Goal: Task Accomplishment & Management: Use online tool/utility

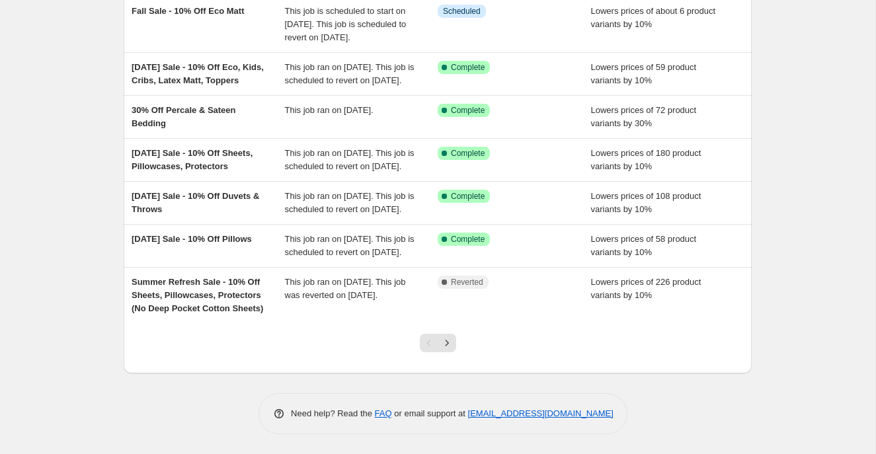
scroll to position [412, 0]
click at [445, 341] on icon "Next" at bounding box center [446, 342] width 13 height 13
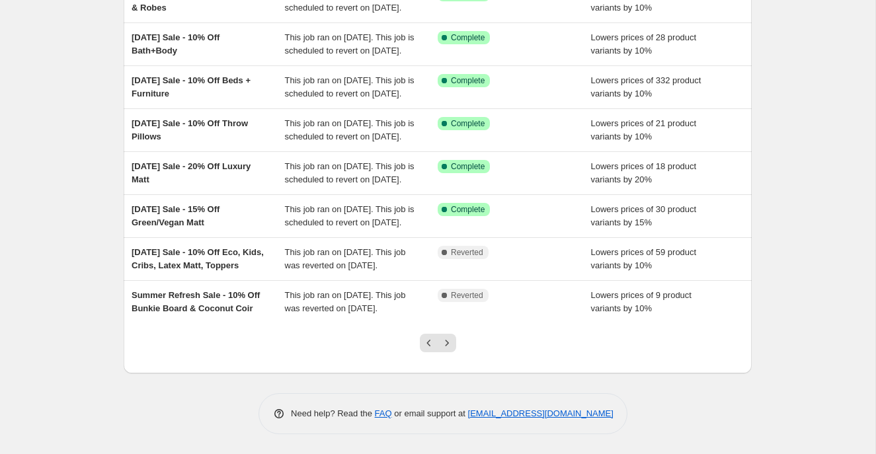
scroll to position [359, 0]
click at [430, 341] on icon "Previous" at bounding box center [428, 342] width 13 height 13
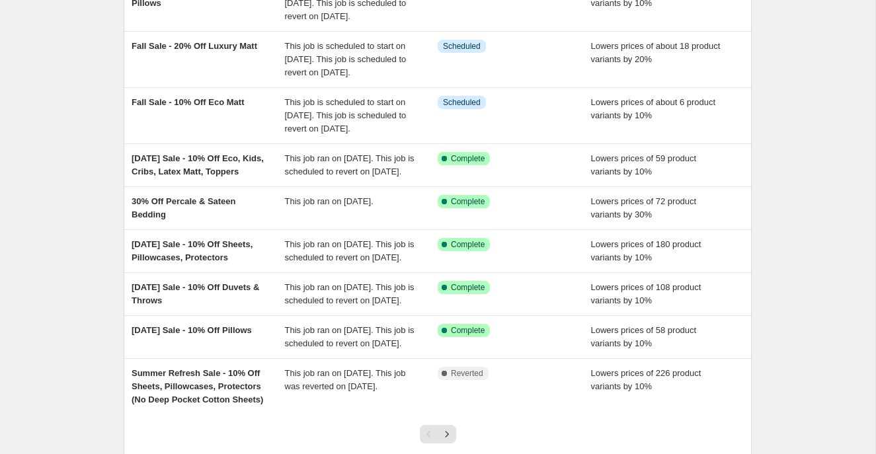
scroll to position [412, 0]
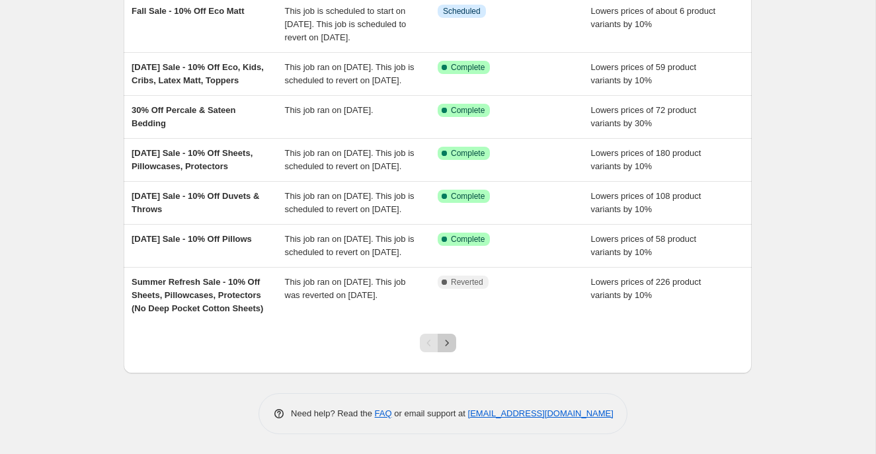
click at [447, 344] on icon "Next" at bounding box center [446, 342] width 13 height 13
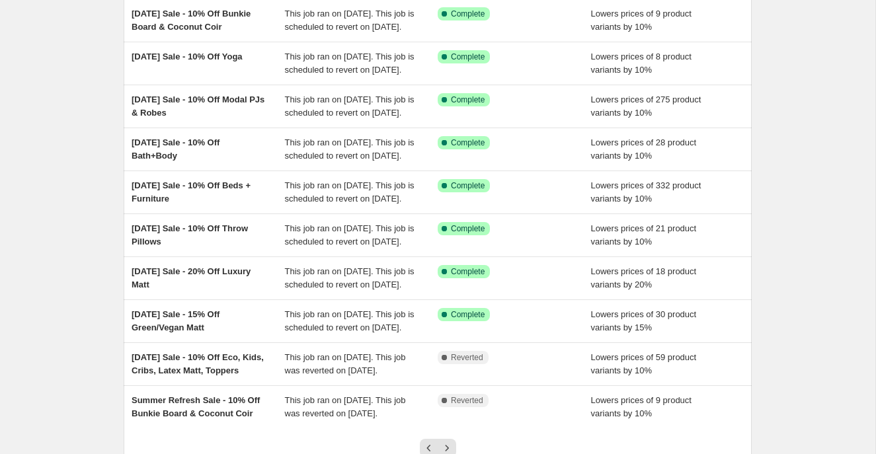
scroll to position [118, 0]
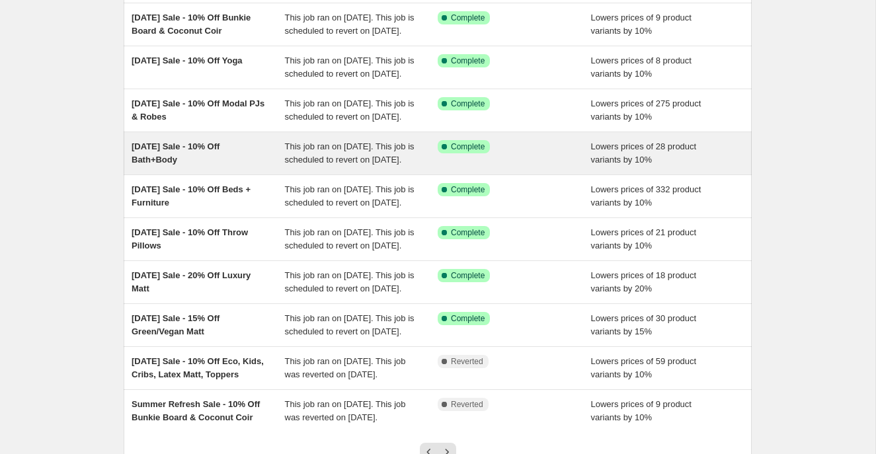
click at [278, 167] on div "[DATE] Sale - 10% Off Bath+Body" at bounding box center [207, 153] width 153 height 26
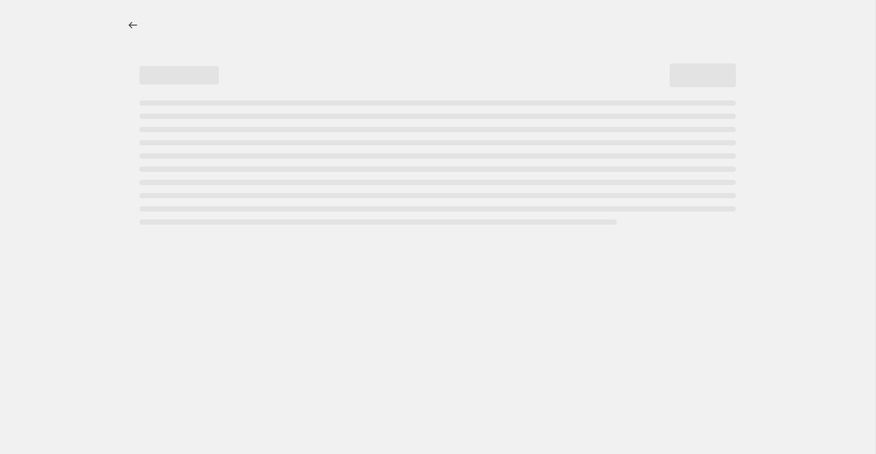
select select "percentage"
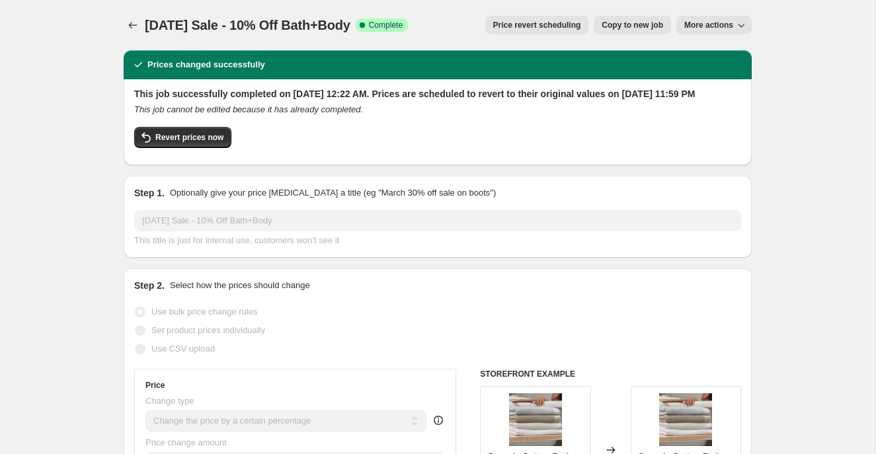
click at [622, 22] on span "Copy to new job" at bounding box center [631, 25] width 61 height 11
select select "percentage"
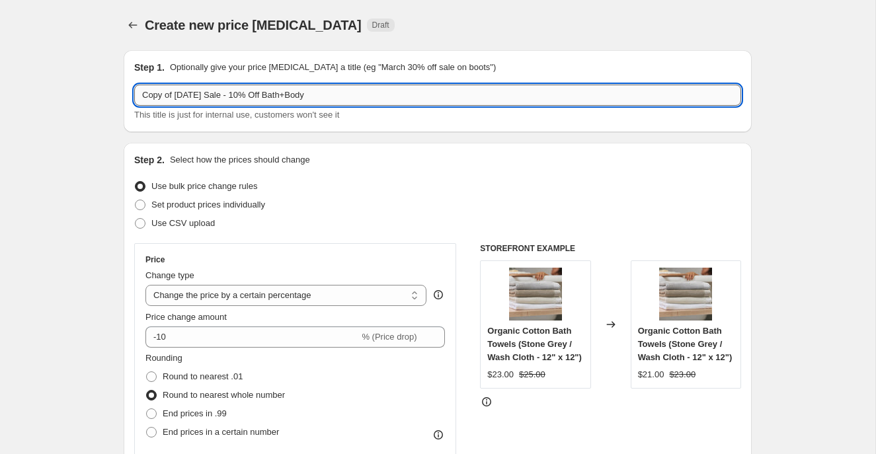
click at [206, 95] on input "Copy of [DATE] Sale - 10% Off Bath+Body" at bounding box center [437, 95] width 607 height 21
drag, startPoint x: 216, startPoint y: 95, endPoint x: 137, endPoint y: 93, distance: 78.7
click at [137, 94] on input "Copy of [DATE] Sale - 10% Off Bath+Body" at bounding box center [437, 95] width 607 height 21
type input "Fall Sale - 10% Off Bath+Body"
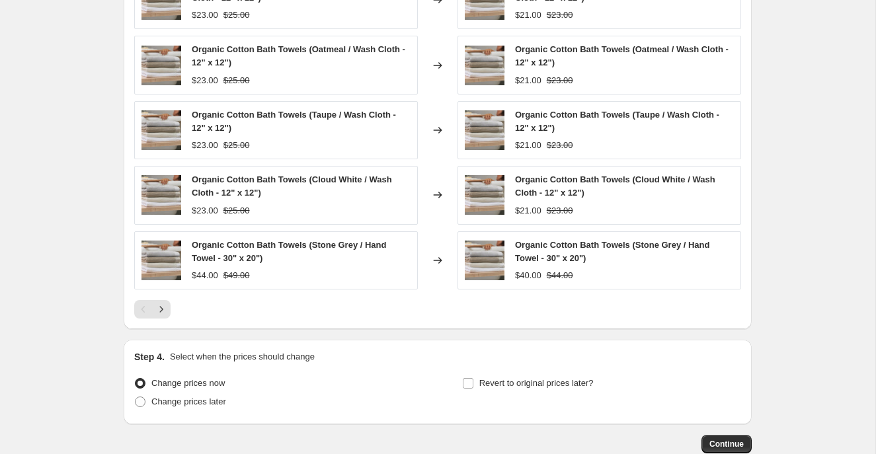
scroll to position [1002, 0]
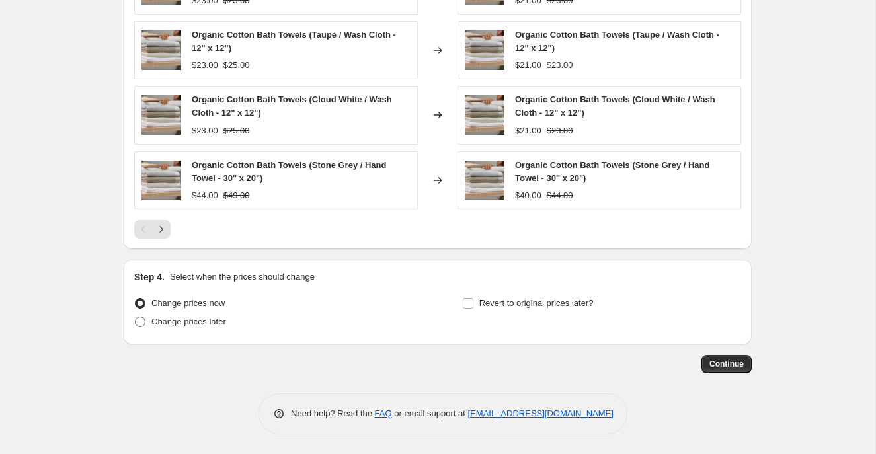
click at [141, 322] on span at bounding box center [140, 322] width 11 height 11
click at [135, 317] on input "Change prices later" at bounding box center [135, 317] width 1 height 1
radio input "true"
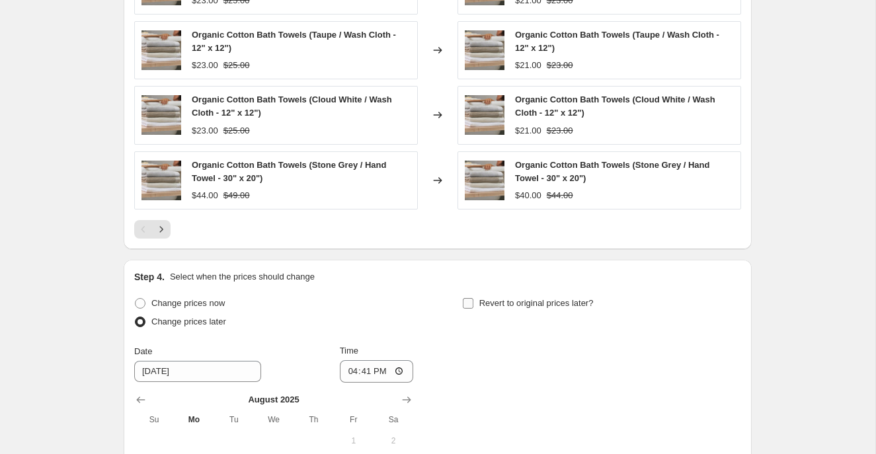
click at [470, 303] on input "Revert to original prices later?" at bounding box center [468, 303] width 11 height 11
checkbox input "true"
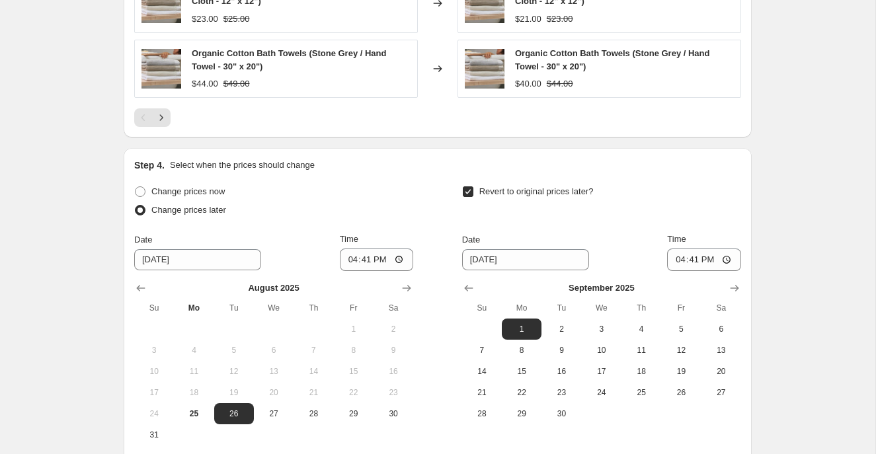
scroll to position [1197, 0]
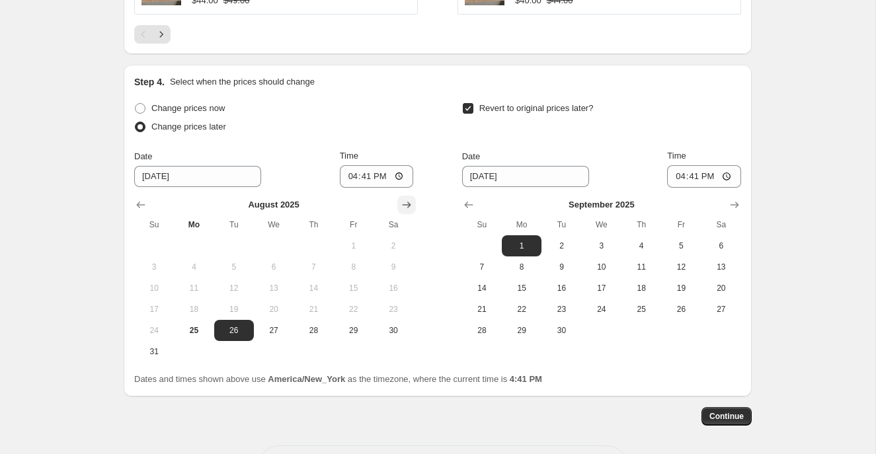
click at [407, 208] on icon "Show next month, September 2025" at bounding box center [406, 204] width 13 height 13
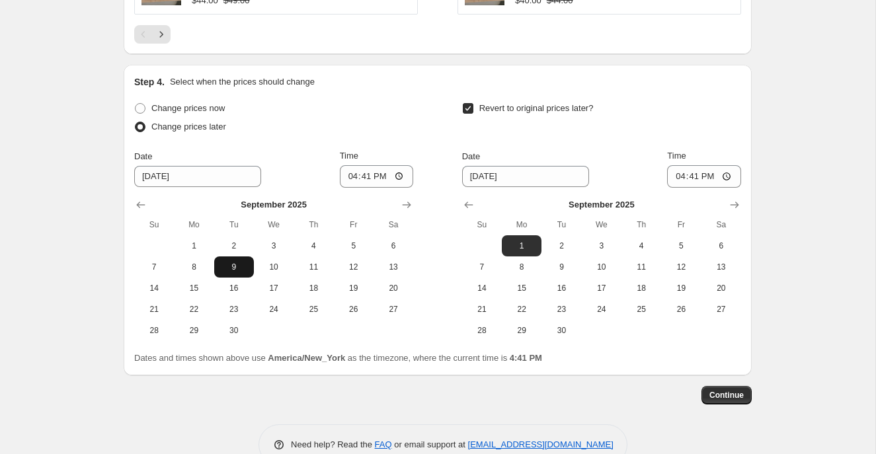
click at [227, 260] on button "9" at bounding box center [234, 266] width 40 height 21
type input "[DATE]"
click at [528, 330] on span "29" at bounding box center [521, 330] width 29 height 11
type input "[DATE]"
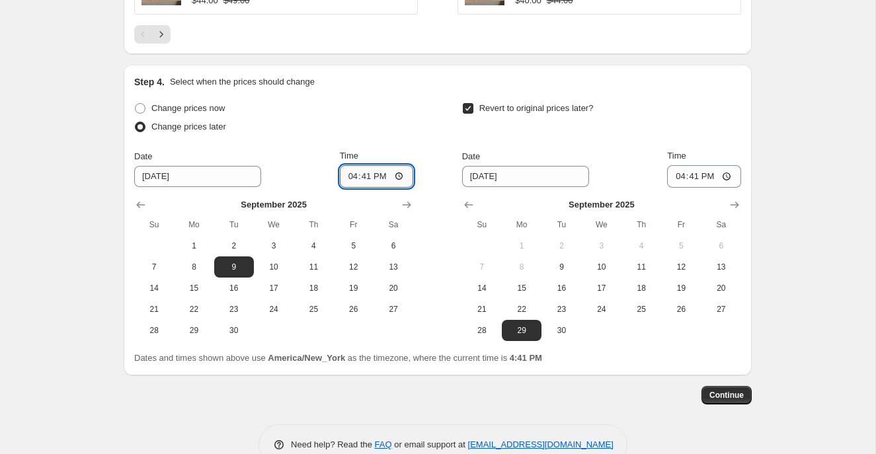
click at [350, 176] on input "16:41" at bounding box center [377, 176] width 74 height 22
type input "00:20"
click at [677, 176] on input "16:41" at bounding box center [704, 176] width 74 height 22
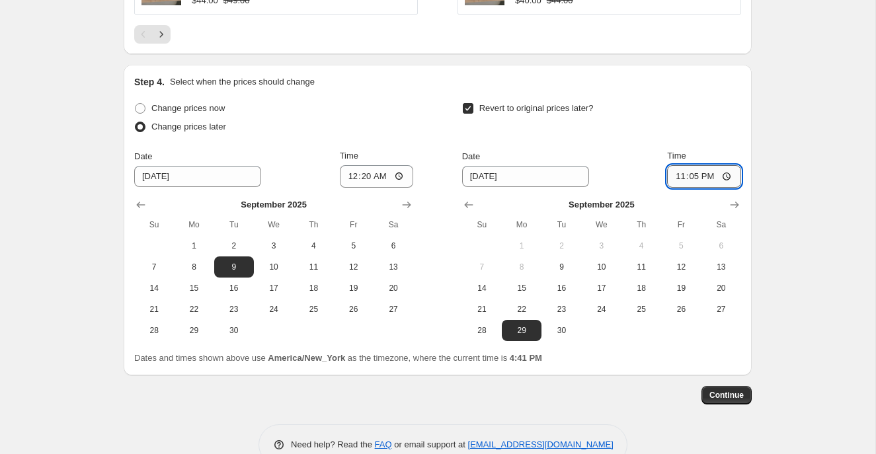
type input "23:59"
click at [739, 389] on button "Continue" at bounding box center [726, 395] width 50 height 19
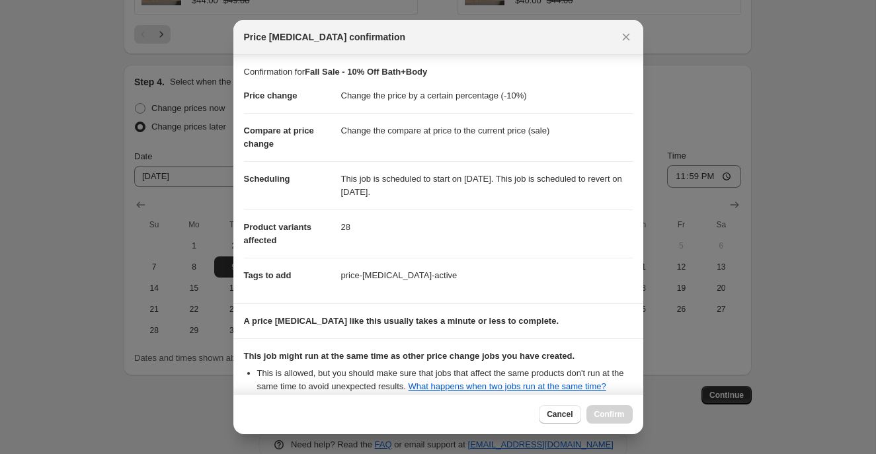
scroll to position [148, 0]
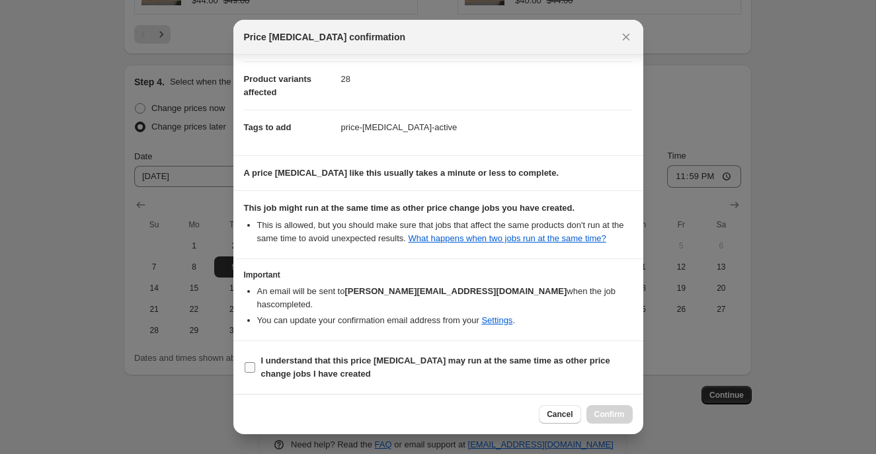
click at [254, 369] on span ":r49:" at bounding box center [250, 367] width 12 height 12
click at [254, 369] on input "I understand that this price [MEDICAL_DATA] may run at the same time as other p…" at bounding box center [249, 367] width 11 height 11
checkbox input "true"
click at [604, 410] on span "Confirm" at bounding box center [609, 414] width 30 height 11
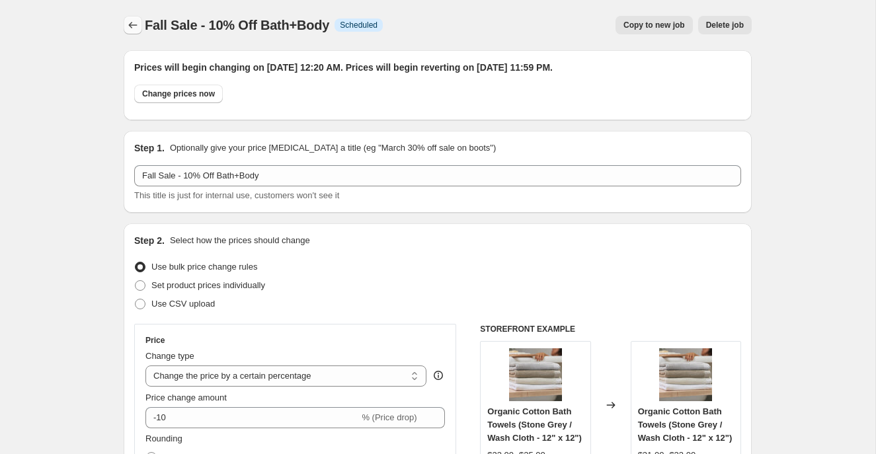
click at [130, 24] on icon "Price change jobs" at bounding box center [133, 25] width 9 height 7
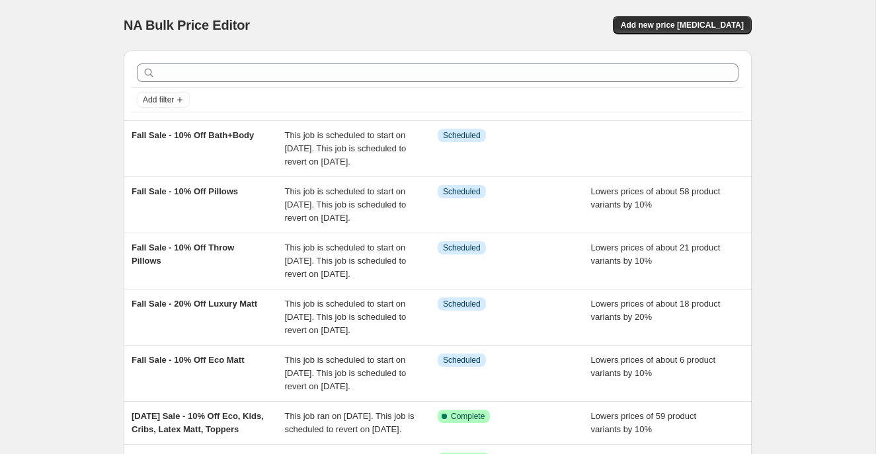
scroll to position [412, 0]
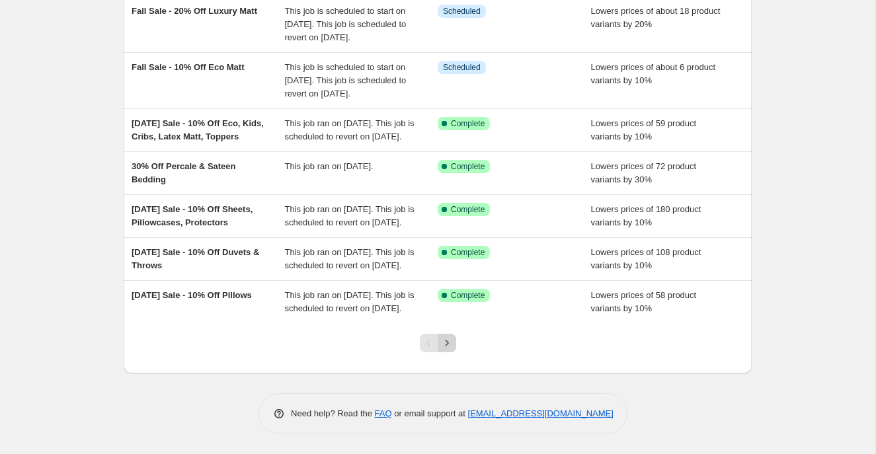
click at [447, 336] on icon "Next" at bounding box center [446, 342] width 13 height 13
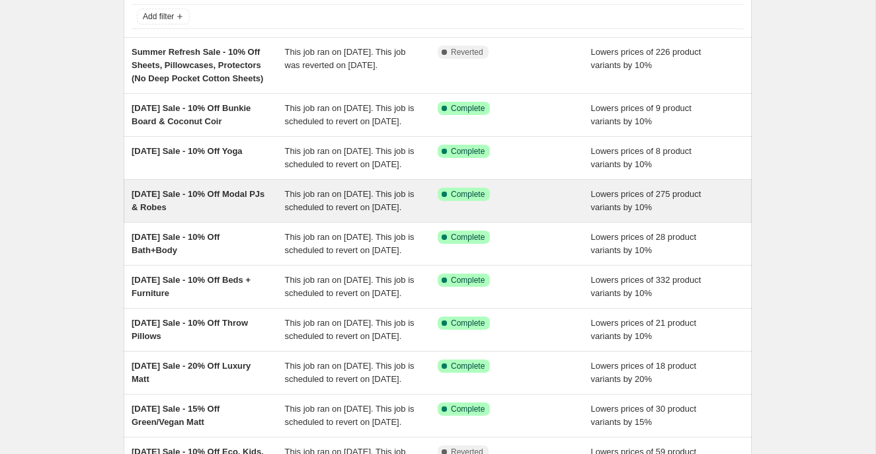
scroll to position [83, 0]
click at [264, 215] on div "[DATE] Sale - 10% Off Modal PJs & Robes" at bounding box center [207, 201] width 153 height 26
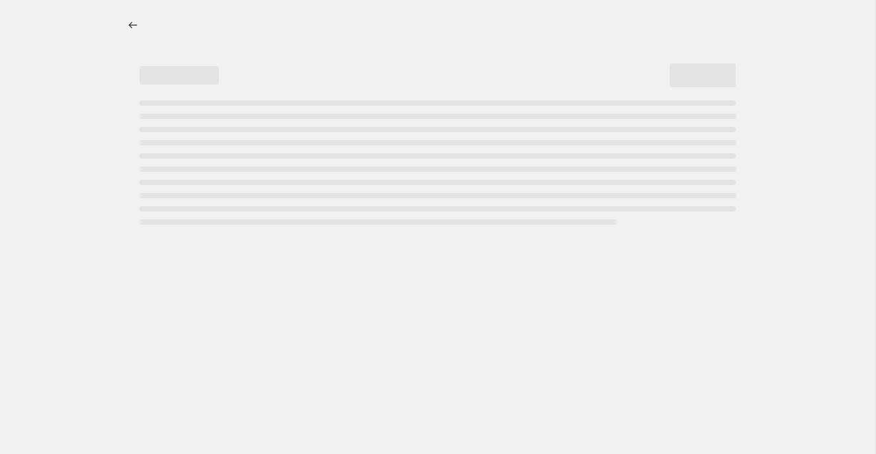
select select "percentage"
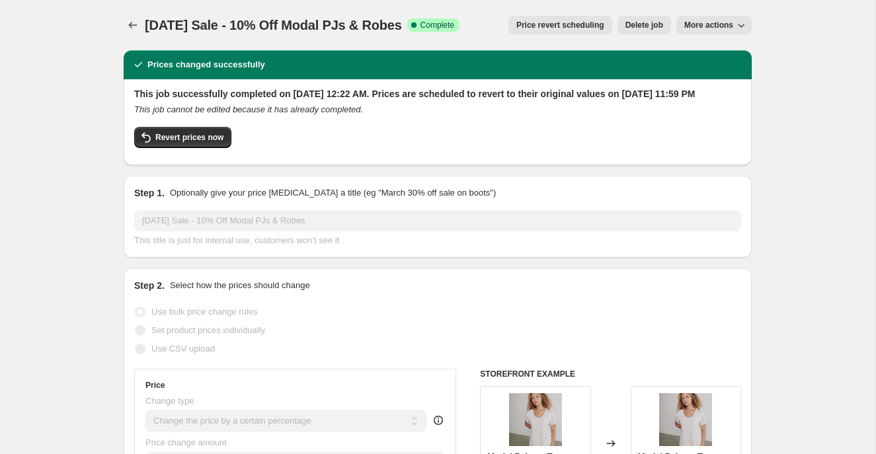
click at [698, 22] on span "More actions" at bounding box center [708, 25] width 49 height 11
click at [700, 52] on span "Copy to new job" at bounding box center [713, 53] width 61 height 10
select select "percentage"
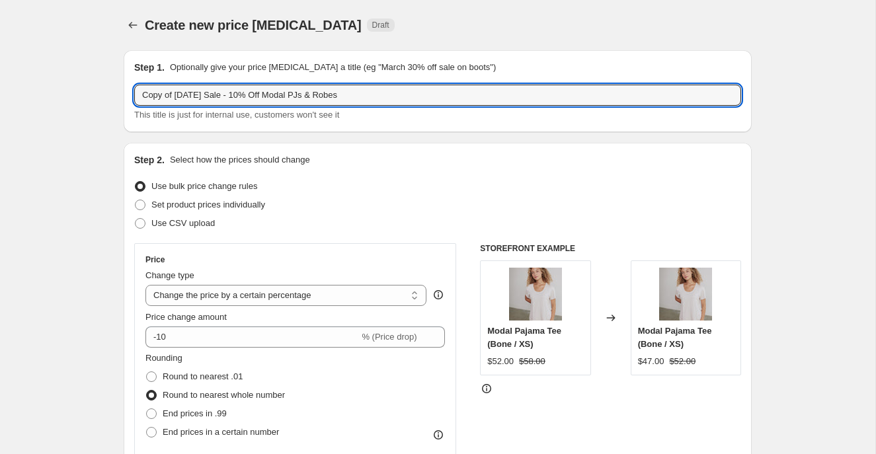
drag, startPoint x: 217, startPoint y: 97, endPoint x: 127, endPoint y: 94, distance: 90.6
click at [127, 95] on div "Step 1. Optionally give your price [MEDICAL_DATA] a title (eg "March 30% off sa…" at bounding box center [438, 91] width 628 height 82
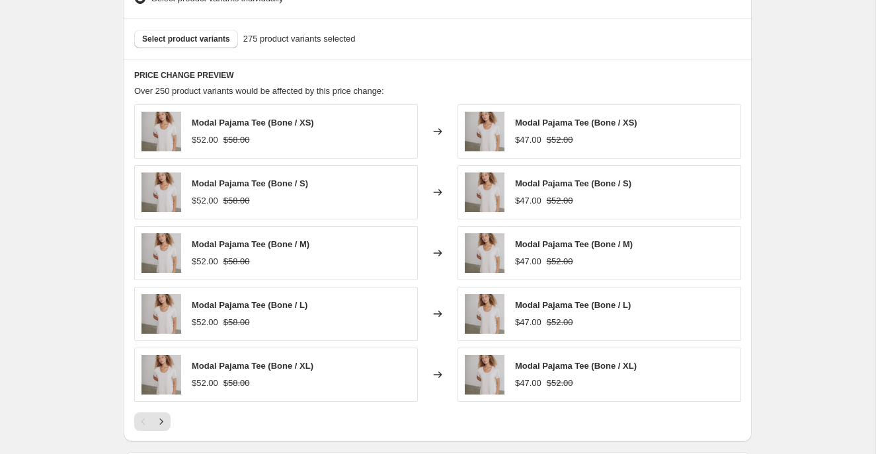
scroll to position [981, 0]
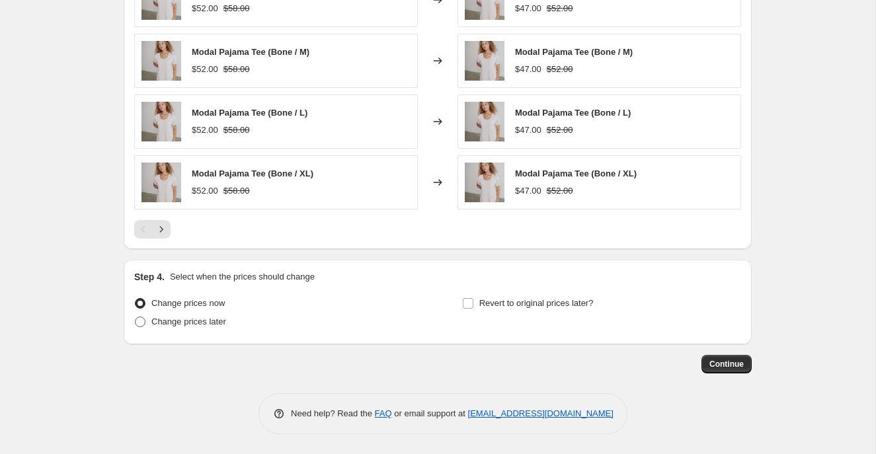
type input "Fall Sale - 10% Off Modal PJs & Robes"
click at [140, 317] on span at bounding box center [140, 322] width 11 height 11
click at [135, 317] on input "Change prices later" at bounding box center [135, 317] width 1 height 1
radio input "true"
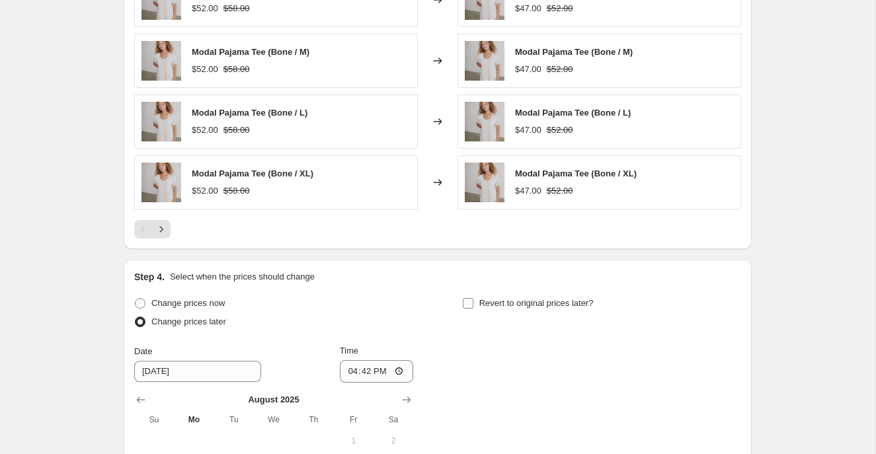
click at [465, 304] on input "Revert to original prices later?" at bounding box center [468, 303] width 11 height 11
checkbox input "true"
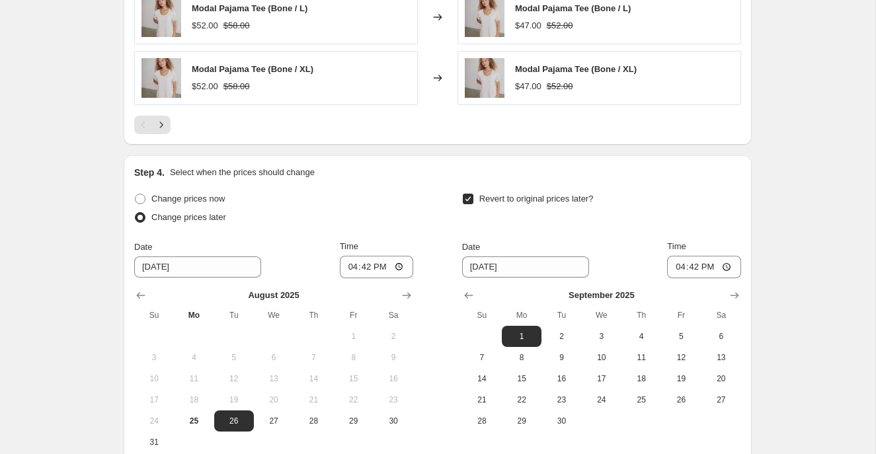
scroll to position [1167, 0]
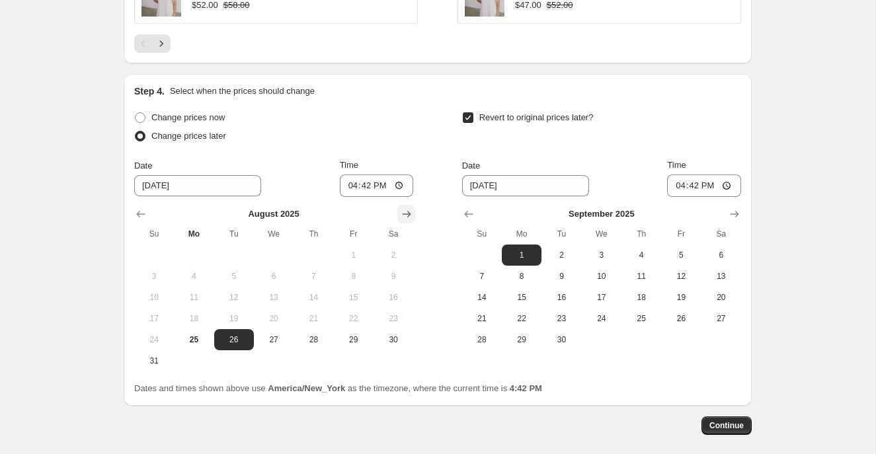
click at [412, 212] on icon "Show next month, September 2025" at bounding box center [406, 213] width 13 height 13
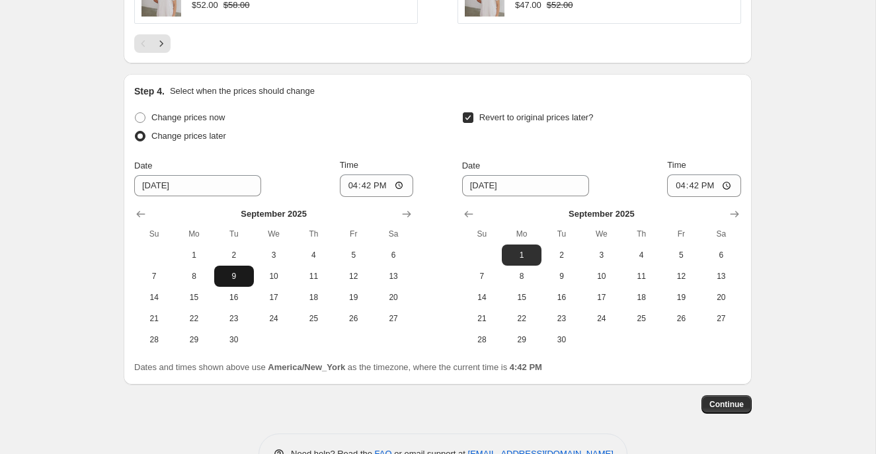
click at [237, 280] on span "9" at bounding box center [233, 276] width 29 height 11
type input "[DATE]"
click at [737, 210] on icon "Show next month, October 2025" at bounding box center [734, 213] width 13 height 13
click at [463, 209] on icon "Show previous month, September 2025" at bounding box center [468, 213] width 13 height 13
click at [516, 336] on span "29" at bounding box center [521, 339] width 29 height 11
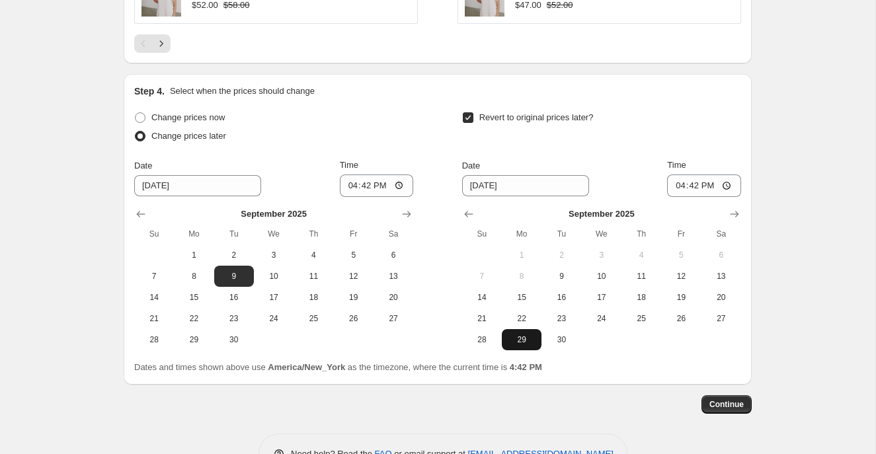
type input "[DATE]"
click at [349, 186] on input "16:42" at bounding box center [377, 185] width 74 height 22
type input "00:20"
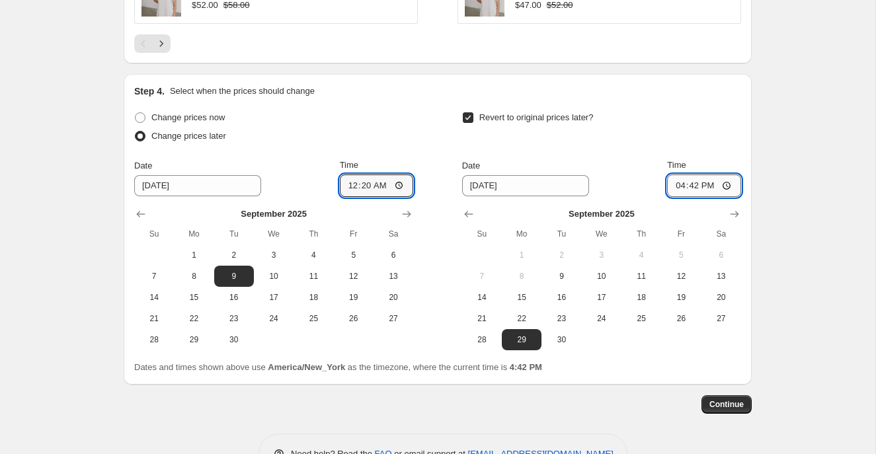
click at [679, 185] on input "16:42" at bounding box center [704, 185] width 74 height 22
type input "23:59"
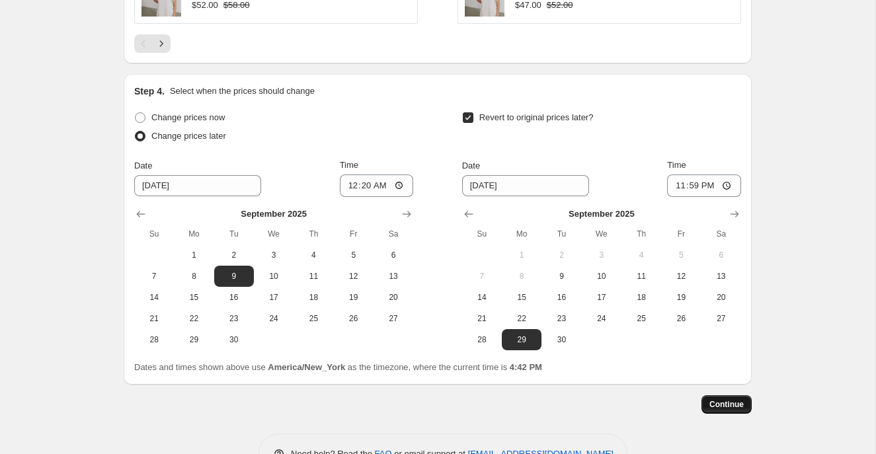
click at [742, 400] on span "Continue" at bounding box center [726, 404] width 34 height 11
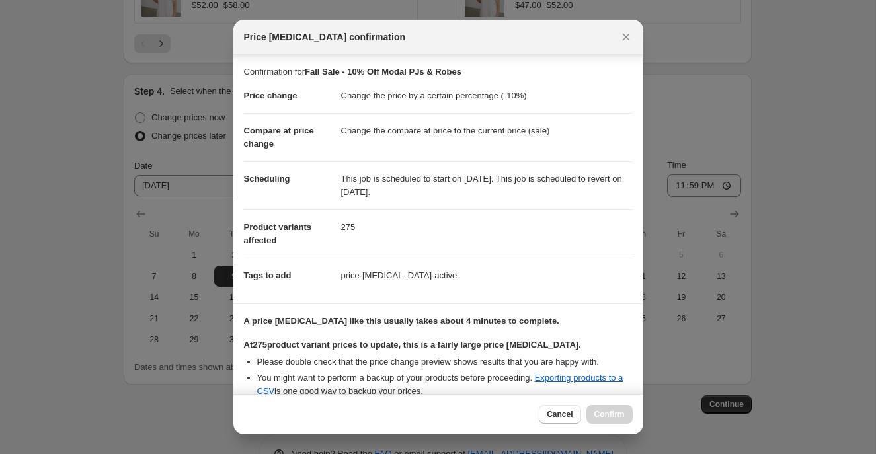
scroll to position [221, 0]
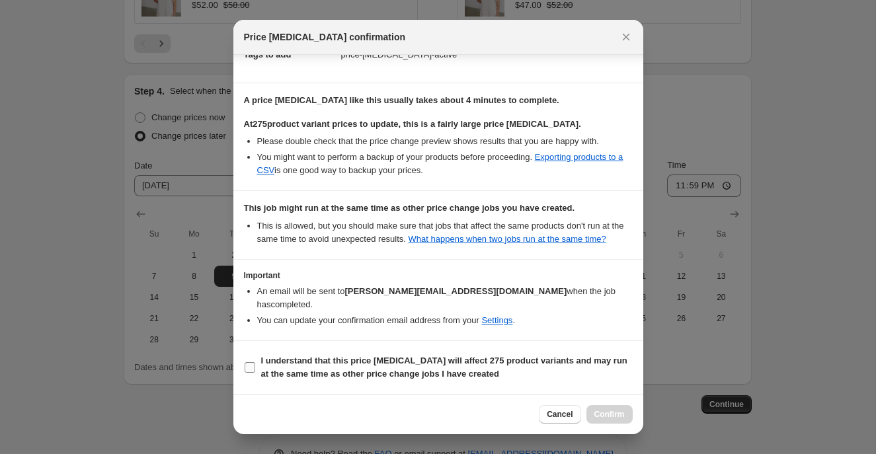
click at [253, 367] on input "I understand that this price [MEDICAL_DATA] will affect 275 product variants an…" at bounding box center [249, 367] width 11 height 11
checkbox input "true"
click at [596, 415] on span "Confirm" at bounding box center [609, 414] width 30 height 11
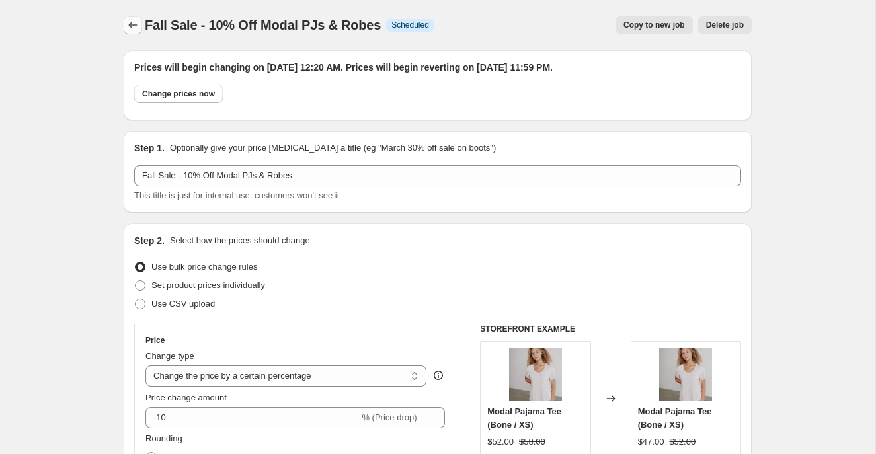
click at [129, 24] on icon "Price change jobs" at bounding box center [132, 25] width 13 height 13
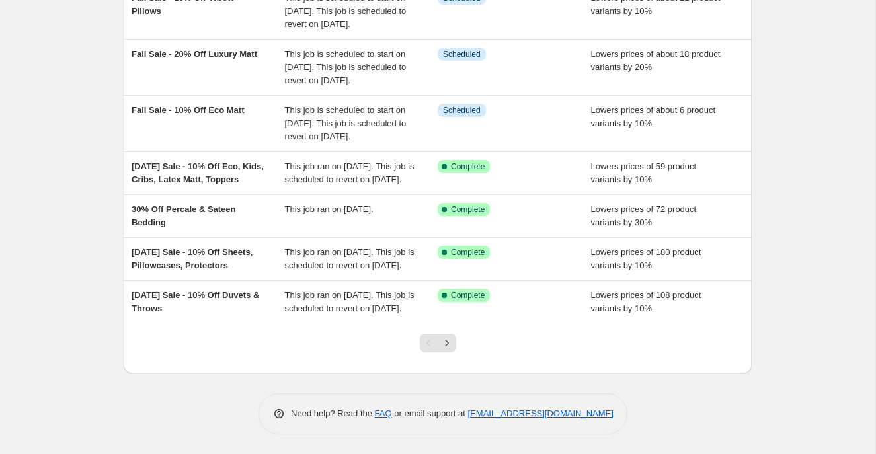
scroll to position [425, 0]
click at [456, 342] on div at bounding box center [438, 348] width 54 height 50
click at [453, 342] on icon "Next" at bounding box center [446, 342] width 13 height 13
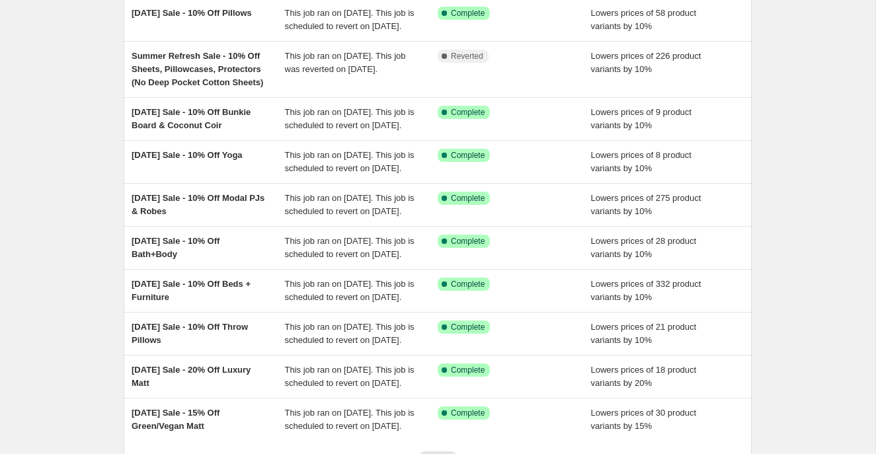
scroll to position [121, 0]
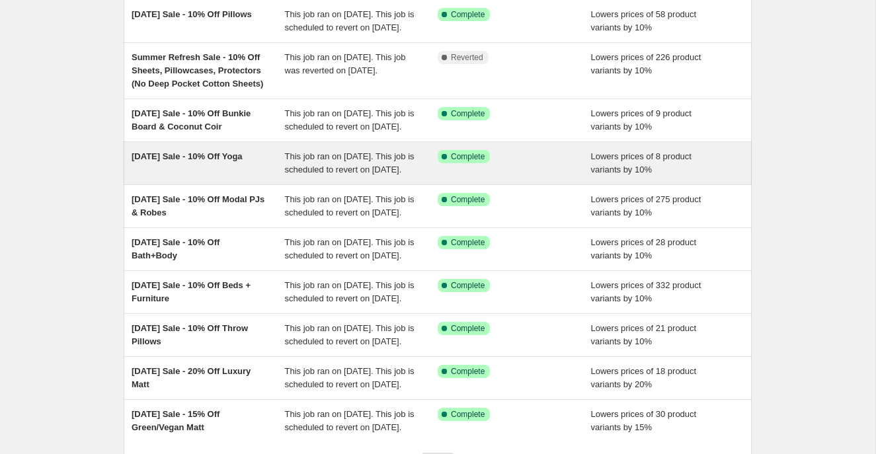
click at [204, 176] on div "[DATE] Sale - 10% Off Yoga" at bounding box center [207, 163] width 153 height 26
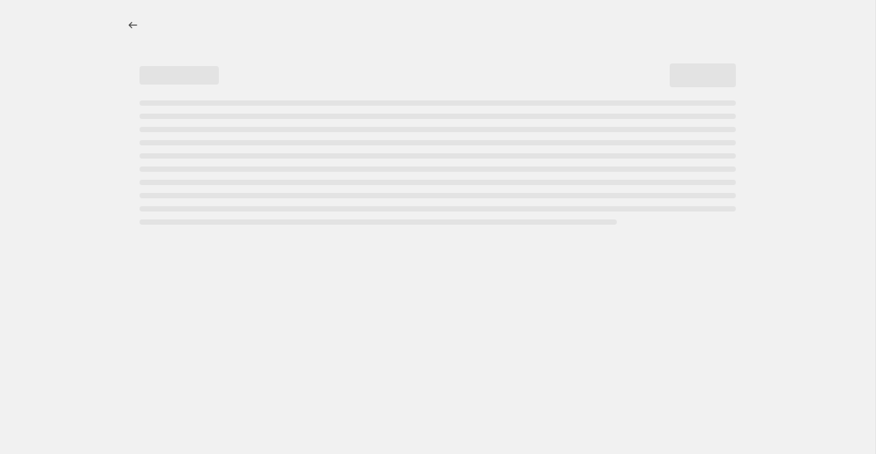
select select "percentage"
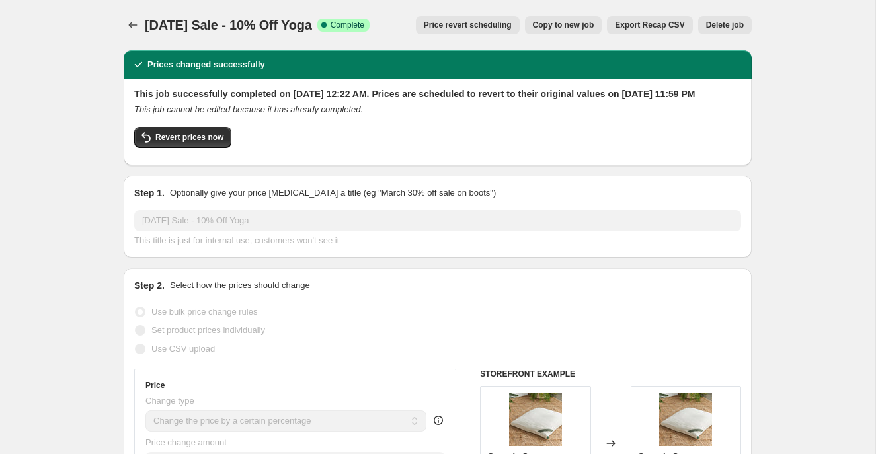
click at [572, 23] on span "Copy to new job" at bounding box center [563, 25] width 61 height 11
select select "percentage"
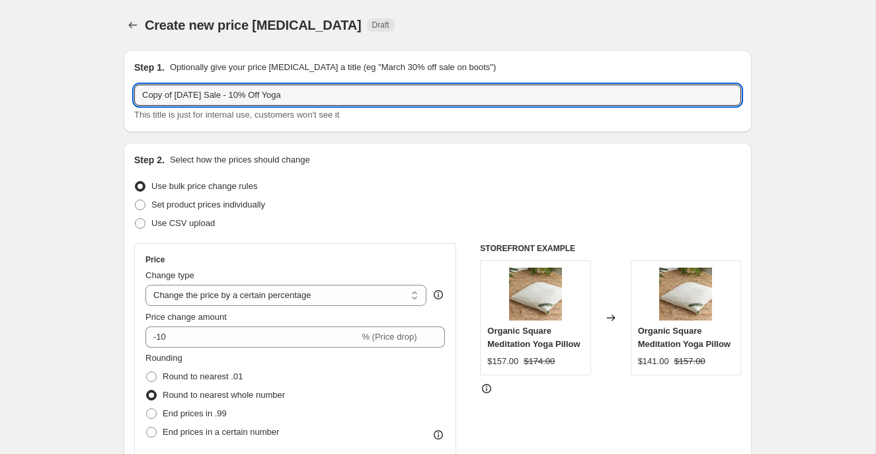
drag, startPoint x: 218, startPoint y: 96, endPoint x: 122, endPoint y: 92, distance: 95.9
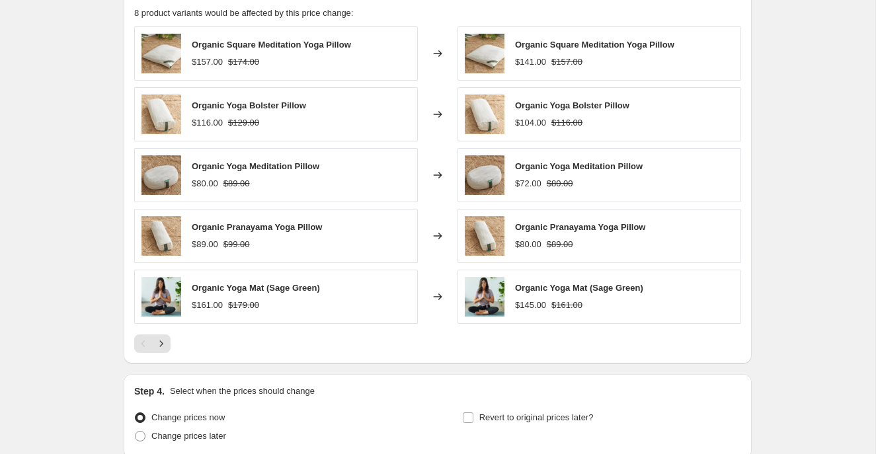
scroll to position [981, 0]
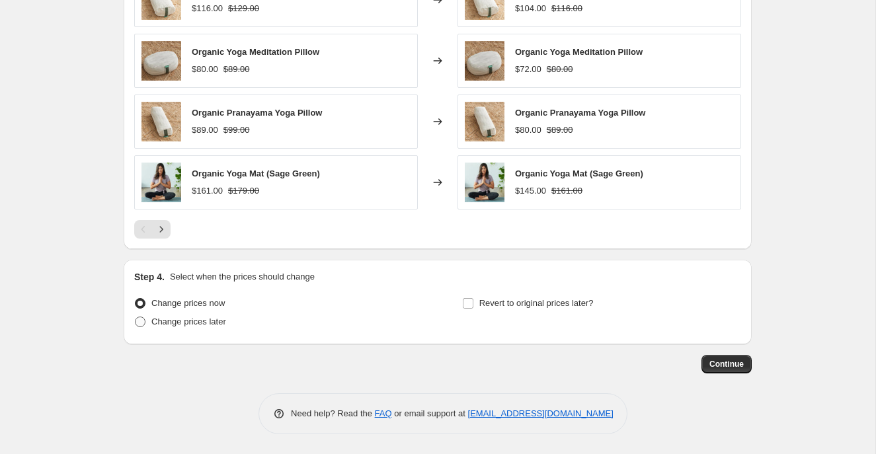
type input "Fall Sale - 10% Off Yoga"
click at [138, 321] on span at bounding box center [140, 322] width 11 height 11
click at [135, 317] on input "Change prices later" at bounding box center [135, 317] width 1 height 1
radio input "true"
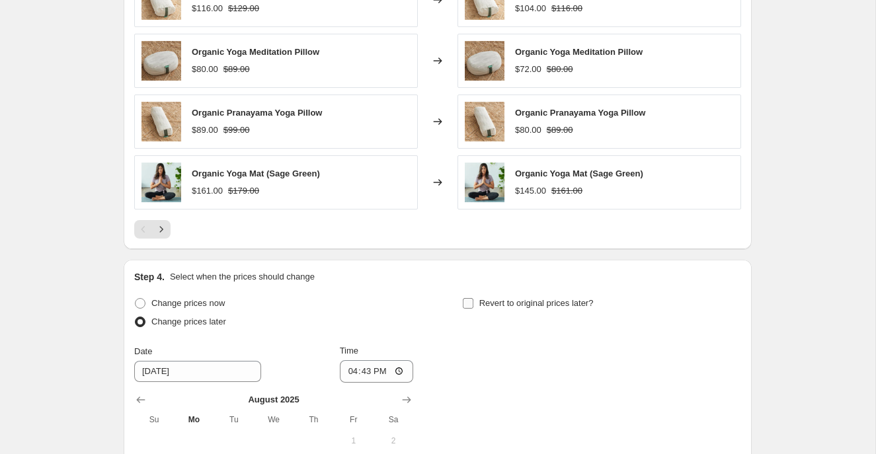
click at [467, 305] on input "Revert to original prices later?" at bounding box center [468, 303] width 11 height 11
checkbox input "true"
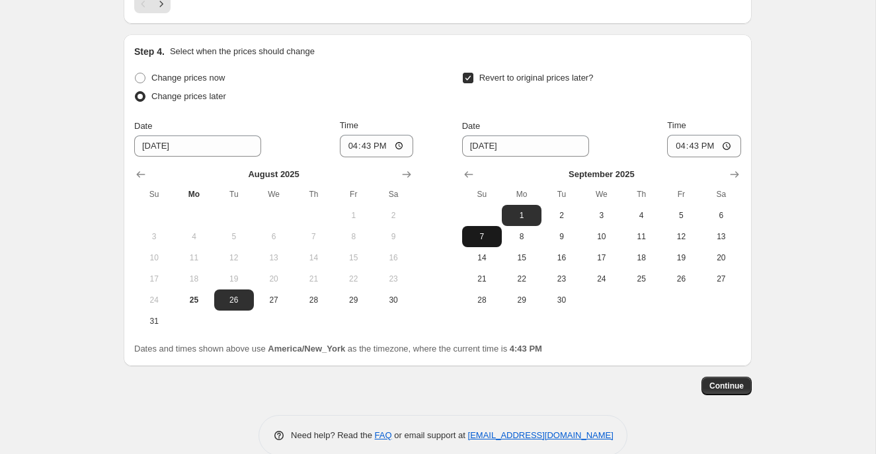
scroll to position [1228, 0]
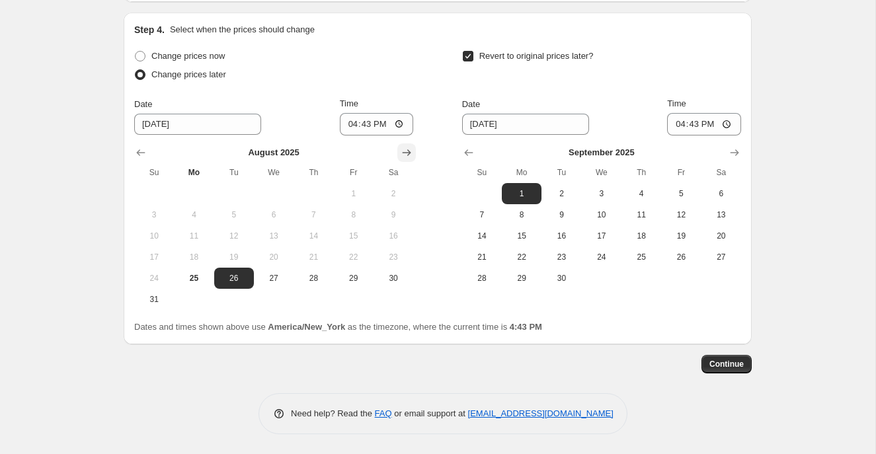
click at [402, 155] on icon "Show next month, September 2025" at bounding box center [406, 152] width 13 height 13
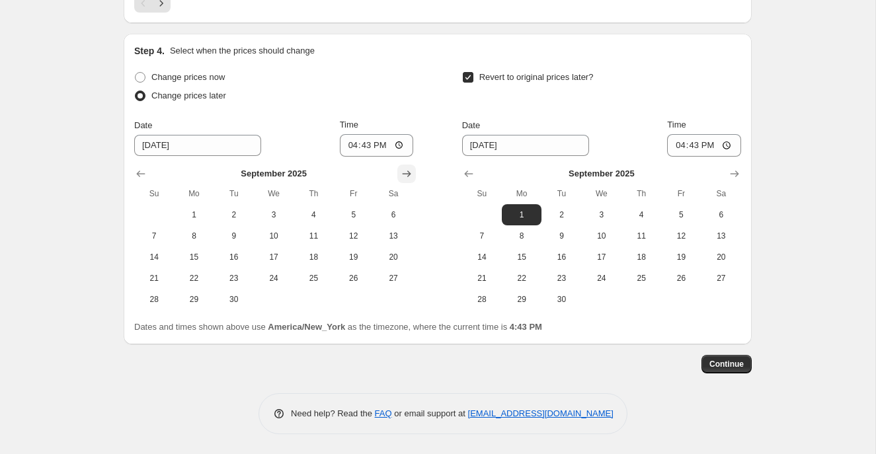
scroll to position [1207, 0]
click at [238, 235] on span "9" at bounding box center [233, 236] width 29 height 11
type input "[DATE]"
click at [521, 299] on span "29" at bounding box center [521, 299] width 29 height 11
type input "[DATE]"
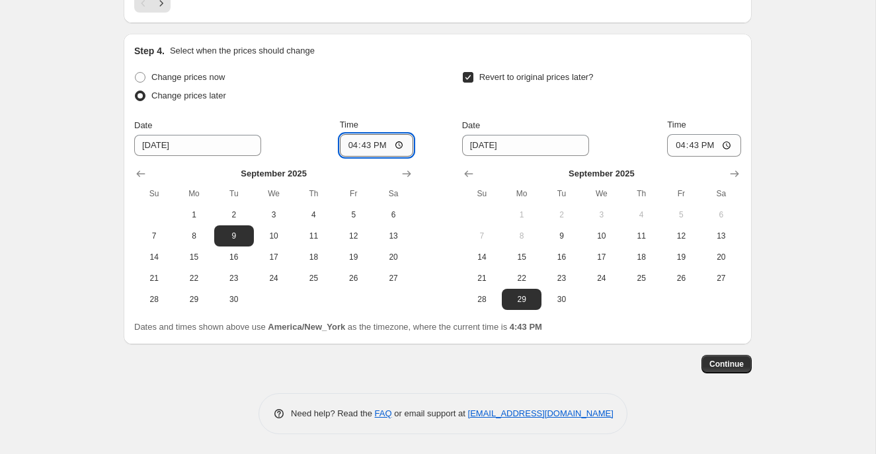
click at [350, 146] on input "16:43" at bounding box center [377, 145] width 74 height 22
type input "00:20"
click at [677, 147] on input "16:43" at bounding box center [704, 145] width 74 height 22
type input "23:59"
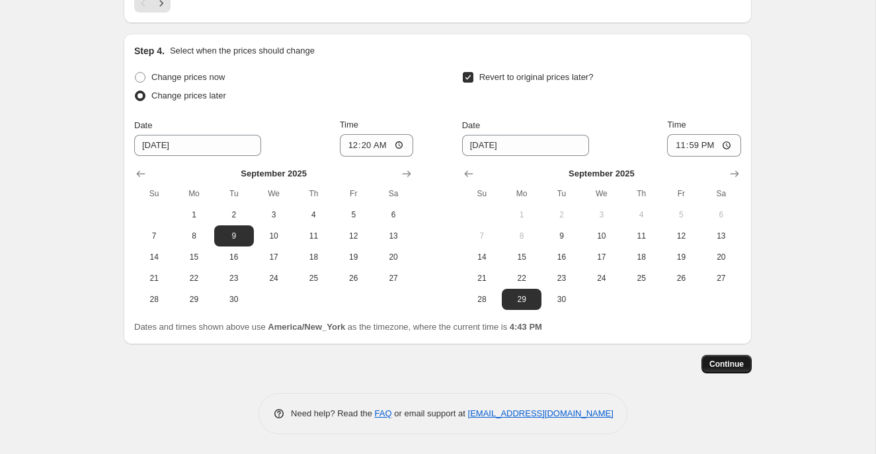
click at [733, 365] on span "Continue" at bounding box center [726, 364] width 34 height 11
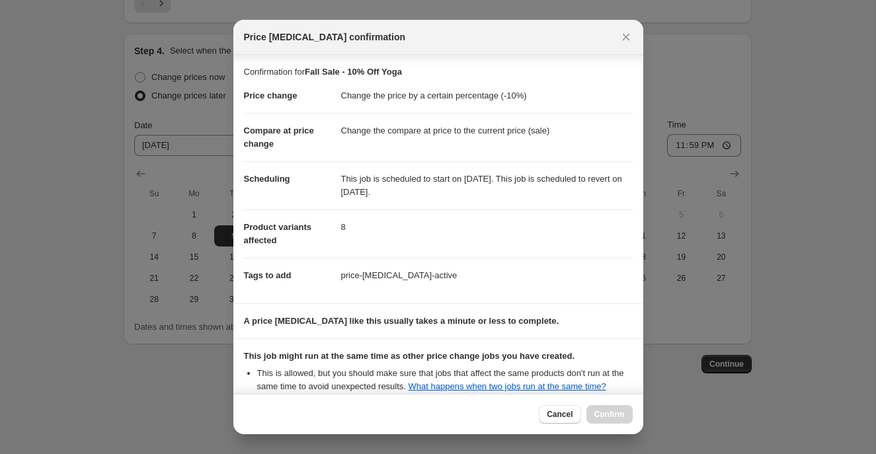
scroll to position [148, 0]
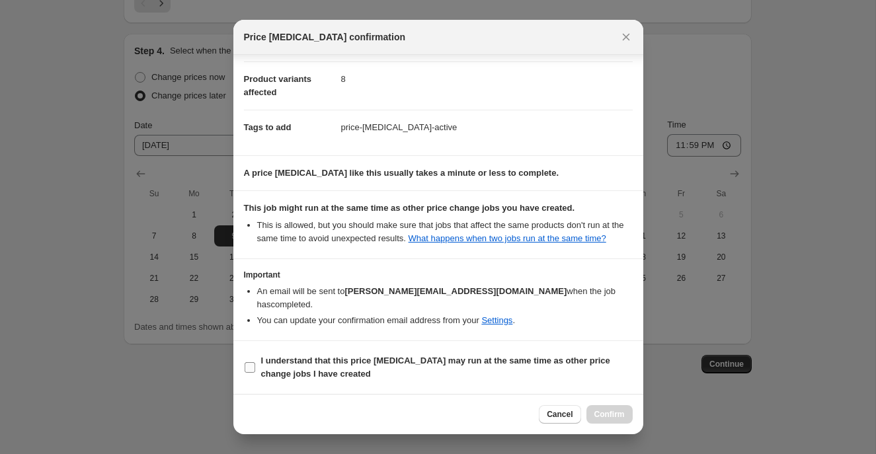
click at [248, 365] on input "I understand that this price [MEDICAL_DATA] may run at the same time as other p…" at bounding box center [249, 367] width 11 height 11
checkbox input "true"
click at [607, 414] on span "Confirm" at bounding box center [609, 414] width 30 height 11
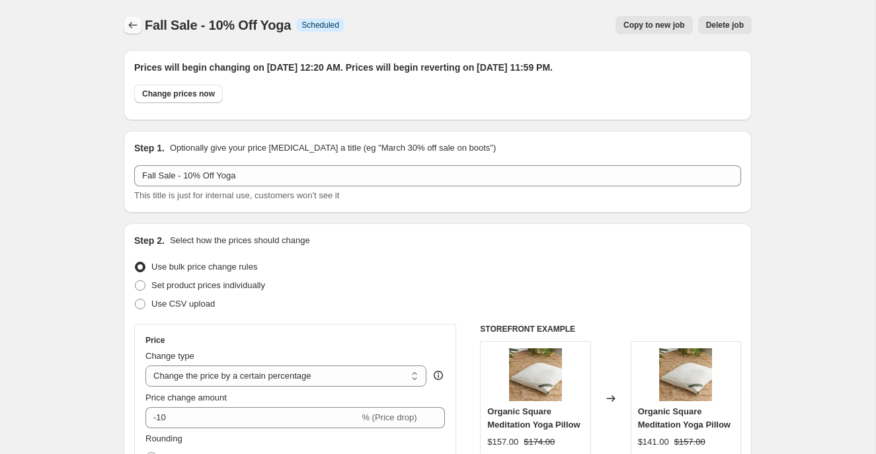
click at [133, 24] on icon "Price change jobs" at bounding box center [132, 25] width 13 height 13
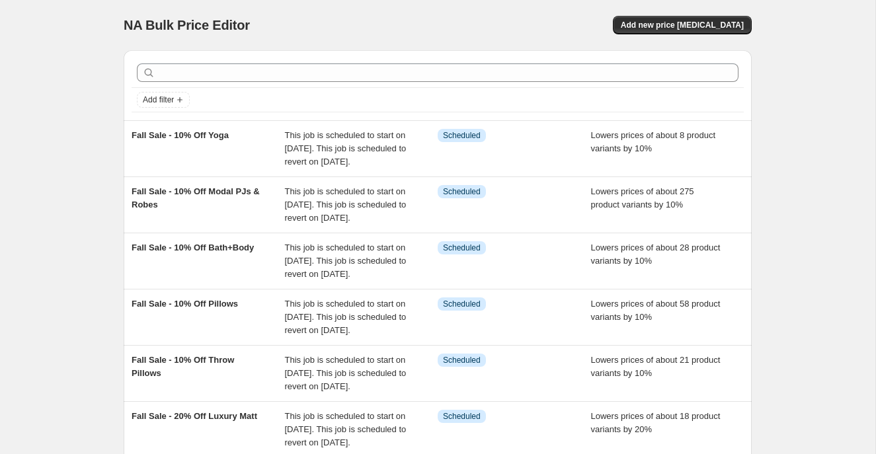
scroll to position [438, 0]
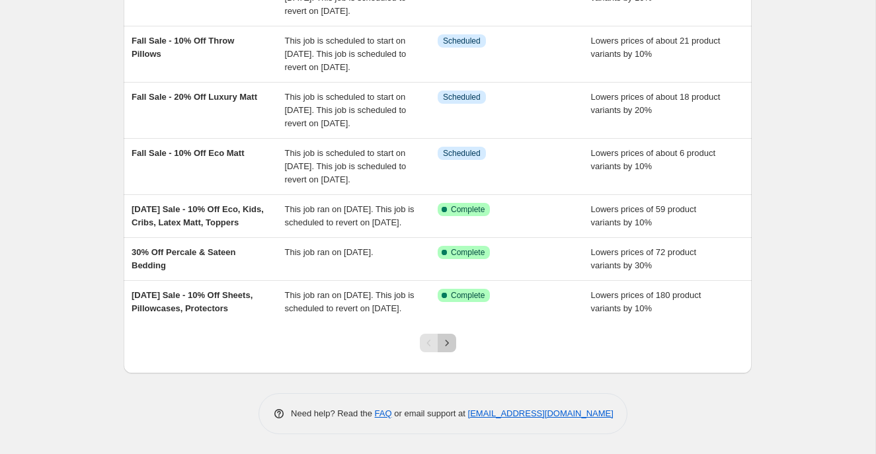
click at [447, 341] on icon "Next" at bounding box center [446, 342] width 13 height 13
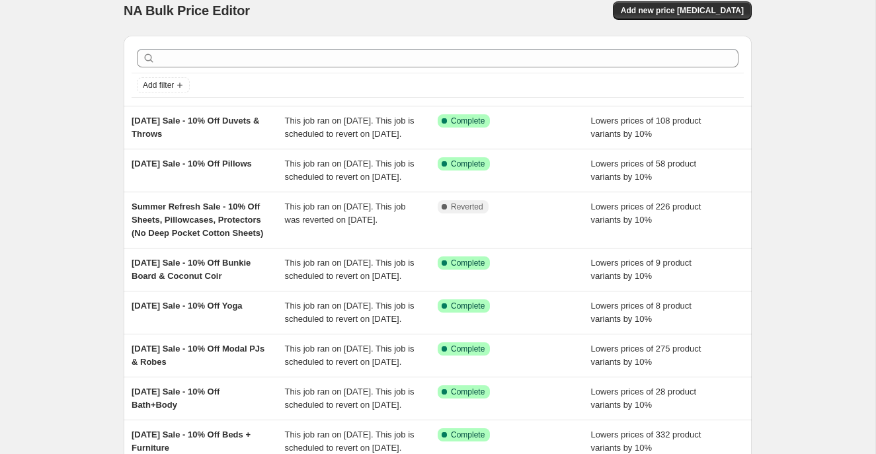
scroll to position [372, 0]
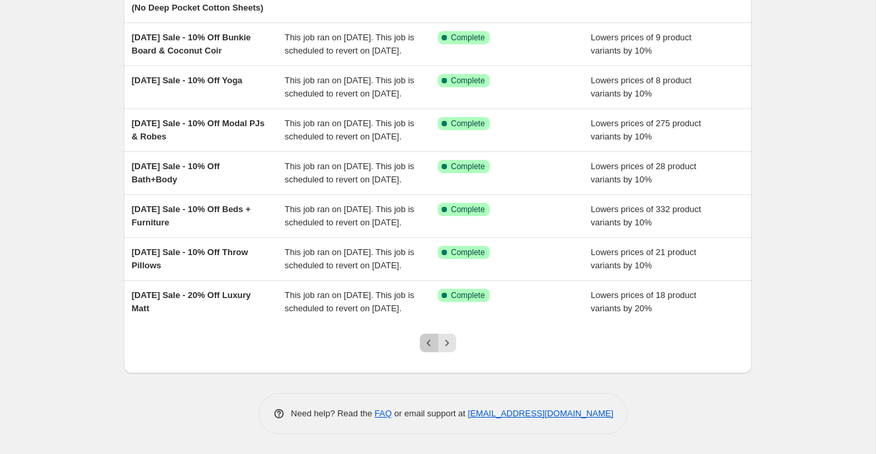
click at [426, 346] on icon "Previous" at bounding box center [428, 342] width 13 height 13
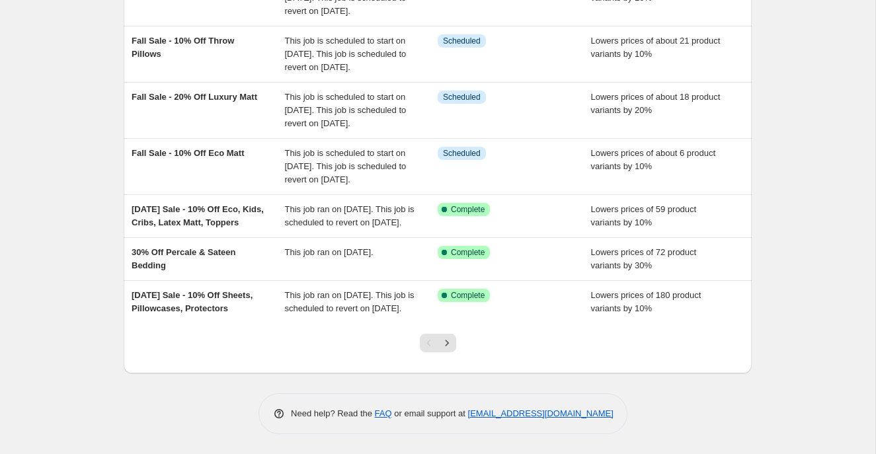
scroll to position [438, 0]
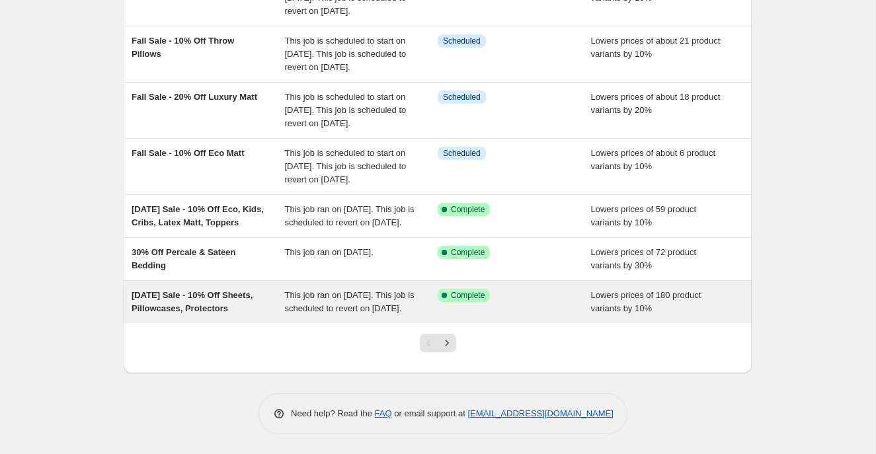
click at [242, 301] on div "[DATE] Sale - 10% Off Sheets, Pillowcases, Protectors" at bounding box center [207, 302] width 153 height 26
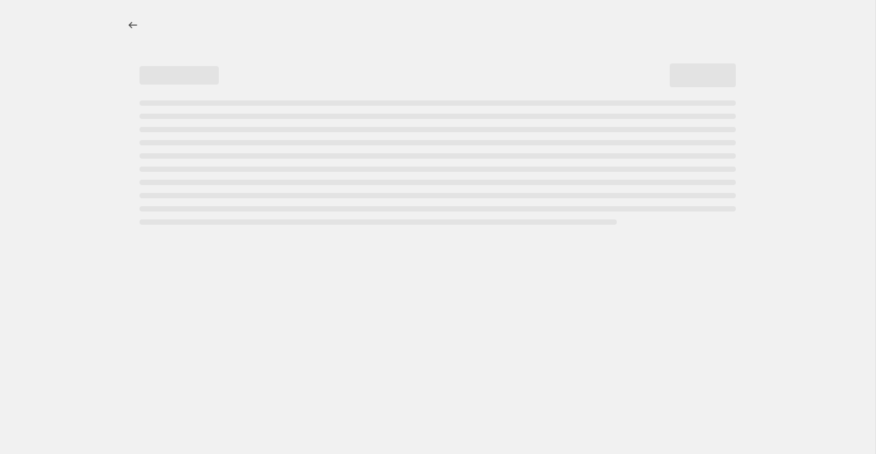
select select "percentage"
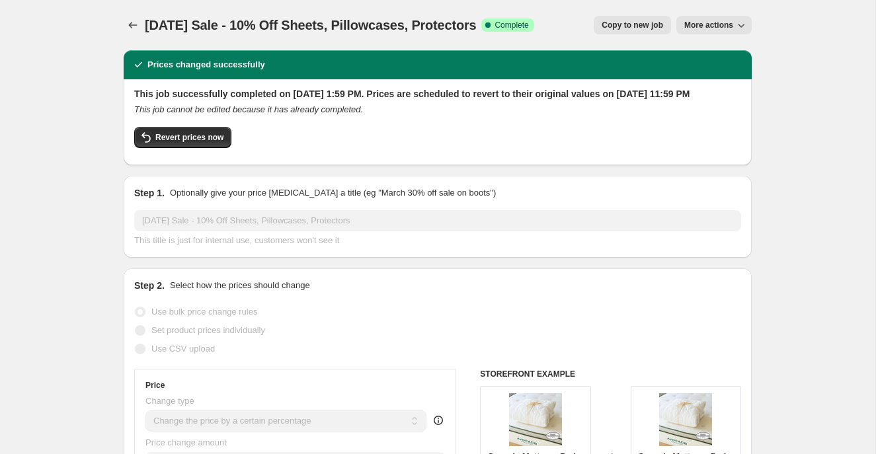
click at [638, 25] on span "Copy to new job" at bounding box center [631, 25] width 61 height 11
select select "percentage"
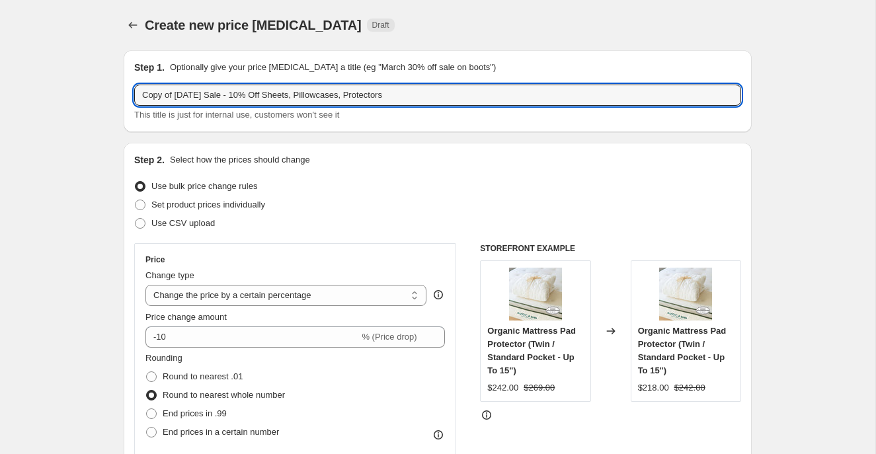
drag, startPoint x: 217, startPoint y: 96, endPoint x: 110, endPoint y: 97, distance: 107.1
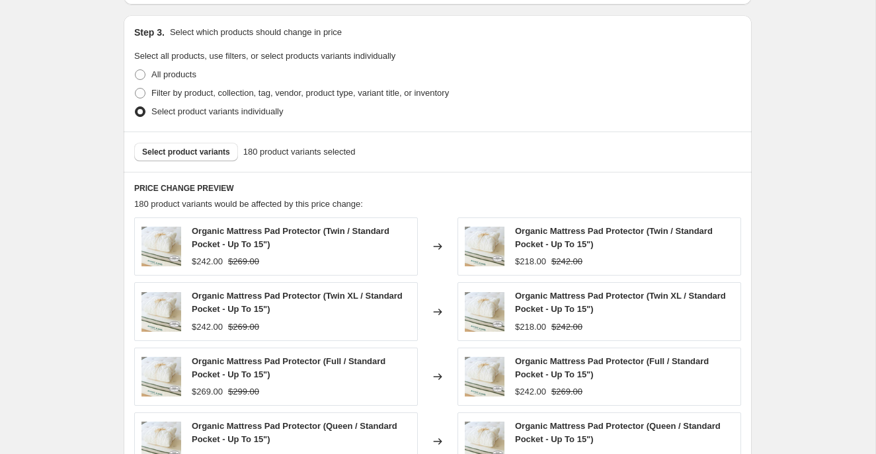
scroll to position [677, 0]
type input "Fall Sale - 10% Off Sheets, Pillowcases, Protectors"
click at [191, 151] on span "Select product variants" at bounding box center [186, 151] width 88 height 11
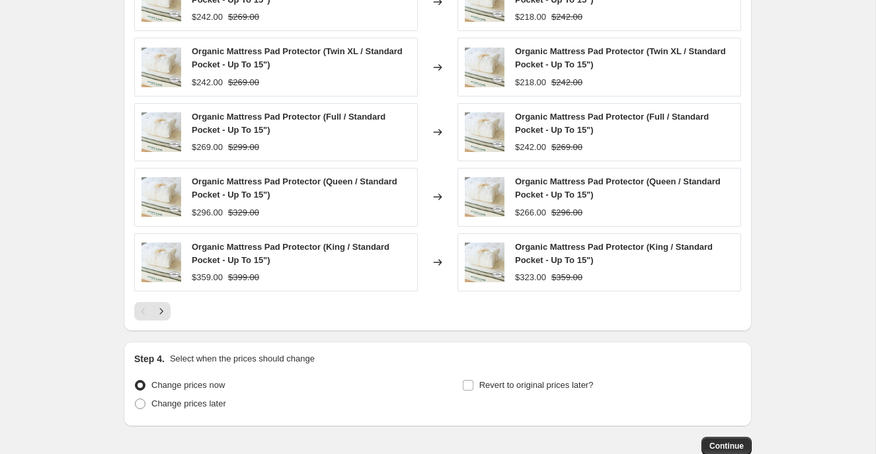
scroll to position [925, 0]
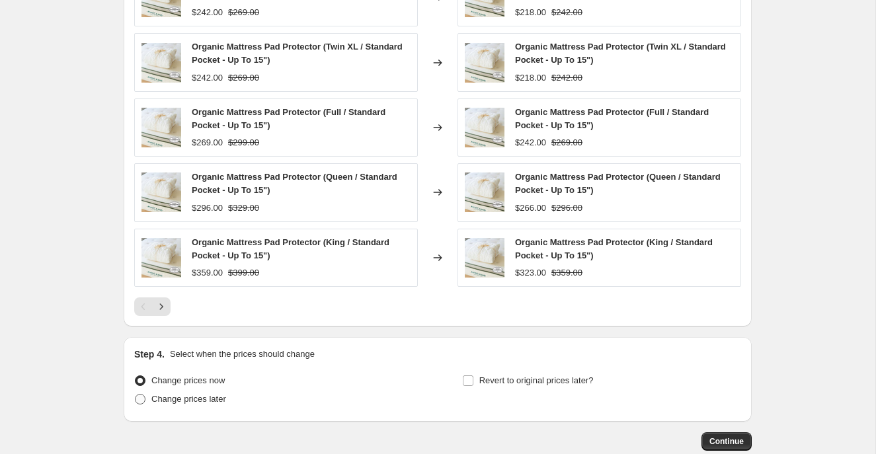
click at [143, 399] on span at bounding box center [140, 399] width 11 height 11
click at [135, 394] on input "Change prices later" at bounding box center [135, 394] width 1 height 1
radio input "true"
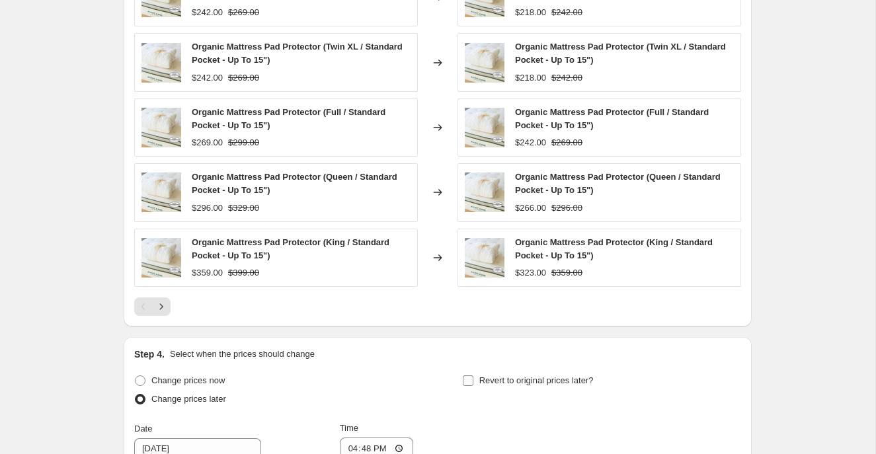
click at [470, 375] on input "Revert to original prices later?" at bounding box center [468, 380] width 11 height 11
checkbox input "true"
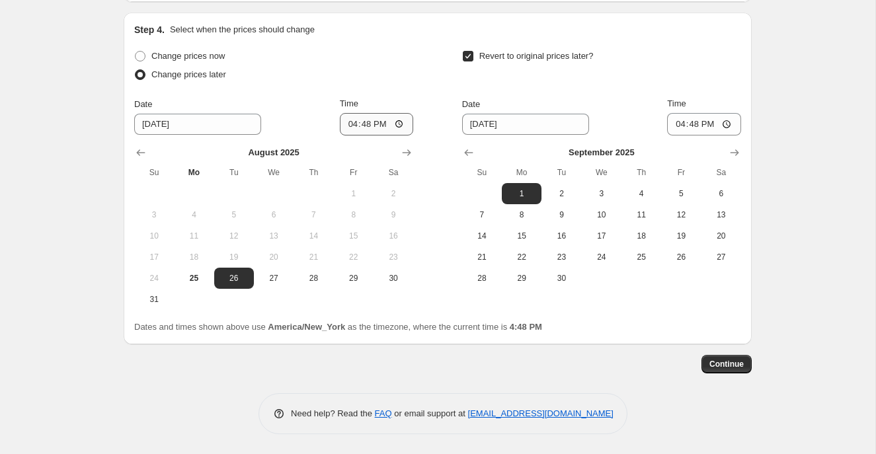
click at [406, 150] on icon "Show next month, September 2025" at bounding box center [406, 152] width 13 height 13
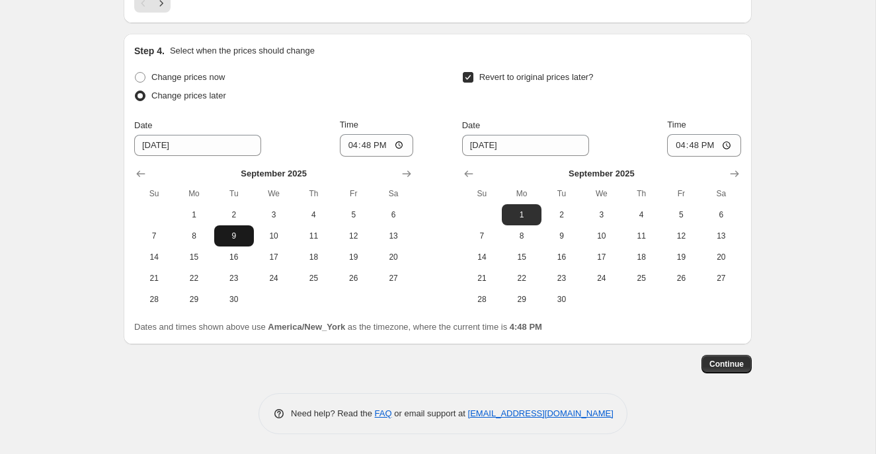
click at [231, 237] on span "9" at bounding box center [233, 236] width 29 height 11
type input "[DATE]"
click at [527, 306] on button "29" at bounding box center [522, 299] width 40 height 21
type input "[DATE]"
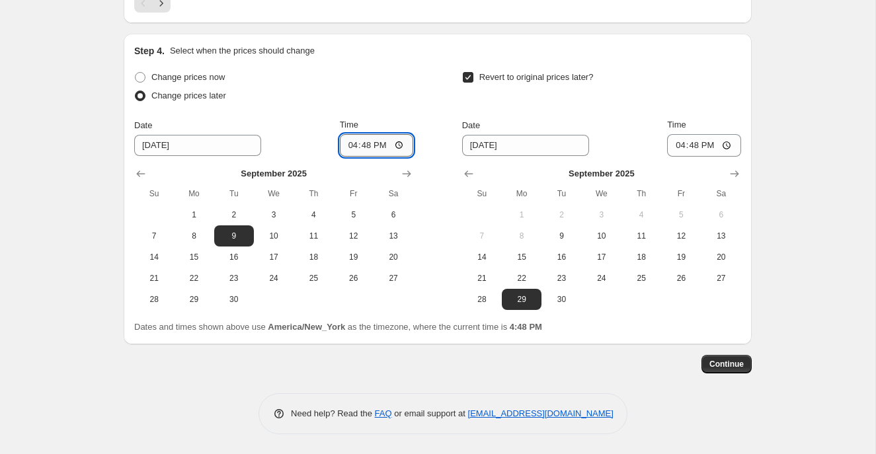
click at [349, 145] on input "16:48" at bounding box center [377, 145] width 74 height 22
type input "00:20"
click at [677, 148] on input "16:48" at bounding box center [704, 145] width 74 height 22
type input "23:59"
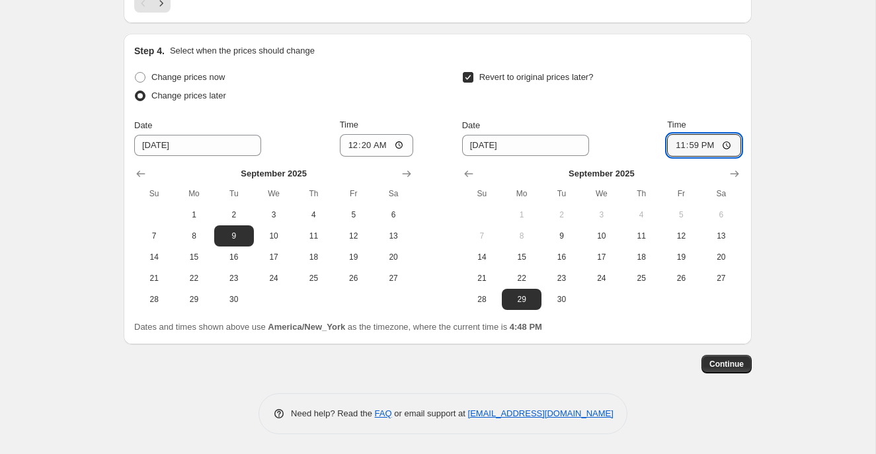
click at [736, 362] on span "Continue" at bounding box center [726, 364] width 34 height 11
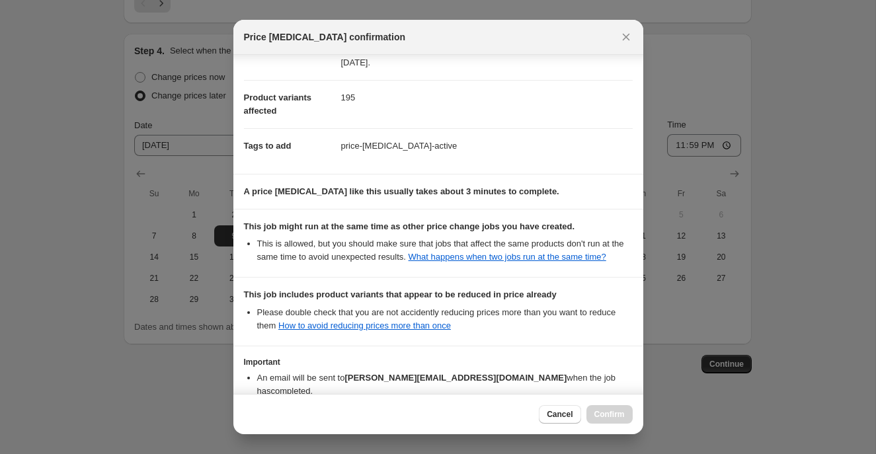
scroll to position [229, 0]
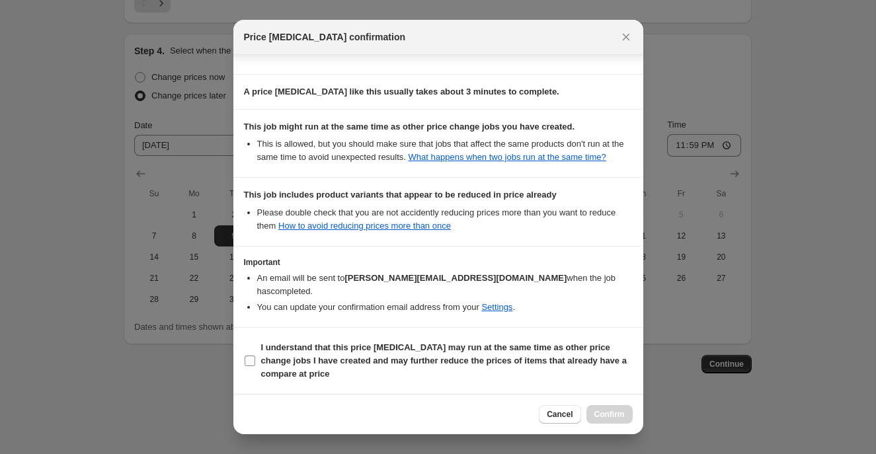
click at [257, 359] on label "I understand that this price [MEDICAL_DATA] may run at the same time as other p…" at bounding box center [438, 360] width 389 height 45
click at [255, 359] on input "I understand that this price [MEDICAL_DATA] may run at the same time as other p…" at bounding box center [249, 360] width 11 height 11
checkbox input "true"
click at [609, 412] on span "Confirm" at bounding box center [609, 414] width 30 height 11
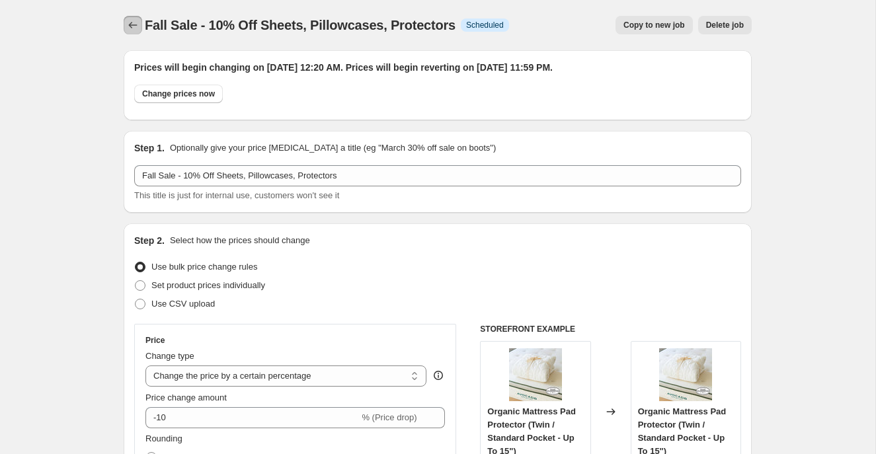
click at [129, 28] on icon "Price change jobs" at bounding box center [132, 25] width 13 height 13
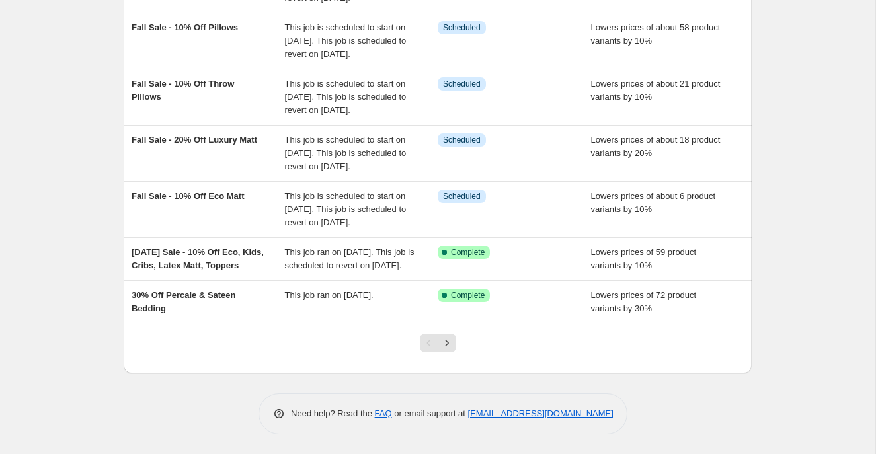
scroll to position [451, 0]
click at [449, 342] on icon "Next" at bounding box center [446, 342] width 13 height 13
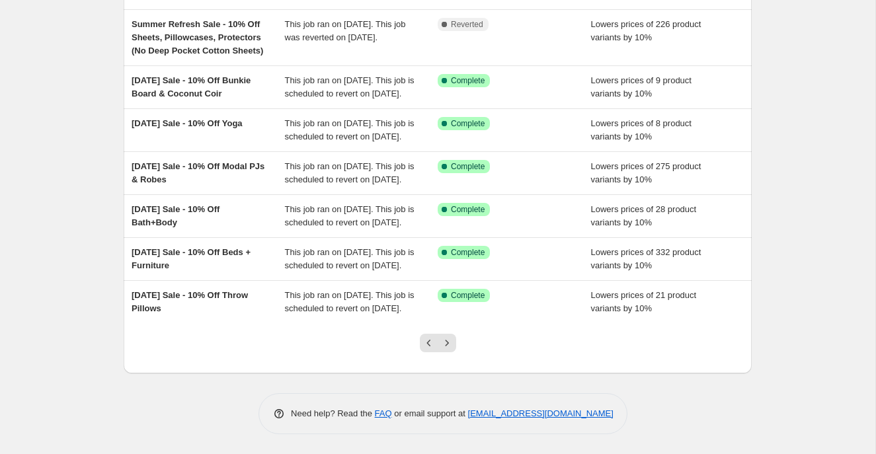
scroll to position [0, 0]
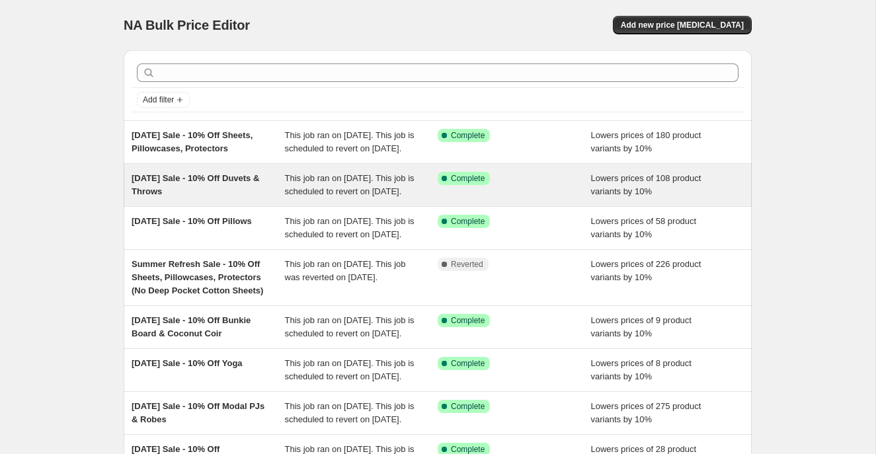
click at [250, 198] on div "[DATE] Sale - 10% Off Duvets & Throws" at bounding box center [207, 185] width 153 height 26
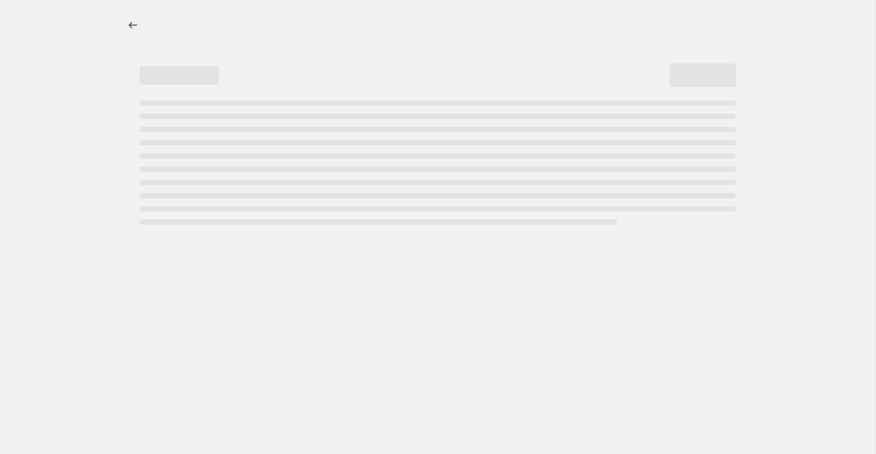
select select "percentage"
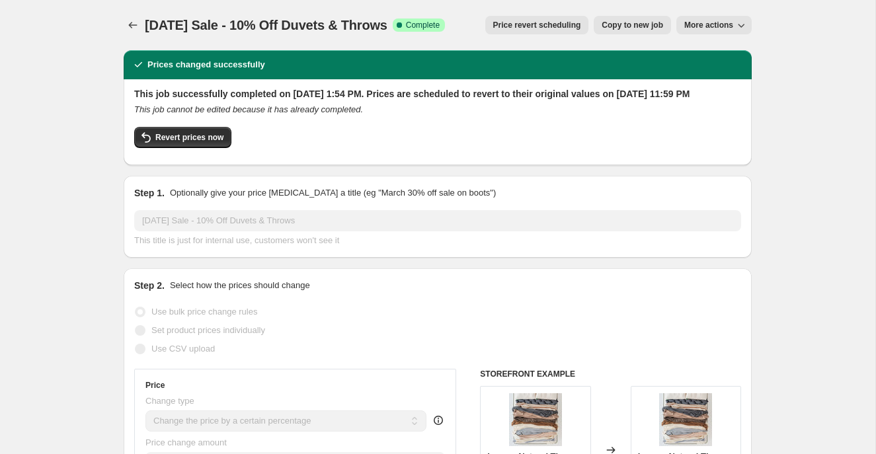
click at [620, 20] on span "Copy to new job" at bounding box center [631, 25] width 61 height 11
select select "percentage"
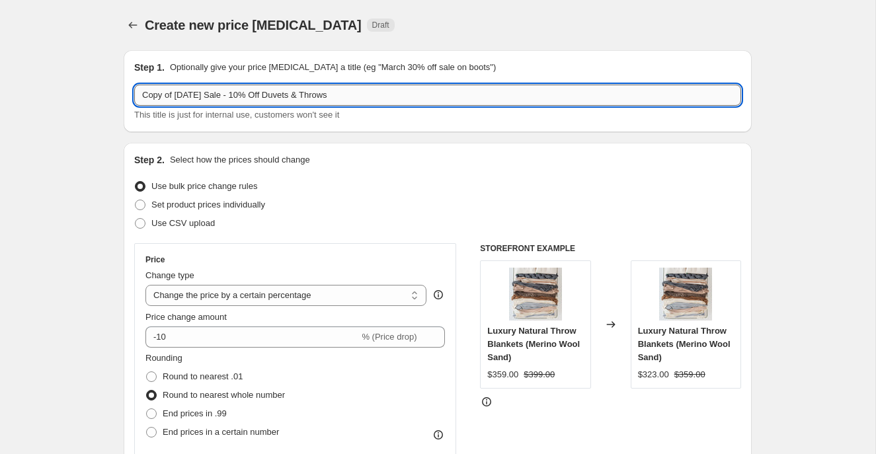
click at [209, 93] on input "Copy of [DATE] Sale - 10% Off Duvets & Throws" at bounding box center [437, 95] width 607 height 21
drag, startPoint x: 217, startPoint y: 96, endPoint x: 112, endPoint y: 96, distance: 105.1
type input "Fall Sale - 10% Off Duvets & Throws"
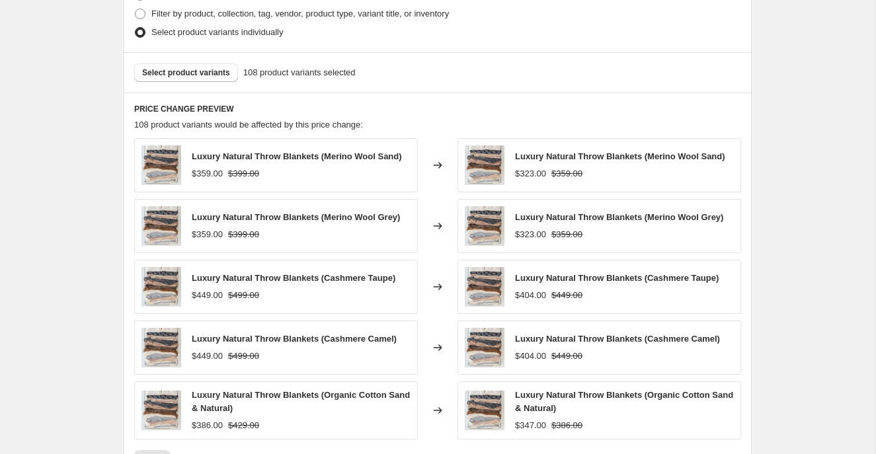
scroll to position [789, 0]
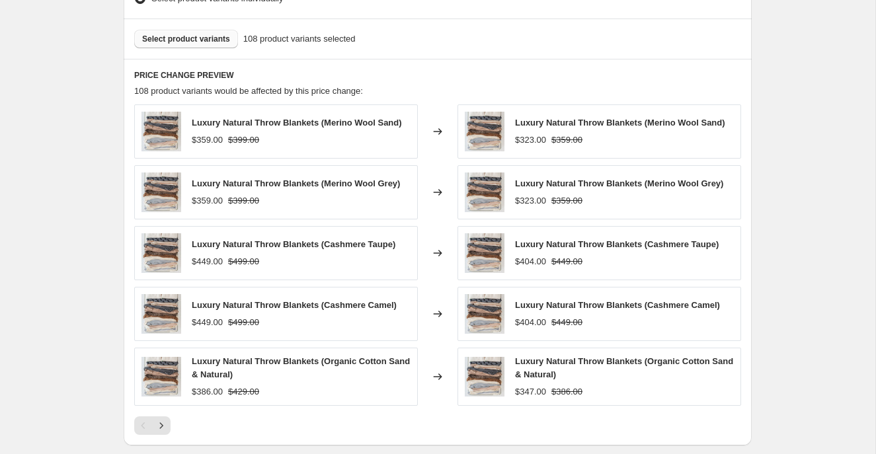
click at [207, 38] on span "Select product variants" at bounding box center [186, 39] width 88 height 11
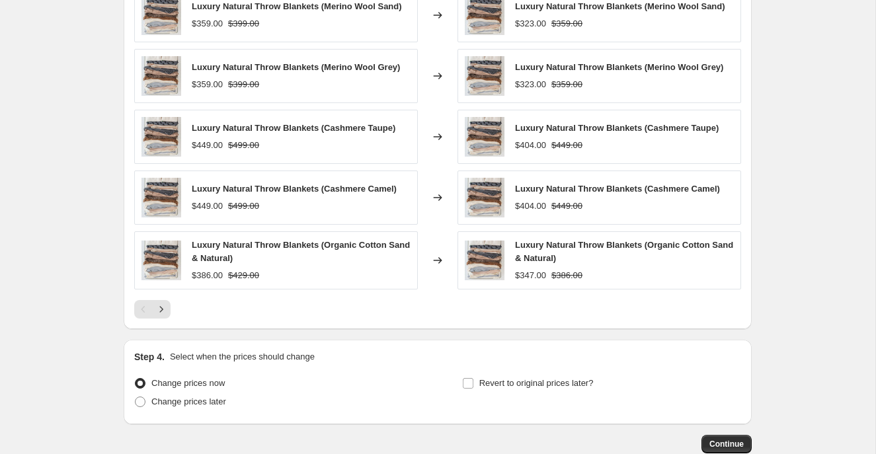
scroll to position [985, 0]
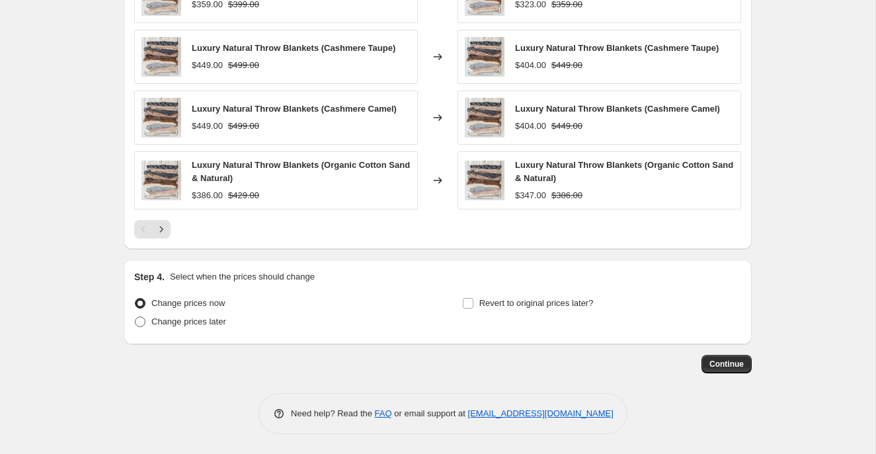
click at [145, 325] on span at bounding box center [140, 322] width 12 height 12
click at [135, 317] on input "Change prices later" at bounding box center [135, 317] width 1 height 1
radio input "true"
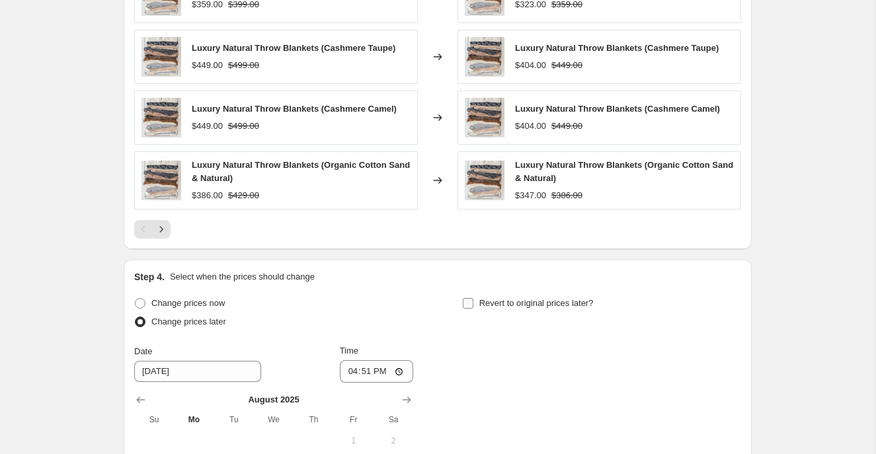
click at [468, 297] on span at bounding box center [468, 303] width 12 height 12
click at [468, 298] on input "Revert to original prices later?" at bounding box center [468, 303] width 11 height 11
checkbox input "true"
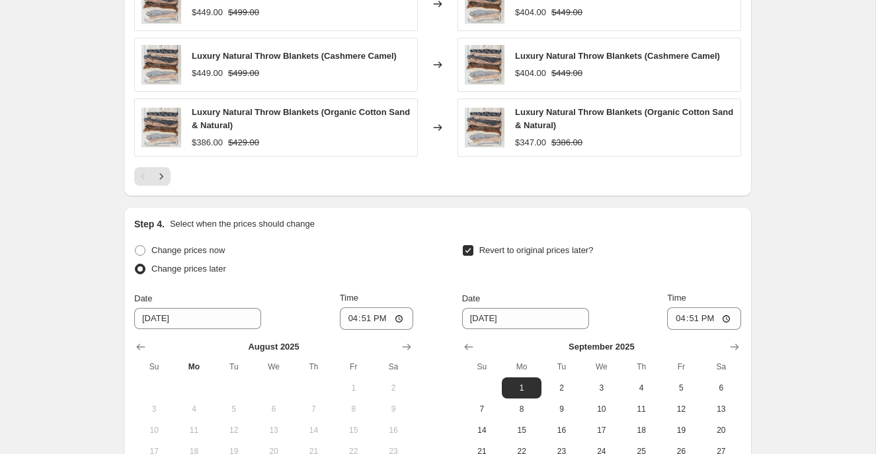
scroll to position [1202, 0]
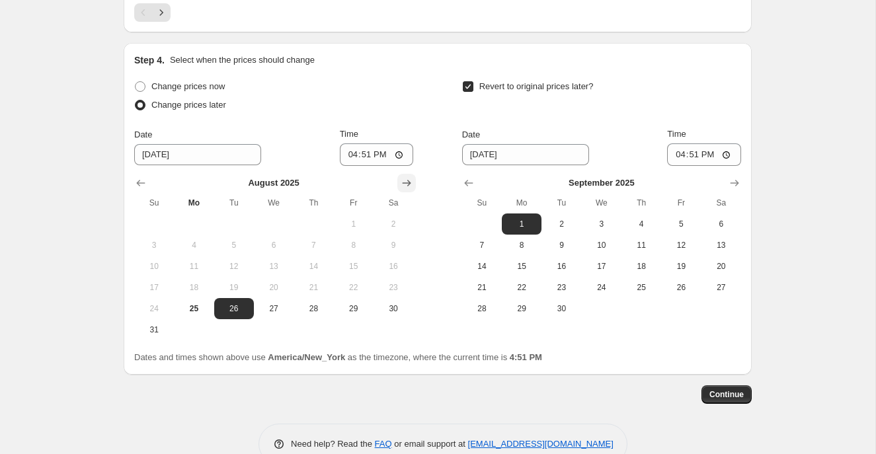
click at [406, 184] on icon "Show next month, September 2025" at bounding box center [406, 182] width 13 height 13
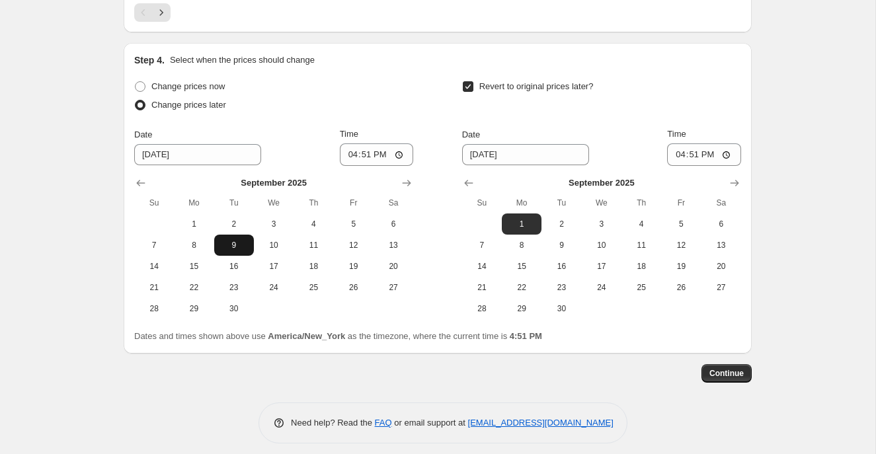
click at [246, 244] on span "9" at bounding box center [233, 245] width 29 height 11
type input "[DATE]"
click at [529, 313] on span "29" at bounding box center [521, 308] width 29 height 11
type input "[DATE]"
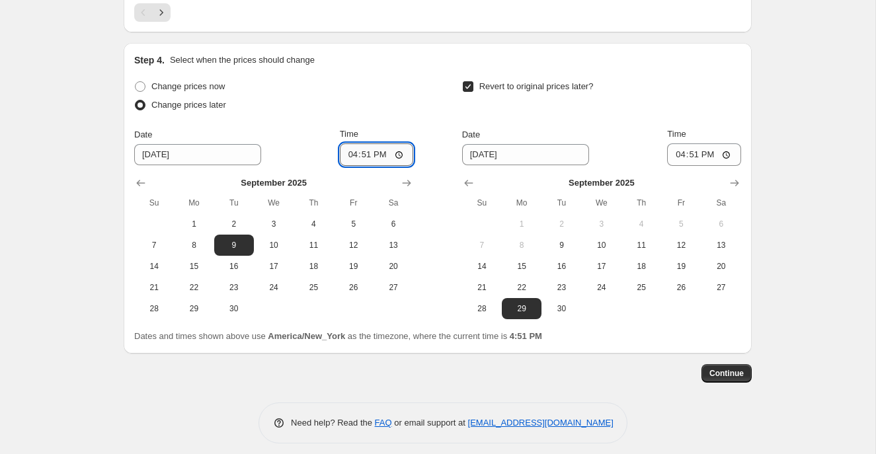
click at [349, 155] on input "16:51" at bounding box center [377, 154] width 74 height 22
type input "00:20"
click at [672, 152] on input "16:51" at bounding box center [704, 154] width 74 height 22
type input "23:59"
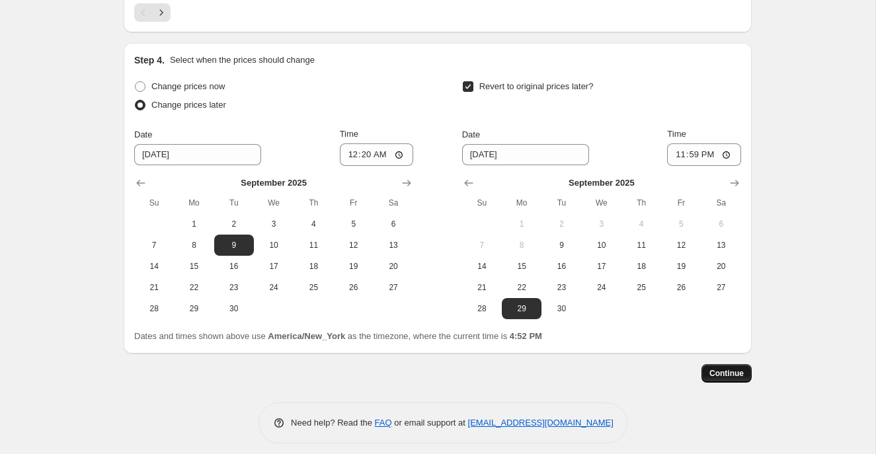
click at [727, 373] on span "Continue" at bounding box center [726, 373] width 34 height 11
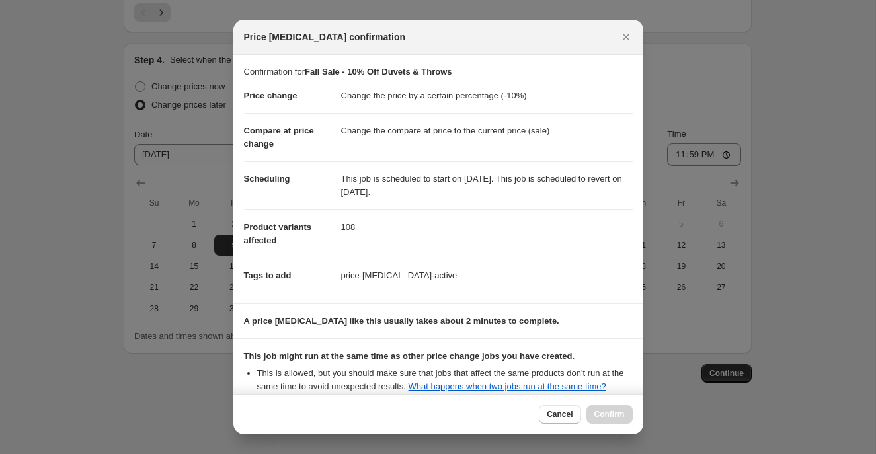
scroll to position [148, 0]
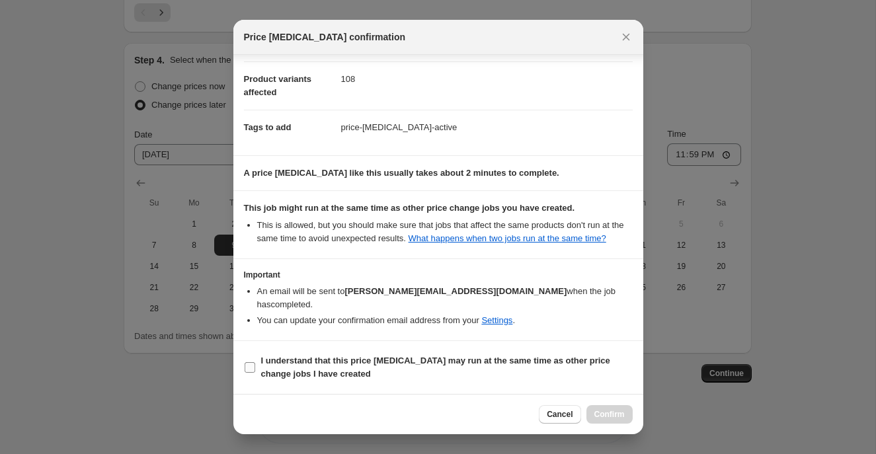
click at [255, 364] on span ":rmv:" at bounding box center [250, 367] width 12 height 12
click at [255, 364] on input "I understand that this price [MEDICAL_DATA] may run at the same time as other p…" at bounding box center [249, 367] width 11 height 11
checkbox input "true"
click at [613, 411] on span "Confirm" at bounding box center [609, 414] width 30 height 11
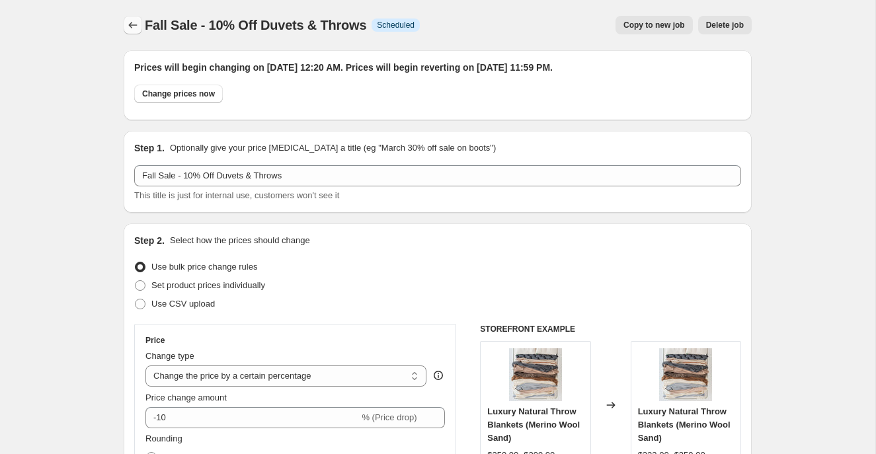
click at [131, 23] on icon "Price change jobs" at bounding box center [132, 25] width 13 height 13
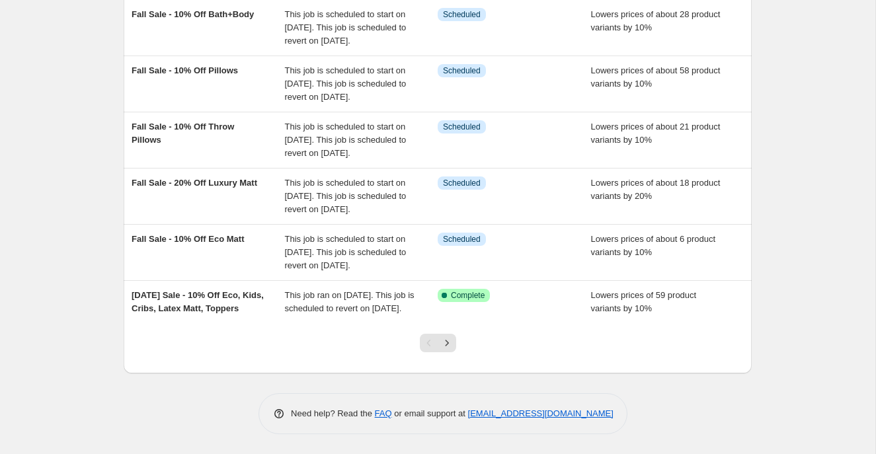
scroll to position [478, 0]
click at [451, 342] on icon "Next" at bounding box center [446, 342] width 13 height 13
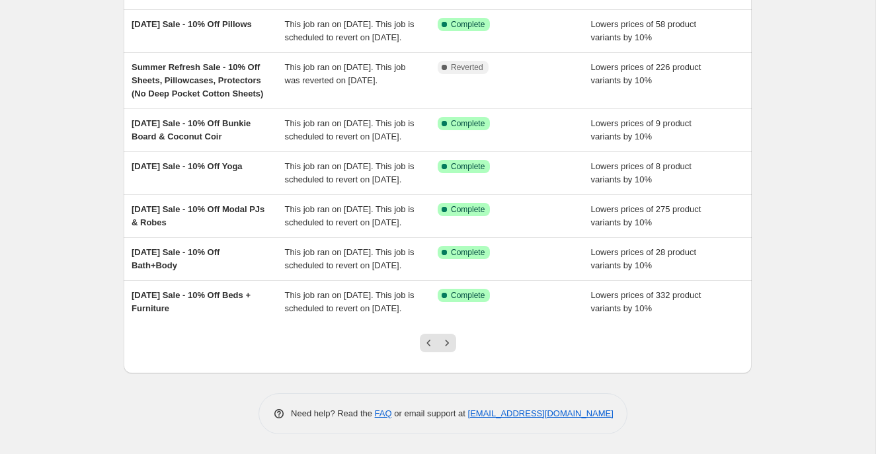
scroll to position [359, 0]
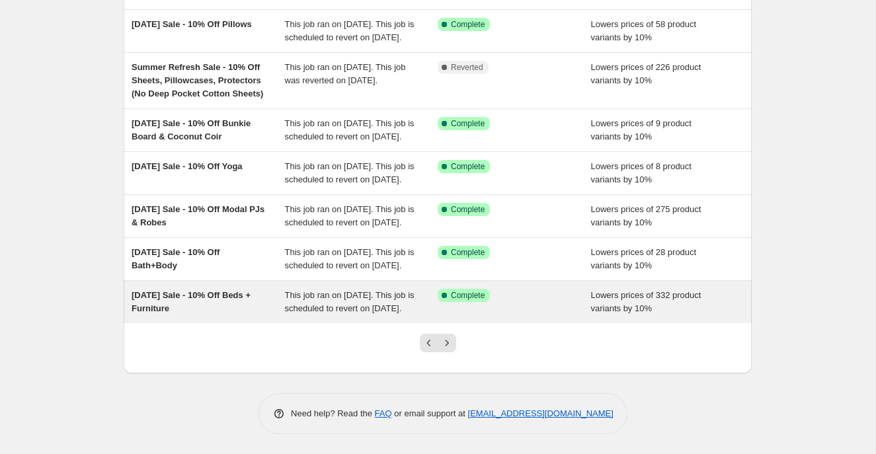
click at [270, 289] on div "[DATE] Sale - 10% Off Beds + Furniture" at bounding box center [207, 302] width 153 height 26
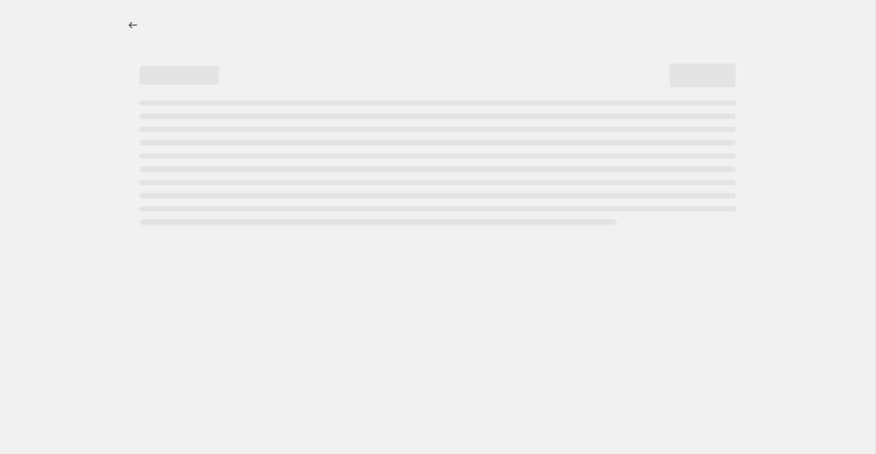
select select "percentage"
select select "collection"
select select "product_status"
select select "not_equal"
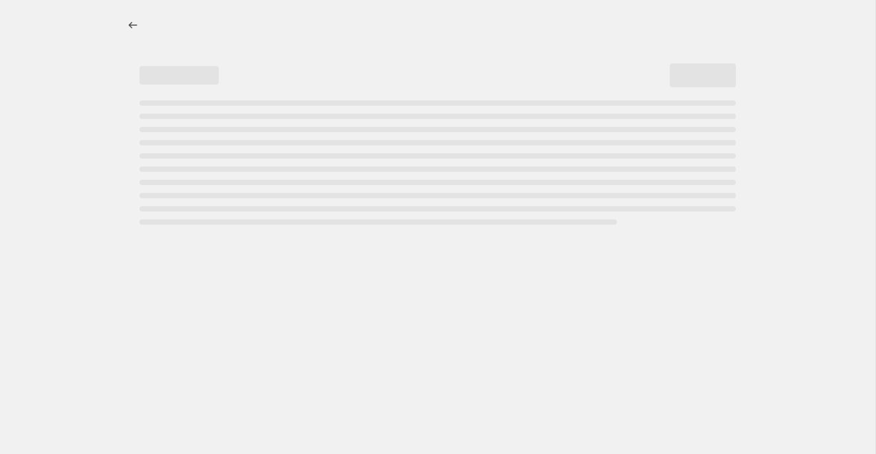
select select "not_equal"
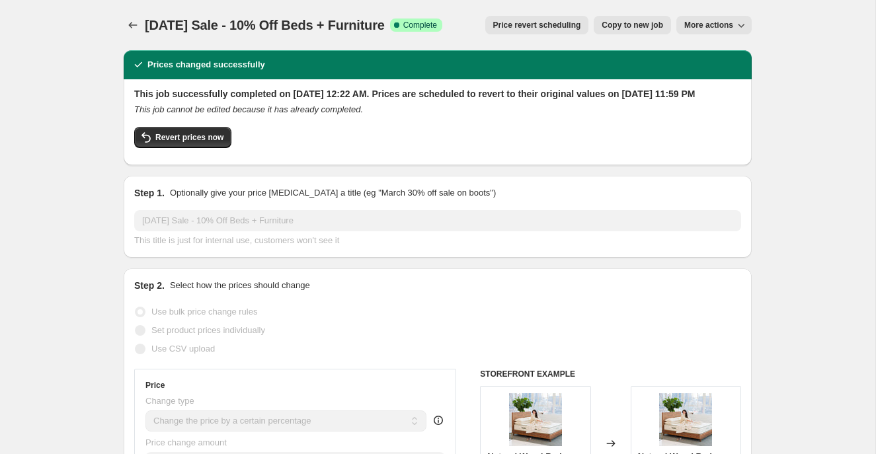
click at [605, 24] on span "Copy to new job" at bounding box center [631, 25] width 61 height 11
select select "percentage"
select select "collection"
select select "product_status"
select select "not_equal"
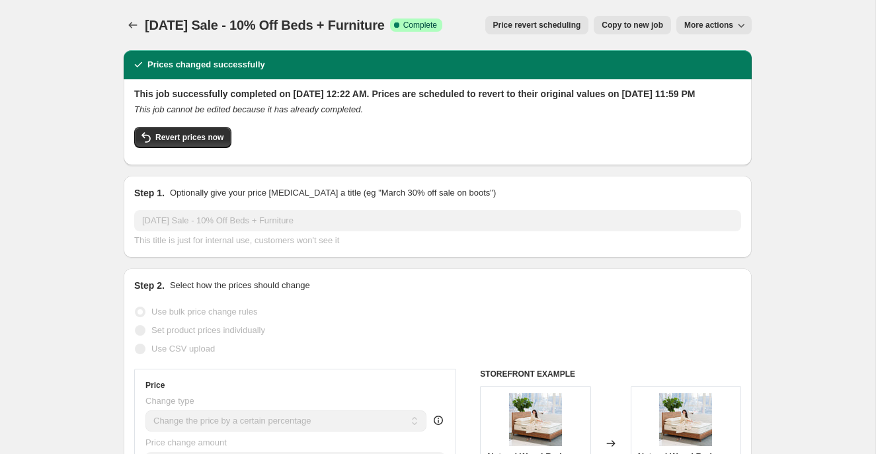
select select "not_equal"
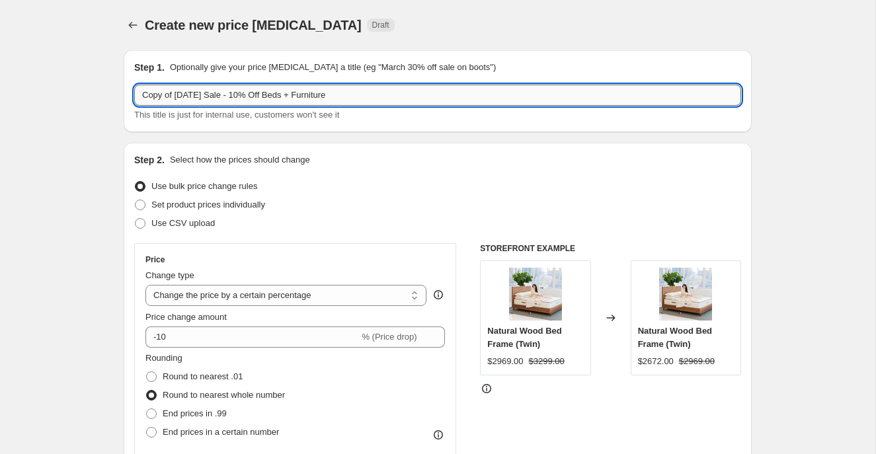
click at [202, 91] on input "Copy of [DATE] Sale - 10% Off Beds + Furniture" at bounding box center [437, 95] width 607 height 21
drag, startPoint x: 217, startPoint y: 95, endPoint x: 131, endPoint y: 90, distance: 86.1
click at [131, 91] on div "Step 1. Optionally give your price [MEDICAL_DATA] a title (eg "March 30% off sa…" at bounding box center [438, 91] width 628 height 82
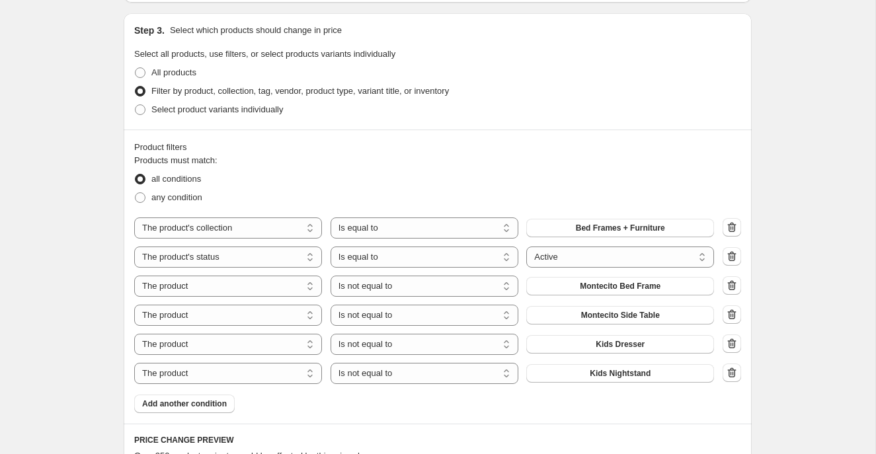
scroll to position [682, 0]
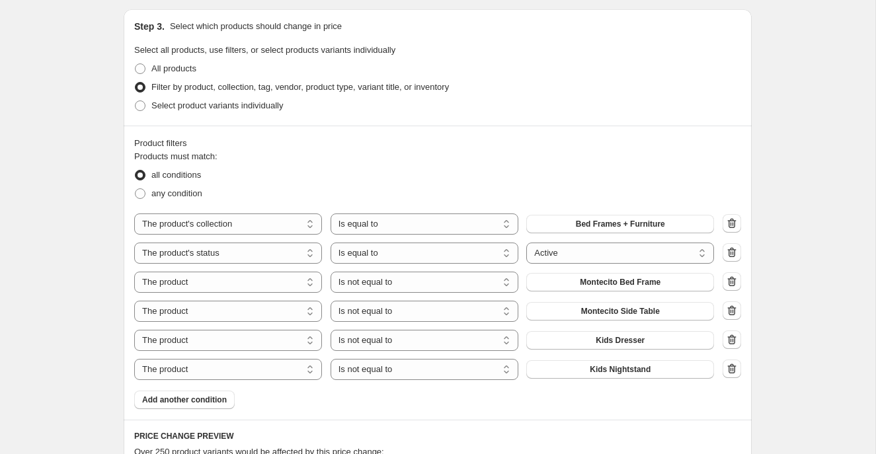
type input "Fall Sale - 10% Off Beds + Furniture"
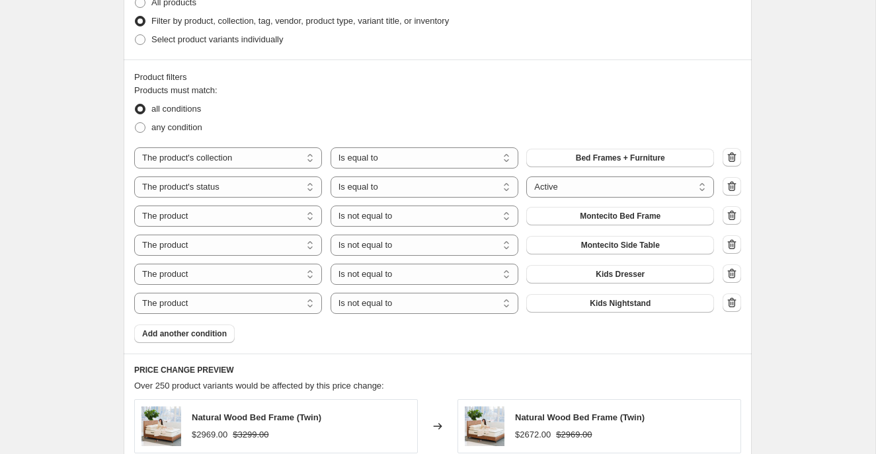
scroll to position [753, 0]
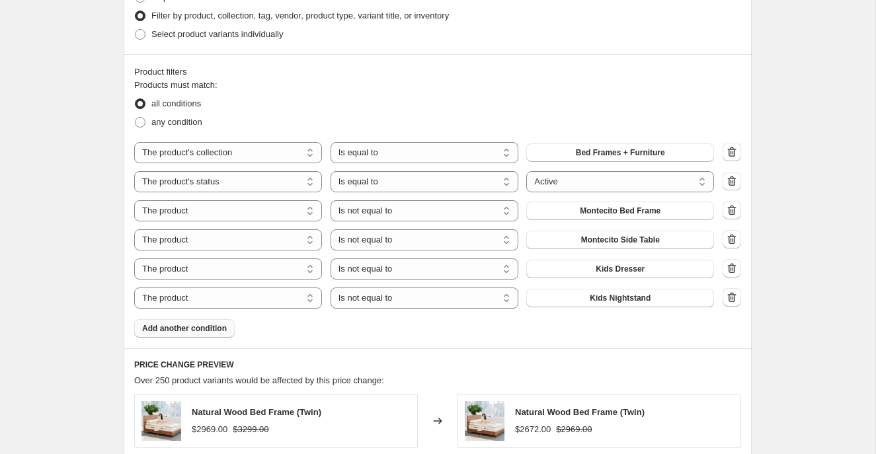
click at [198, 330] on span "Add another condition" at bounding box center [184, 328] width 85 height 11
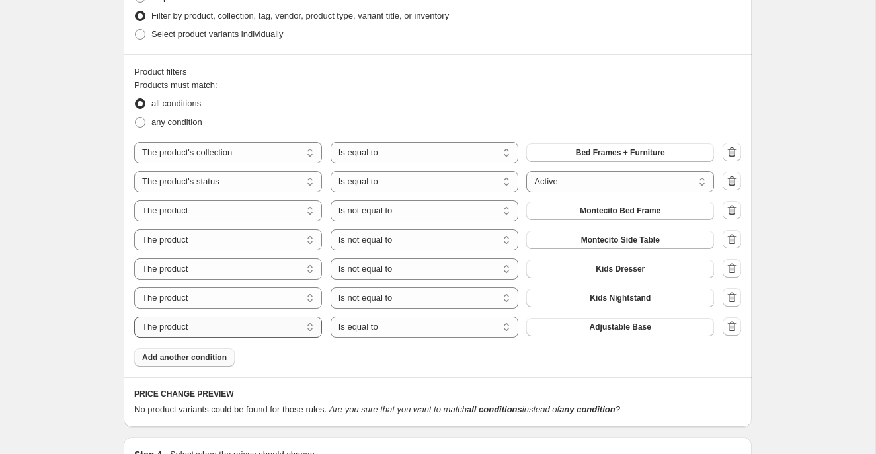
click at [307, 325] on select "The product The product's collection The product's tag The product's vendor The…" at bounding box center [228, 327] width 188 height 21
click at [498, 325] on select "Is equal to Is not equal to" at bounding box center [424, 327] width 188 height 21
select select "not_equal"
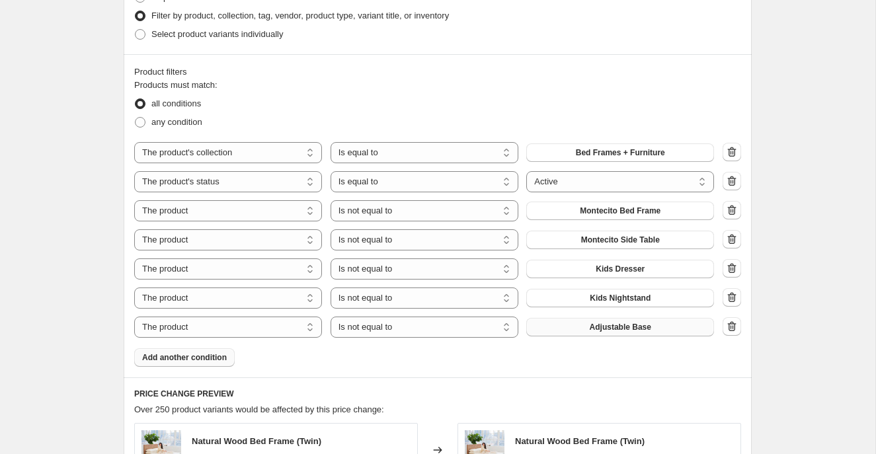
click at [618, 326] on span "Adjustable Base" at bounding box center [619, 327] width 61 height 11
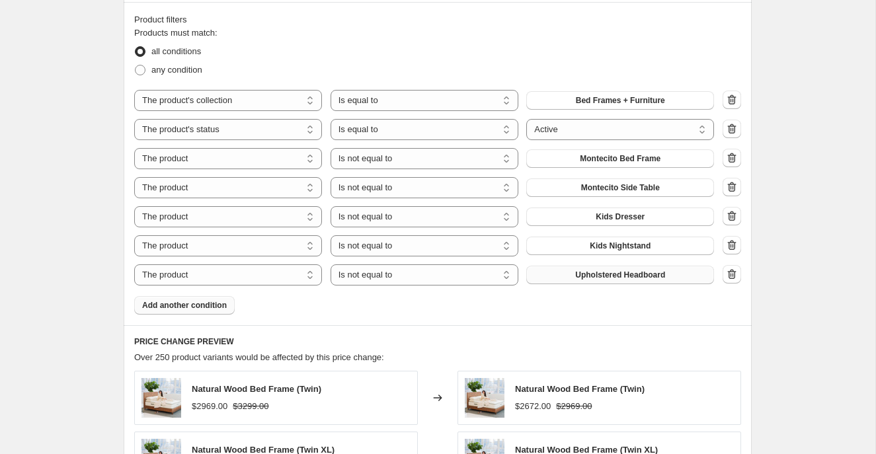
scroll to position [804, 0]
click at [199, 308] on span "Add another condition" at bounding box center [184, 306] width 85 height 11
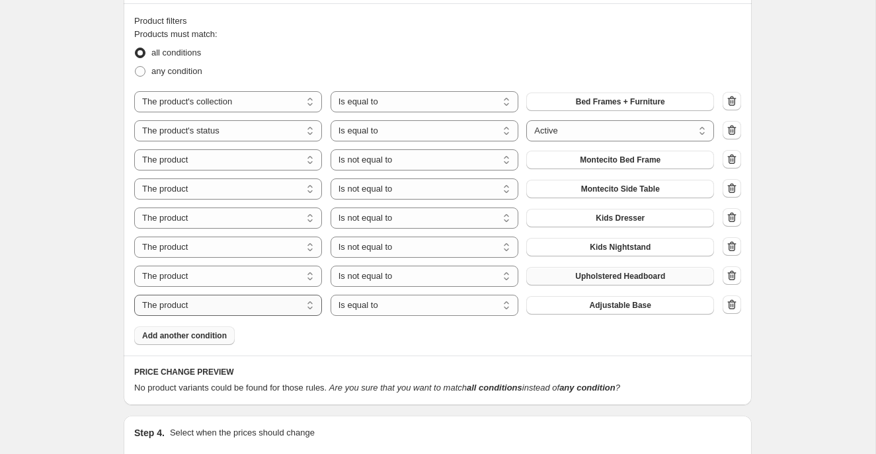
click at [307, 305] on select "The product The product's collection The product's tag The product's vendor The…" at bounding box center [228, 305] width 188 height 21
click at [309, 305] on select "The product The product's collection The product's tag The product's vendor The…" at bounding box center [228, 305] width 188 height 21
select select "product_type"
click at [507, 308] on select "Is equal to Is not equal to" at bounding box center [424, 305] width 188 height 21
select select "not_equal"
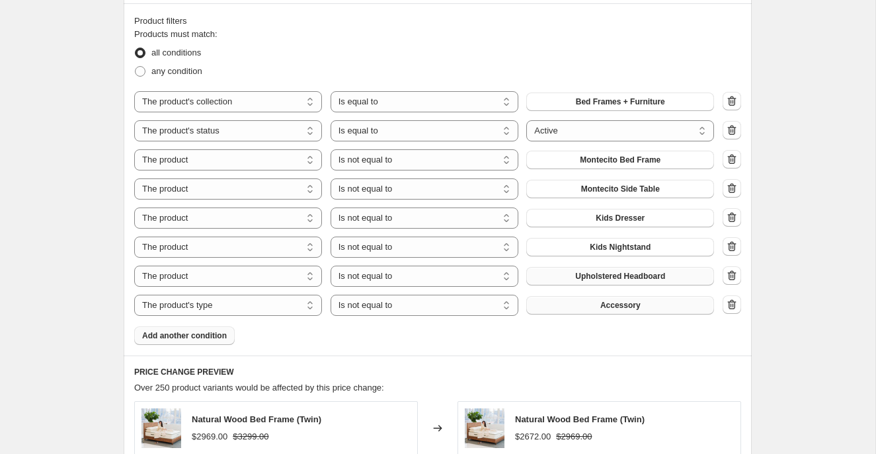
click at [598, 304] on button "Accessory" at bounding box center [620, 305] width 188 height 19
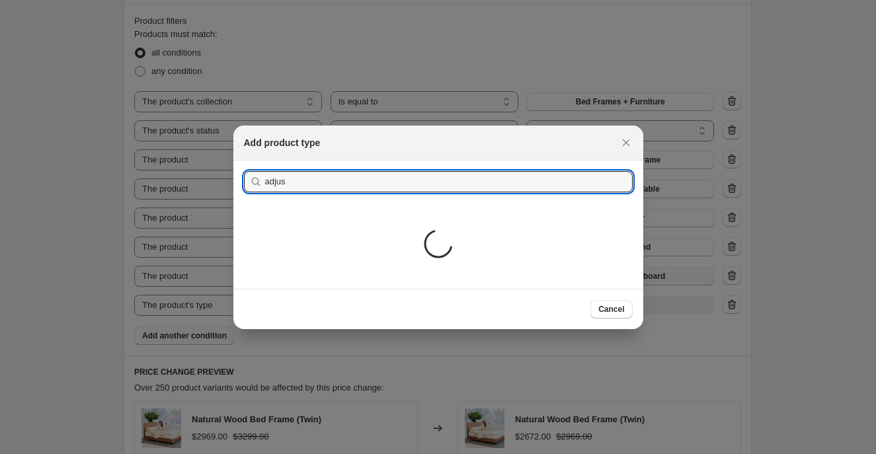
type input "adjus"
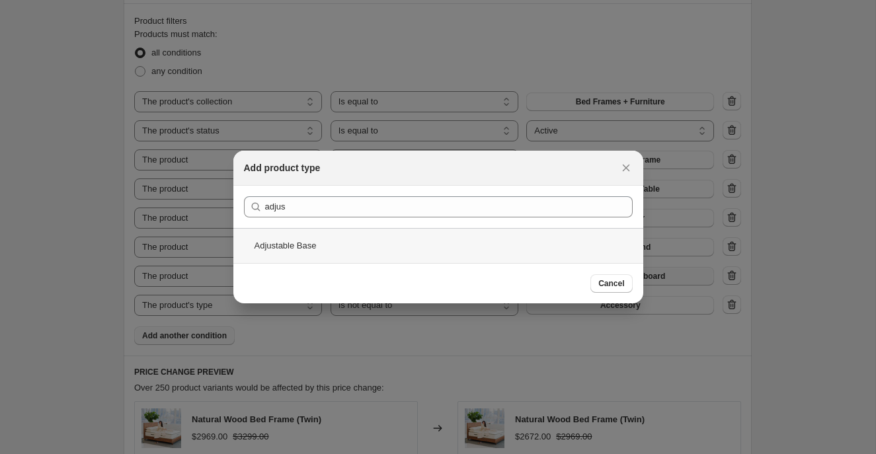
click at [306, 244] on div "Adjustable Base" at bounding box center [438, 245] width 410 height 35
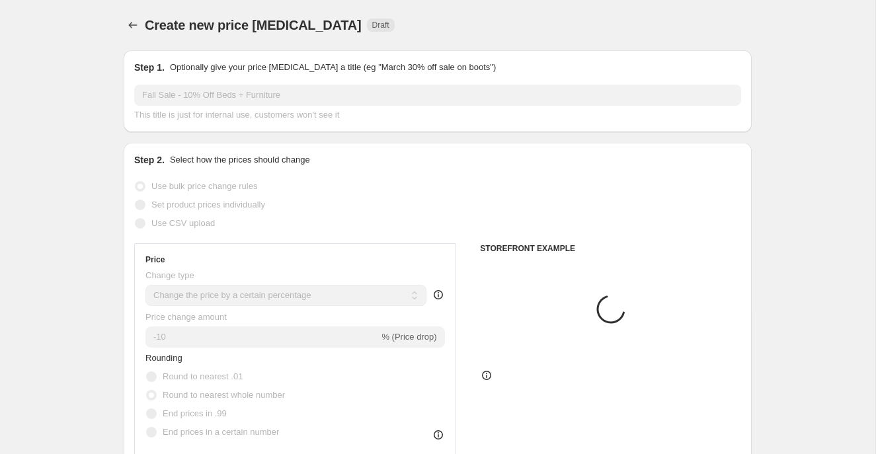
scroll to position [804, 0]
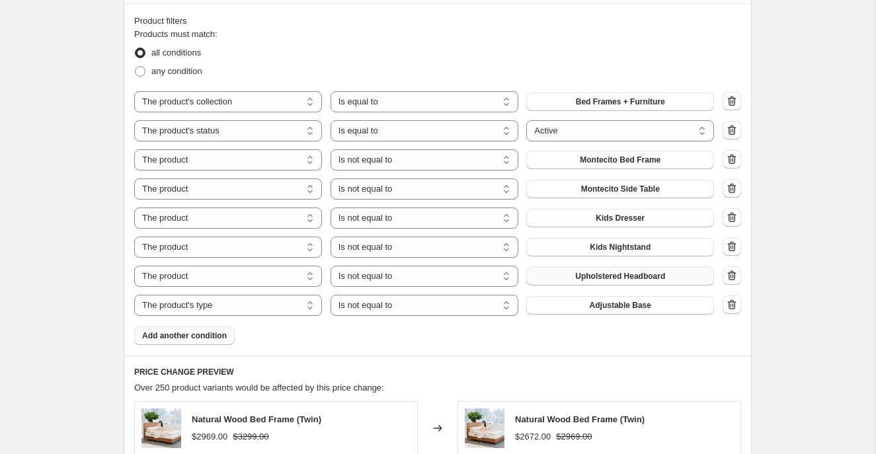
click at [194, 334] on span "Add another condition" at bounding box center [184, 335] width 85 height 11
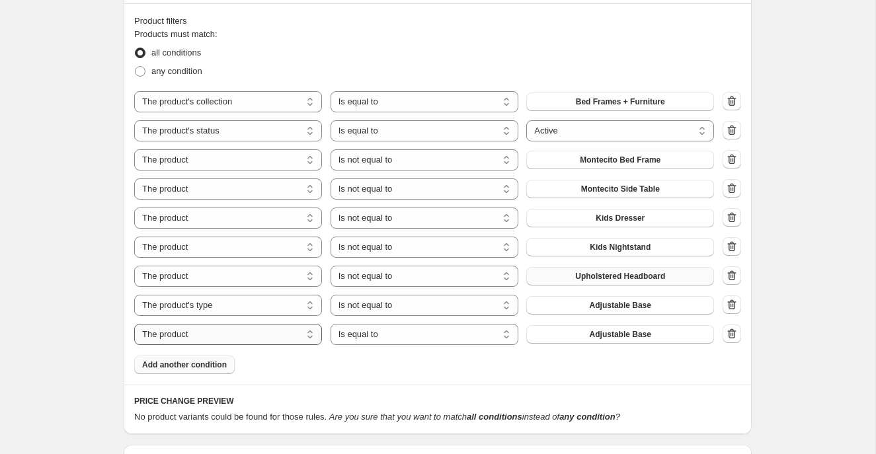
click at [309, 333] on select "The product The product's collection The product's tag The product's vendor The…" at bounding box center [228, 334] width 188 height 21
select select "product_type"
click at [461, 341] on select "Is equal to Is not equal to" at bounding box center [424, 334] width 188 height 21
select select "not_equal"
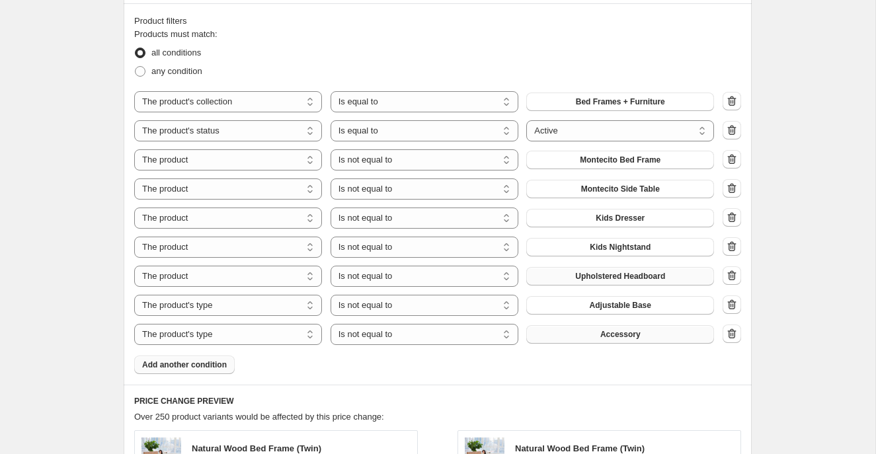
click at [606, 334] on span "Accessory" at bounding box center [620, 334] width 40 height 11
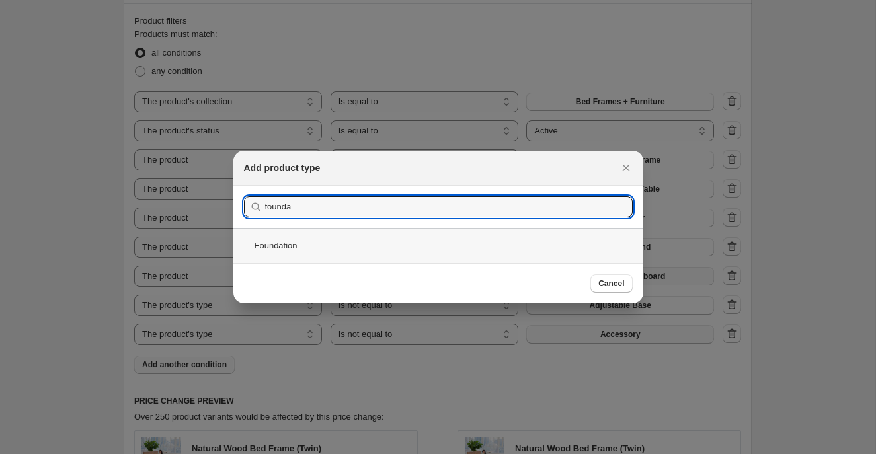
type input "founda"
click at [402, 251] on div "Foundation" at bounding box center [438, 245] width 410 height 35
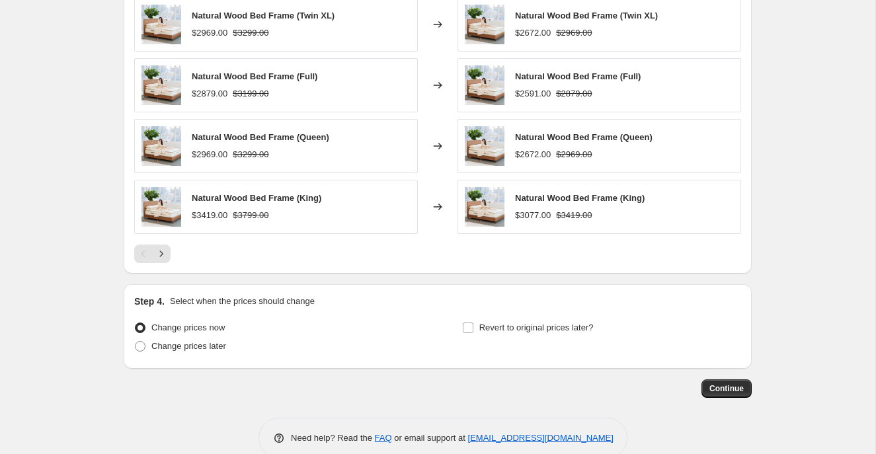
scroll to position [1322, 0]
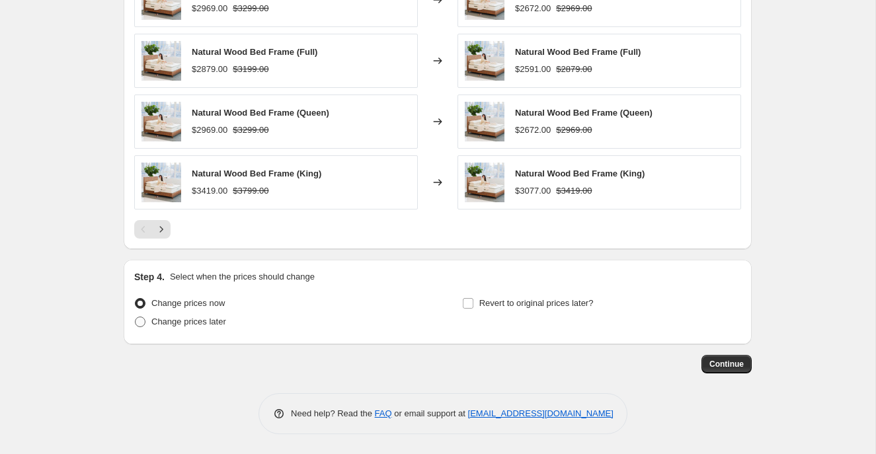
click at [138, 322] on span at bounding box center [140, 322] width 11 height 11
click at [135, 317] on input "Change prices later" at bounding box center [135, 317] width 1 height 1
radio input "true"
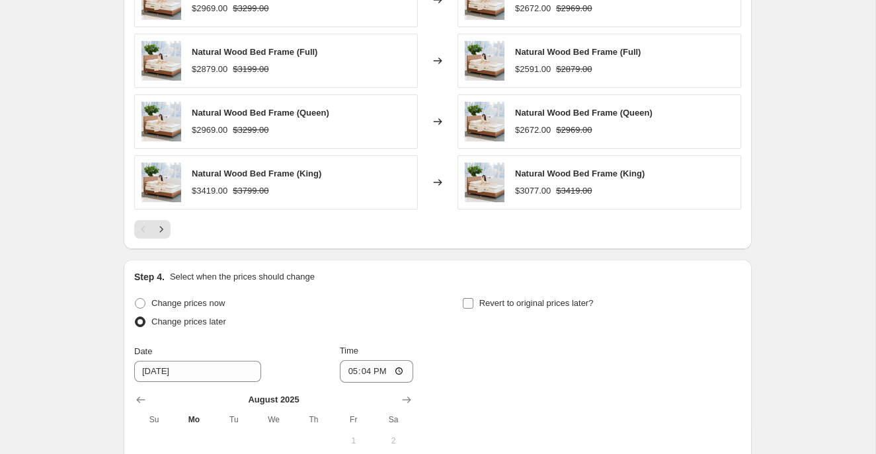
click at [469, 308] on input "Revert to original prices later?" at bounding box center [468, 303] width 11 height 11
checkbox input "true"
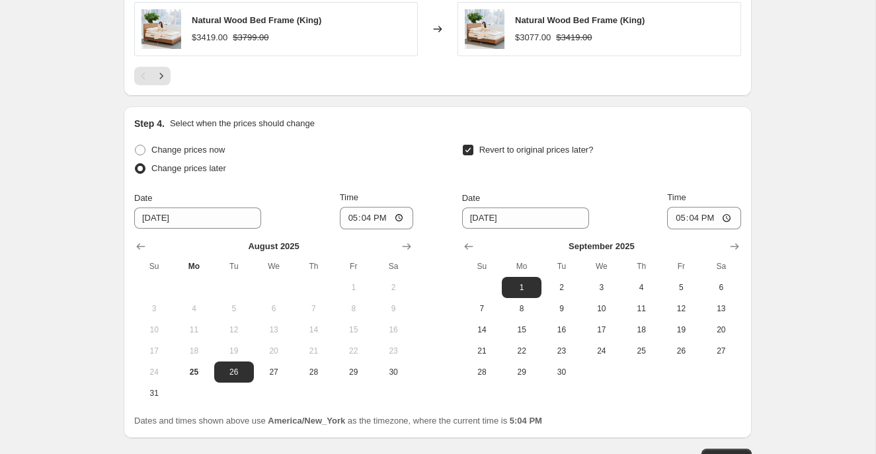
scroll to position [1510, 0]
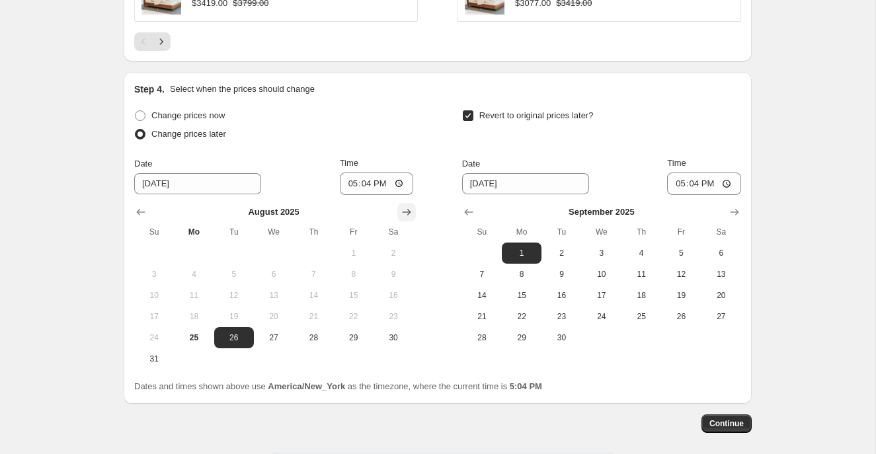
click at [406, 215] on icon "Show next month, September 2025" at bounding box center [406, 212] width 13 height 13
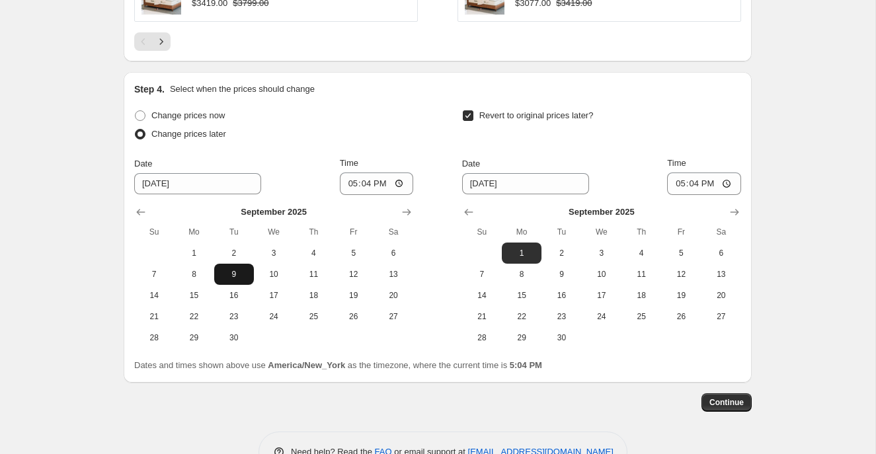
click at [239, 276] on span "9" at bounding box center [233, 274] width 29 height 11
type input "[DATE]"
click at [524, 336] on span "29" at bounding box center [521, 337] width 29 height 11
type input "[DATE]"
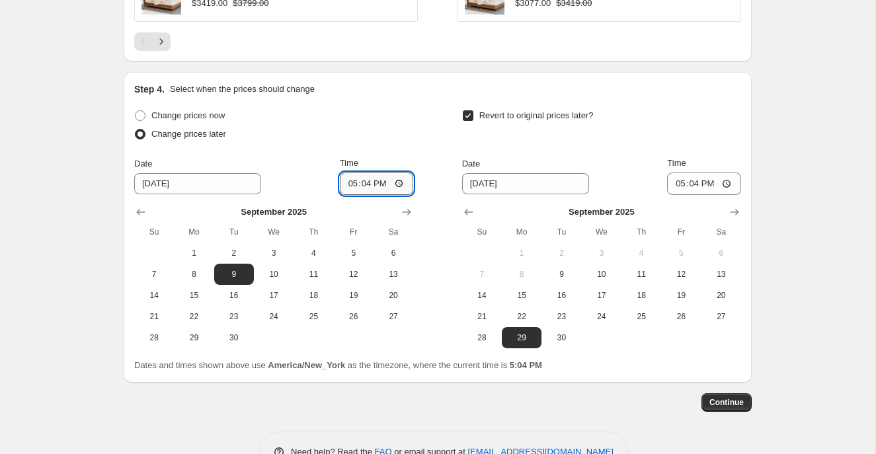
click at [344, 183] on input "17:04" at bounding box center [377, 183] width 74 height 22
type input "00:20"
click at [673, 184] on input "17:04" at bounding box center [704, 183] width 74 height 22
type input "23:59"
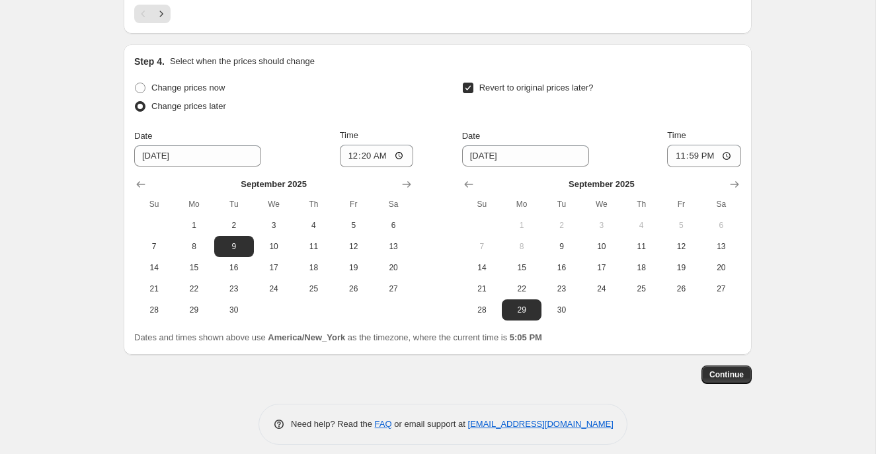
scroll to position [1548, 0]
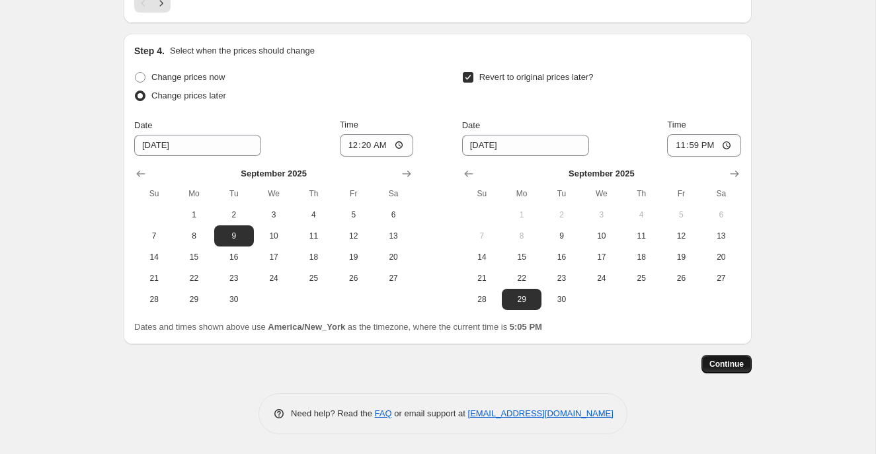
click at [739, 364] on span "Continue" at bounding box center [726, 364] width 34 height 11
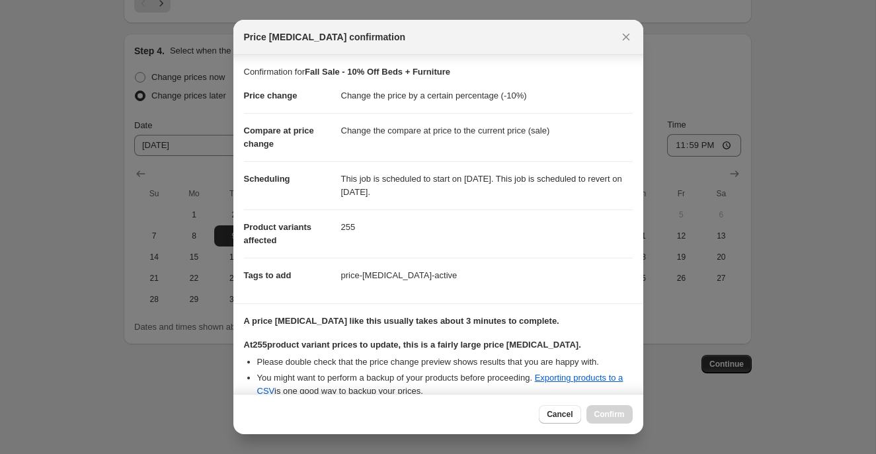
scroll to position [221, 0]
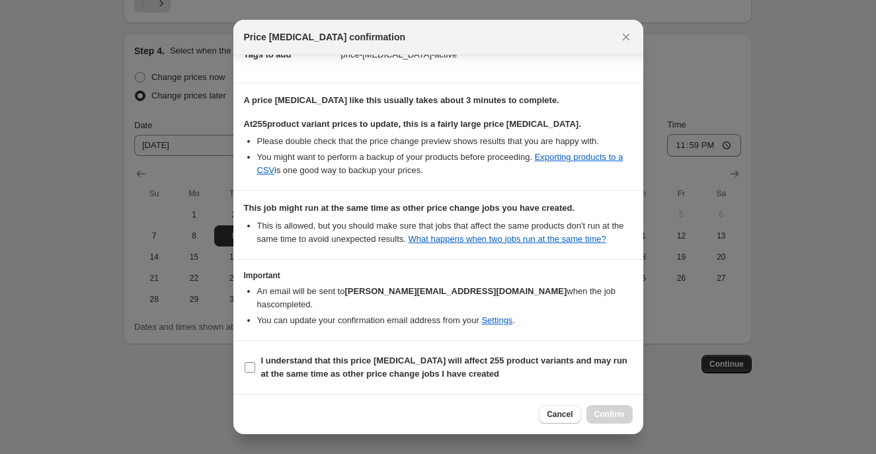
click at [252, 367] on input "I understand that this price [MEDICAL_DATA] will affect 255 product variants an…" at bounding box center [249, 367] width 11 height 11
checkbox input "true"
click at [598, 411] on span "Confirm" at bounding box center [609, 414] width 30 height 11
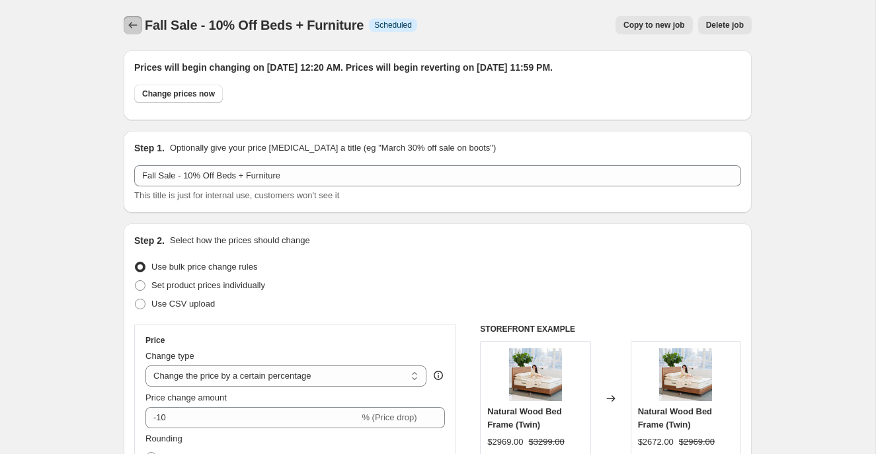
click at [129, 27] on icon "Price change jobs" at bounding box center [132, 25] width 13 height 13
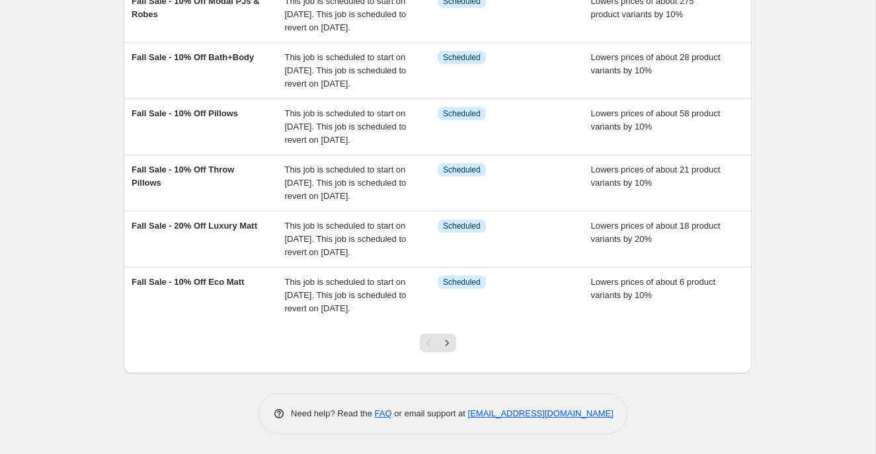
scroll to position [491, 0]
click at [453, 342] on icon "Next" at bounding box center [446, 342] width 13 height 13
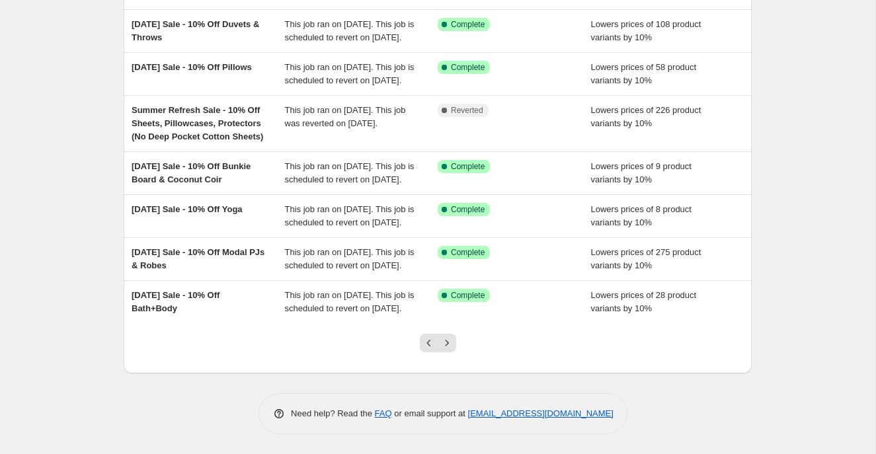
scroll to position [359, 0]
click at [444, 342] on icon "Next" at bounding box center [446, 342] width 13 height 13
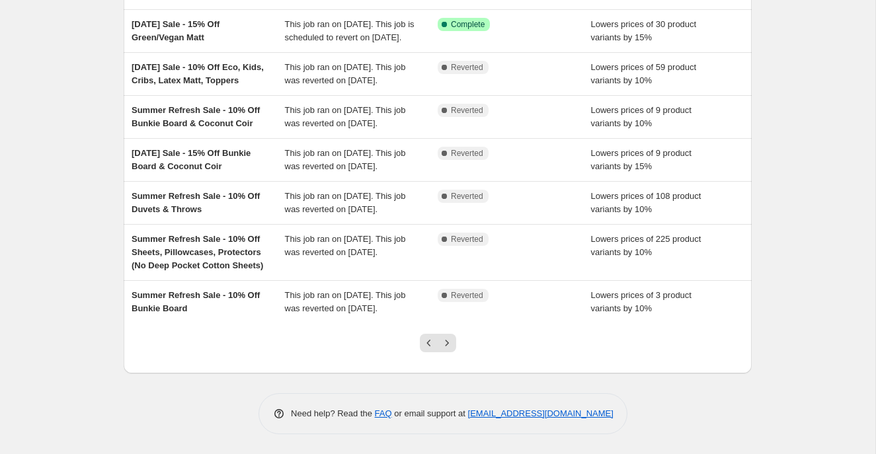
scroll to position [372, 0]
click at [425, 345] on icon "Previous" at bounding box center [428, 342] width 13 height 13
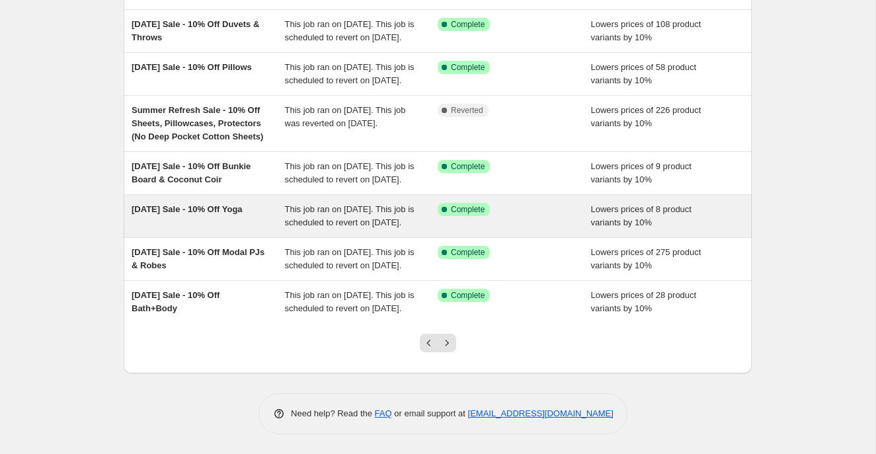
scroll to position [359, 0]
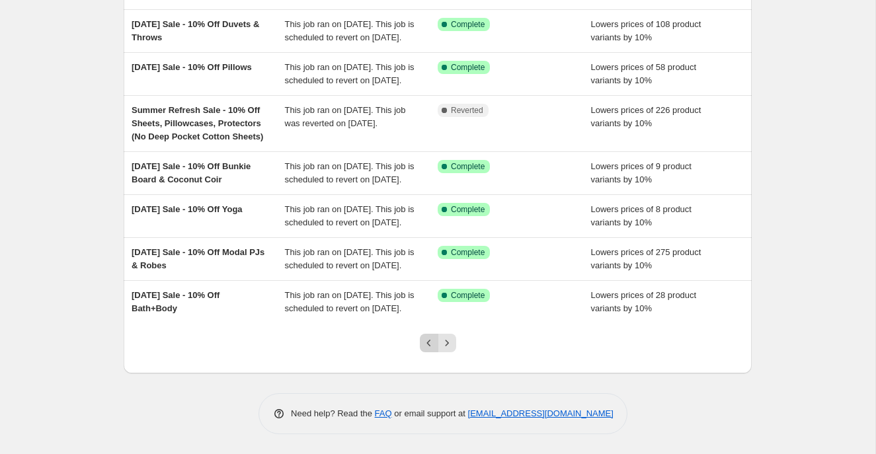
click at [430, 349] on button "Previous" at bounding box center [429, 343] width 19 height 19
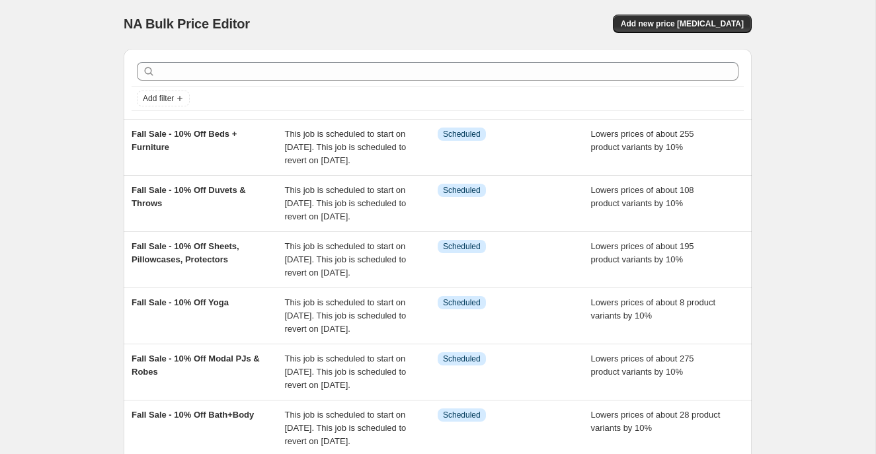
scroll to position [0, 0]
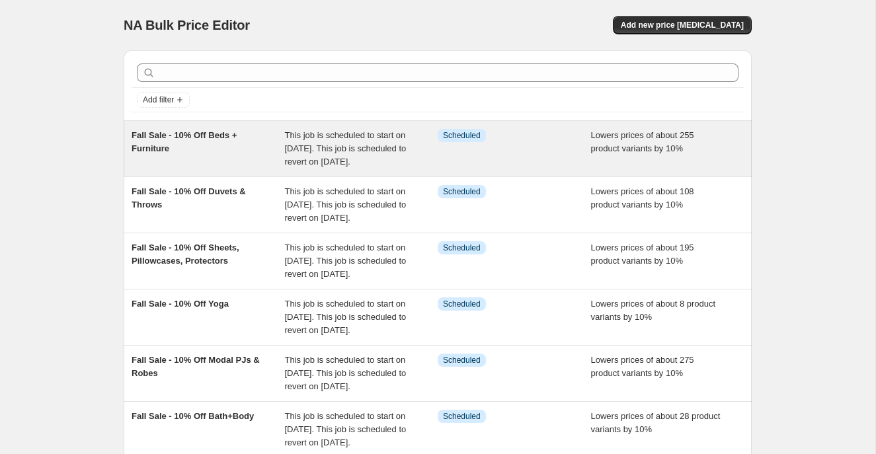
click at [250, 163] on div "Fall Sale - 10% Off Beds + Furniture" at bounding box center [207, 149] width 153 height 40
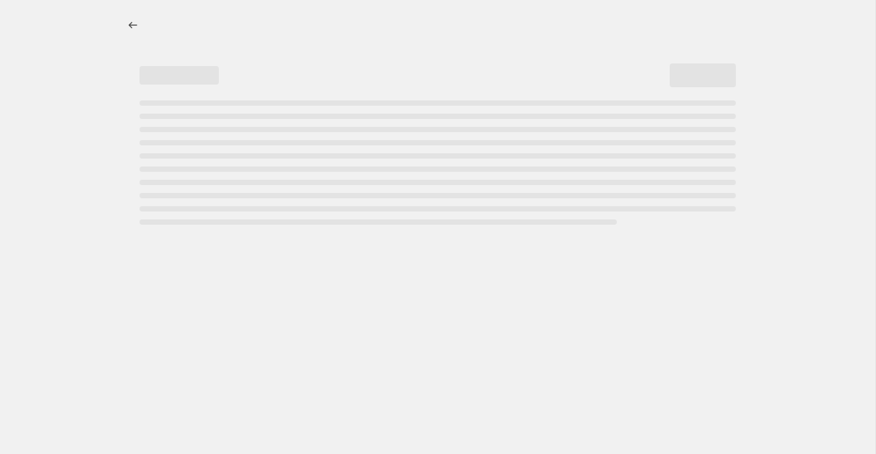
select select "percentage"
select select "collection"
select select "product_status"
select select "not_equal"
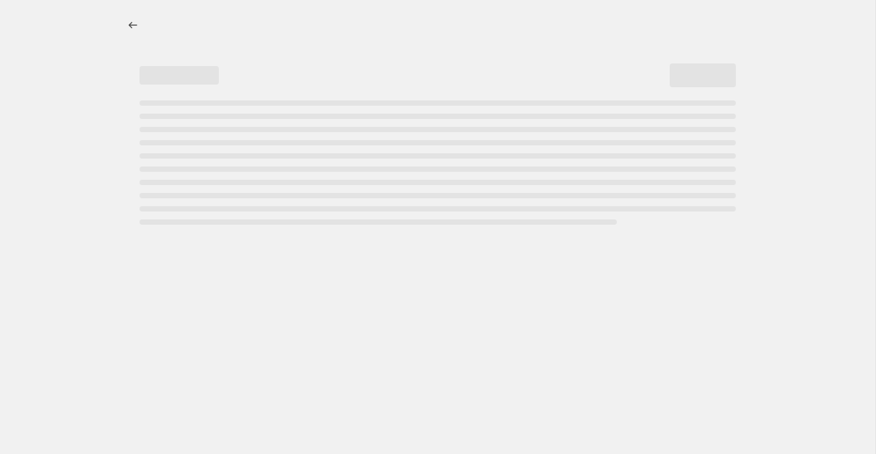
select select "not_equal"
select select "product_type"
select select "not_equal"
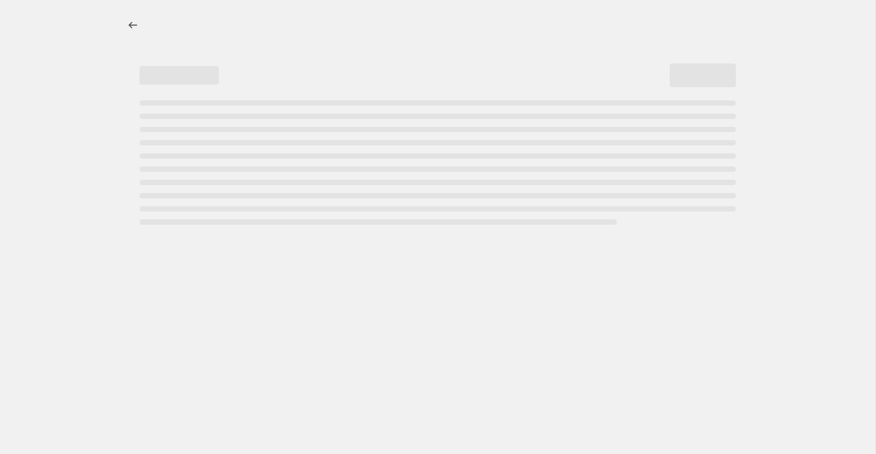
select select "product_type"
select select "not_equal"
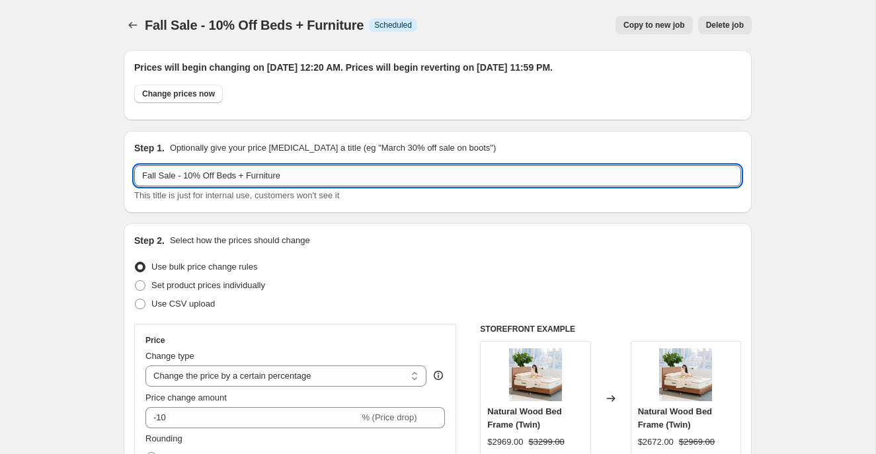
click at [189, 176] on input "Fall Sale - 10% Off Beds + Furniture" at bounding box center [437, 175] width 607 height 21
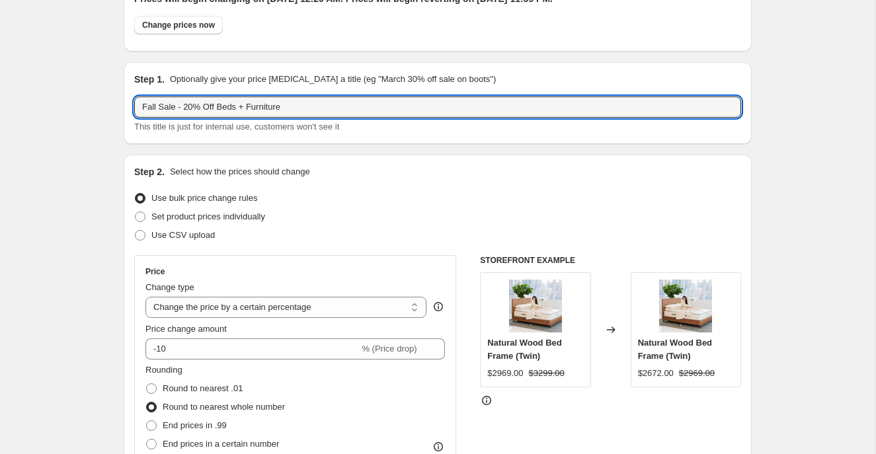
scroll to position [70, 0]
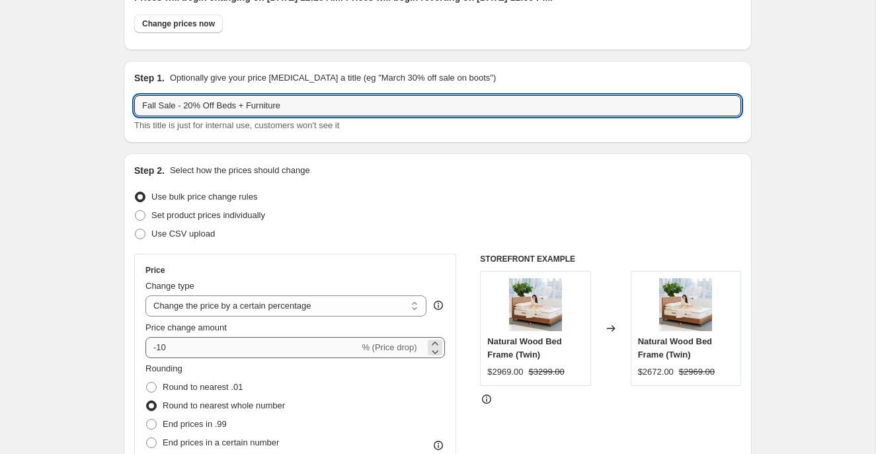
type input "Fall Sale - 20% Off Beds + Furniture"
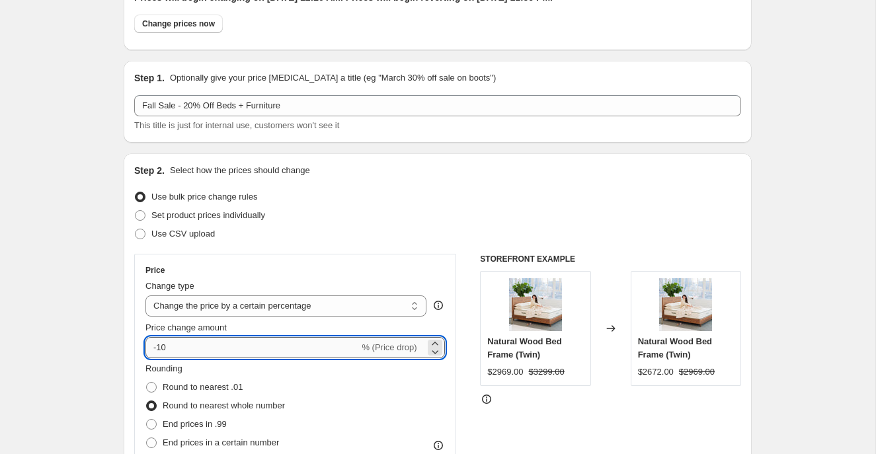
click at [163, 350] on input "-10" at bounding box center [251, 347] width 213 height 21
type input "-20"
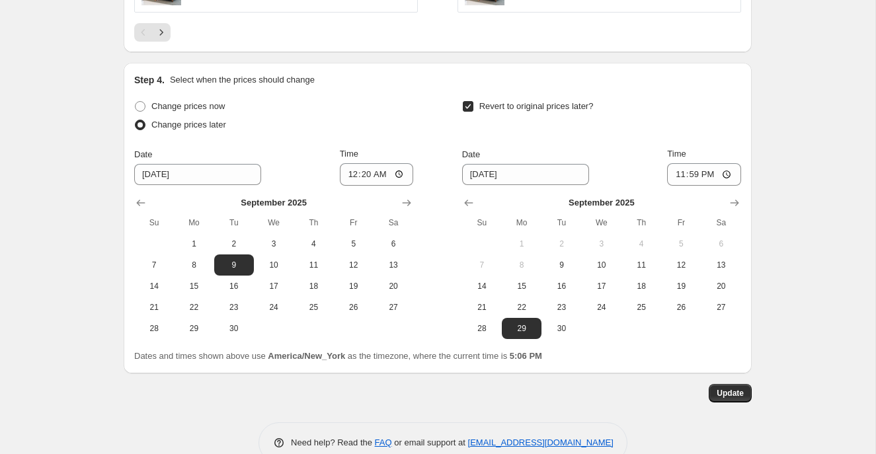
scroll to position [1629, 0]
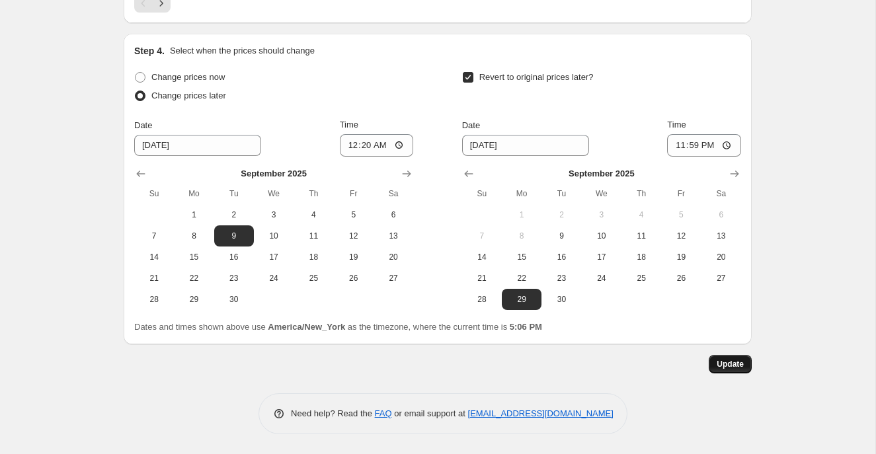
click at [722, 362] on span "Update" at bounding box center [729, 364] width 27 height 11
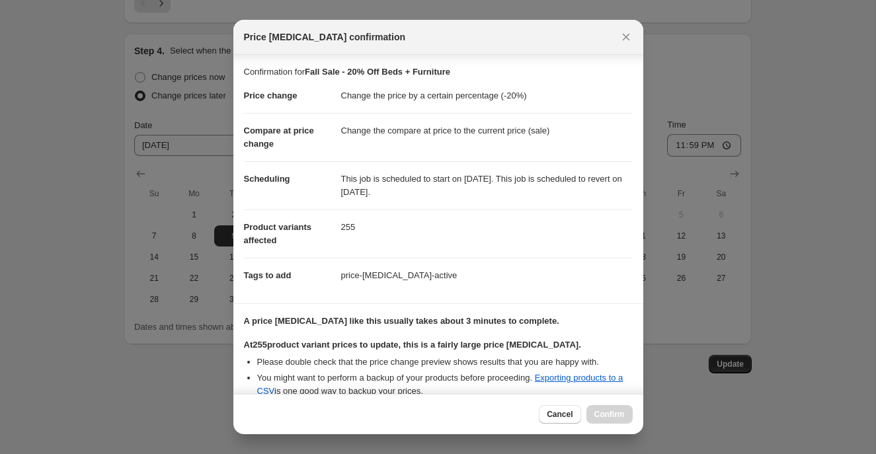
scroll to position [221, 0]
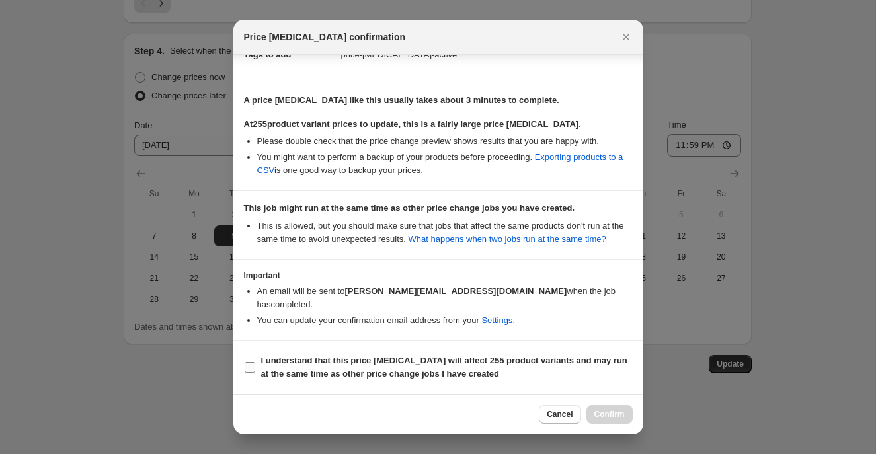
click at [252, 368] on input "I understand that this price [MEDICAL_DATA] will affect 255 product variants an…" at bounding box center [249, 367] width 11 height 11
checkbox input "true"
click at [611, 410] on span "Confirm" at bounding box center [609, 414] width 30 height 11
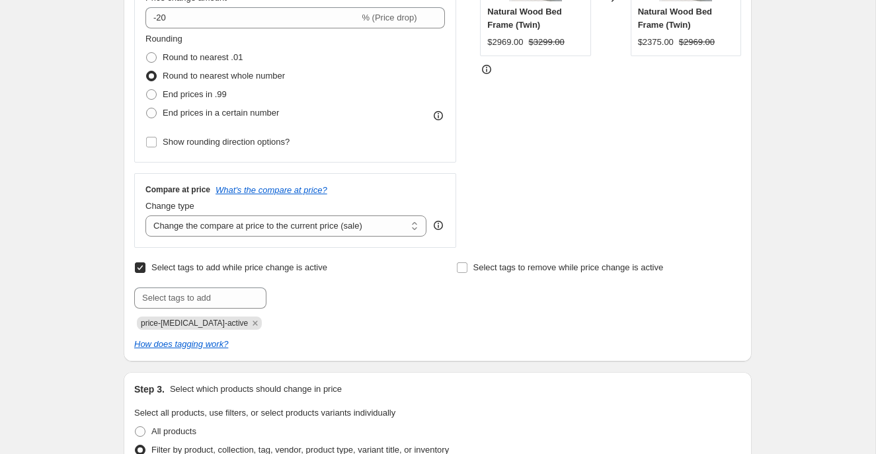
scroll to position [0, 0]
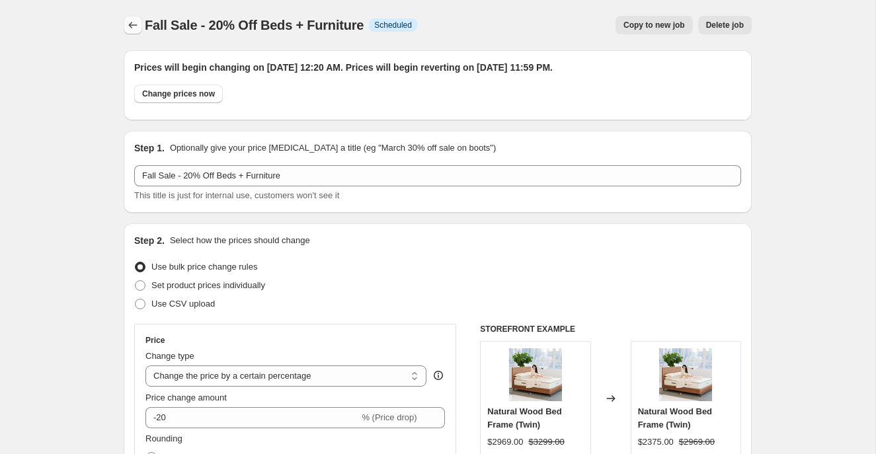
click at [130, 23] on icon "Price change jobs" at bounding box center [132, 25] width 13 height 13
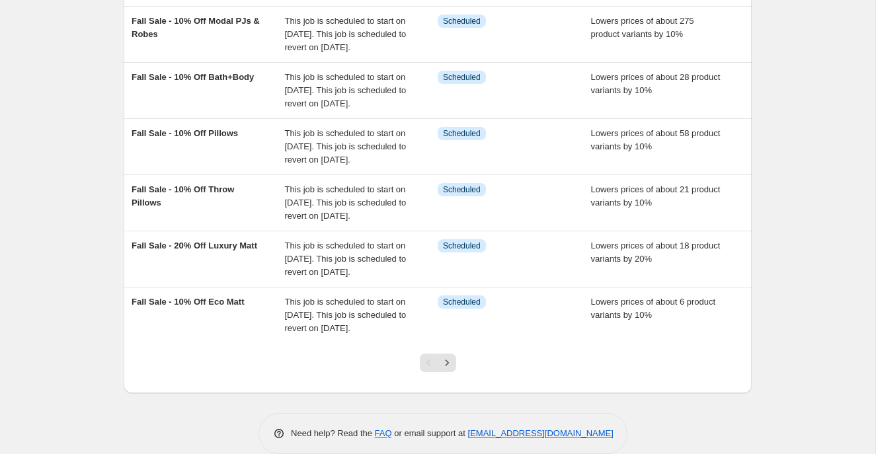
scroll to position [399, 0]
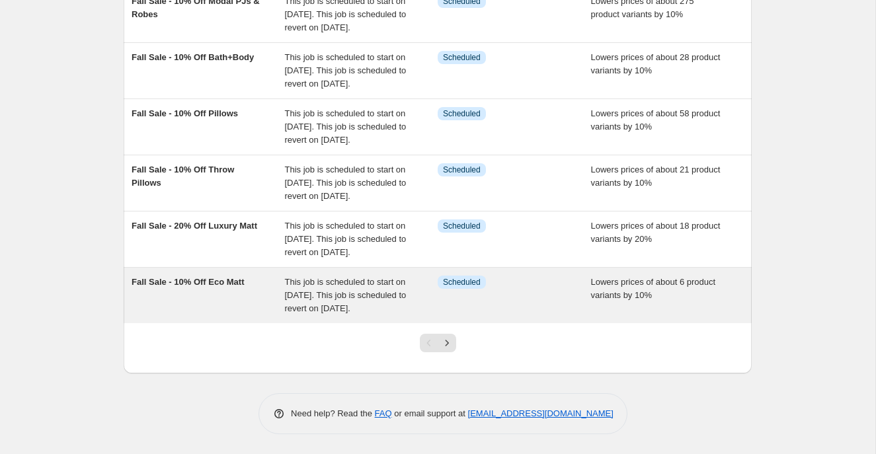
click at [270, 315] on div "Fall Sale - 10% Off Eco Matt" at bounding box center [207, 296] width 153 height 40
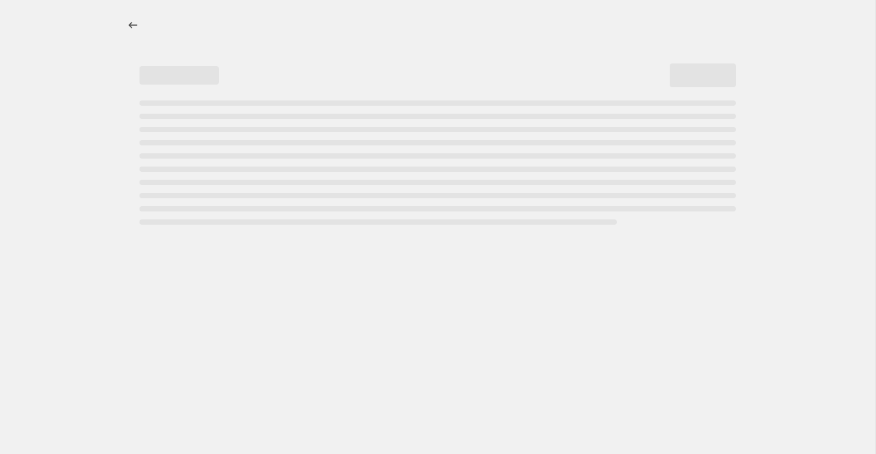
select select "percentage"
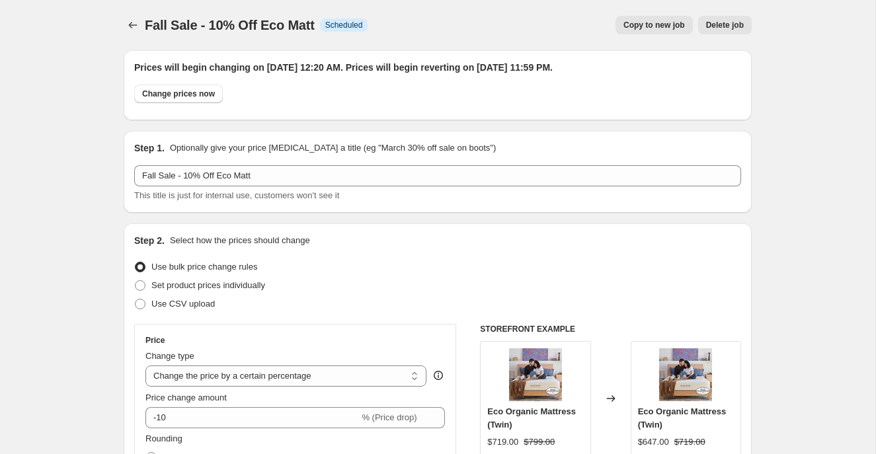
click at [666, 15] on div "Fall Sale - 10% Off Eco Matt. This page is ready Fall Sale - 10% Off Eco Matt I…" at bounding box center [438, 25] width 628 height 50
click at [666, 23] on span "Copy to new job" at bounding box center [653, 25] width 61 height 11
select select "percentage"
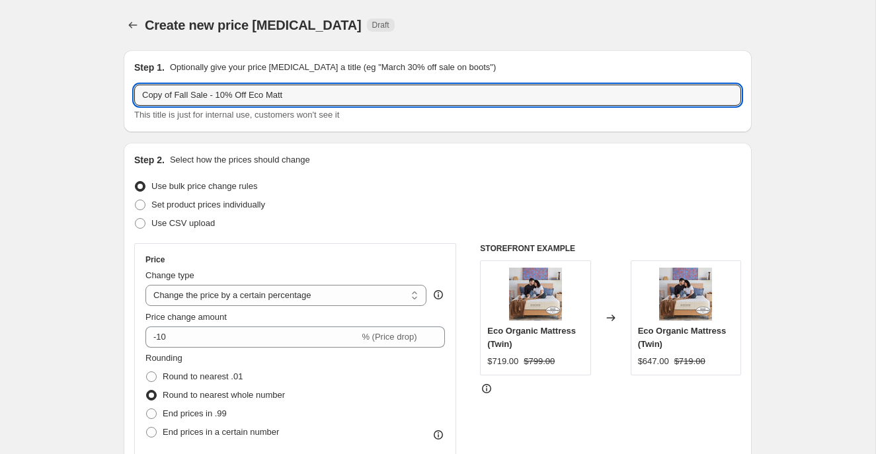
drag, startPoint x: 190, startPoint y: 96, endPoint x: 118, endPoint y: 97, distance: 71.4
drag, startPoint x: 211, startPoint y: 98, endPoint x: 133, endPoint y: 89, distance: 77.8
click at [134, 90] on input "Autumn Slumber Sale - 10% Off Eco Matt" at bounding box center [437, 95] width 607 height 21
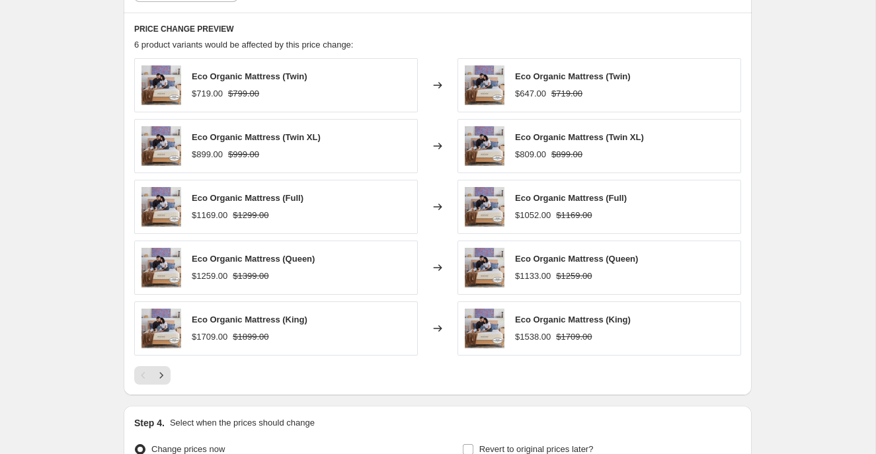
scroll to position [981, 0]
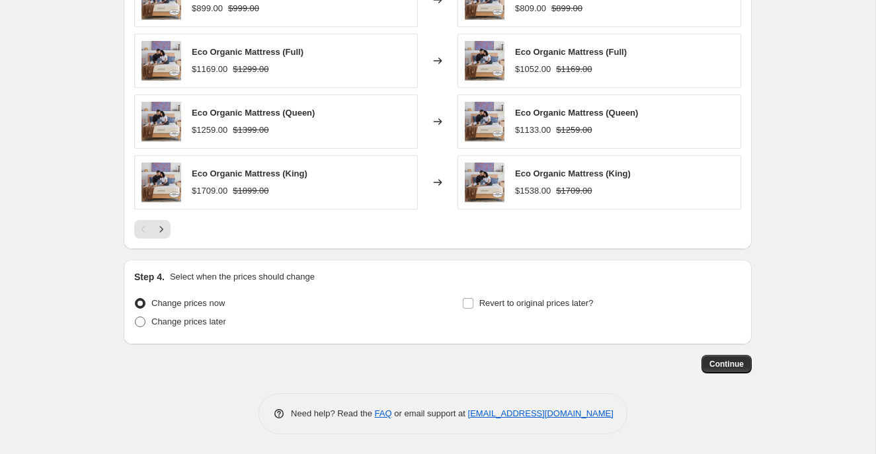
type input "Autumn Slumber Sale - 10% Off Eco Matt"
click at [137, 320] on span at bounding box center [140, 322] width 11 height 11
click at [135, 317] on input "Change prices later" at bounding box center [135, 317] width 1 height 1
radio input "true"
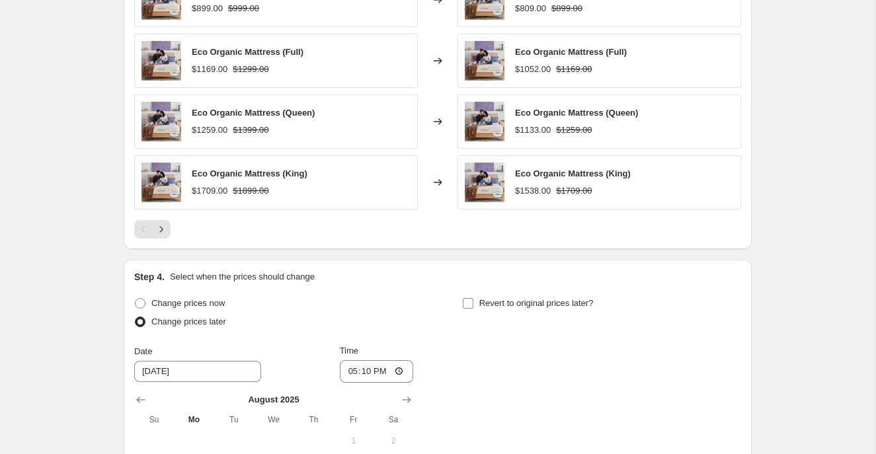
click at [465, 305] on input "Revert to original prices later?" at bounding box center [468, 303] width 11 height 11
checkbox input "true"
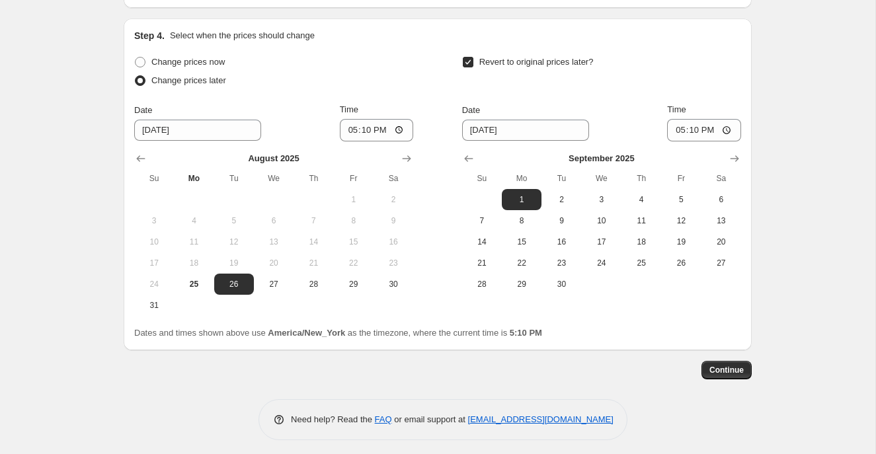
scroll to position [1228, 0]
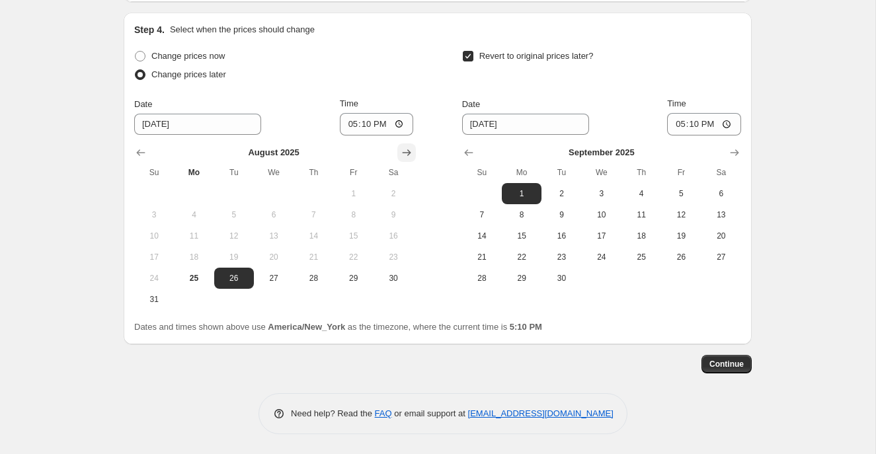
click at [403, 153] on icon "Show next month, September 2025" at bounding box center [406, 152] width 13 height 13
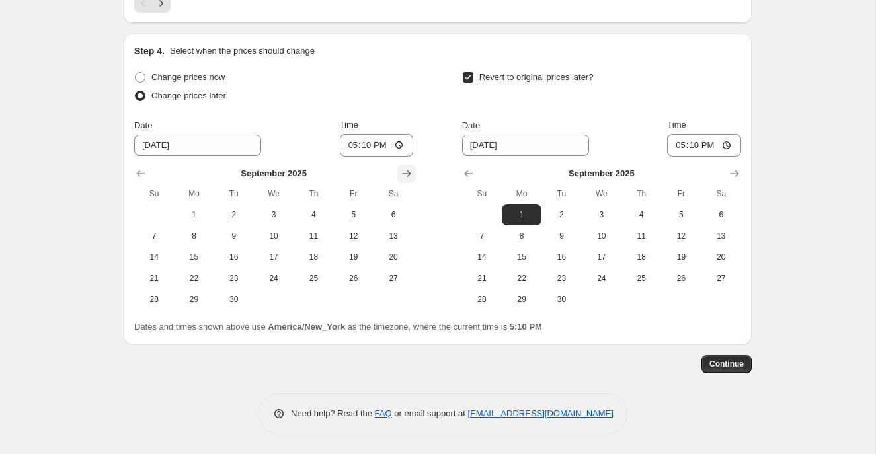
scroll to position [1207, 0]
click at [241, 295] on span "30" at bounding box center [233, 299] width 29 height 11
type input "[DATE]"
click at [733, 174] on icon "Show next month, October 2025" at bounding box center [734, 173] width 9 height 7
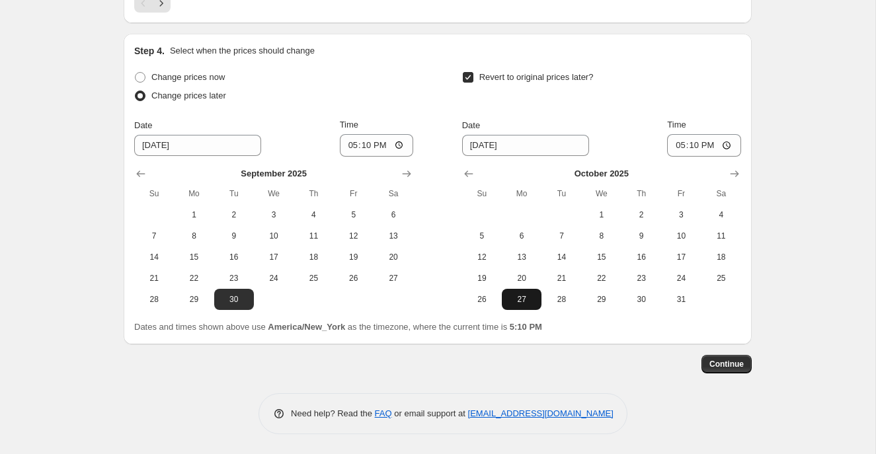
click at [531, 300] on span "27" at bounding box center [521, 299] width 29 height 11
type input "[DATE]"
click at [349, 144] on input "17:10" at bounding box center [377, 145] width 74 height 22
type input "00:20"
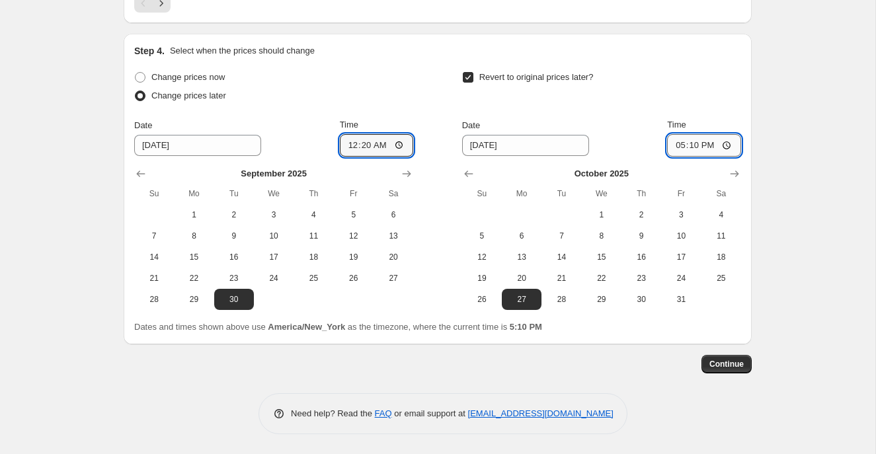
click at [675, 147] on input "17:10" at bounding box center [704, 145] width 74 height 22
type input "23:59"
click at [722, 364] on span "Continue" at bounding box center [726, 364] width 34 height 11
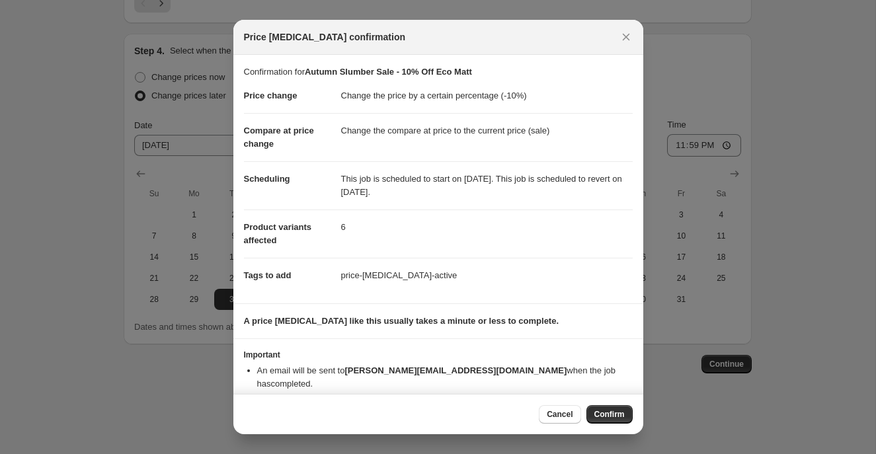
scroll to position [13, 0]
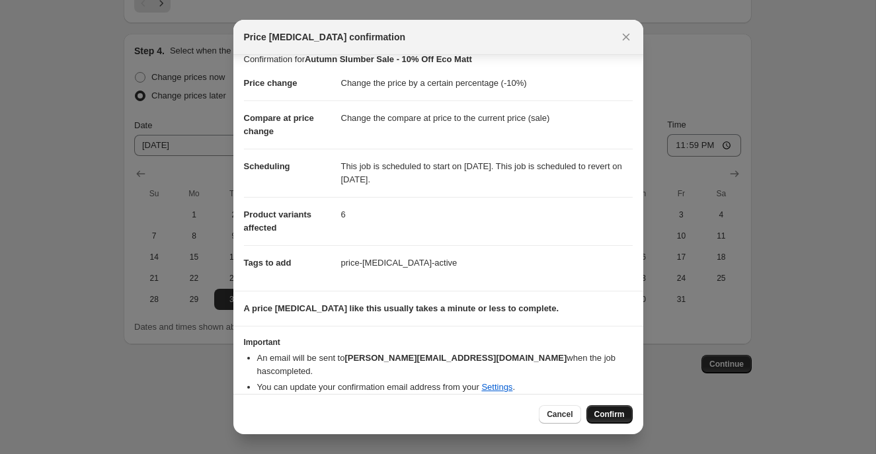
click at [599, 412] on span "Confirm" at bounding box center [609, 414] width 30 height 11
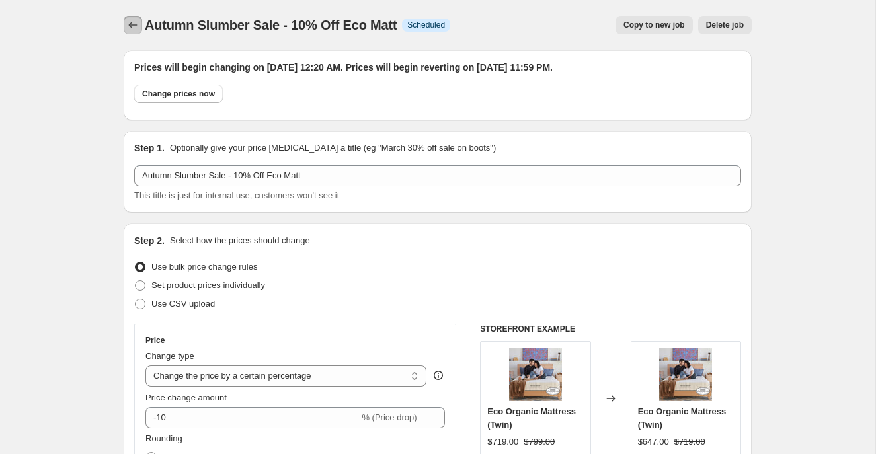
click at [133, 28] on icon "Price change jobs" at bounding box center [132, 25] width 13 height 13
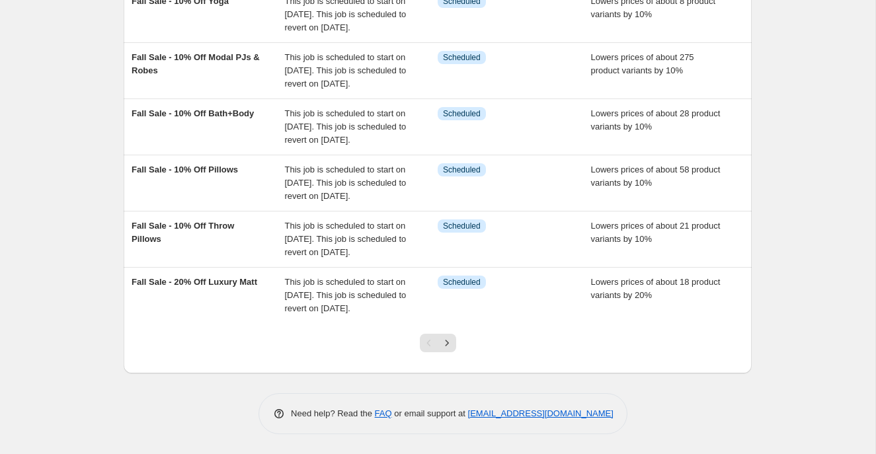
scroll to position [491, 0]
click at [450, 344] on icon "Next" at bounding box center [446, 342] width 13 height 13
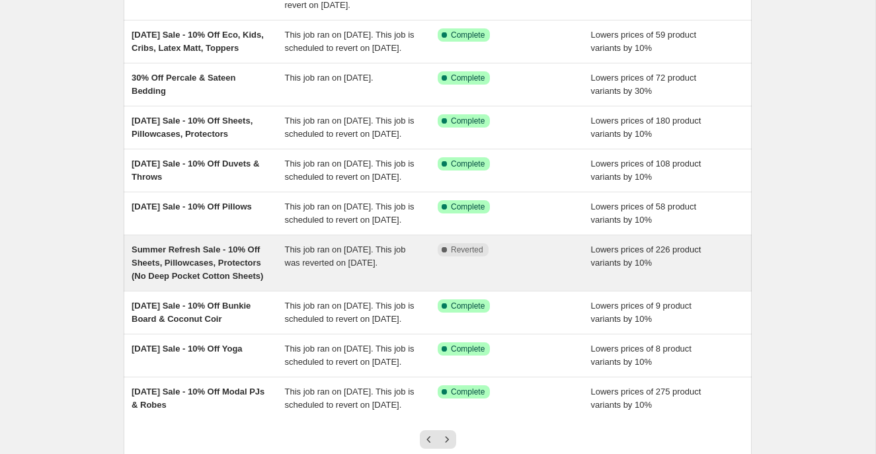
scroll to position [372, 0]
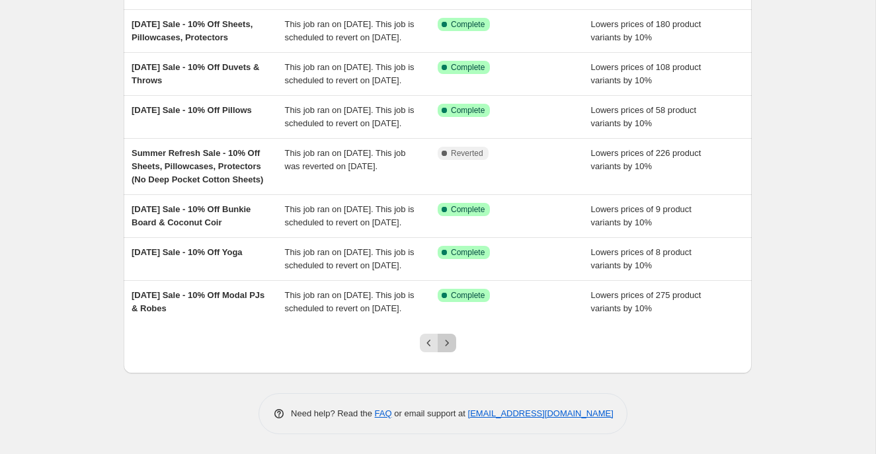
click at [450, 349] on icon "Next" at bounding box center [446, 342] width 13 height 13
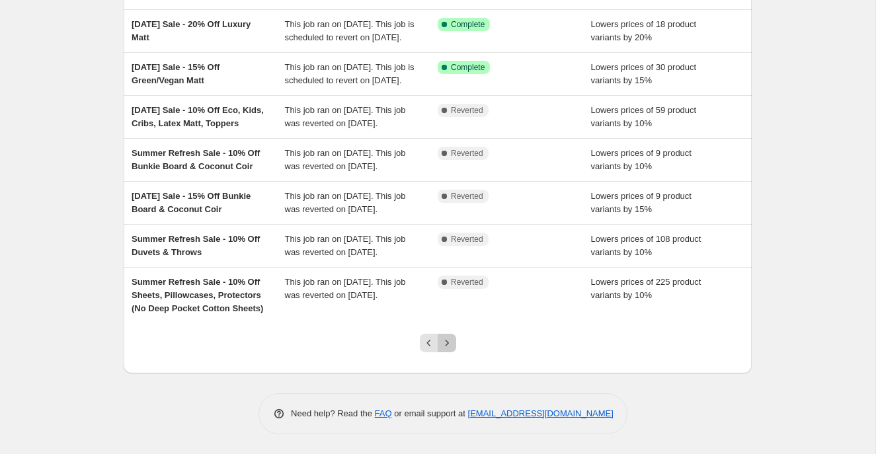
click at [450, 346] on icon "Next" at bounding box center [446, 342] width 13 height 13
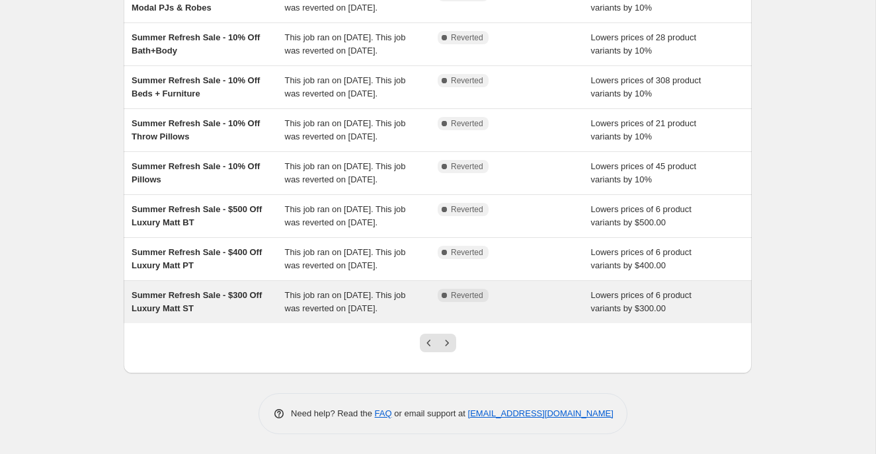
scroll to position [359, 0]
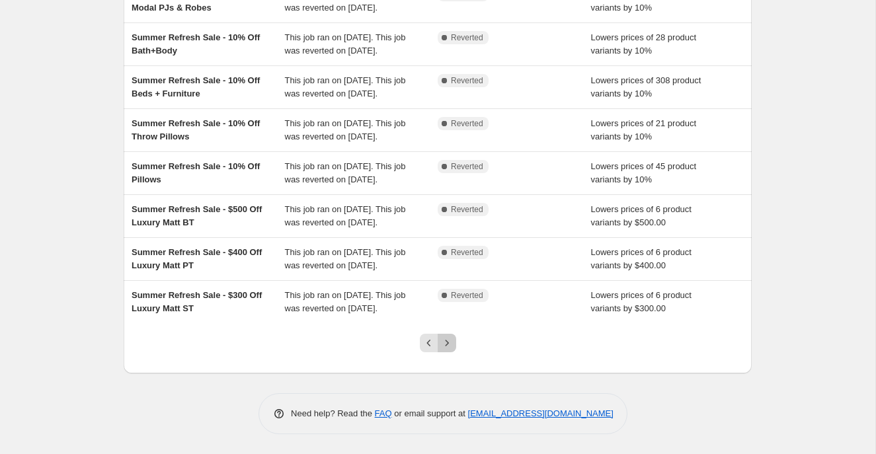
click at [449, 345] on icon "Next" at bounding box center [446, 342] width 13 height 13
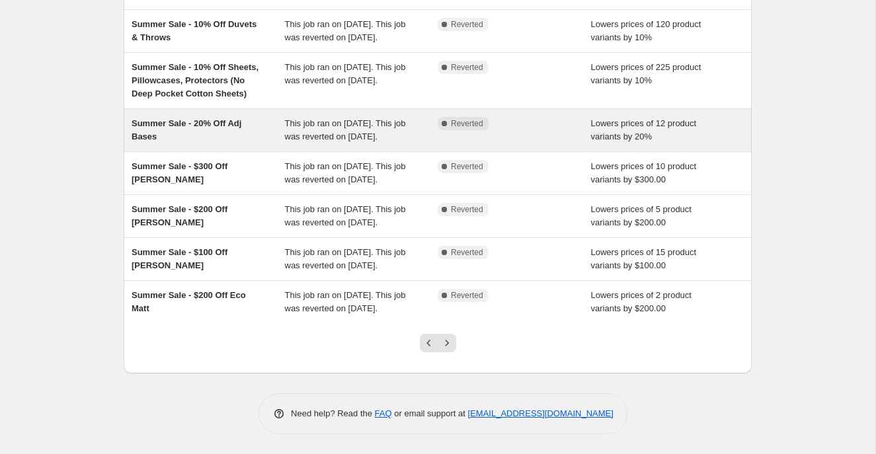
scroll to position [320, 0]
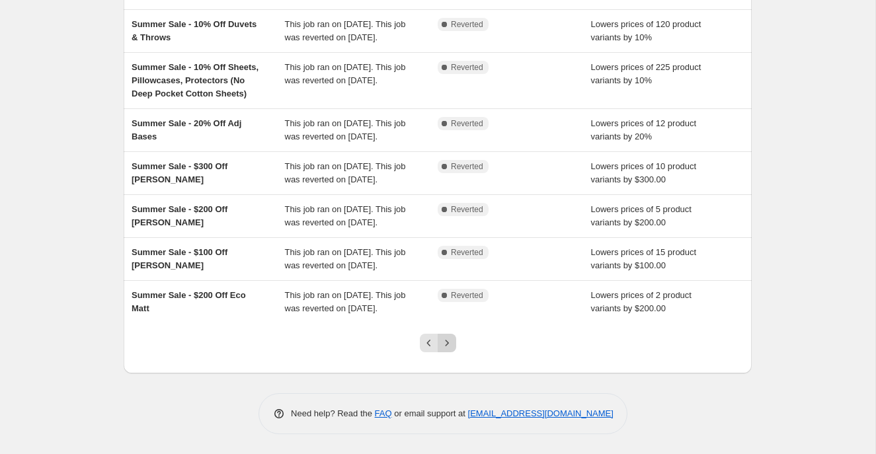
click at [451, 350] on icon "Next" at bounding box center [446, 342] width 13 height 13
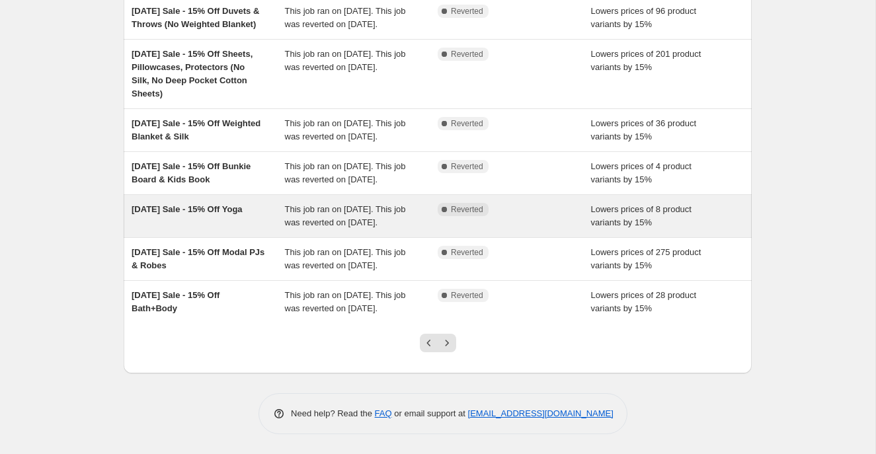
scroll to position [318, 0]
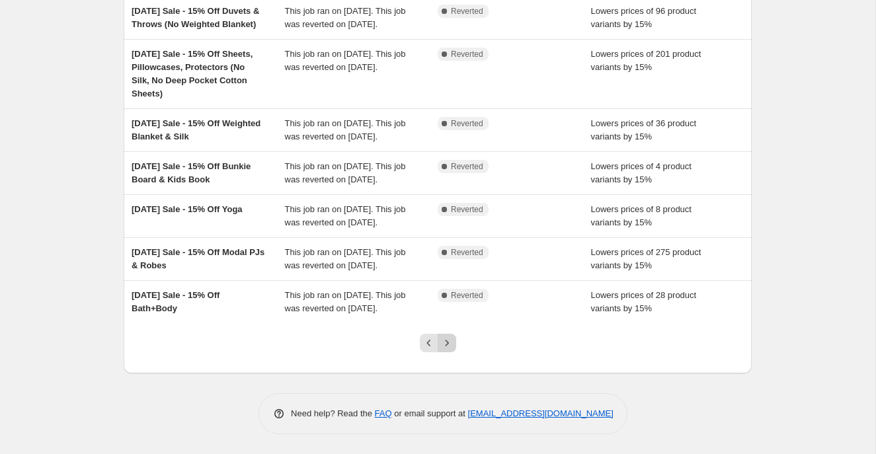
click at [454, 352] on button "Next" at bounding box center [446, 343] width 19 height 19
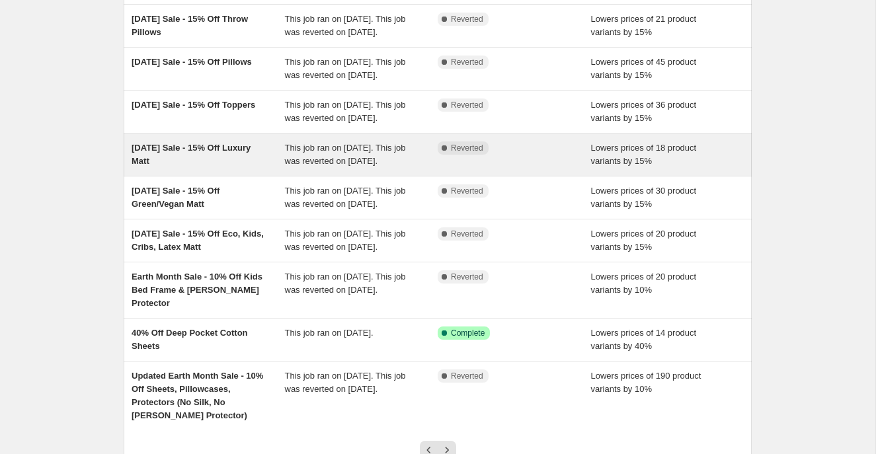
scroll to position [161, 0]
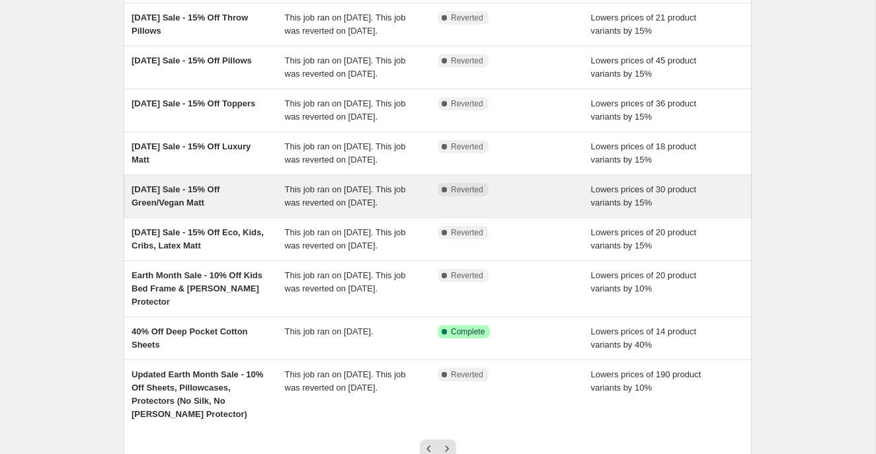
click at [266, 209] on div "[DATE] Sale - 15% Off Green/Vegan Matt" at bounding box center [207, 196] width 153 height 26
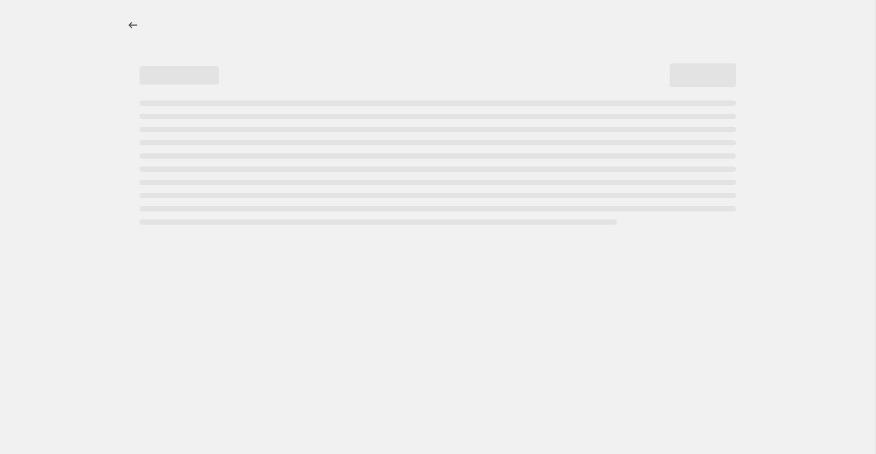
select select "percentage"
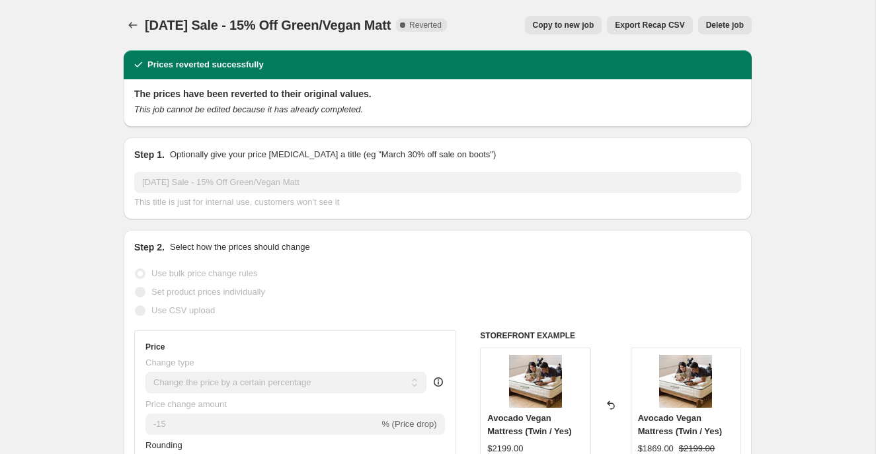
click at [560, 20] on span "Copy to new job" at bounding box center [563, 25] width 61 height 11
select select "percentage"
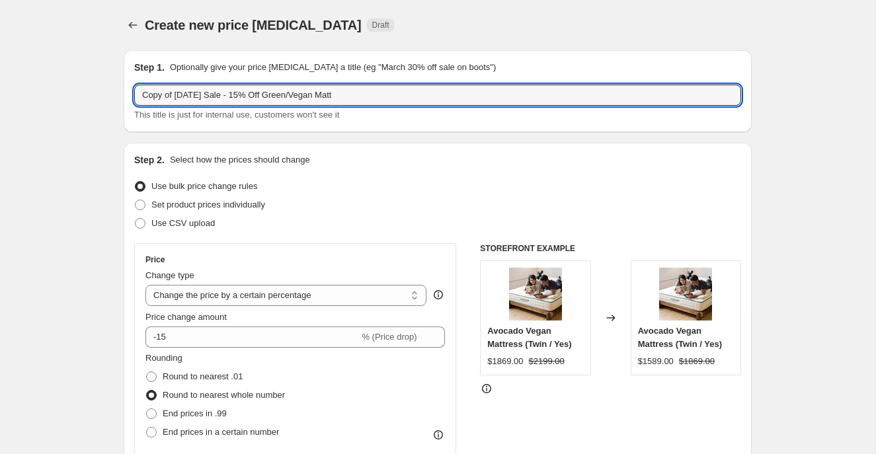
drag, startPoint x: 200, startPoint y: 96, endPoint x: 114, endPoint y: 98, distance: 86.6
paste input "Autumn Slumber"
drag, startPoint x: 324, startPoint y: 97, endPoint x: 297, endPoint y: 96, distance: 26.5
click at [297, 96] on input "Autumn Slumber Sale - 15% Off Green/Vegan Matt" at bounding box center [437, 95] width 607 height 21
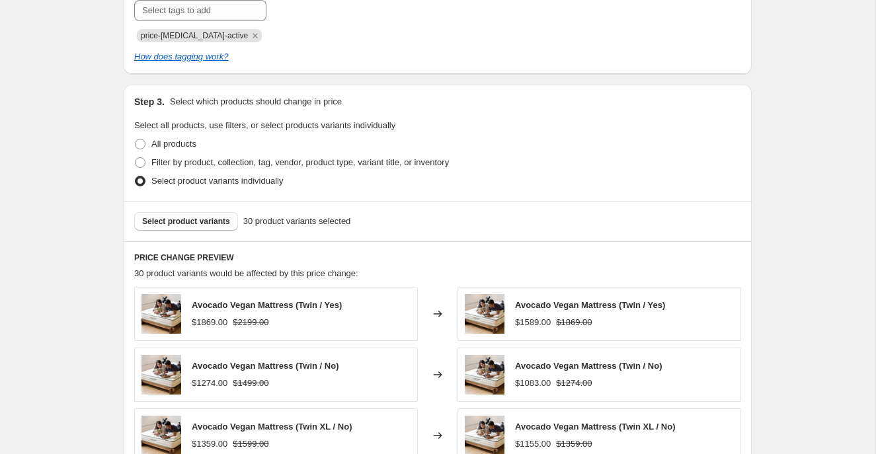
scroll to position [689, 0]
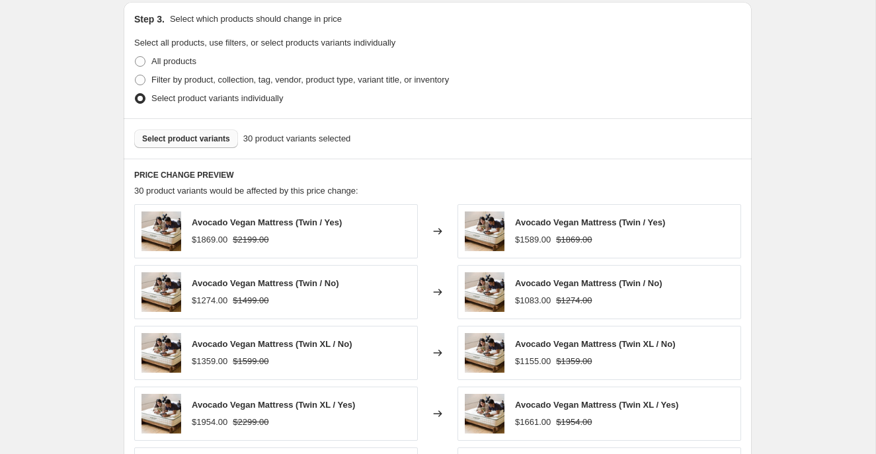
click at [161, 141] on span "Select product variants" at bounding box center [186, 138] width 88 height 11
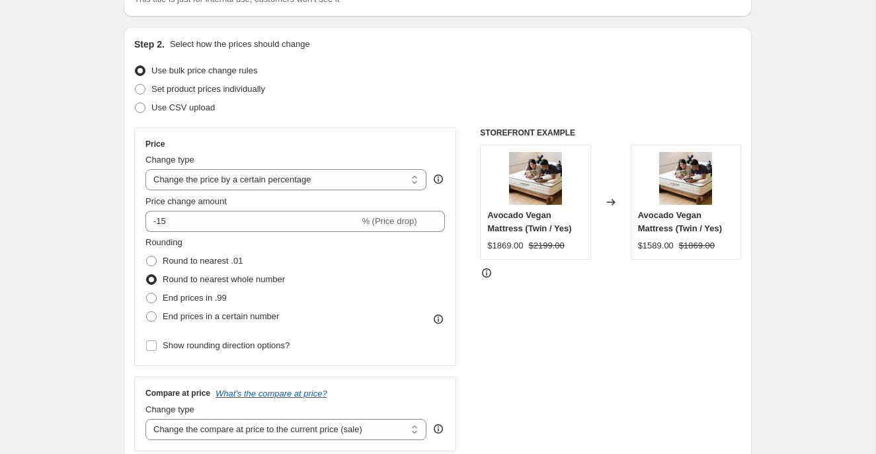
scroll to position [0, 0]
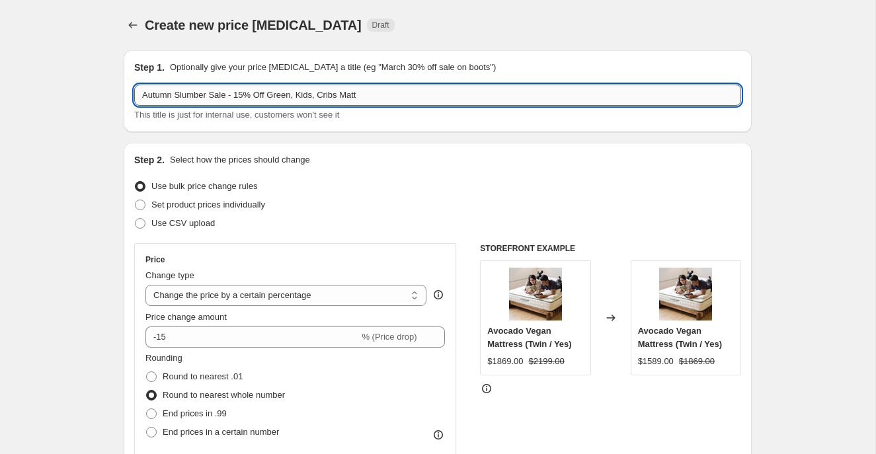
click at [376, 96] on input "Autumn Slumber Sale - 15% Off Green, Kids, Cribs Matt" at bounding box center [437, 95] width 607 height 21
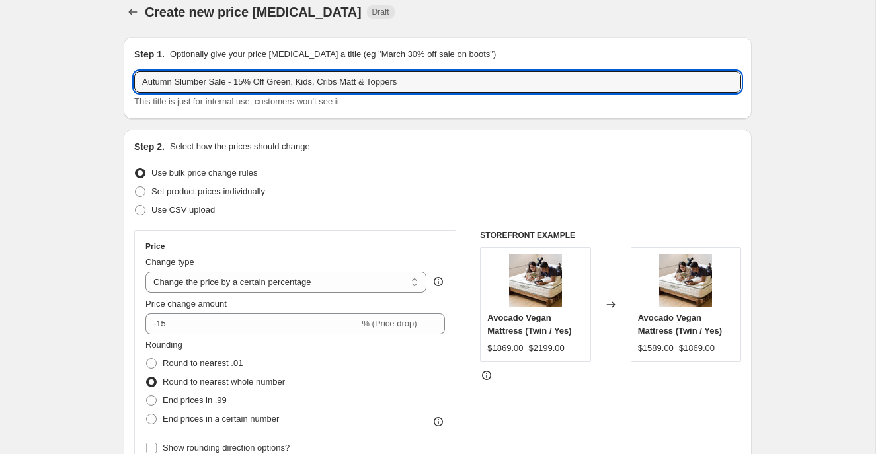
scroll to position [15, 0]
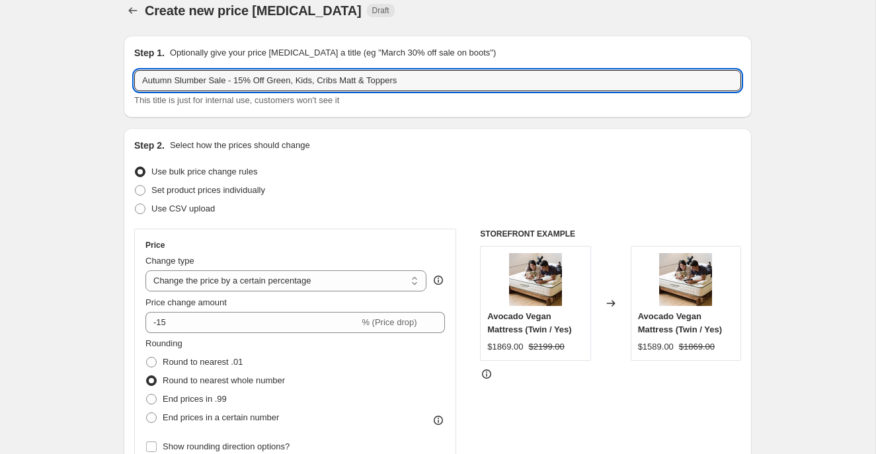
type input "Autumn Slumber Sale - 15% Off Green, Kids, Cribs Matt & Toppers"
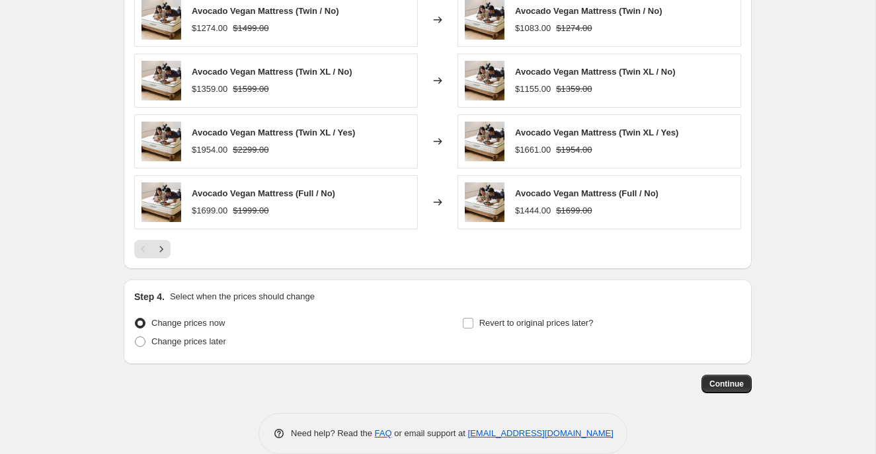
scroll to position [981, 0]
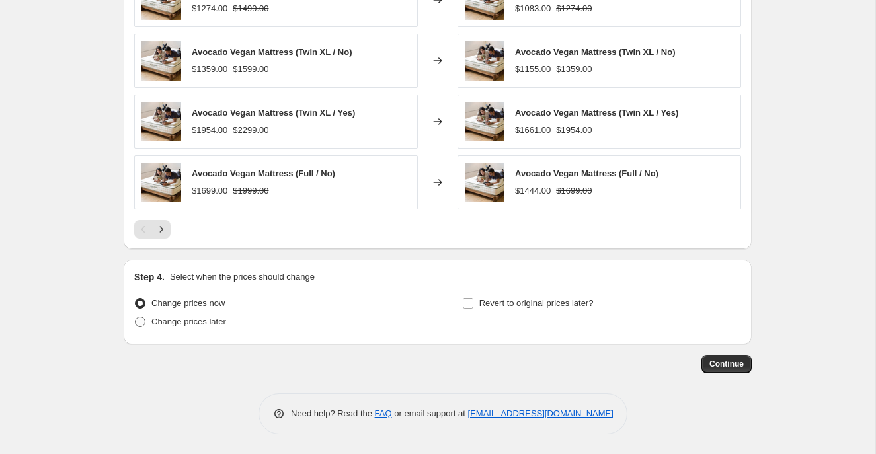
click at [146, 320] on label "Change prices later" at bounding box center [180, 322] width 92 height 19
click at [135, 317] on input "Change prices later" at bounding box center [135, 317] width 1 height 1
radio input "true"
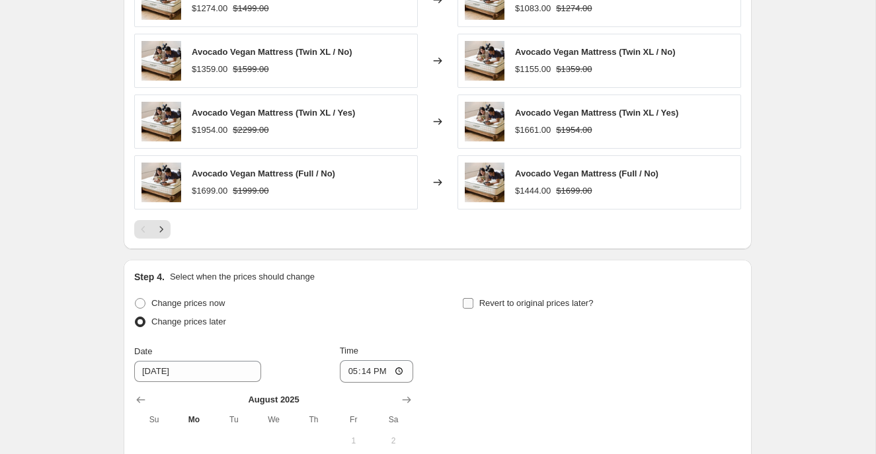
click at [465, 301] on input "Revert to original prices later?" at bounding box center [468, 303] width 11 height 11
checkbox input "true"
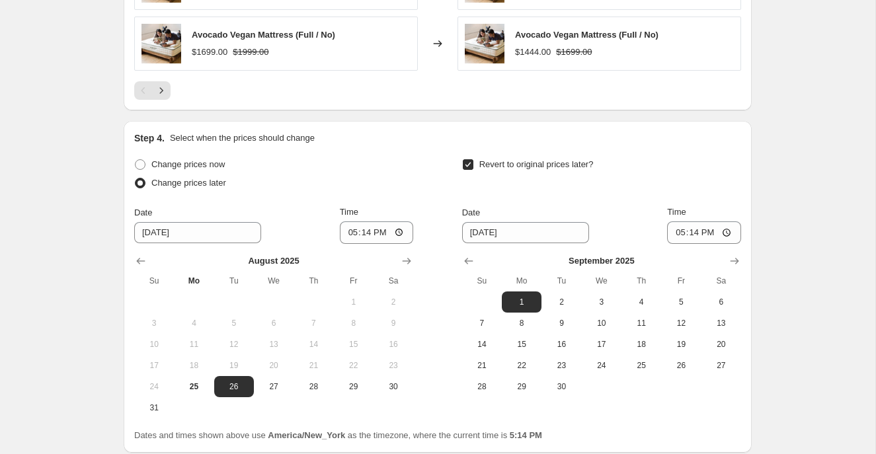
scroll to position [1160, 0]
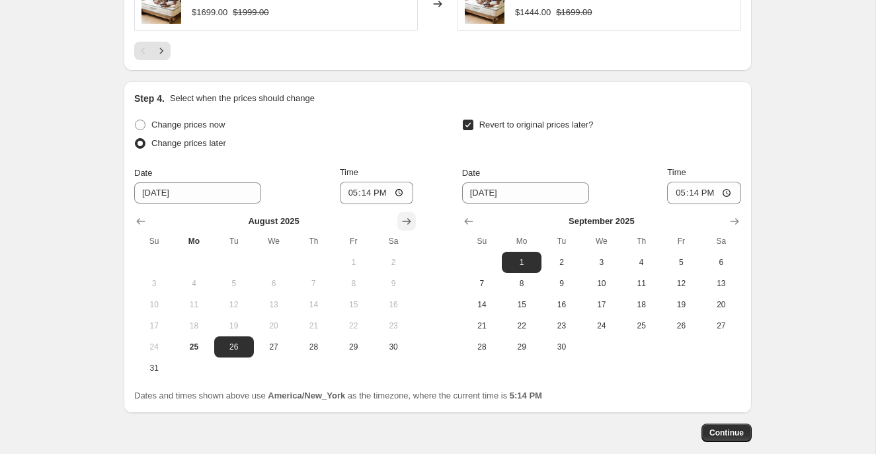
click at [408, 219] on icon "Show next month, September 2025" at bounding box center [406, 221] width 9 height 7
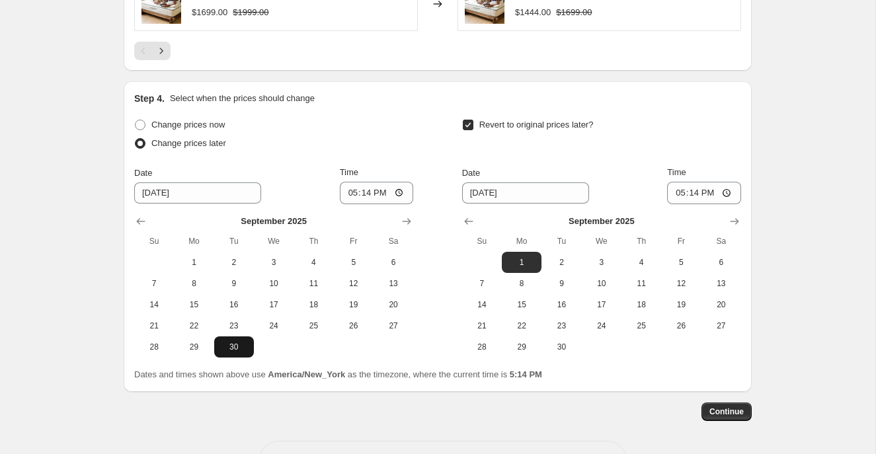
click at [241, 348] on span "30" at bounding box center [233, 347] width 29 height 11
type input "[DATE]"
click at [730, 219] on icon "Show next month, October 2025" at bounding box center [734, 221] width 13 height 13
click at [526, 350] on span "27" at bounding box center [521, 347] width 29 height 11
type input "[DATE]"
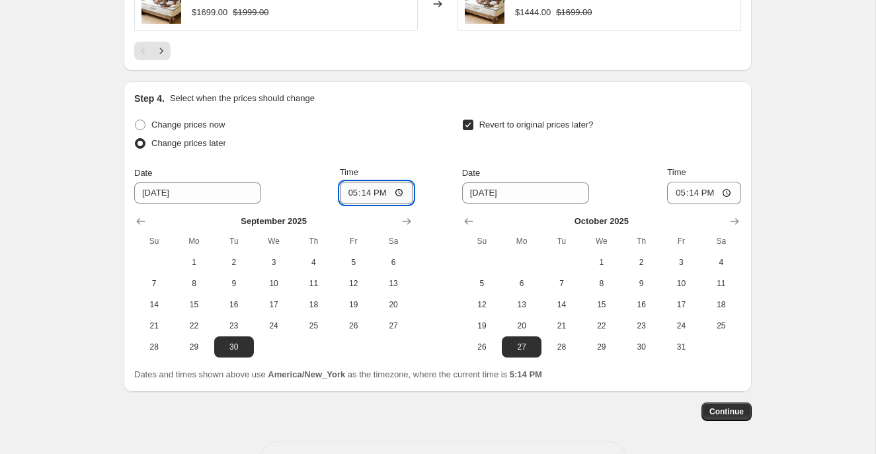
click at [345, 194] on input "17:14" at bounding box center [377, 193] width 74 height 22
type input "00:20"
click at [677, 192] on input "17:14" at bounding box center [704, 193] width 74 height 22
type input "23:59"
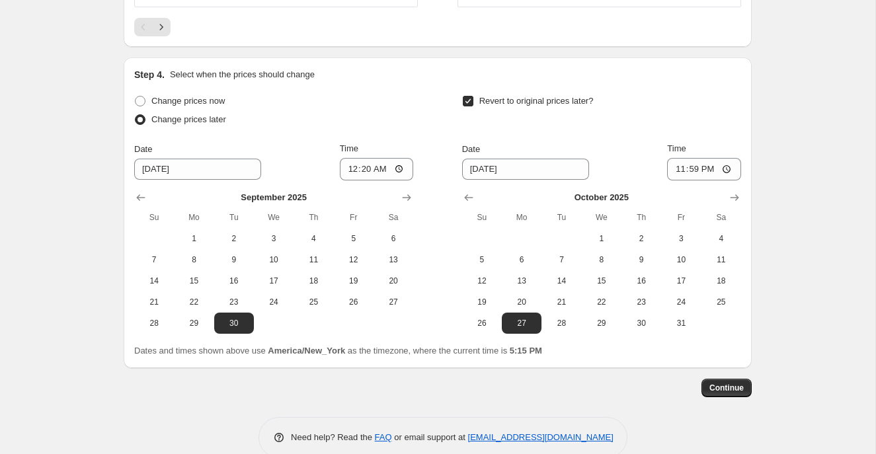
scroll to position [1189, 0]
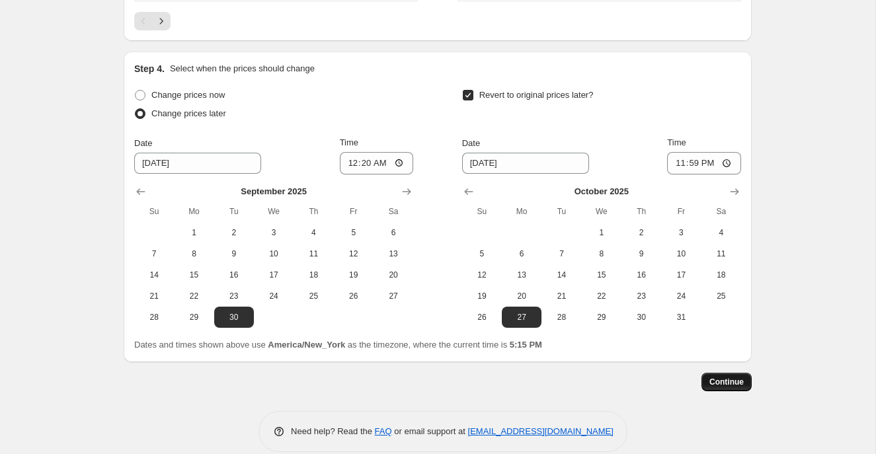
click at [741, 384] on span "Continue" at bounding box center [726, 382] width 34 height 11
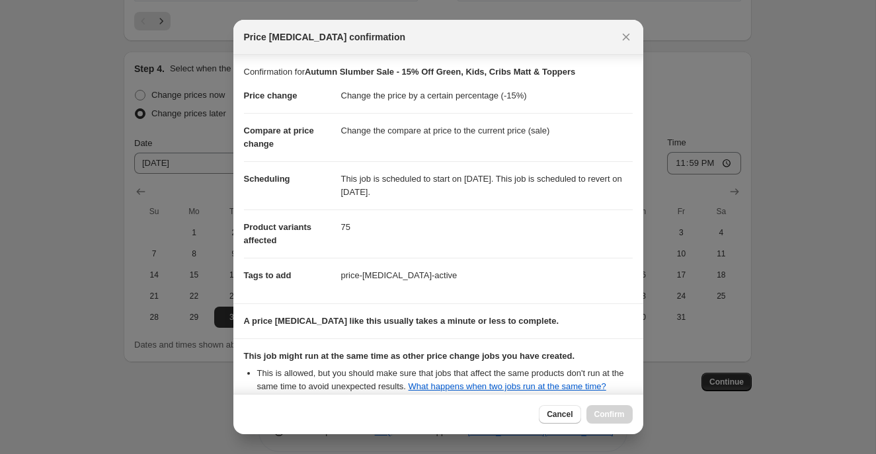
scroll to position [148, 0]
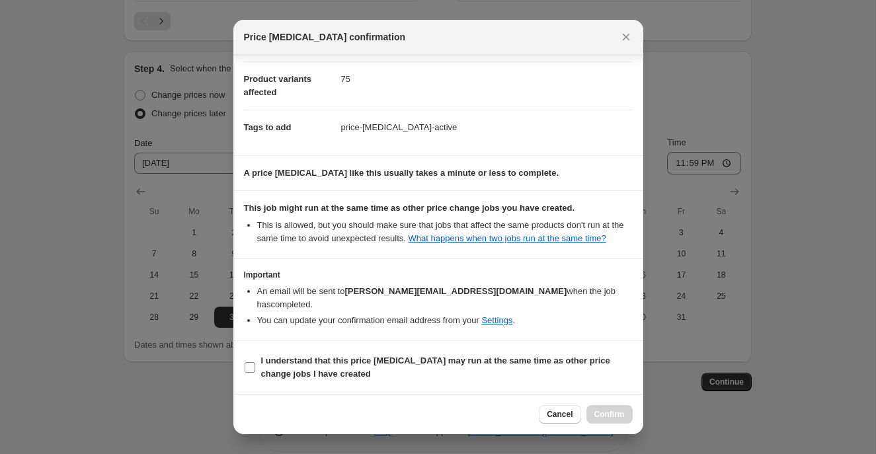
click at [245, 365] on input "I understand that this price [MEDICAL_DATA] may run at the same time as other p…" at bounding box center [249, 367] width 11 height 11
checkbox input "true"
click at [599, 413] on span "Confirm" at bounding box center [609, 414] width 30 height 11
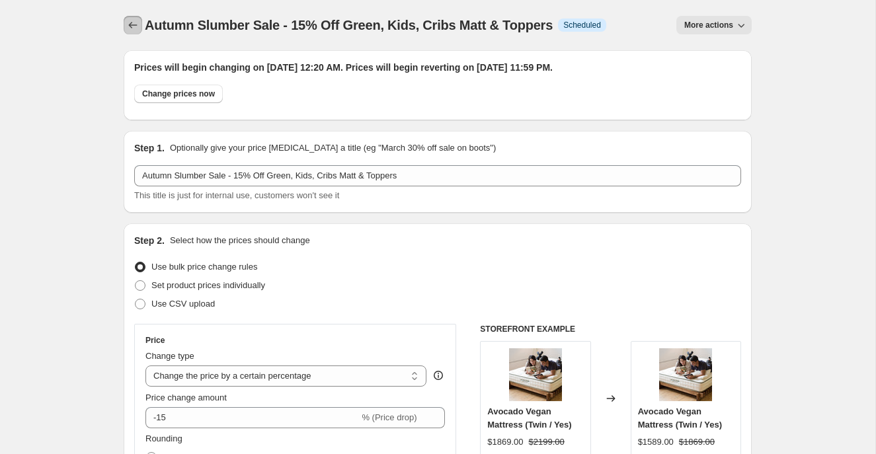
click at [131, 21] on icon "Price change jobs" at bounding box center [132, 25] width 13 height 13
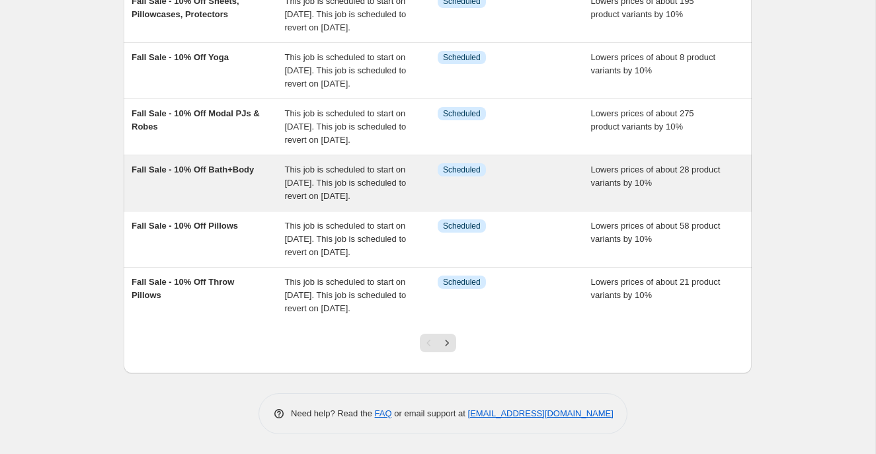
scroll to position [442, 0]
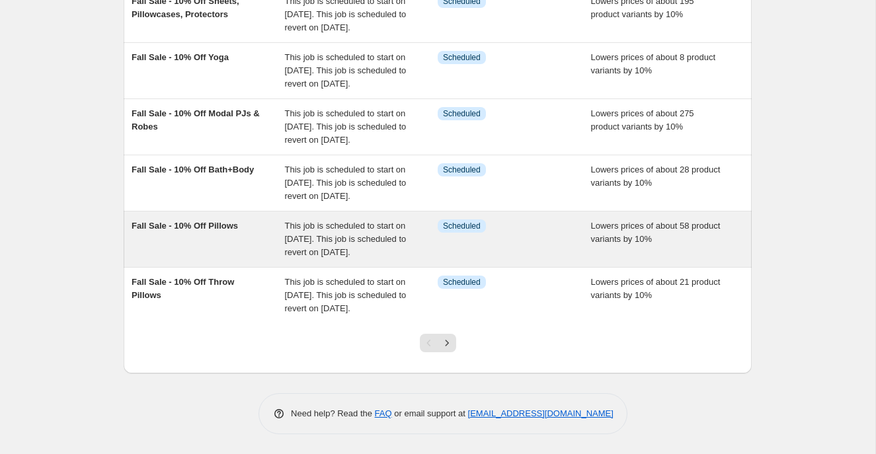
click at [248, 259] on div "Fall Sale - 10% Off Pillows" at bounding box center [207, 239] width 153 height 40
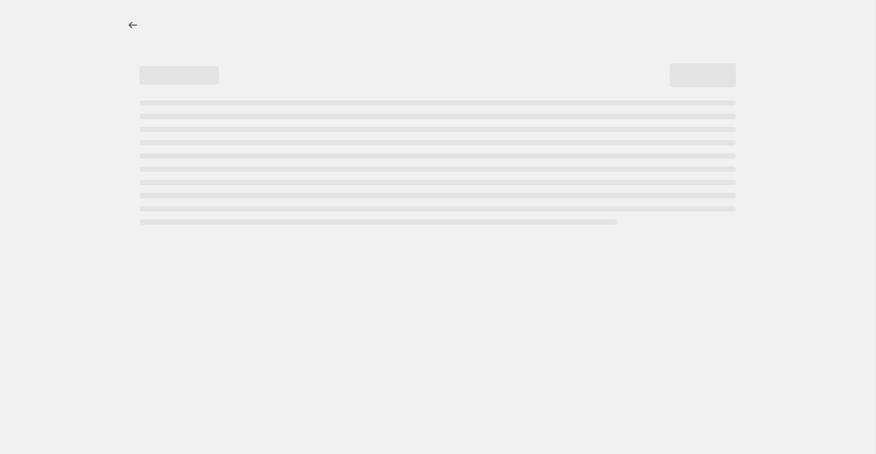
select select "percentage"
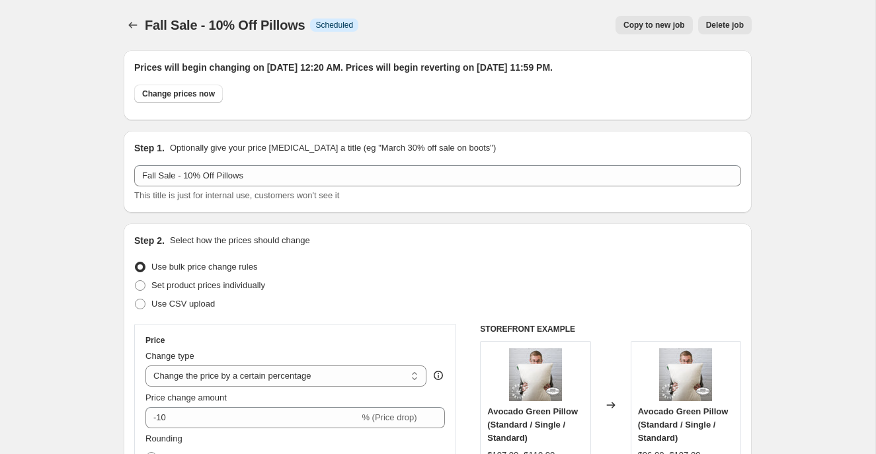
click at [631, 28] on span "Copy to new job" at bounding box center [653, 25] width 61 height 11
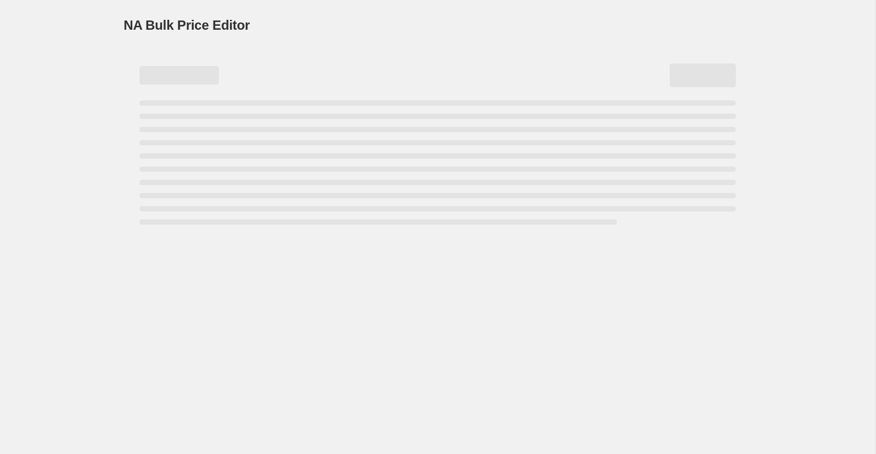
select select "percentage"
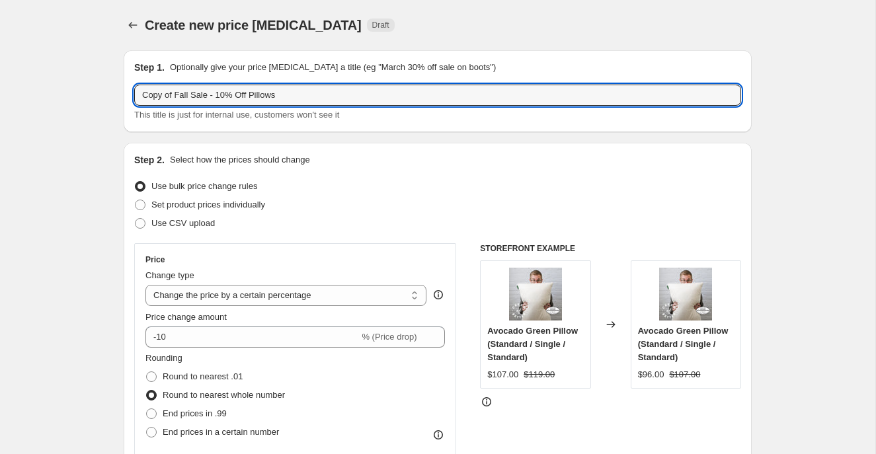
drag, startPoint x: 190, startPoint y: 93, endPoint x: 126, endPoint y: 93, distance: 64.8
click at [126, 93] on div "Step 1. Optionally give your price [MEDICAL_DATA] a title (eg "March 30% off sa…" at bounding box center [438, 91] width 628 height 82
paste input "Autumn Slumber"
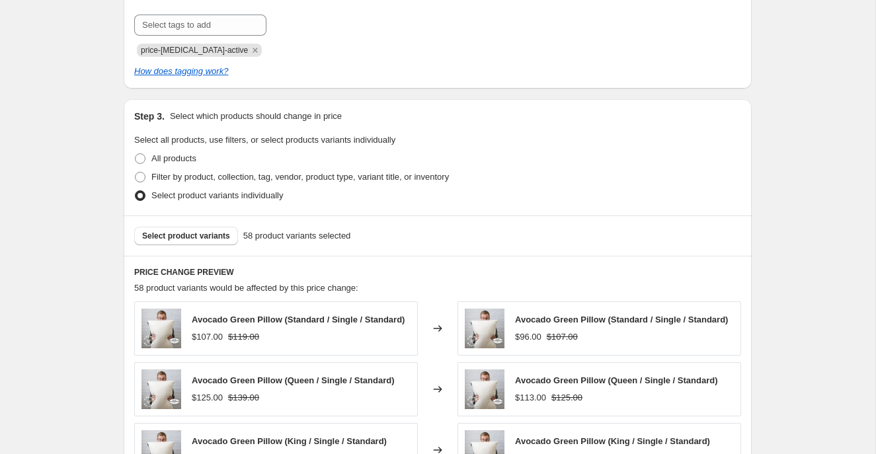
scroll to position [981, 0]
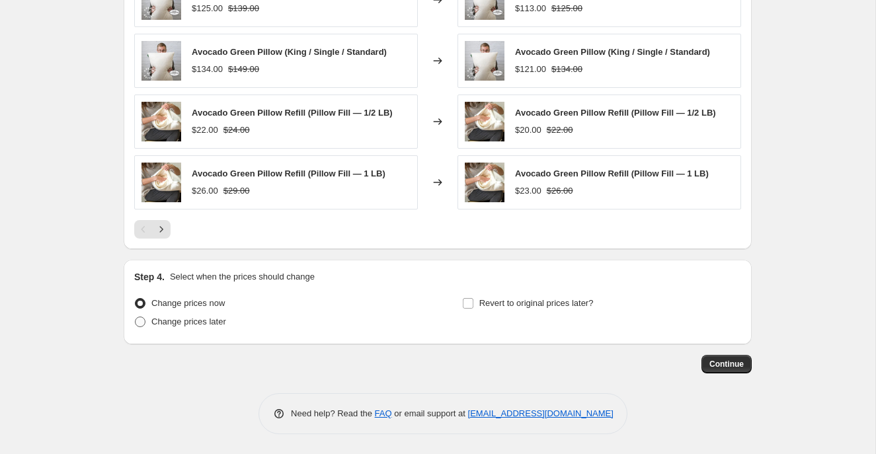
type input "Autumn Slumber Sale - 10% Off Pillows"
click at [143, 320] on span at bounding box center [140, 322] width 11 height 11
click at [135, 317] on input "Change prices later" at bounding box center [135, 317] width 1 height 1
radio input "true"
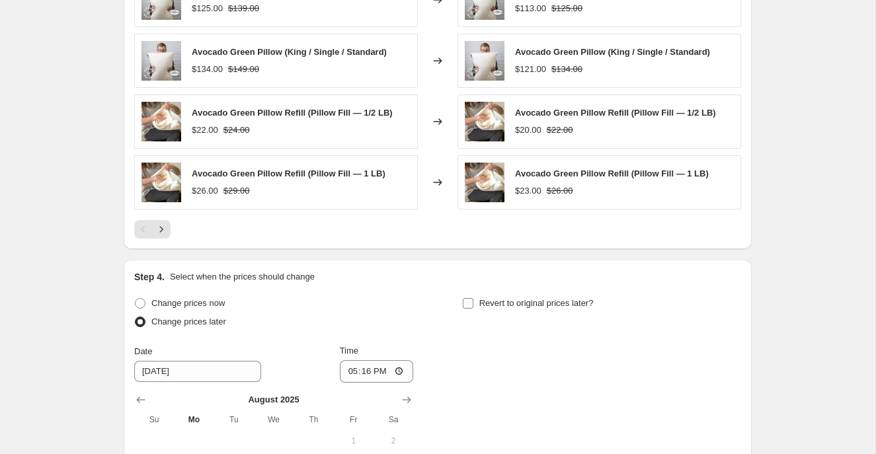
click at [470, 303] on input "Revert to original prices later?" at bounding box center [468, 303] width 11 height 11
checkbox input "true"
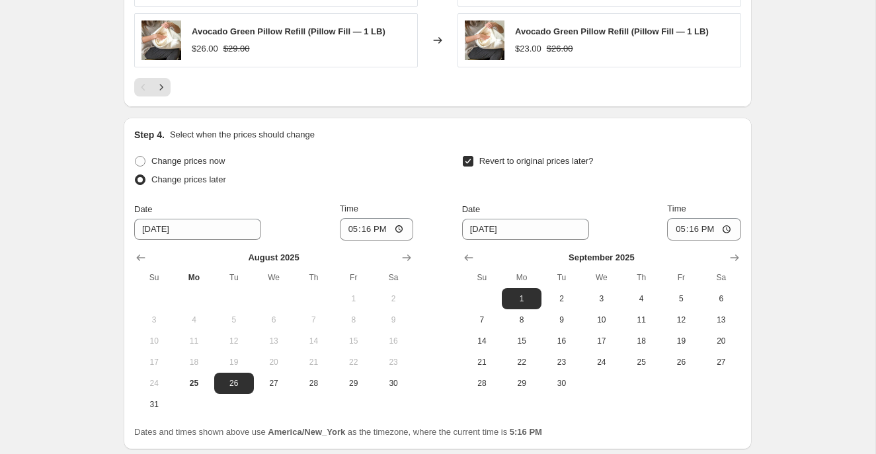
scroll to position [1148, 0]
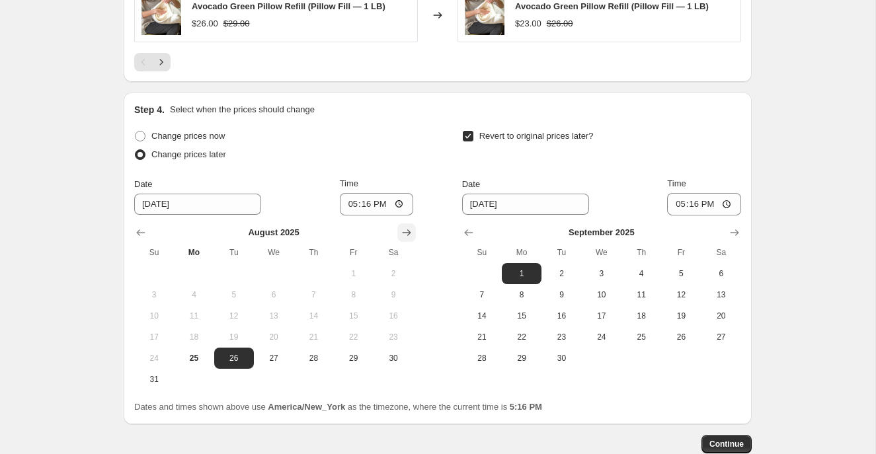
click at [409, 235] on icon "Show next month, September 2025" at bounding box center [406, 232] width 13 height 13
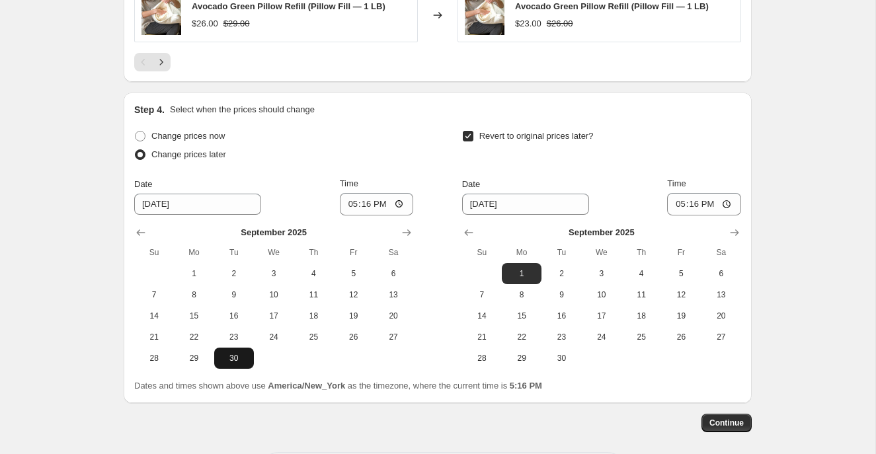
click at [218, 365] on button "30" at bounding box center [234, 358] width 40 height 21
type input "[DATE]"
click at [733, 229] on icon "Show next month, October 2025" at bounding box center [734, 232] width 13 height 13
click at [523, 361] on span "27" at bounding box center [521, 358] width 29 height 11
type input "[DATE]"
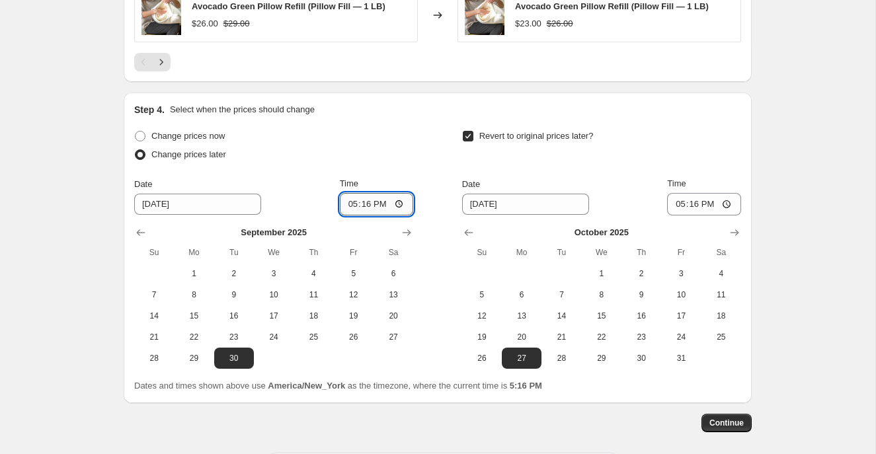
click at [349, 202] on input "17:16" at bounding box center [377, 204] width 74 height 22
type input "00:20"
click at [674, 206] on input "17:16" at bounding box center [704, 204] width 74 height 22
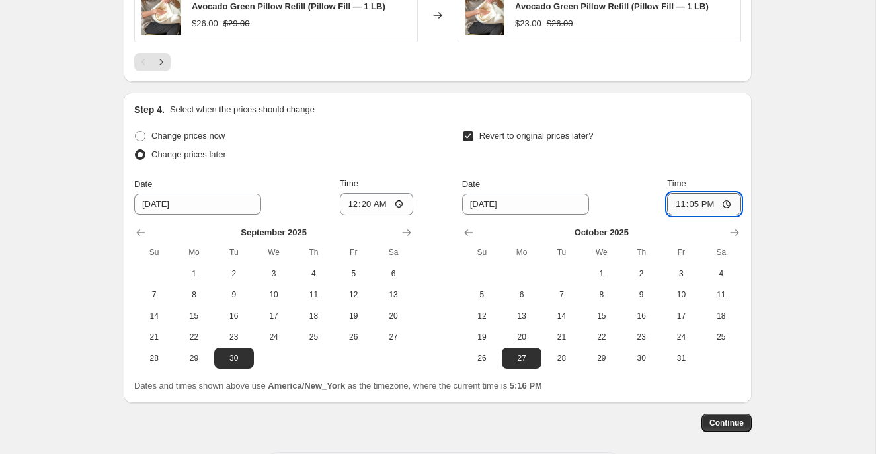
type input "23:59"
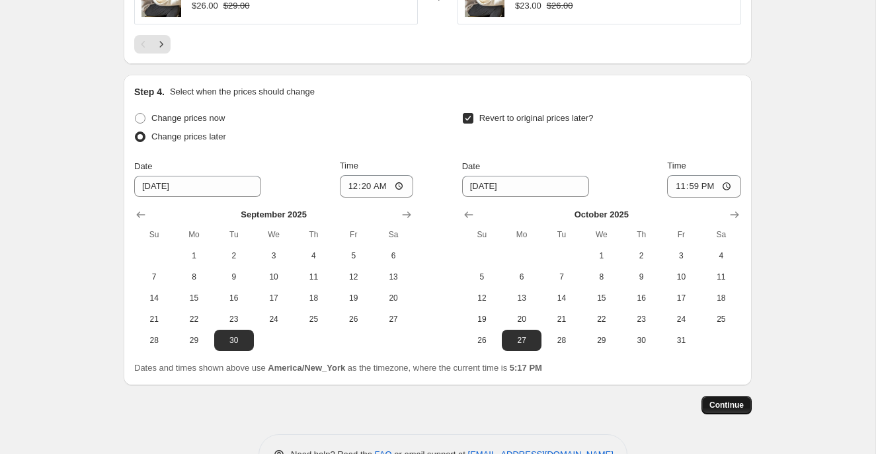
click at [737, 407] on span "Continue" at bounding box center [726, 405] width 34 height 11
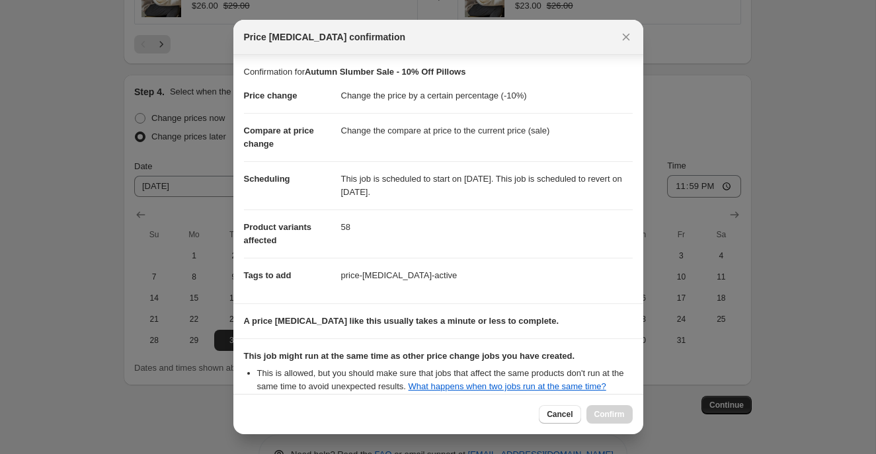
scroll to position [148, 0]
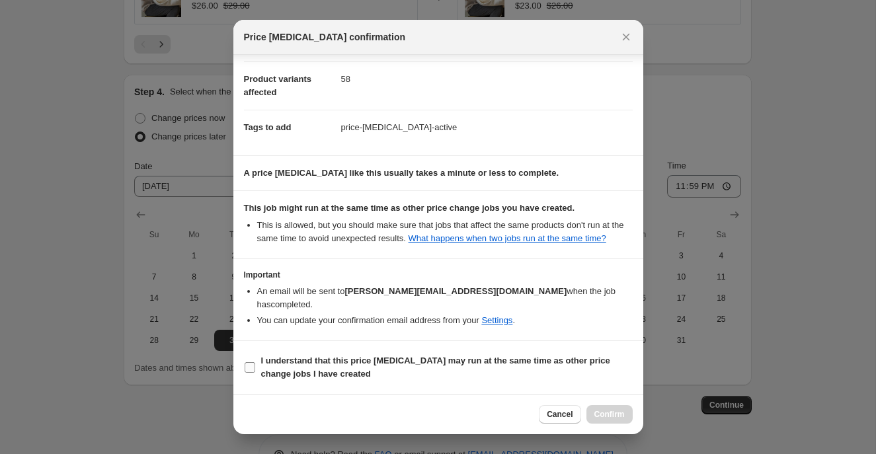
click at [246, 369] on input "I understand that this price [MEDICAL_DATA] may run at the same time as other p…" at bounding box center [249, 367] width 11 height 11
checkbox input "true"
click at [599, 412] on span "Confirm" at bounding box center [609, 414] width 30 height 11
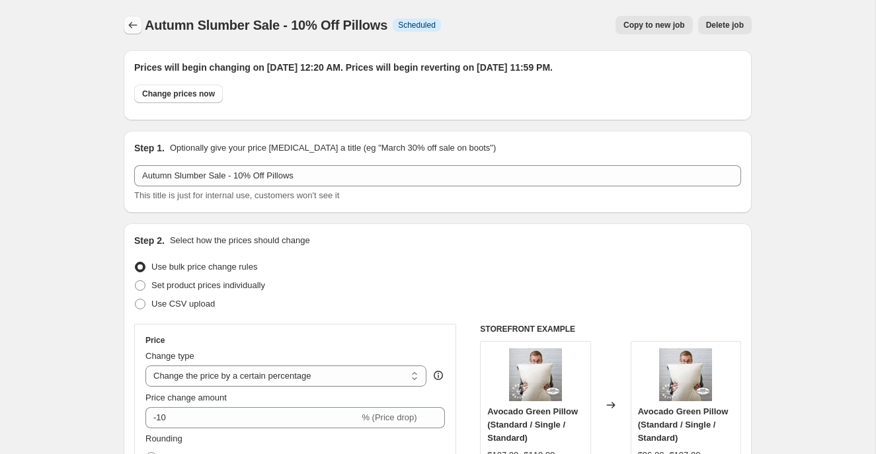
click at [129, 22] on icon "Price change jobs" at bounding box center [132, 25] width 13 height 13
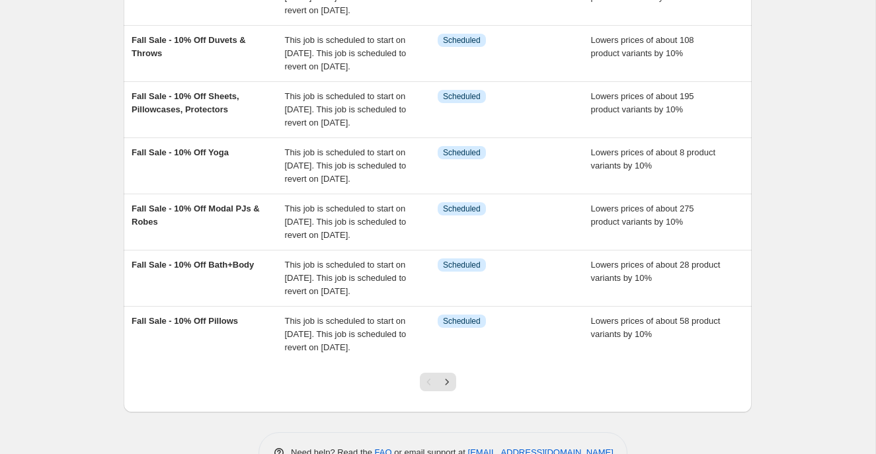
scroll to position [491, 0]
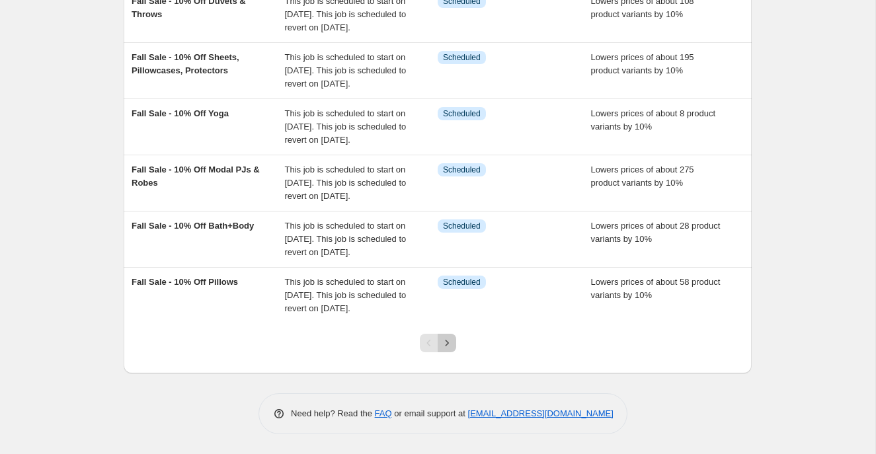
click at [452, 343] on icon "Next" at bounding box center [446, 342] width 13 height 13
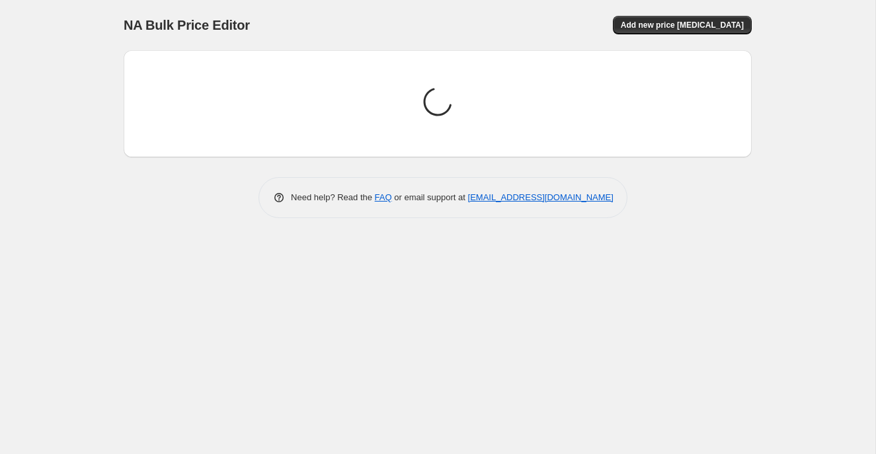
scroll to position [0, 0]
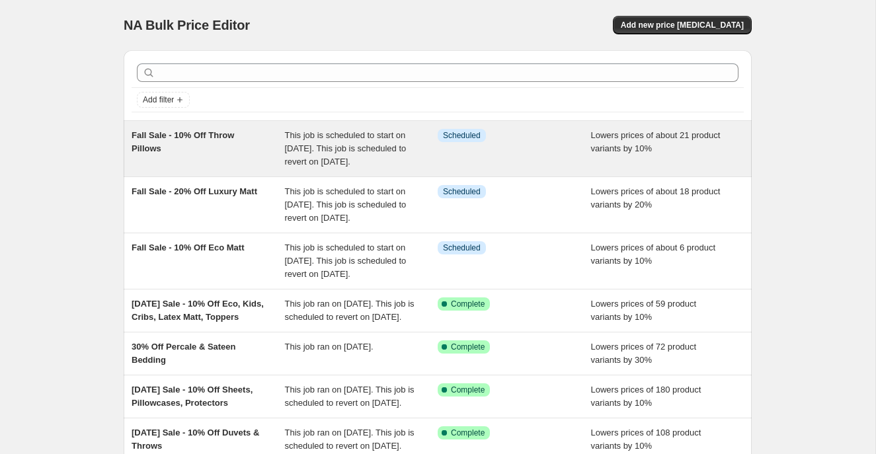
click at [254, 157] on div "Fall Sale - 10% Off Throw Pillows" at bounding box center [207, 149] width 153 height 40
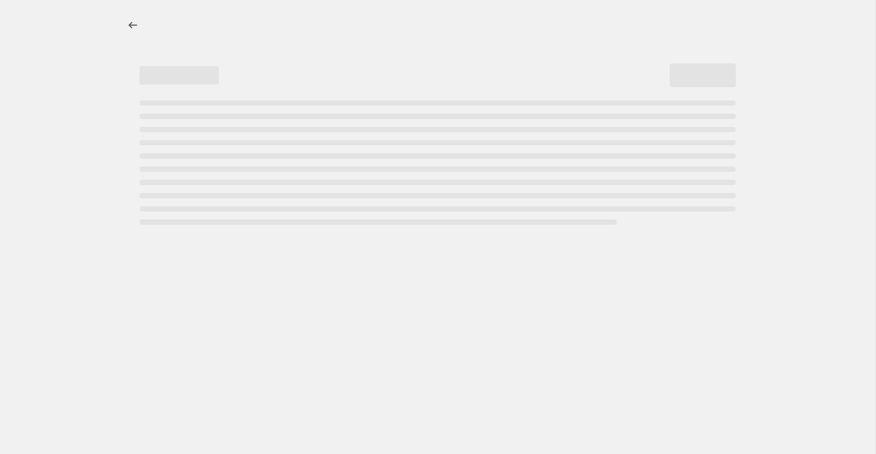
select select "percentage"
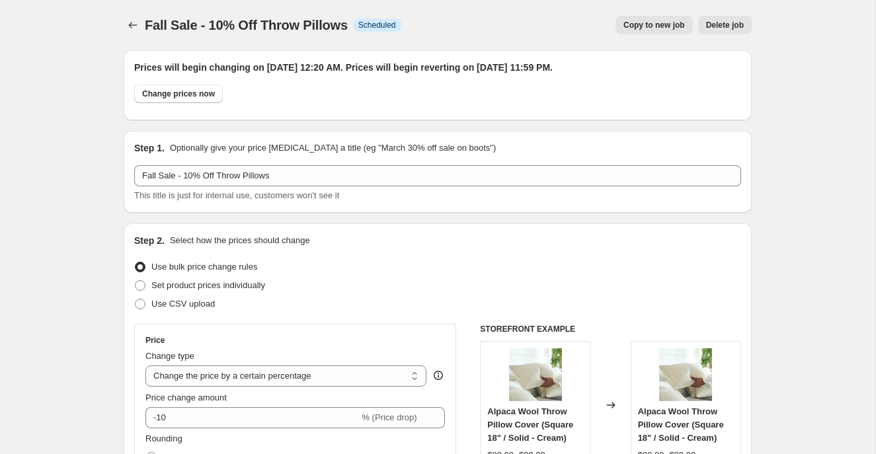
click at [636, 24] on span "Copy to new job" at bounding box center [653, 25] width 61 height 11
select select "percentage"
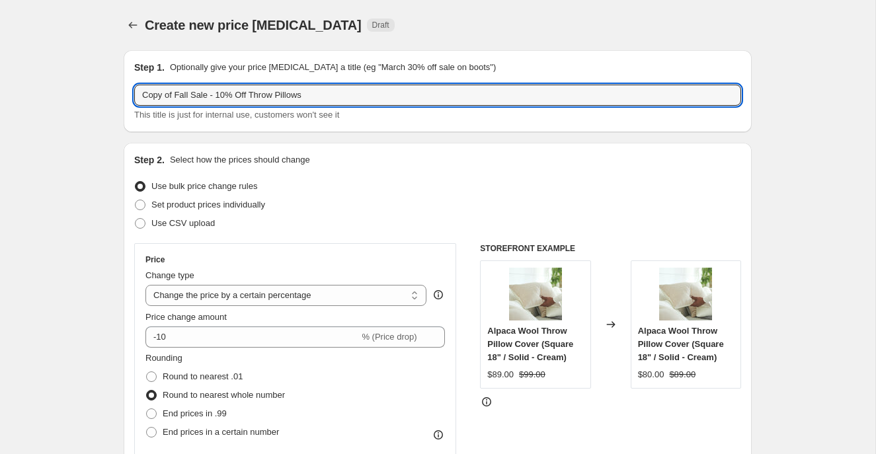
drag, startPoint x: 190, startPoint y: 96, endPoint x: 133, endPoint y: 96, distance: 57.5
click at [131, 95] on div "Step 1. Optionally give your price [MEDICAL_DATA] a title (eg "March 30% off sa…" at bounding box center [438, 91] width 628 height 82
paste input "Autumn Slumber"
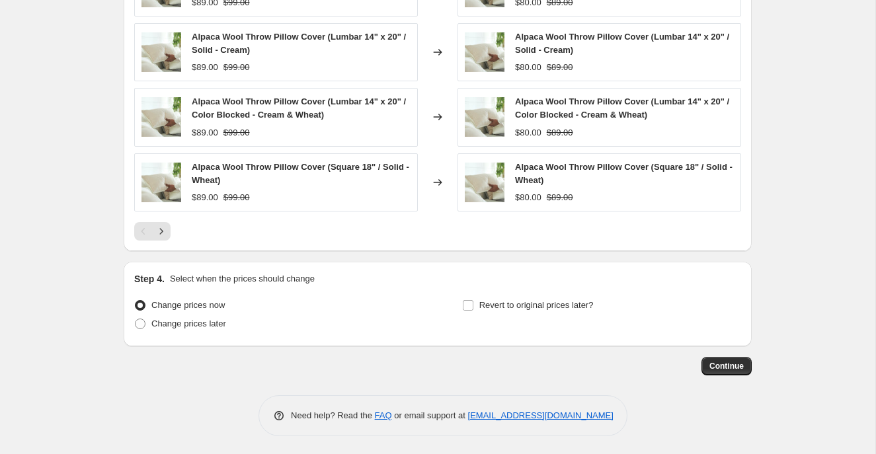
scroll to position [1002, 0]
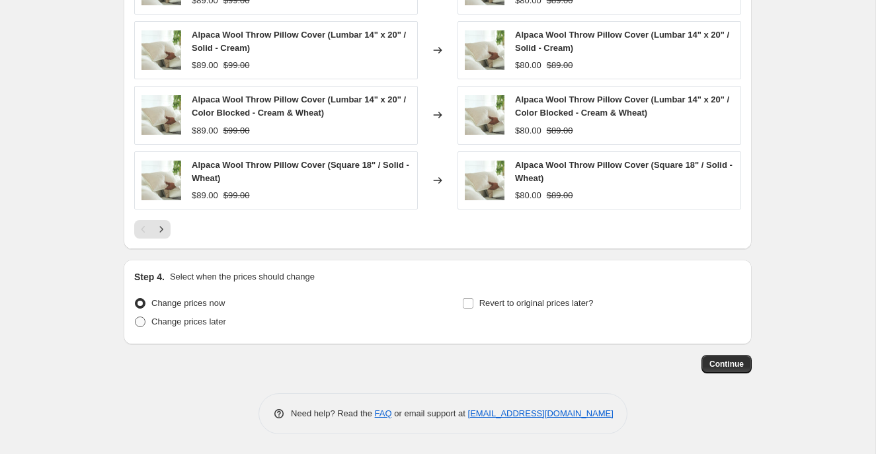
type input "Autumn Slumber Sale - 10% Off Throw Pillows"
click at [143, 321] on span at bounding box center [140, 322] width 11 height 11
click at [135, 317] on input "Change prices later" at bounding box center [135, 317] width 1 height 1
radio input "true"
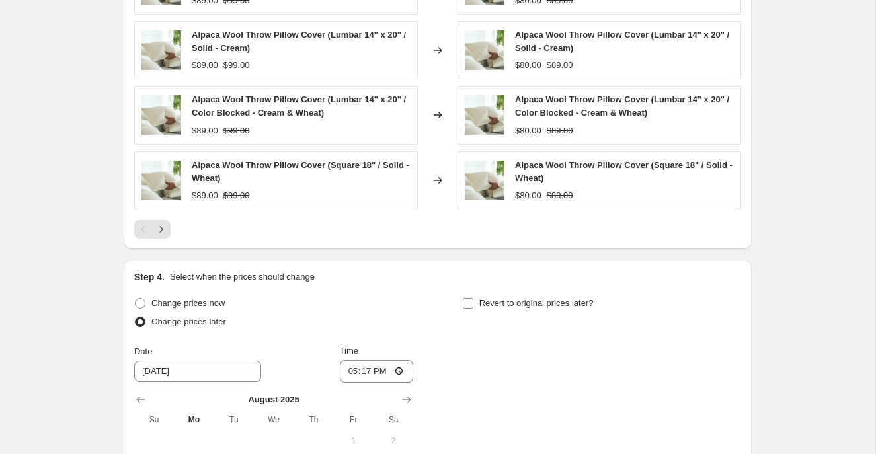
click at [469, 301] on input "Revert to original prices later?" at bounding box center [468, 303] width 11 height 11
checkbox input "true"
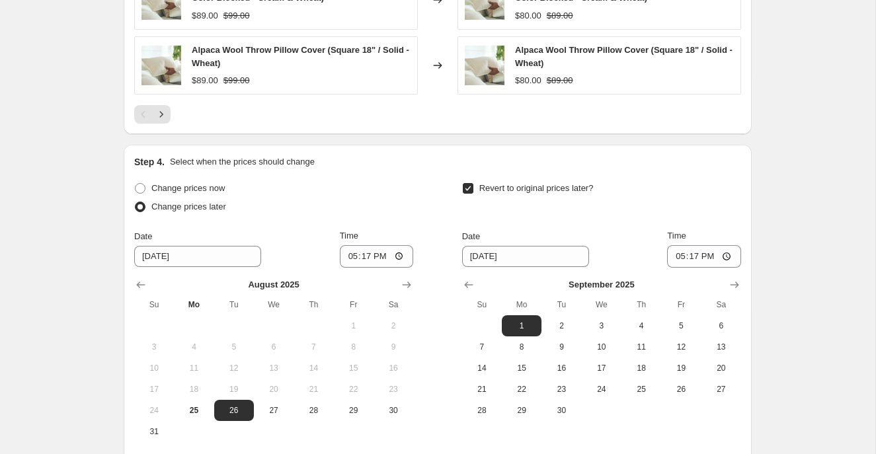
scroll to position [1169, 0]
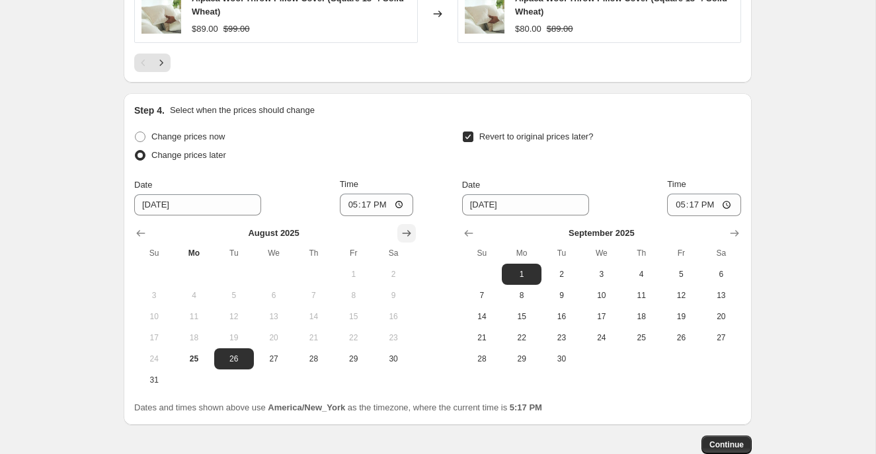
click at [408, 233] on icon "Show next month, September 2025" at bounding box center [406, 233] width 9 height 7
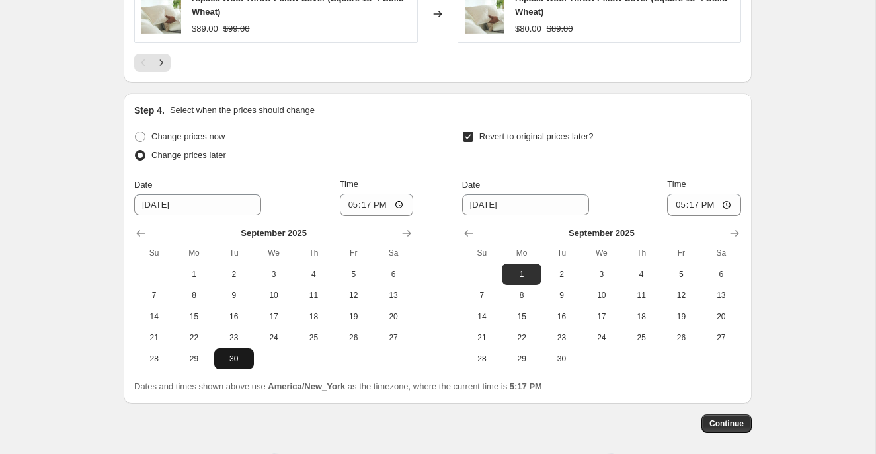
click at [233, 361] on span "30" at bounding box center [233, 359] width 29 height 11
type input "[DATE]"
click at [736, 229] on icon "Show next month, October 2025" at bounding box center [734, 233] width 13 height 13
click at [525, 364] on button "27" at bounding box center [522, 358] width 40 height 21
type input "[DATE]"
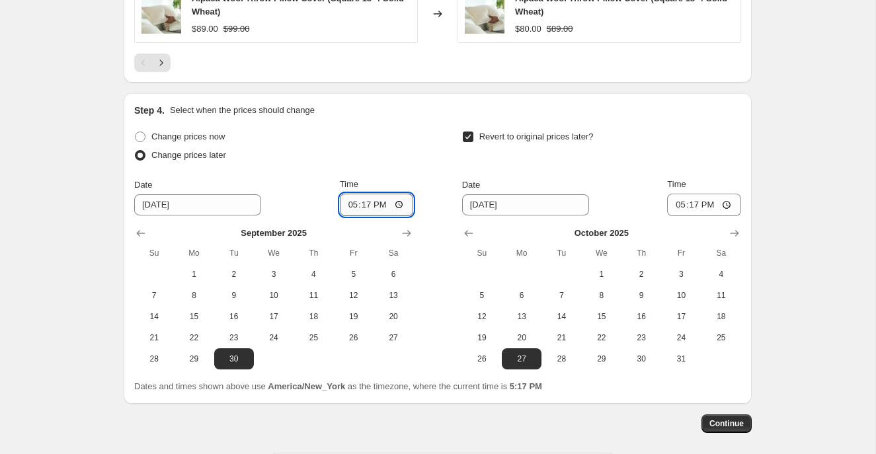
click at [348, 200] on input "17:17" at bounding box center [377, 205] width 74 height 22
type input "00:20"
click at [673, 206] on input "17:17" at bounding box center [704, 205] width 74 height 22
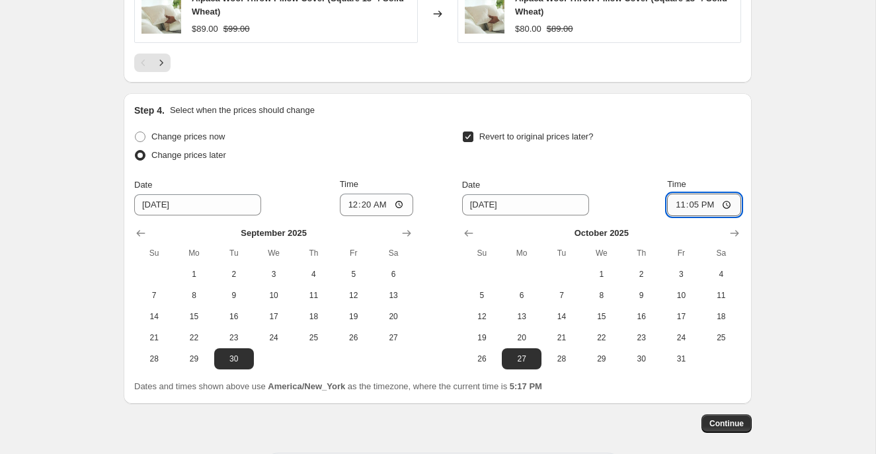
type input "23:59"
click at [725, 422] on span "Continue" at bounding box center [726, 423] width 34 height 11
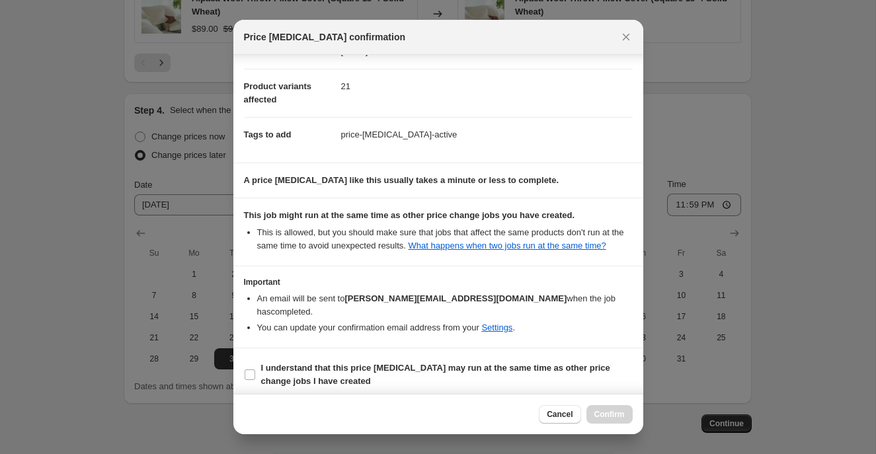
scroll to position [148, 0]
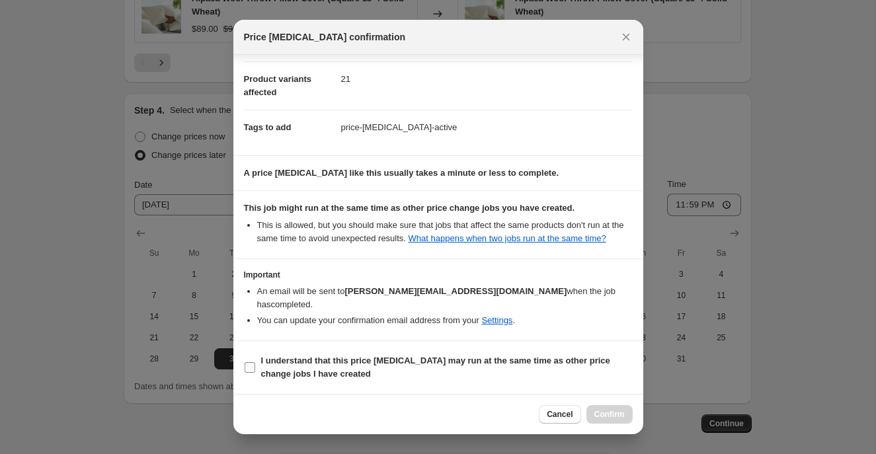
click at [254, 366] on input "I understand that this price [MEDICAL_DATA] may run at the same time as other p…" at bounding box center [249, 367] width 11 height 11
checkbox input "true"
click at [595, 408] on button "Confirm" at bounding box center [609, 414] width 46 height 19
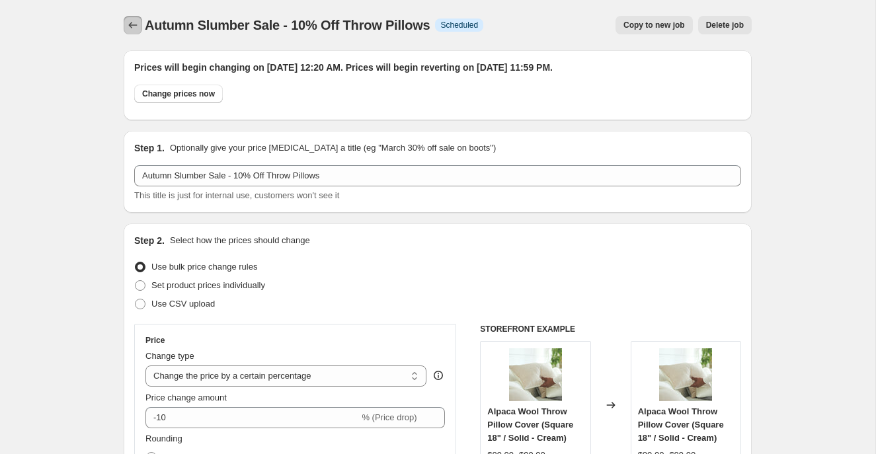
click at [126, 25] on icon "Price change jobs" at bounding box center [132, 25] width 13 height 13
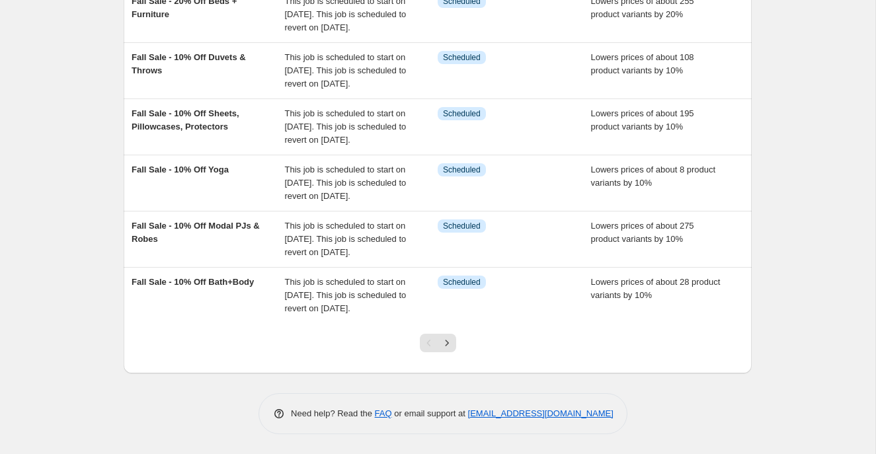
scroll to position [447, 0]
click at [447, 350] on icon "Next" at bounding box center [446, 342] width 13 height 13
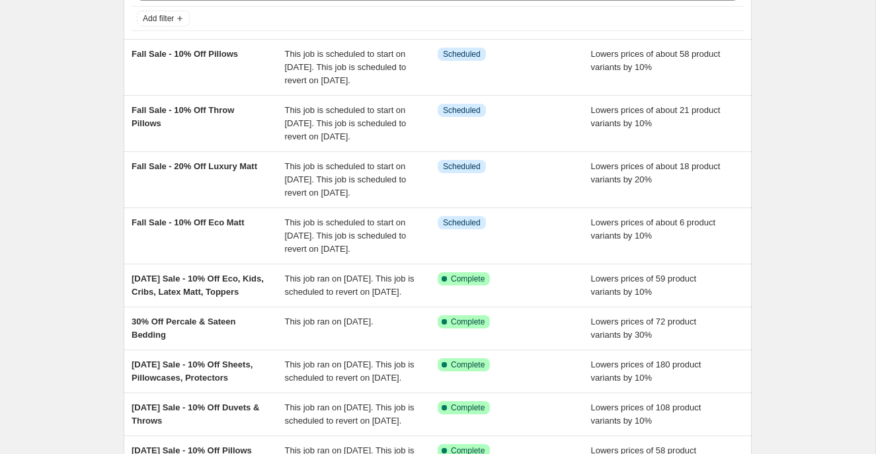
scroll to position [412, 0]
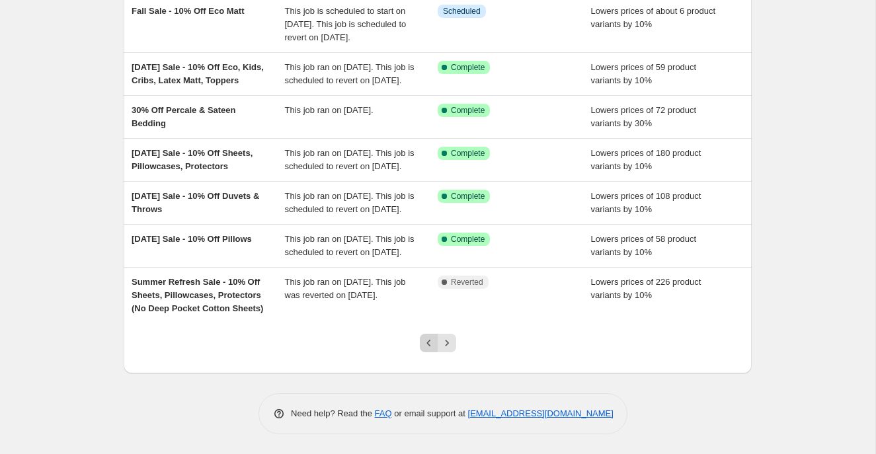
click at [428, 346] on icon "Previous" at bounding box center [428, 342] width 13 height 13
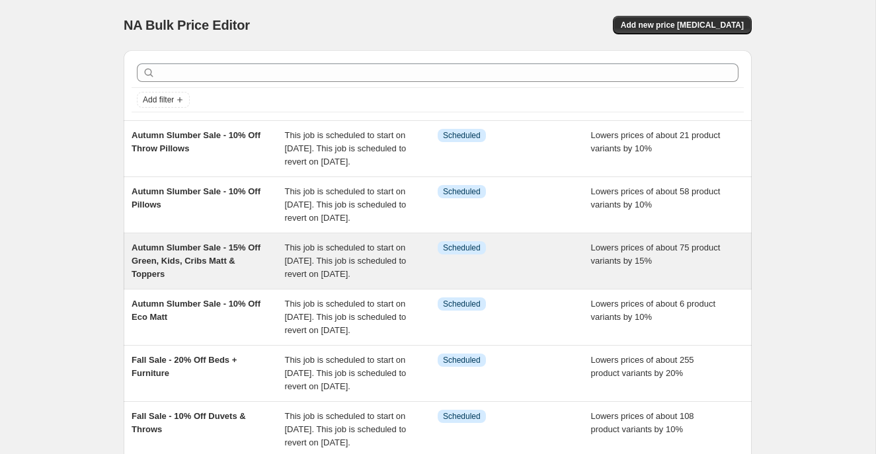
scroll to position [491, 0]
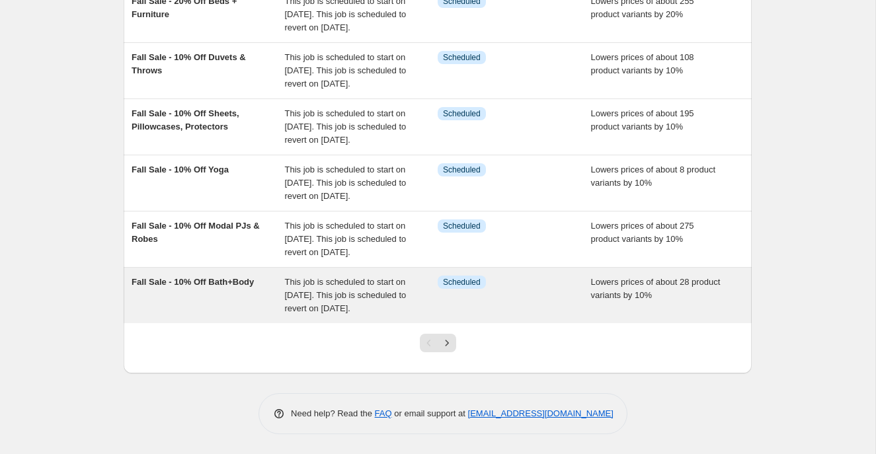
click at [270, 291] on div "Fall Sale - 10% Off Bath+Body" at bounding box center [207, 296] width 153 height 40
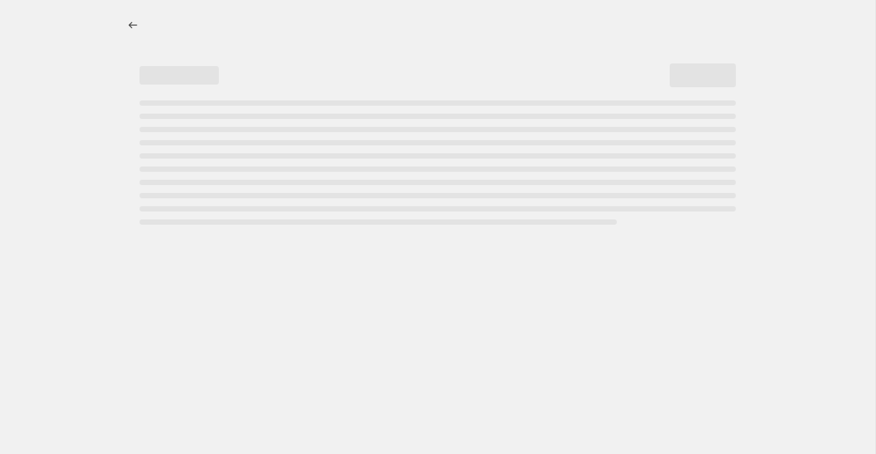
select select "percentage"
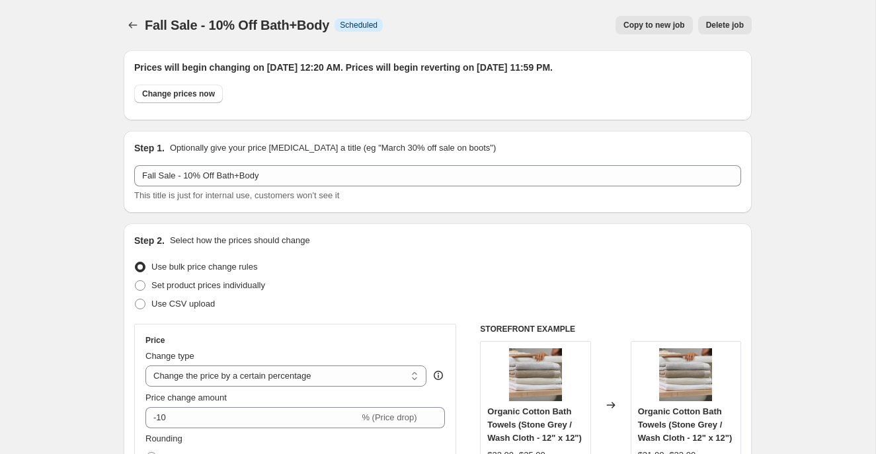
click at [632, 26] on span "Copy to new job" at bounding box center [653, 25] width 61 height 11
select select "percentage"
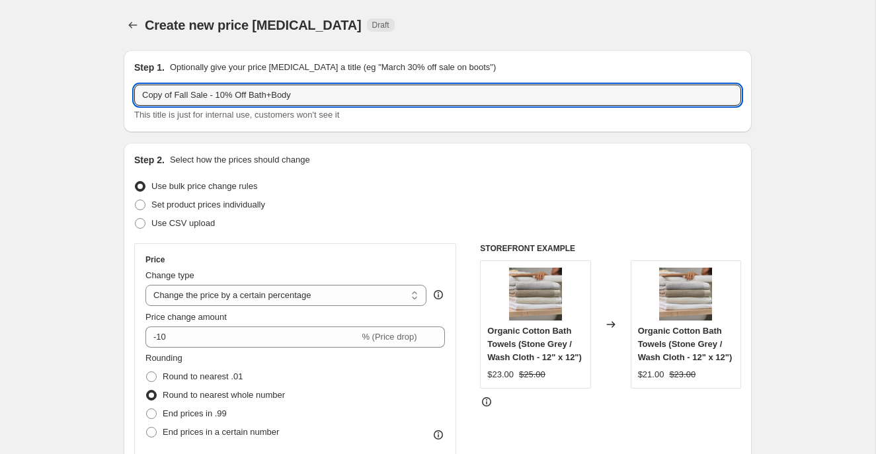
drag, startPoint x: 190, startPoint y: 96, endPoint x: 127, endPoint y: 89, distance: 63.8
click at [127, 89] on div "Step 1. Optionally give your price [MEDICAL_DATA] a title (eg "March 30% off sa…" at bounding box center [438, 91] width 628 height 82
paste input "Autumn Slumber"
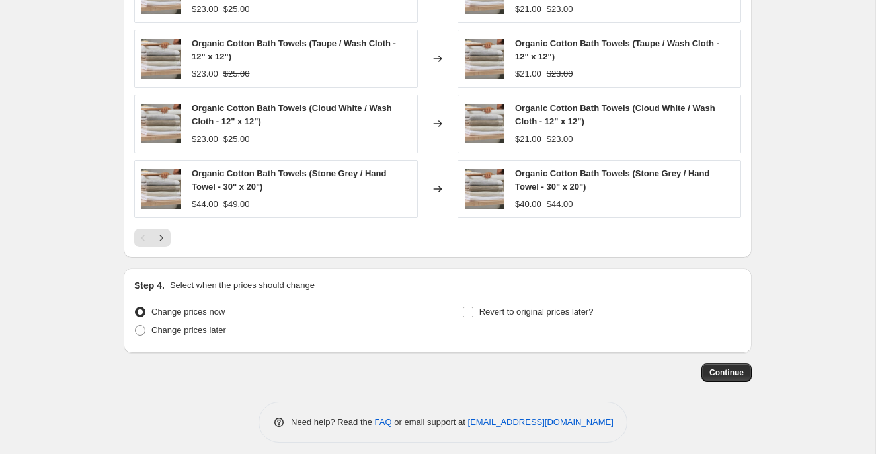
scroll to position [1002, 0]
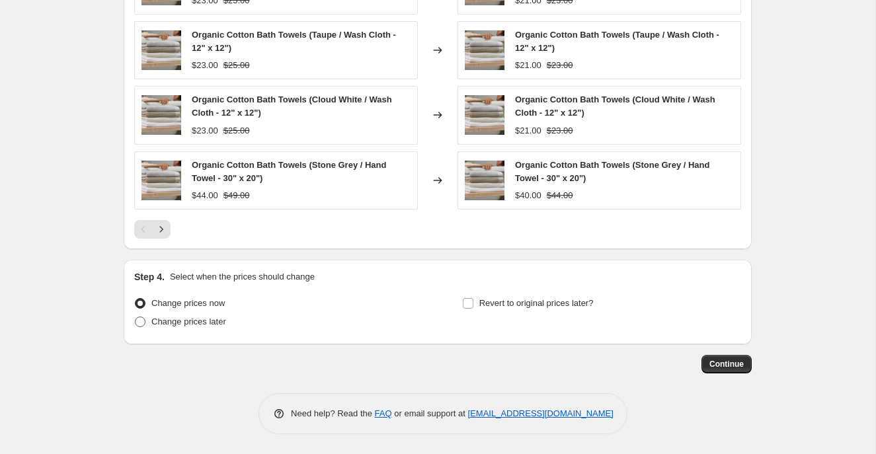
type input "Autumn Slumber Sale - 10% Off Bath+Body"
click at [137, 317] on span at bounding box center [140, 322] width 11 height 11
click at [135, 317] on input "Change prices later" at bounding box center [135, 317] width 1 height 1
radio input "true"
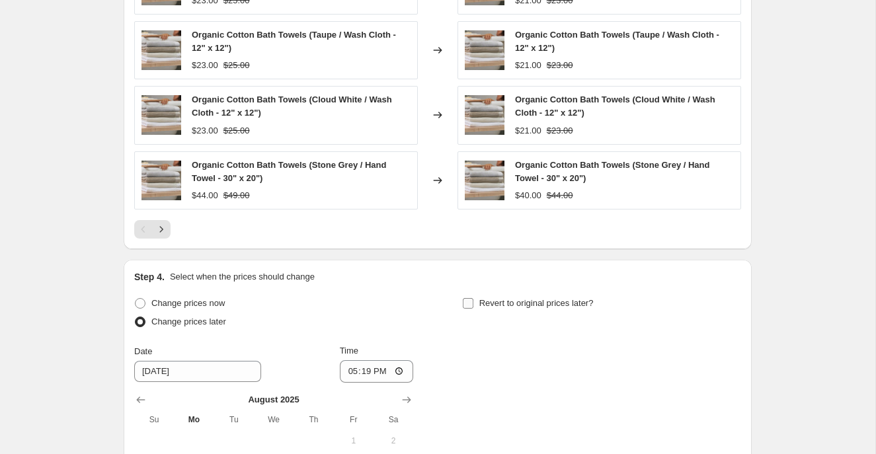
click at [464, 304] on input "Revert to original prices later?" at bounding box center [468, 303] width 11 height 11
checkbox input "true"
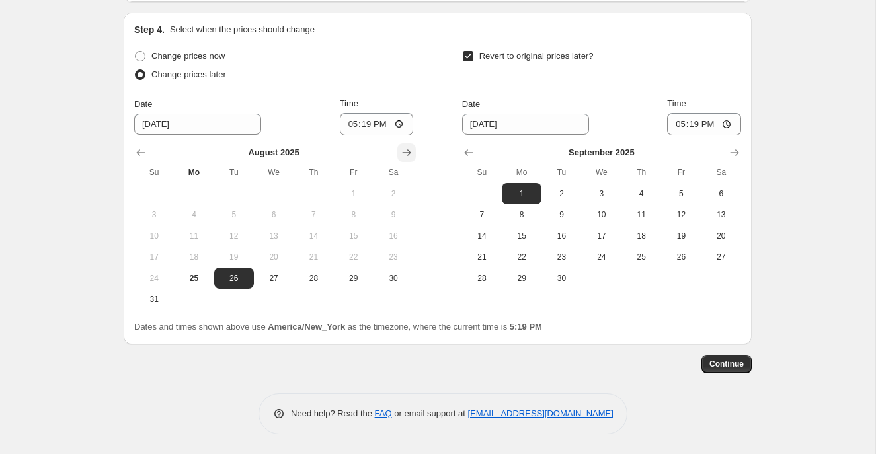
click at [406, 155] on icon "Show next month, September 2025" at bounding box center [406, 152] width 13 height 13
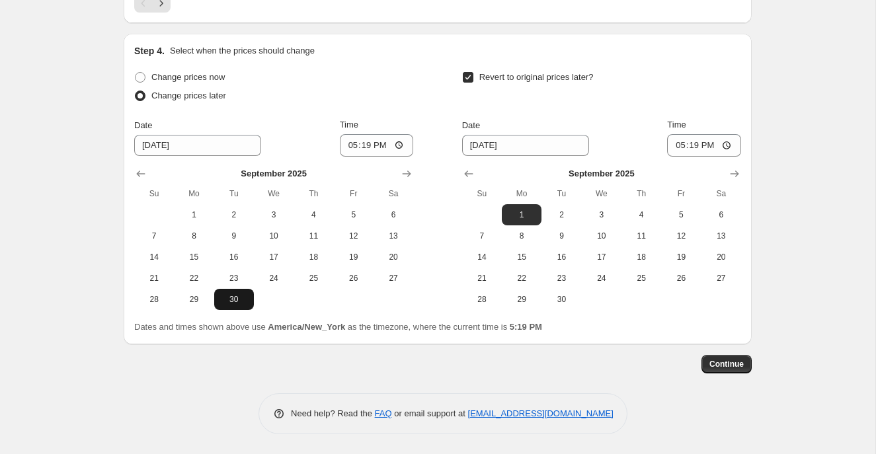
click at [227, 299] on span "30" at bounding box center [233, 299] width 29 height 11
type input "[DATE]"
click at [741, 172] on button "Show next month, October 2025" at bounding box center [734, 174] width 19 height 19
click at [526, 300] on span "27" at bounding box center [521, 299] width 29 height 11
type input "[DATE]"
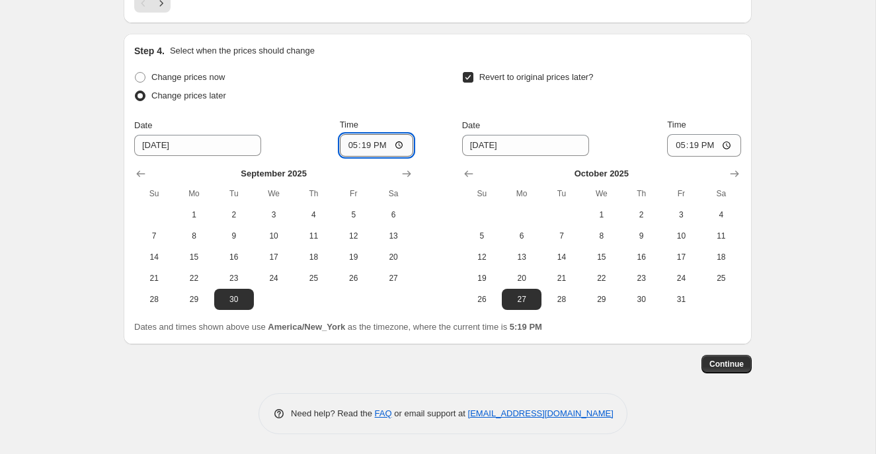
click at [347, 146] on input "17:19" at bounding box center [377, 145] width 74 height 22
type input "00:20"
click at [673, 148] on input "17:19" at bounding box center [704, 145] width 74 height 22
type input "23:59"
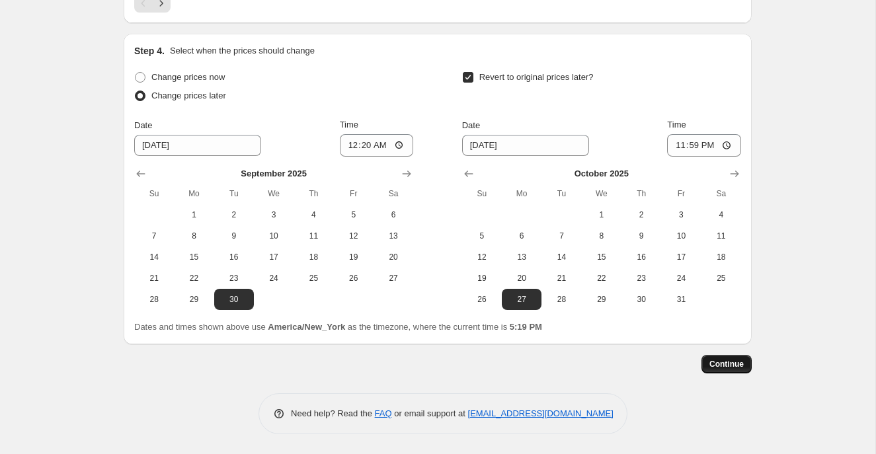
click at [736, 362] on span "Continue" at bounding box center [726, 364] width 34 height 11
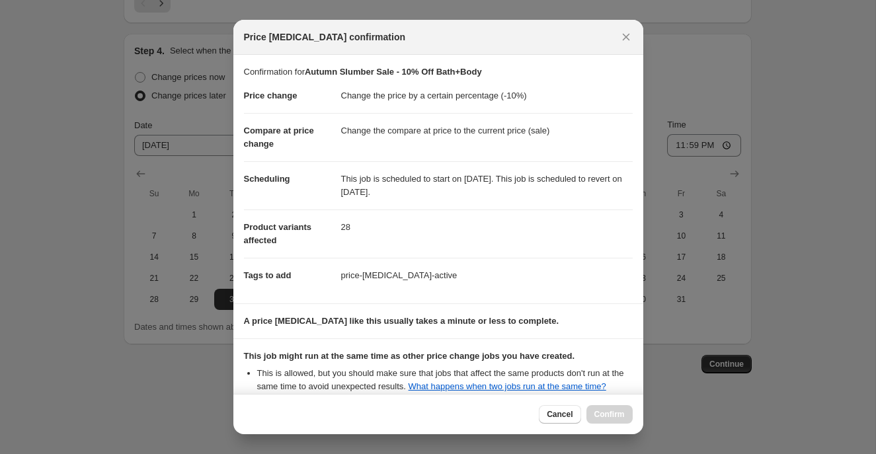
scroll to position [148, 0]
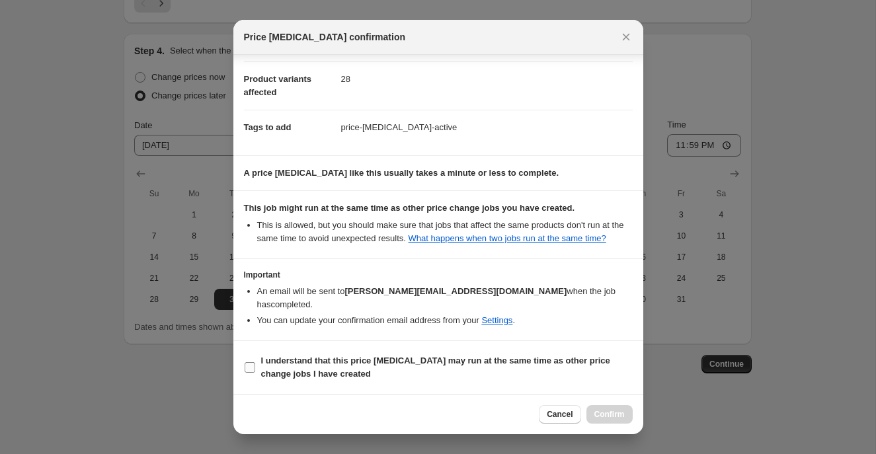
click at [255, 367] on label "I understand that this price [MEDICAL_DATA] may run at the same time as other p…" at bounding box center [438, 368] width 389 height 32
click at [255, 367] on input "I understand that this price [MEDICAL_DATA] may run at the same time as other p…" at bounding box center [249, 367] width 11 height 11
checkbox input "true"
click at [600, 412] on span "Confirm" at bounding box center [609, 414] width 30 height 11
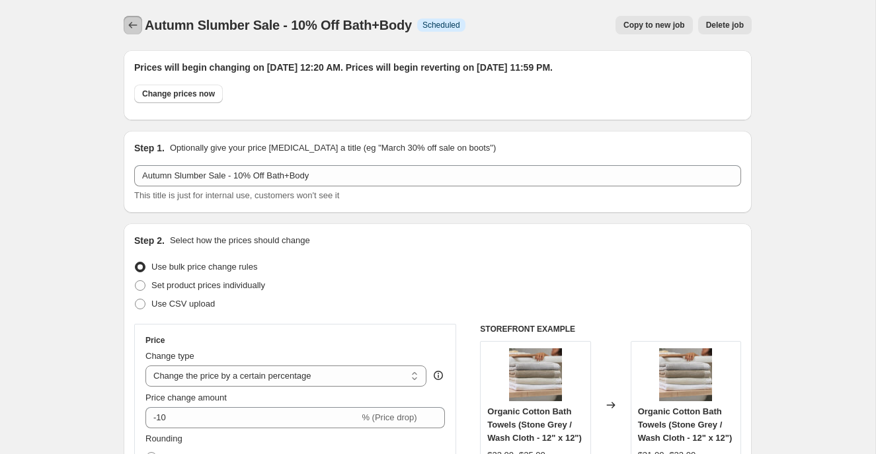
click at [127, 25] on icon "Price change jobs" at bounding box center [132, 25] width 13 height 13
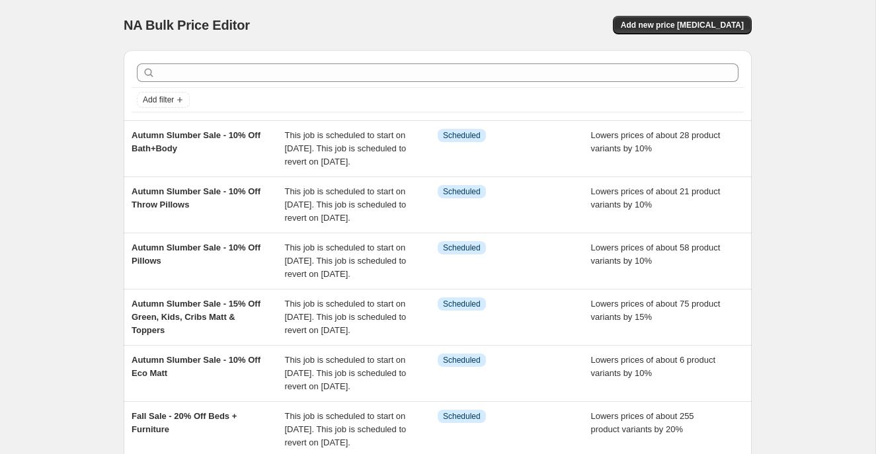
scroll to position [491, 0]
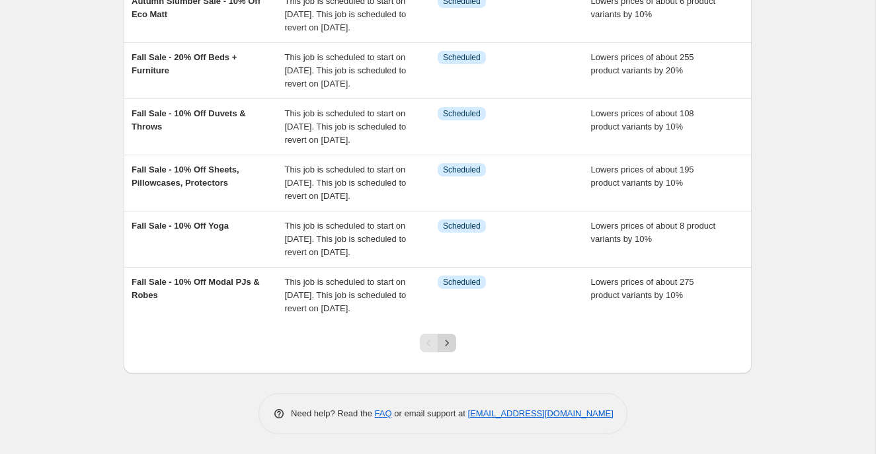
click at [447, 346] on icon "Next" at bounding box center [446, 342] width 13 height 13
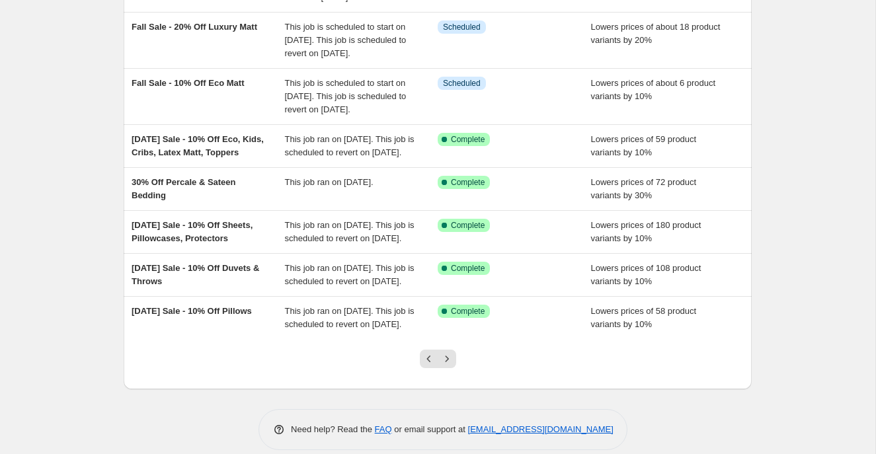
scroll to position [412, 0]
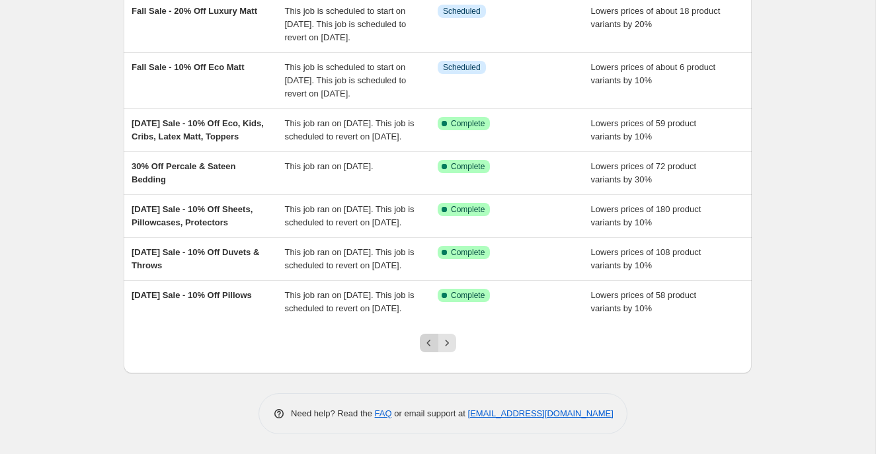
click at [430, 344] on icon "Previous" at bounding box center [428, 342] width 13 height 13
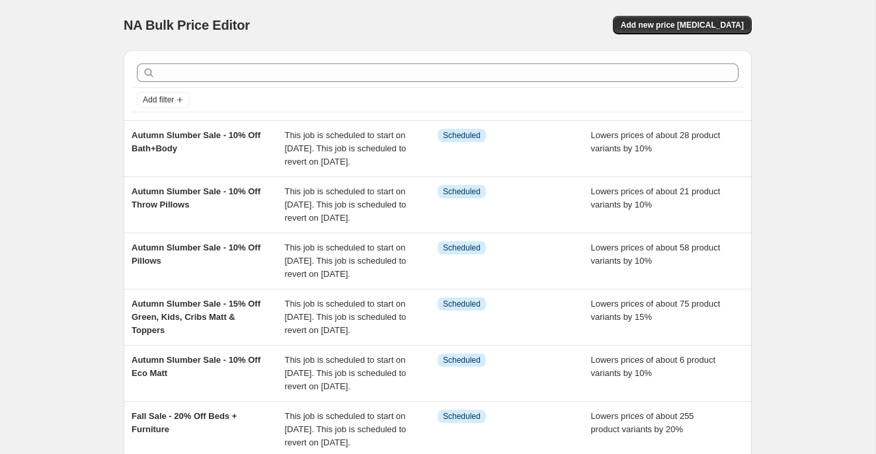
scroll to position [491, 0]
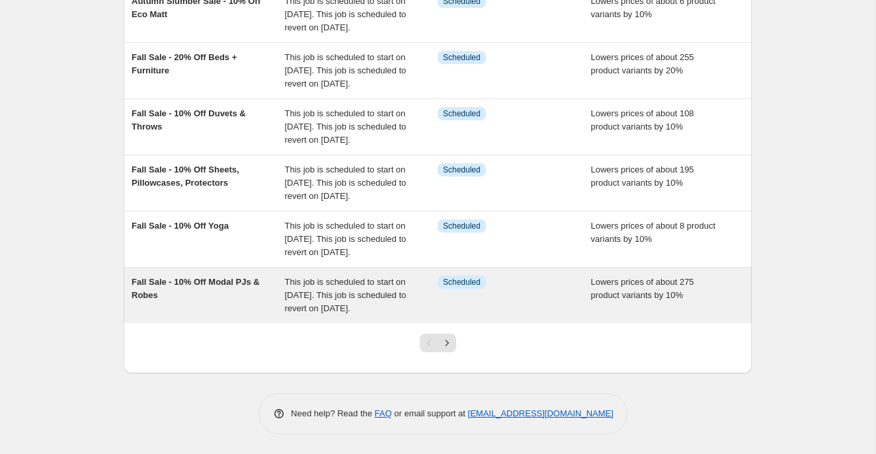
click at [262, 294] on div "Fall Sale - 10% Off Modal PJs & Robes" at bounding box center [207, 296] width 153 height 40
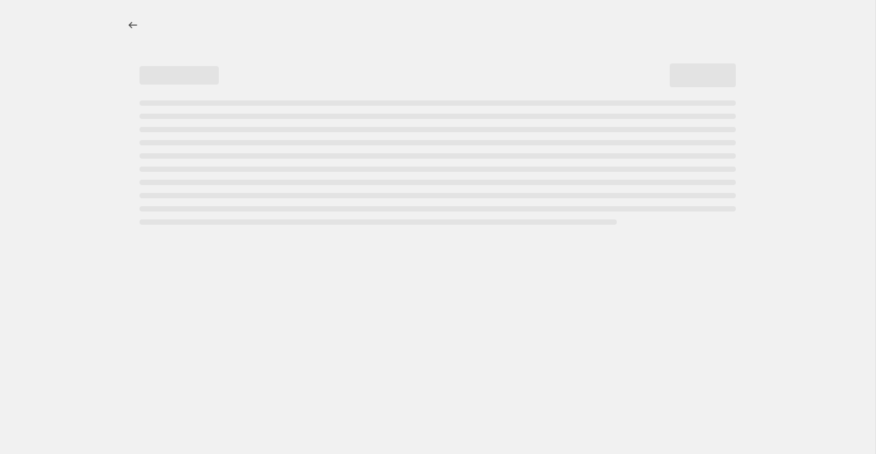
select select "percentage"
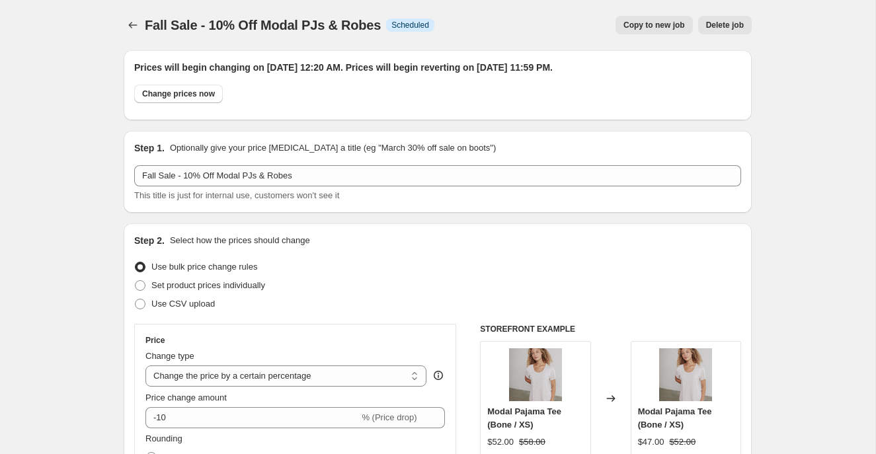
click at [633, 26] on span "Copy to new job" at bounding box center [653, 25] width 61 height 11
select select "percentage"
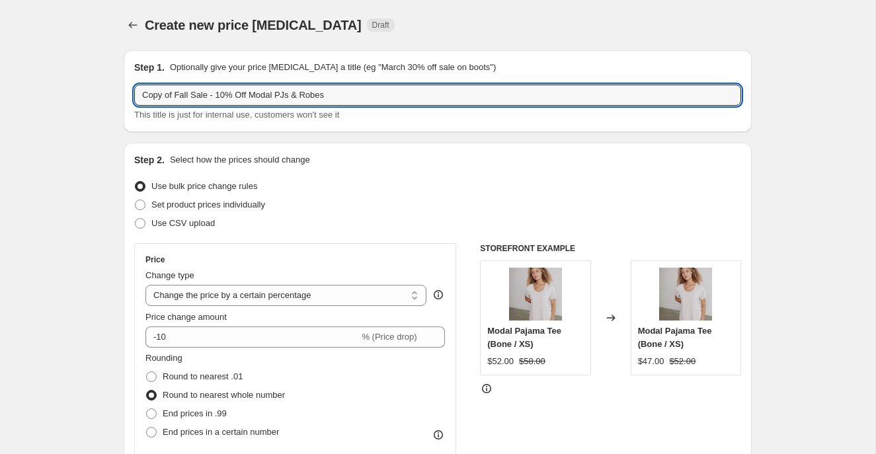
drag, startPoint x: 190, startPoint y: 94, endPoint x: 128, endPoint y: 94, distance: 62.1
click at [128, 94] on div "Step 1. Optionally give your price [MEDICAL_DATA] a title (eg "March 30% off sa…" at bounding box center [438, 91] width 628 height 82
paste input "Autumn Slumber"
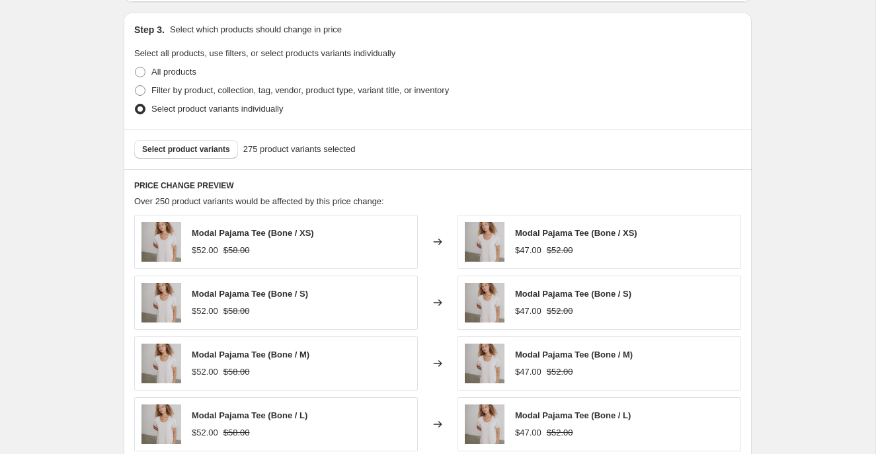
scroll to position [981, 0]
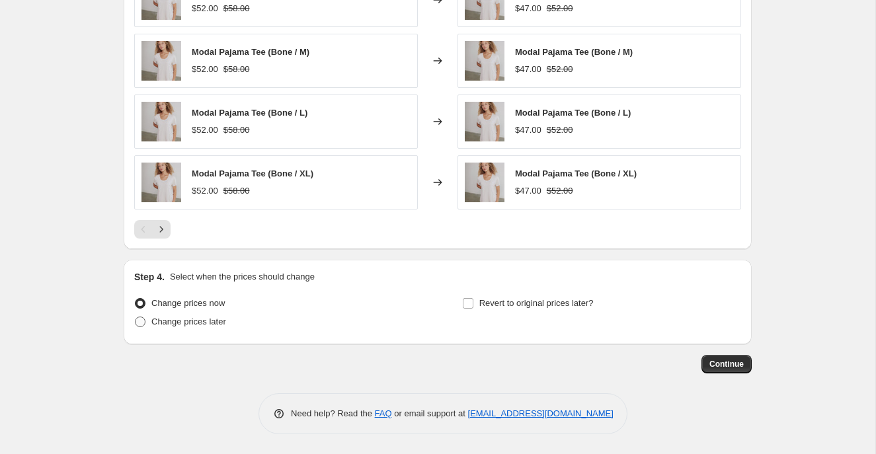
type input "Autumn Slumber Sale - 10% Off Modal PJs & Robes"
click at [139, 322] on span at bounding box center [140, 322] width 11 height 11
click at [135, 317] on input "Change prices later" at bounding box center [135, 317] width 1 height 1
radio input "true"
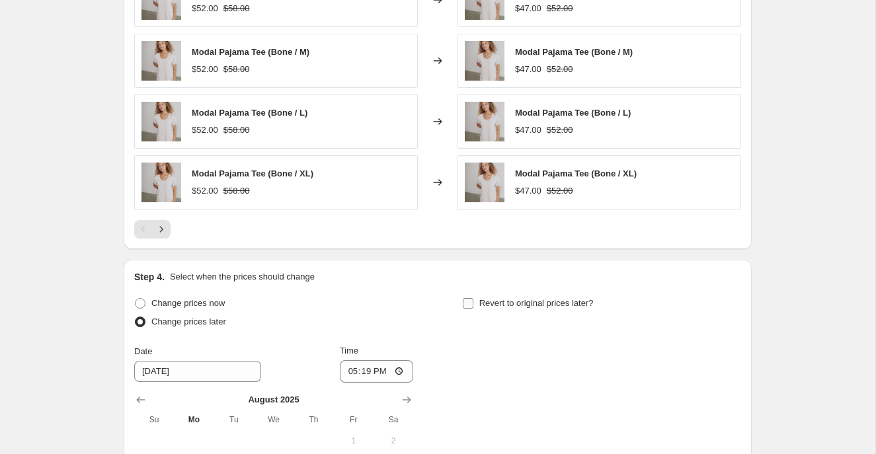
click at [465, 304] on input "Revert to original prices later?" at bounding box center [468, 303] width 11 height 11
checkbox input "true"
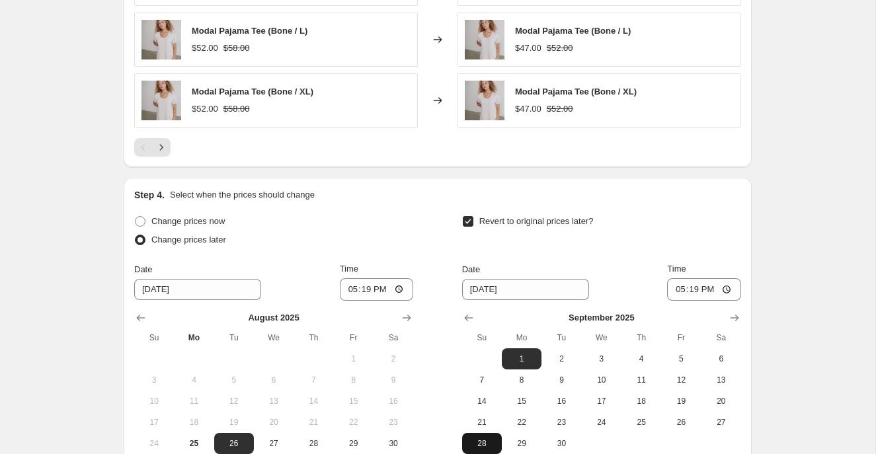
scroll to position [1228, 0]
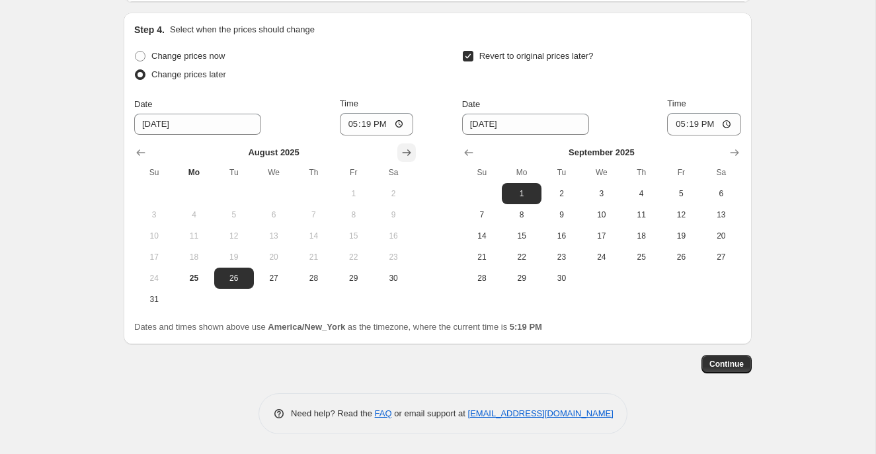
click at [410, 153] on icon "Show next month, September 2025" at bounding box center [406, 152] width 9 height 7
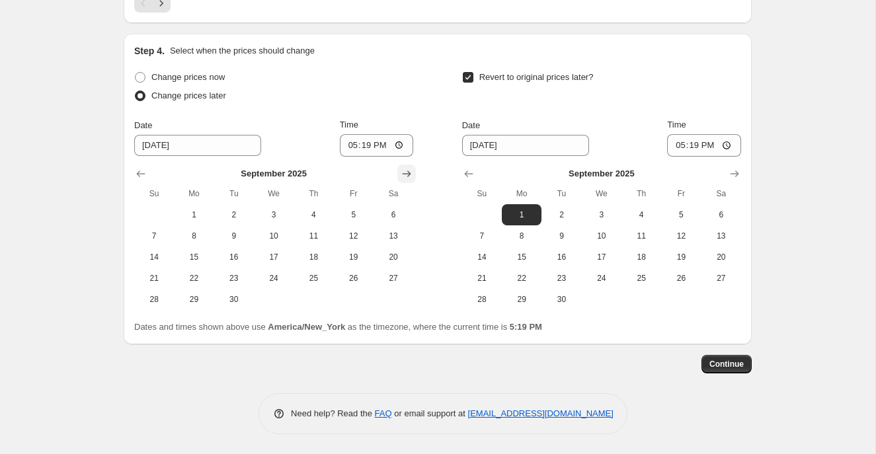
scroll to position [1207, 0]
click at [227, 299] on span "30" at bounding box center [233, 299] width 29 height 11
type input "[DATE]"
click at [735, 170] on icon "Show next month, October 2025" at bounding box center [734, 173] width 13 height 13
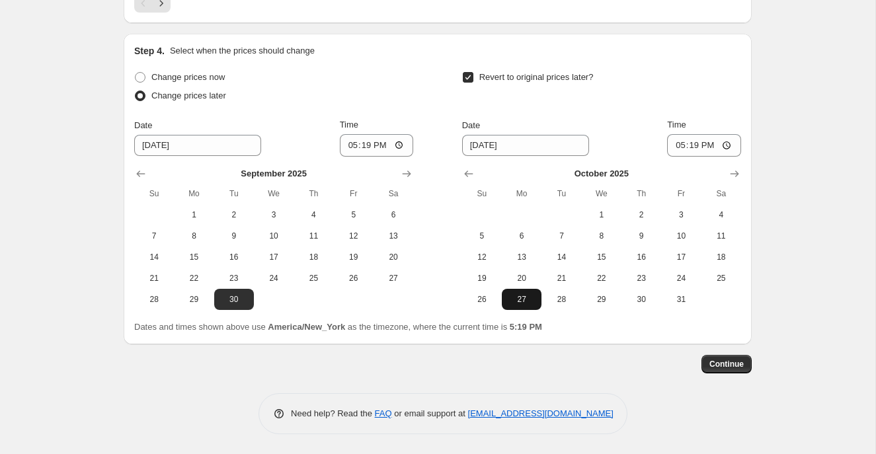
click at [531, 299] on span "27" at bounding box center [521, 299] width 29 height 11
type input "[DATE]"
click at [346, 144] on input "17:19" at bounding box center [377, 145] width 74 height 22
type input "00:20"
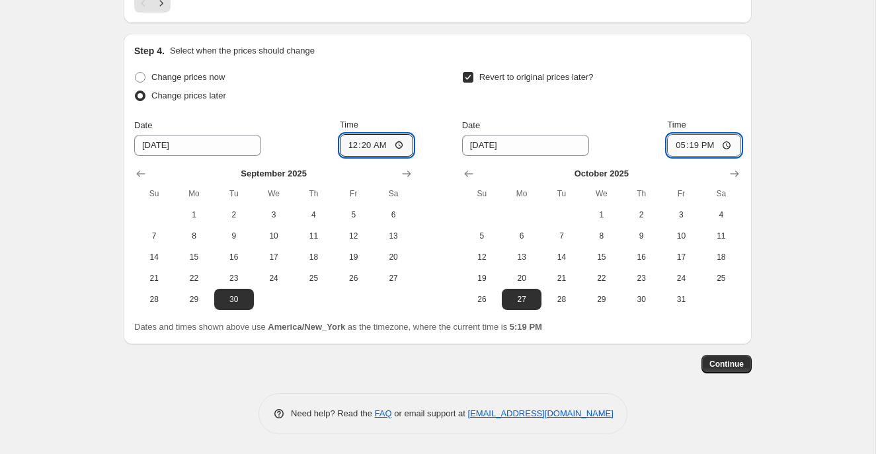
click at [674, 144] on input "17:19" at bounding box center [704, 145] width 74 height 22
type input "23:59"
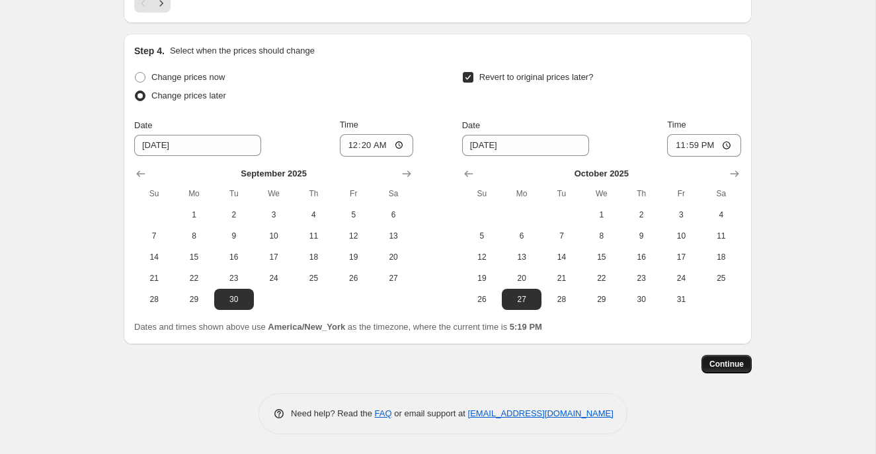
click at [741, 364] on span "Continue" at bounding box center [726, 364] width 34 height 11
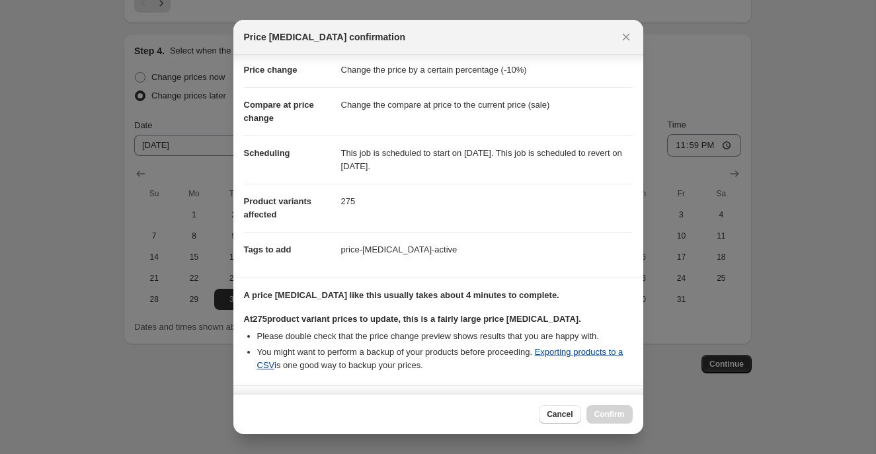
scroll to position [221, 0]
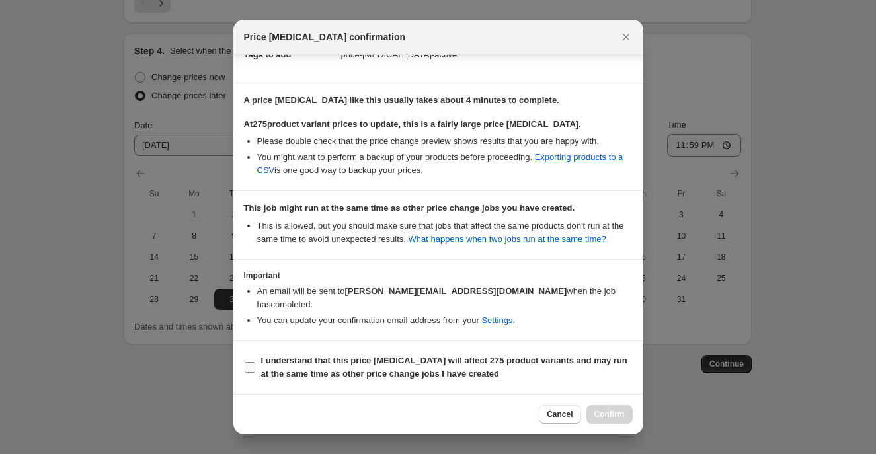
click at [254, 362] on span ":r1ti:" at bounding box center [250, 367] width 12 height 12
click at [254, 362] on input "I understand that this price [MEDICAL_DATA] will affect 275 product variants an…" at bounding box center [249, 367] width 11 height 11
checkbox input "true"
click at [595, 414] on span "Confirm" at bounding box center [609, 414] width 30 height 11
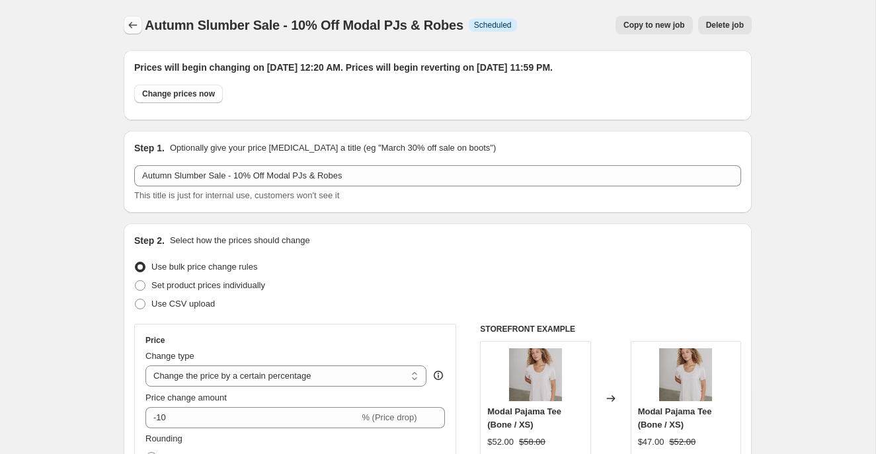
click at [129, 23] on icon "Price change jobs" at bounding box center [132, 25] width 13 height 13
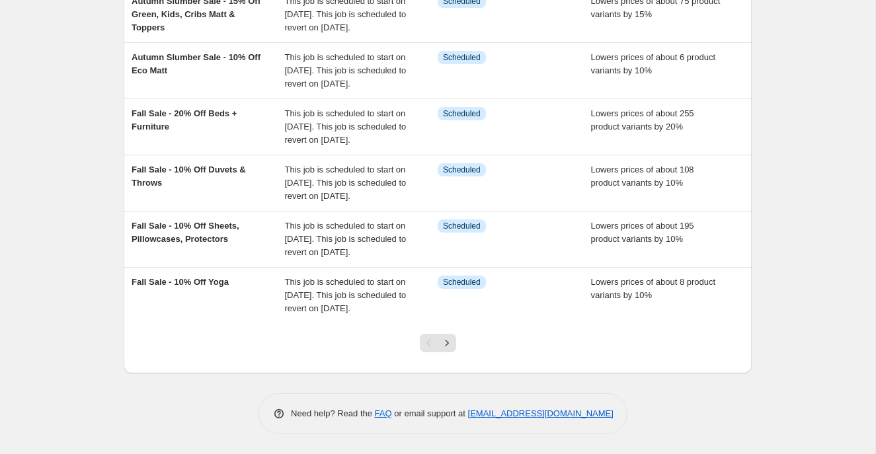
scroll to position [484, 0]
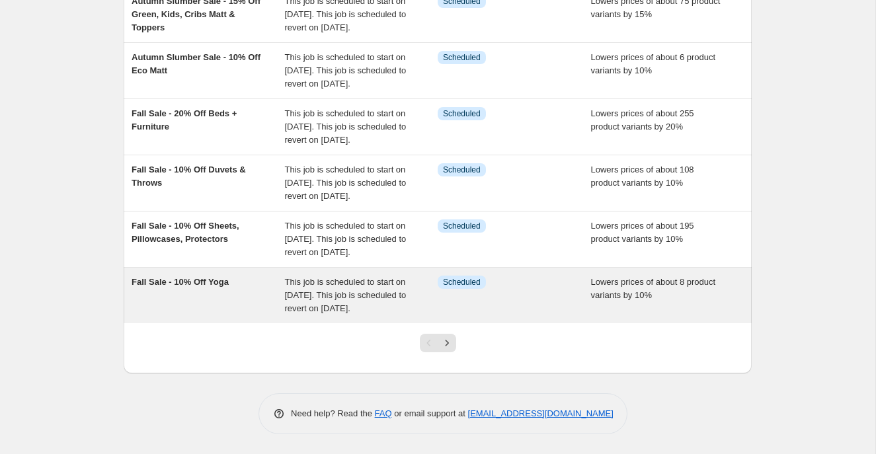
click at [276, 309] on div "Fall Sale - 10% Off Yoga" at bounding box center [207, 296] width 153 height 40
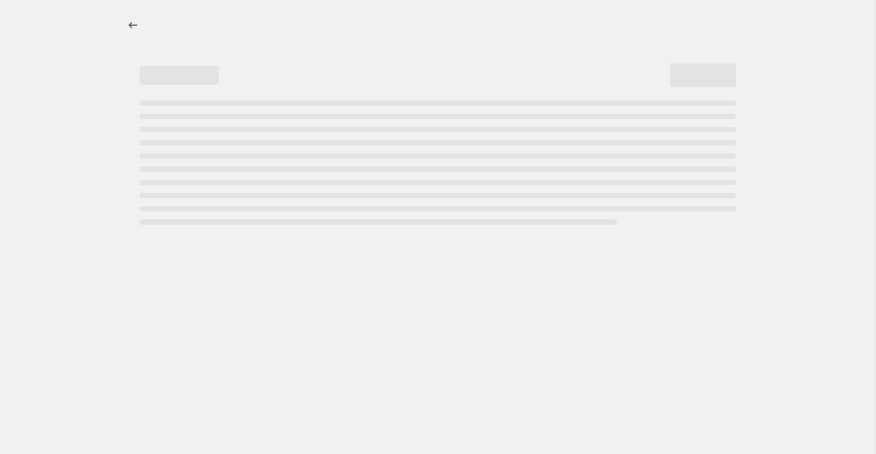
select select "percentage"
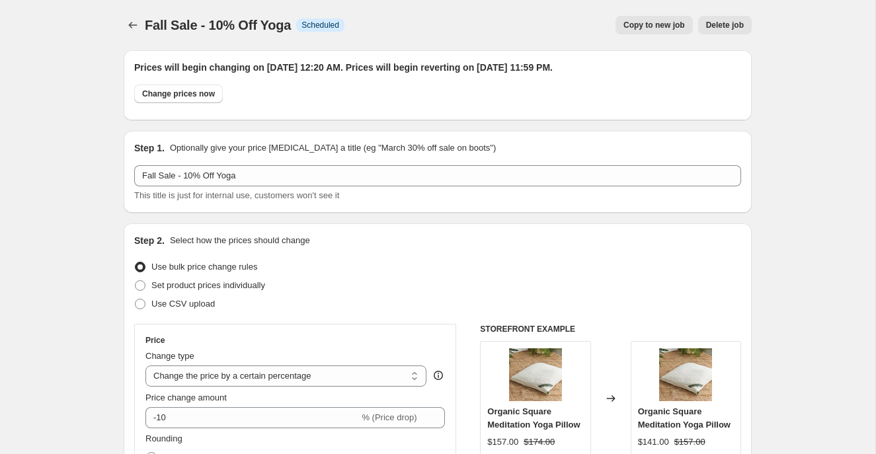
click at [656, 26] on span "Copy to new job" at bounding box center [653, 25] width 61 height 11
select select "percentage"
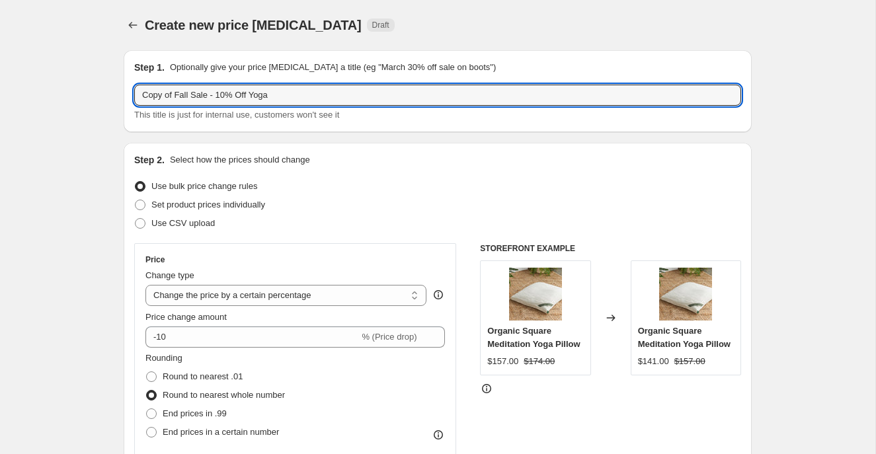
drag, startPoint x: 192, startPoint y: 94, endPoint x: 126, endPoint y: 96, distance: 66.1
click at [126, 96] on div "Step 1. Optionally give your price [MEDICAL_DATA] a title (eg "March 30% off sa…" at bounding box center [438, 91] width 628 height 82
paste input "Autumn Slumber"
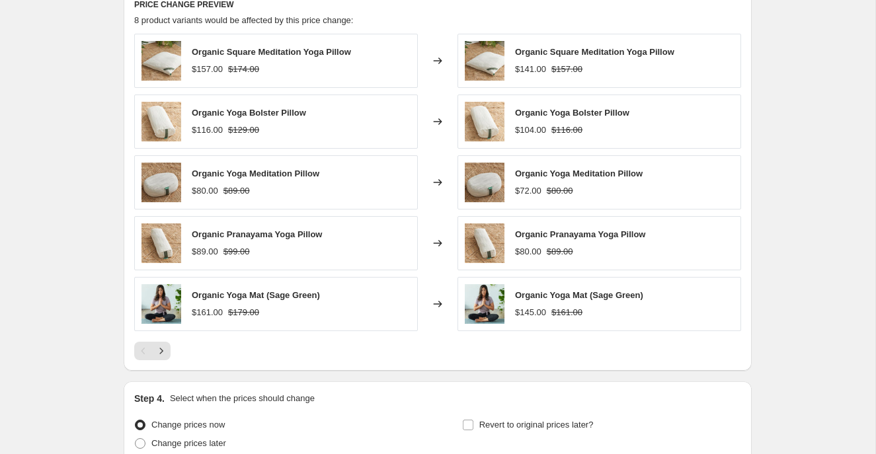
scroll to position [981, 0]
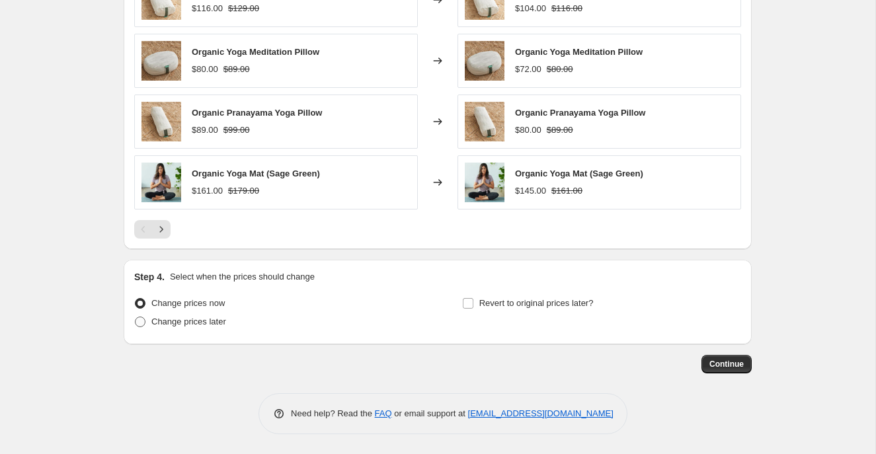
type input "Autumn Slumber Sale - 10% Off Yoga"
click at [144, 313] on label "Change prices later" at bounding box center [180, 322] width 92 height 19
click at [135, 317] on input "Change prices later" at bounding box center [135, 317] width 1 height 1
radio input "true"
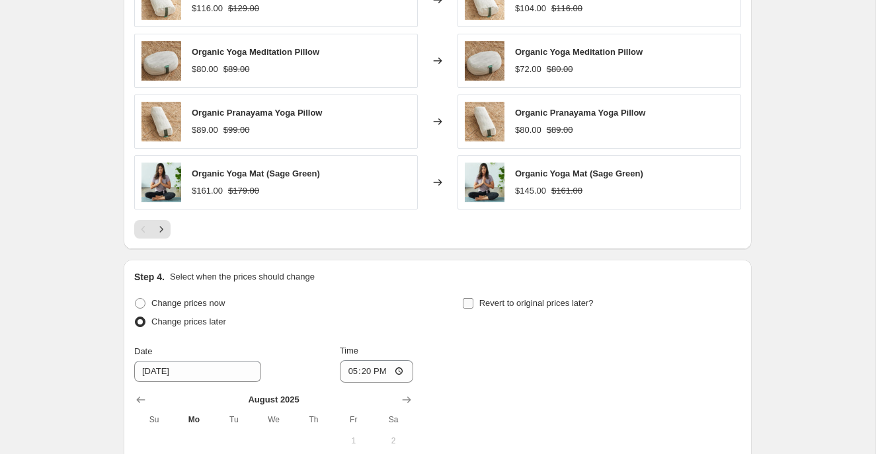
click at [466, 308] on input "Revert to original prices later?" at bounding box center [468, 303] width 11 height 11
checkbox input "true"
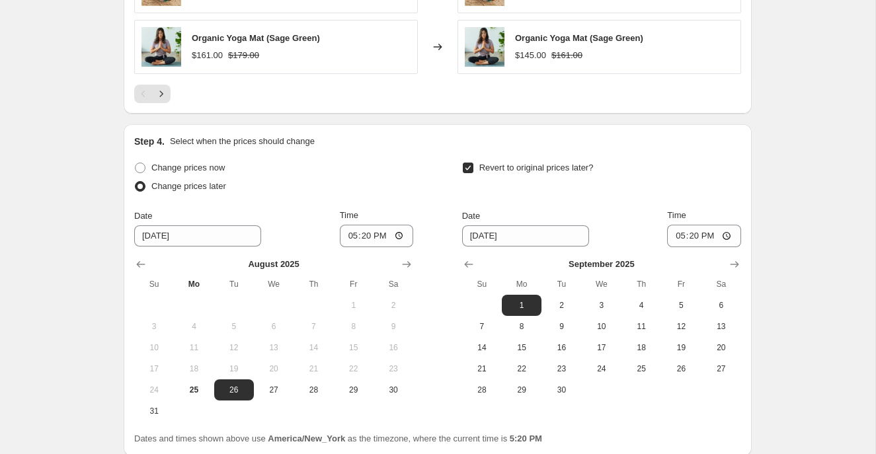
scroll to position [1200, 0]
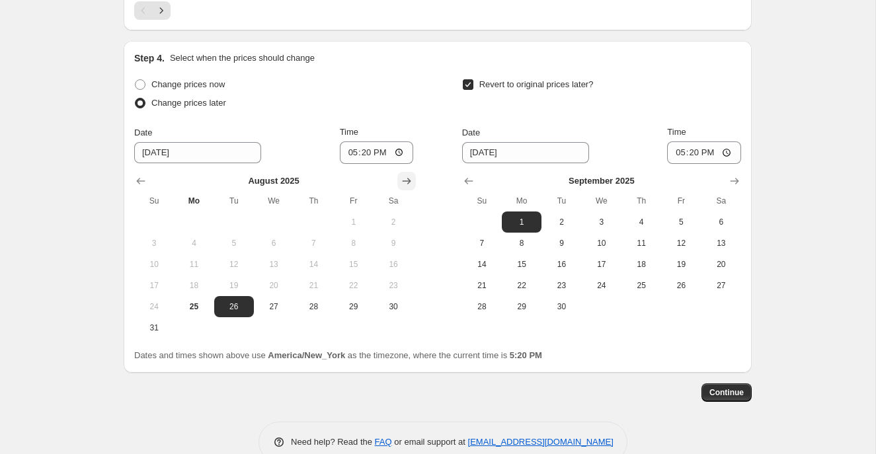
click at [406, 183] on icon "Show next month, September 2025" at bounding box center [406, 180] width 13 height 13
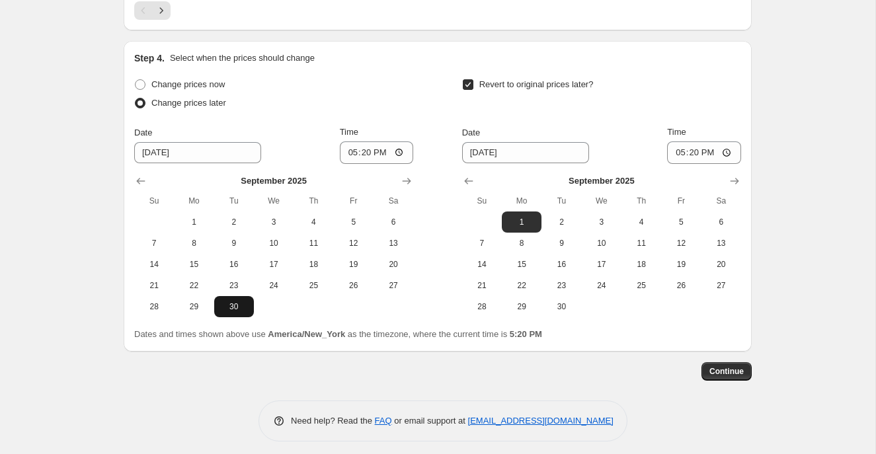
click at [224, 307] on span "30" at bounding box center [233, 306] width 29 height 11
type input "[DATE]"
click at [729, 179] on icon "Show next month, October 2025" at bounding box center [734, 180] width 13 height 13
click at [530, 306] on span "27" at bounding box center [521, 306] width 29 height 11
type input "[DATE]"
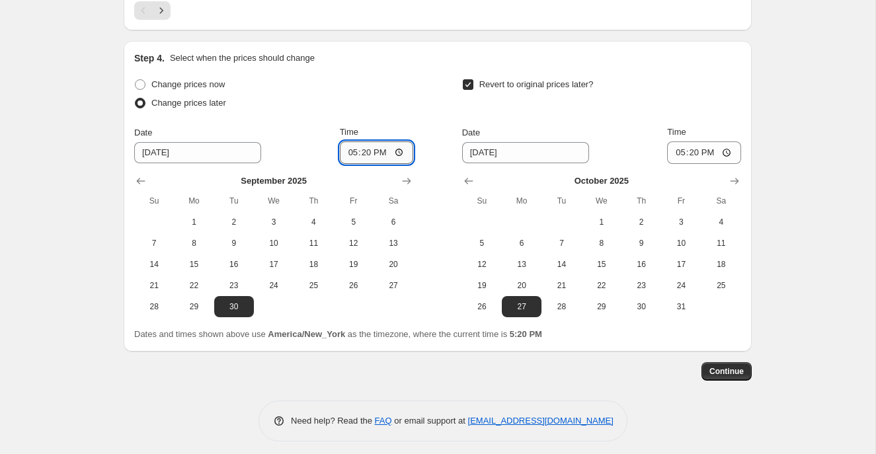
click at [350, 151] on input "17:20" at bounding box center [377, 152] width 74 height 22
type input "00:20"
click at [675, 153] on input "17:20" at bounding box center [704, 152] width 74 height 22
type input "23:59"
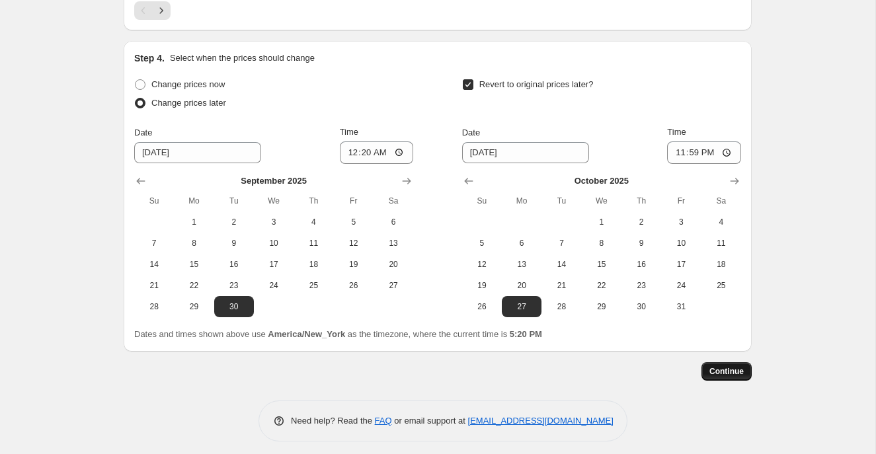
click at [739, 371] on span "Continue" at bounding box center [726, 371] width 34 height 11
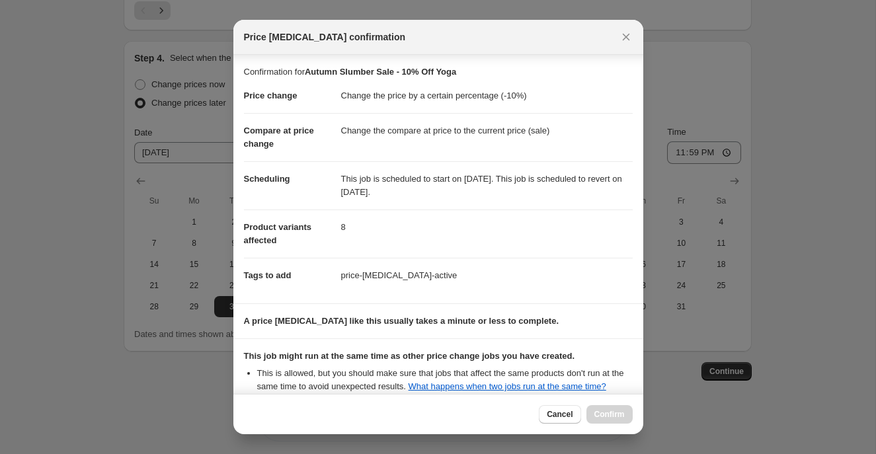
scroll to position [148, 0]
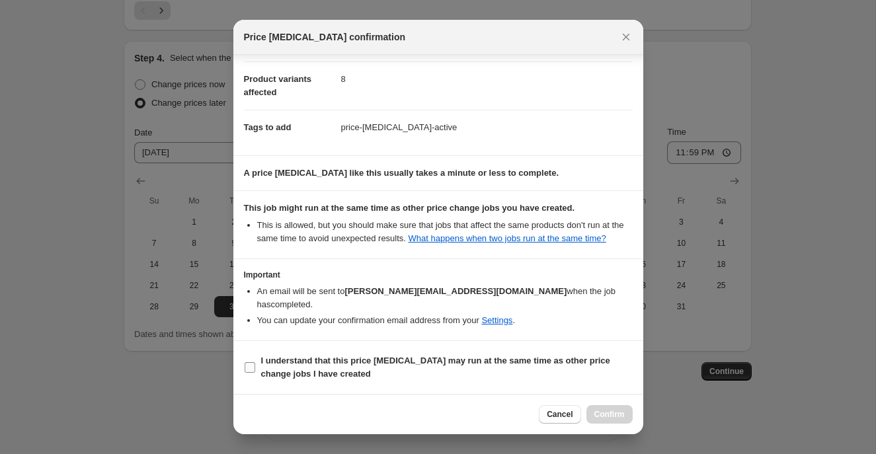
click at [251, 369] on input "I understand that this price [MEDICAL_DATA] may run at the same time as other p…" at bounding box center [249, 367] width 11 height 11
checkbox input "true"
click at [607, 416] on span "Confirm" at bounding box center [609, 414] width 30 height 11
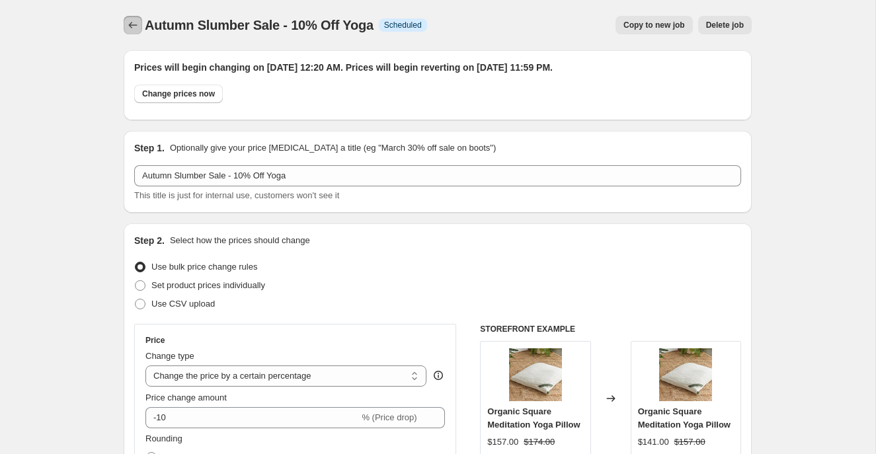
click at [130, 20] on icon "Price change jobs" at bounding box center [132, 25] width 13 height 13
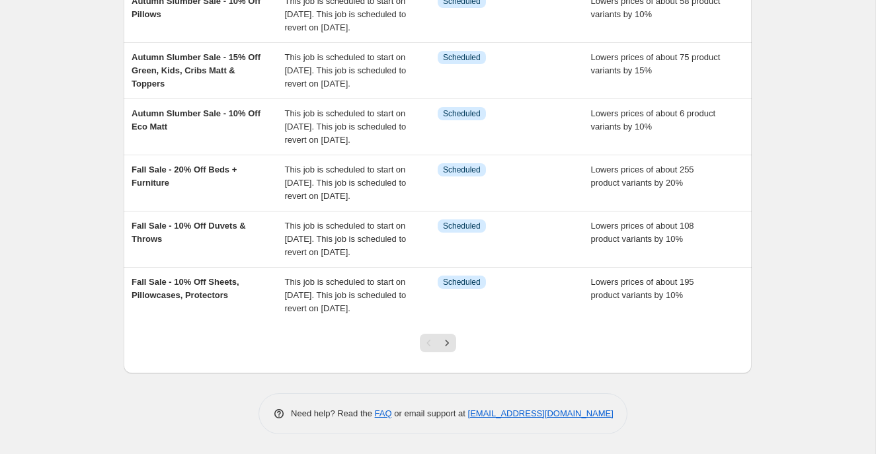
scroll to position [372, 0]
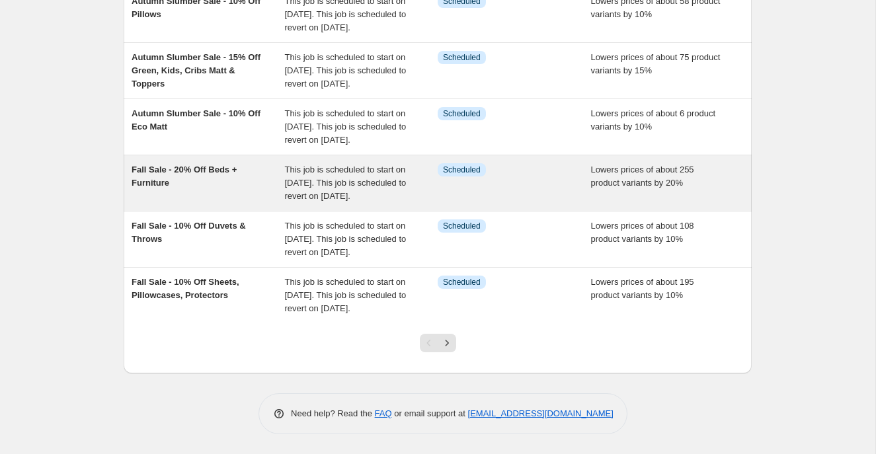
click at [254, 203] on div "Fall Sale - 20% Off Beds + Furniture" at bounding box center [207, 183] width 153 height 40
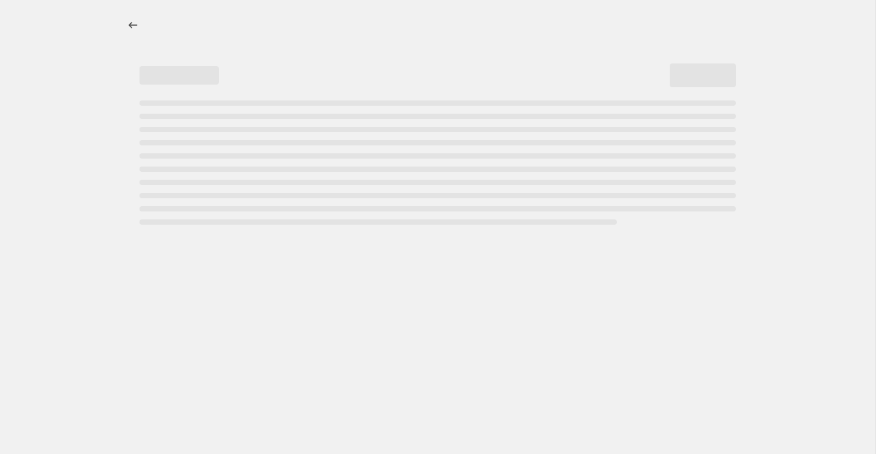
select select "percentage"
select select "collection"
select select "product_status"
select select "not_equal"
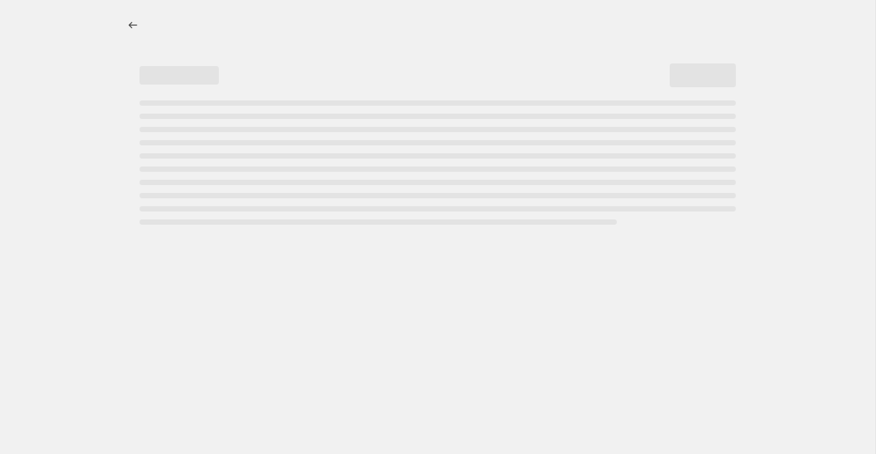
select select "not_equal"
select select "product_type"
select select "not_equal"
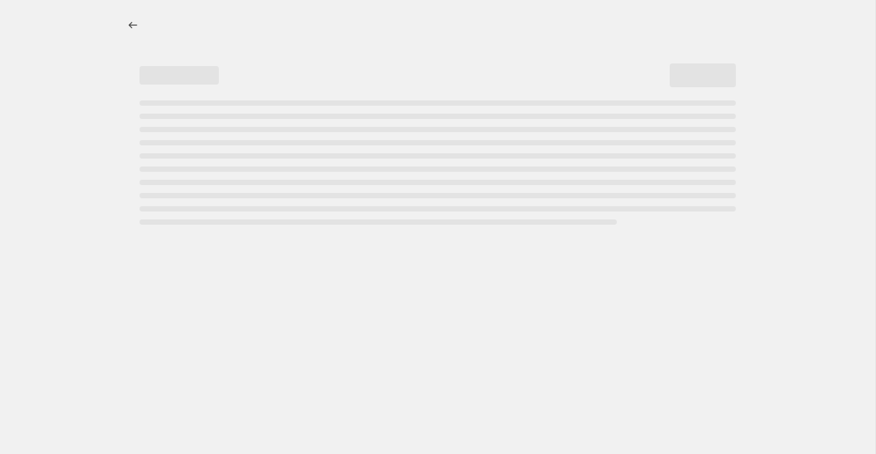
select select "product_type"
select select "not_equal"
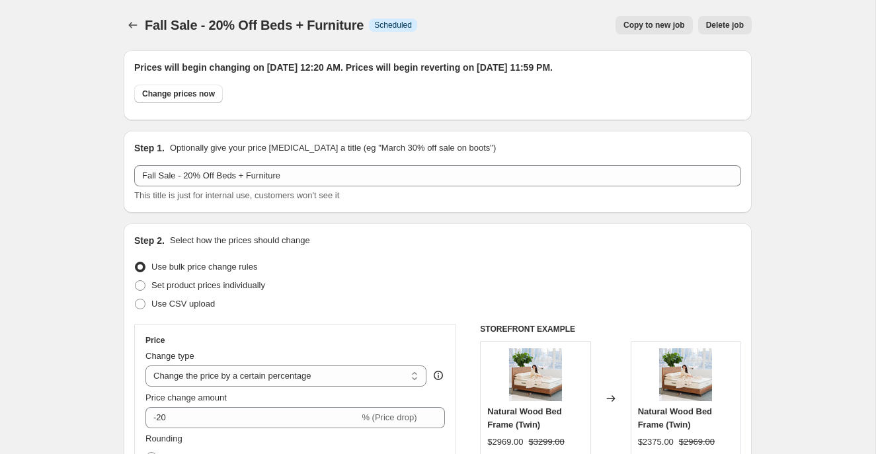
click at [654, 26] on span "Copy to new job" at bounding box center [653, 25] width 61 height 11
select select "percentage"
select select "collection"
select select "product_status"
select select "not_equal"
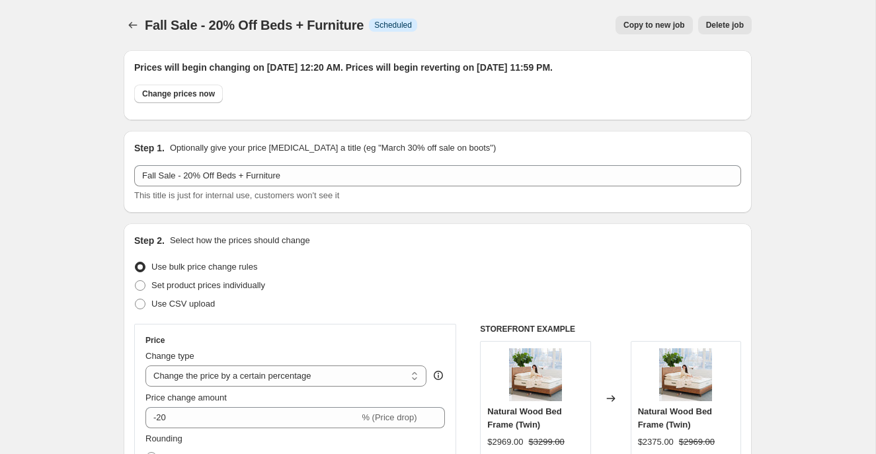
select select "not_equal"
select select "product_type"
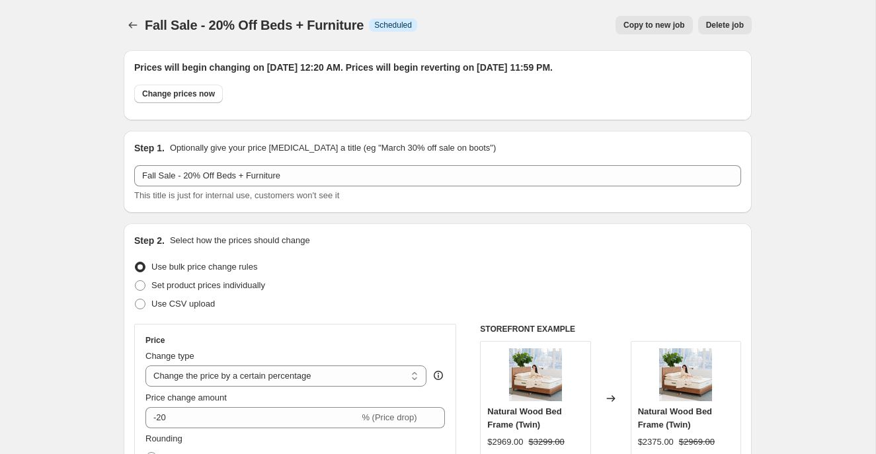
select select "not_equal"
select select "product_type"
select select "not_equal"
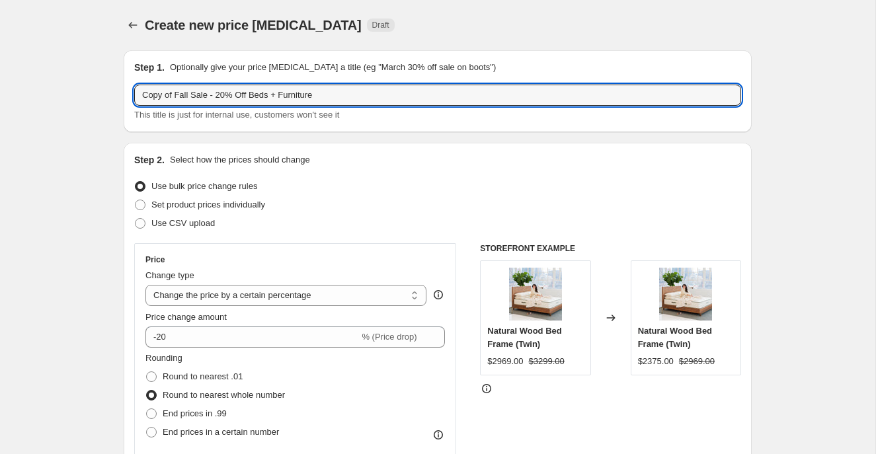
drag, startPoint x: 194, startPoint y: 96, endPoint x: 120, endPoint y: 98, distance: 74.7
paste input "Autumn Slumber"
click at [243, 94] on input "Autumn Slumber Sale - 20% Off Beds + Furniture" at bounding box center [437, 95] width 607 height 21
type input "Autumn Slumber Sale - 10% Off Beds + Furniture"
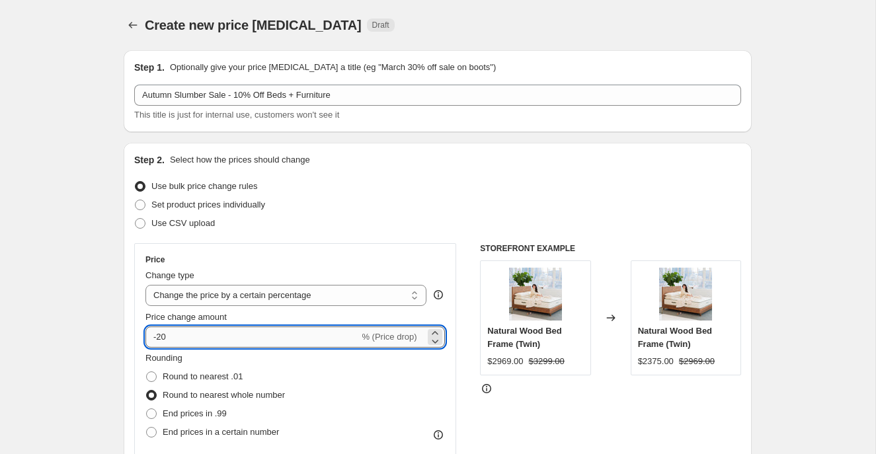
click at [162, 338] on input "-20" at bounding box center [251, 336] width 213 height 21
type input "-10"
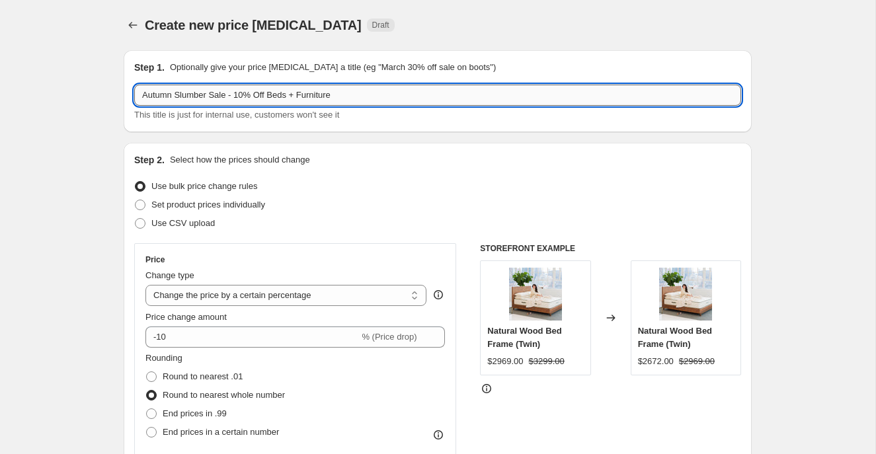
drag, startPoint x: 346, startPoint y: 96, endPoint x: 273, endPoint y: 95, distance: 73.4
click at [273, 95] on input "Autumn Slumber Sale - 10% Off Beds + Furniture" at bounding box center [437, 95] width 607 height 21
type input "Autumn Slumber Sale - 10% Off Adj Bases & Foundations"
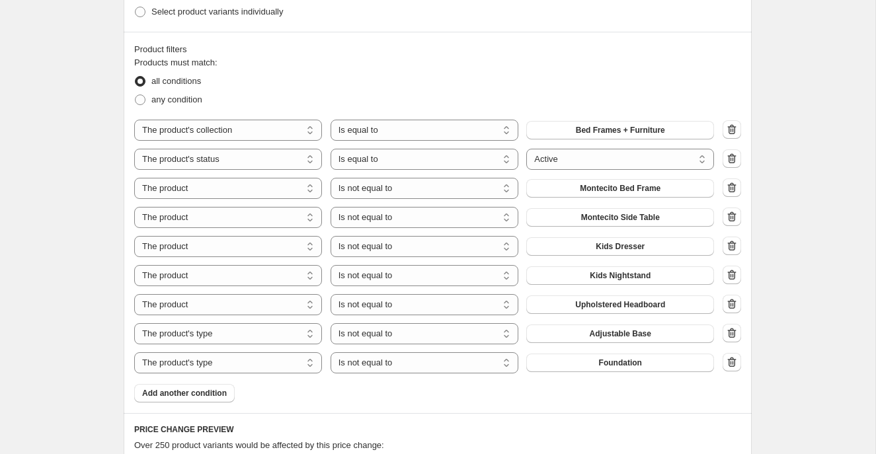
scroll to position [775, 0]
click at [732, 128] on icon "button" at bounding box center [731, 130] width 13 height 13
select select "product_status"
select select "product"
select select "not_equal"
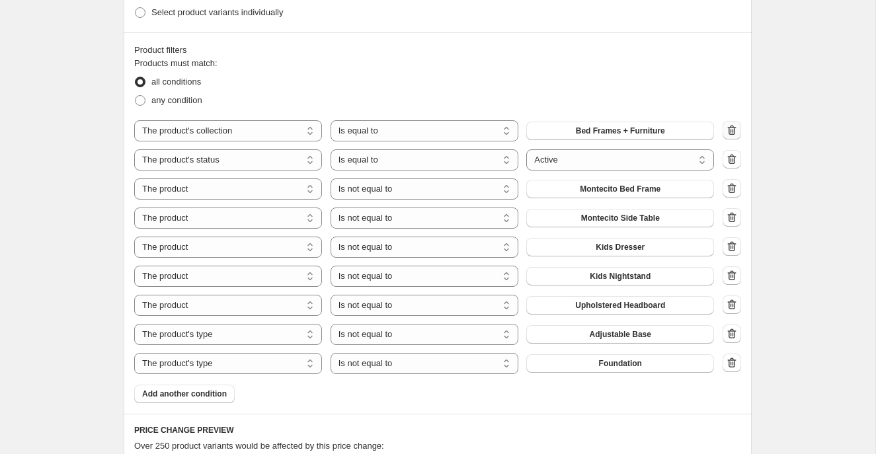
select select "product_type"
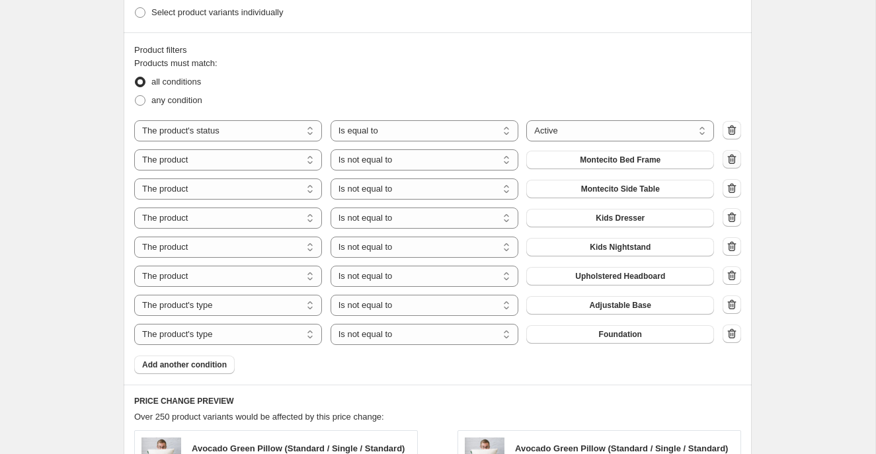
click at [733, 159] on icon "button" at bounding box center [731, 159] width 13 height 13
select select "product_type"
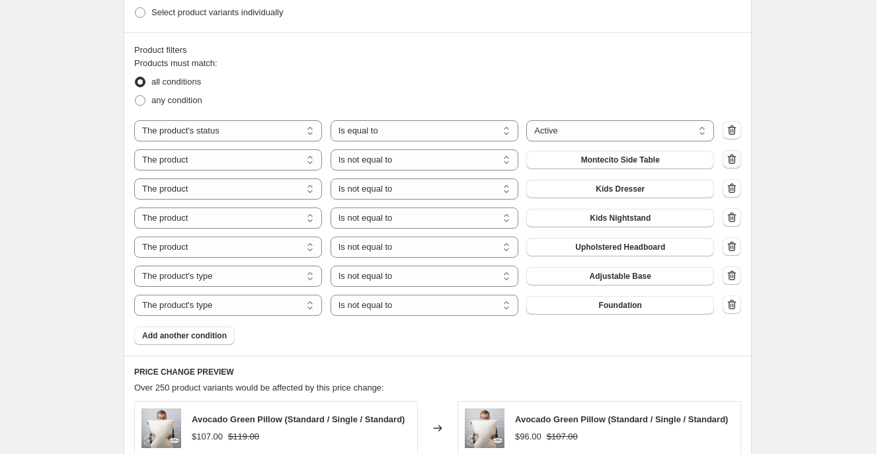
click at [732, 159] on icon "button" at bounding box center [732, 160] width 1 height 4
select select "product_type"
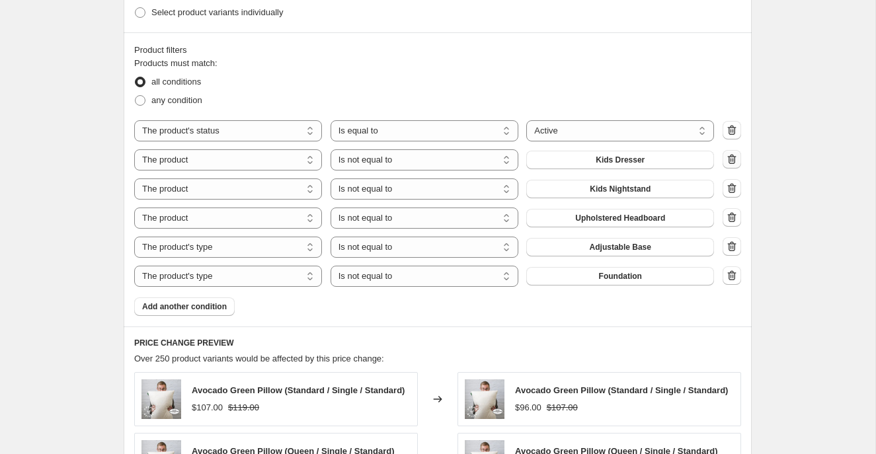
click at [730, 159] on icon "button" at bounding box center [730, 160] width 1 height 4
select select "product_type"
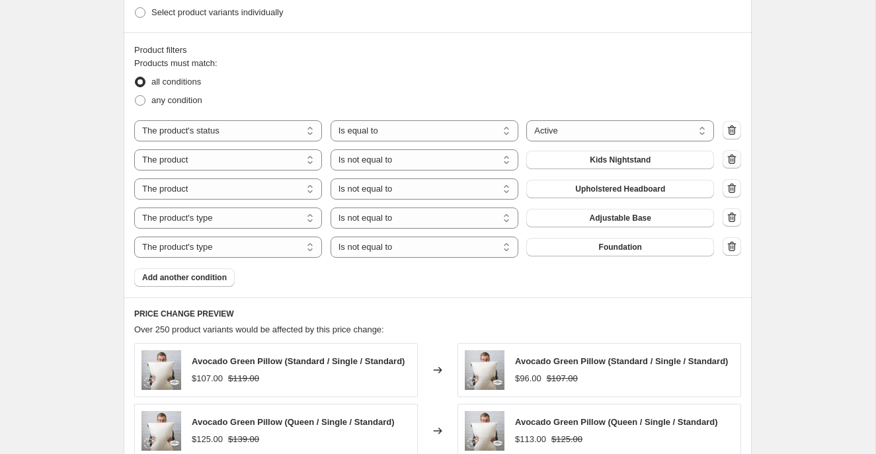
click at [729, 160] on icon "button" at bounding box center [731, 159] width 13 height 13
select select "product_type"
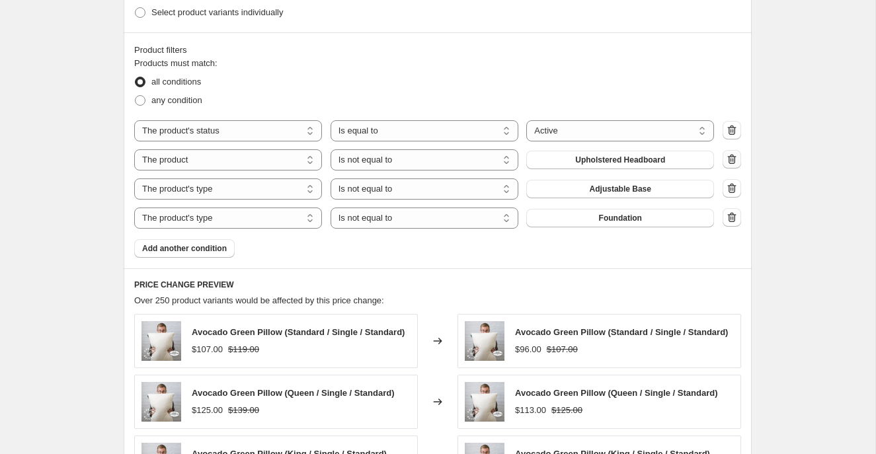
click at [729, 160] on icon "button" at bounding box center [731, 159] width 13 height 13
select select "product_type"
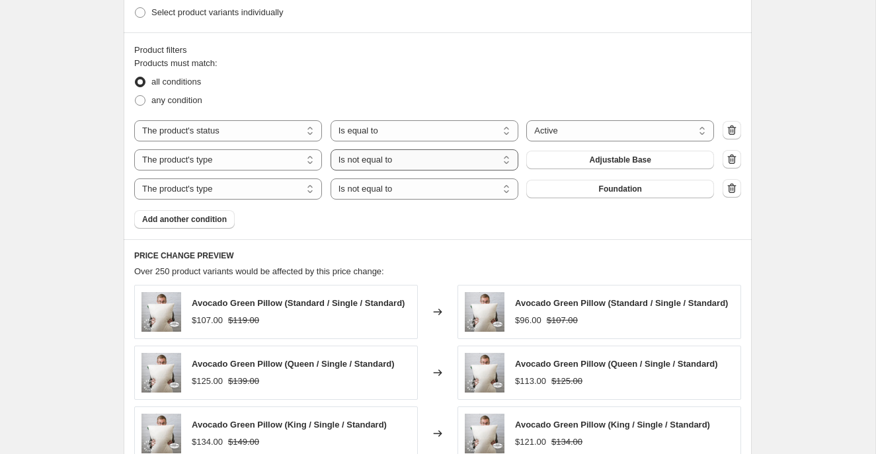
click at [510, 159] on select "Is equal to Is not equal to" at bounding box center [424, 159] width 188 height 21
select select "equal"
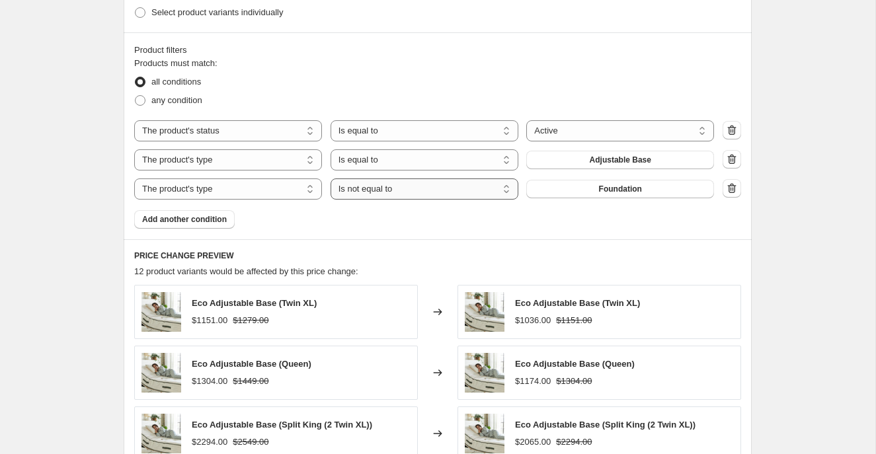
click at [509, 187] on select "Is equal to Is not equal to" at bounding box center [424, 188] width 188 height 21
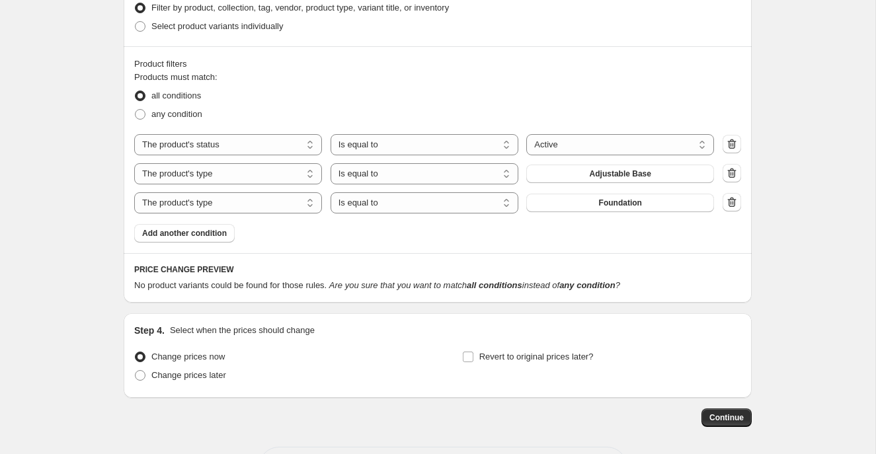
scroll to position [761, 0]
click at [731, 207] on icon "button" at bounding box center [731, 202] width 13 height 13
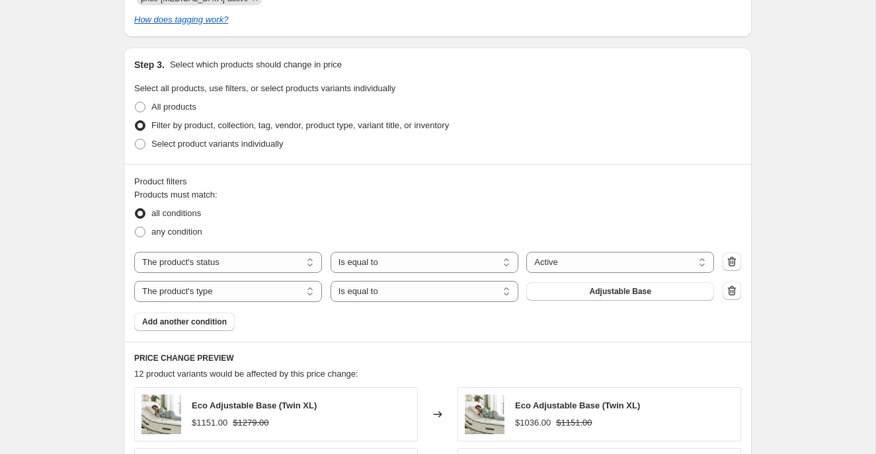
scroll to position [0, 0]
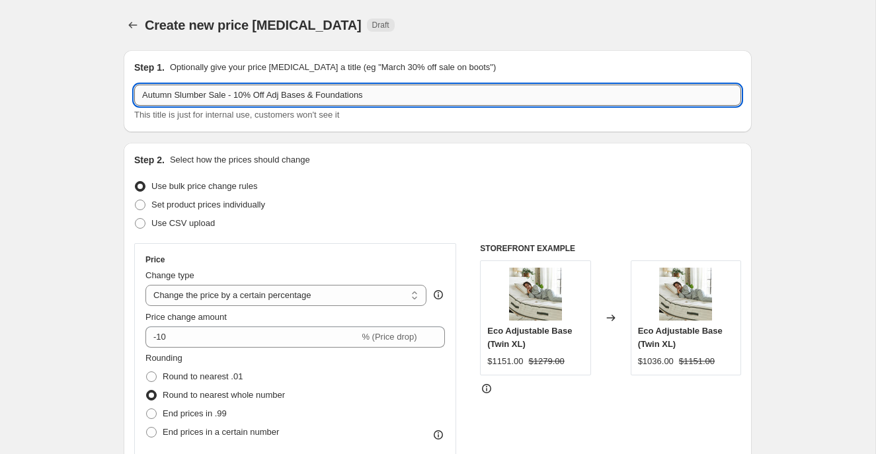
drag, startPoint x: 387, startPoint y: 95, endPoint x: 316, endPoint y: 95, distance: 70.7
click at [315, 96] on input "Autumn Slumber Sale - 10% Off Adj Bases & Foundations" at bounding box center [437, 95] width 607 height 21
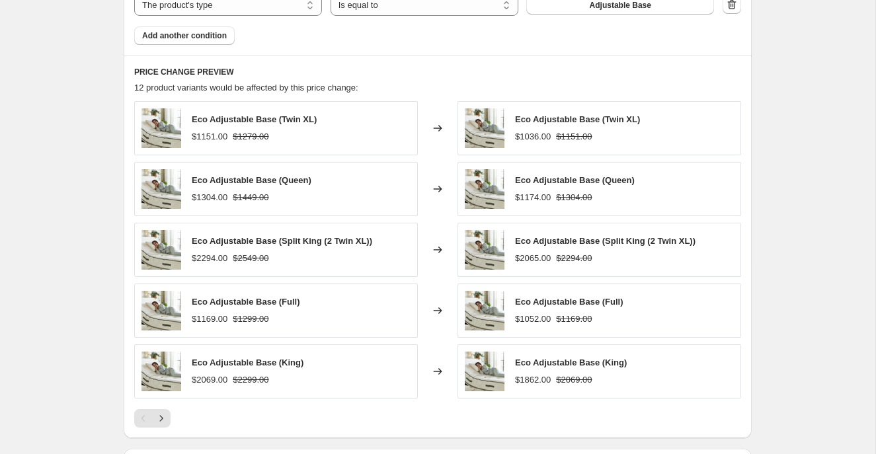
scroll to position [939, 0]
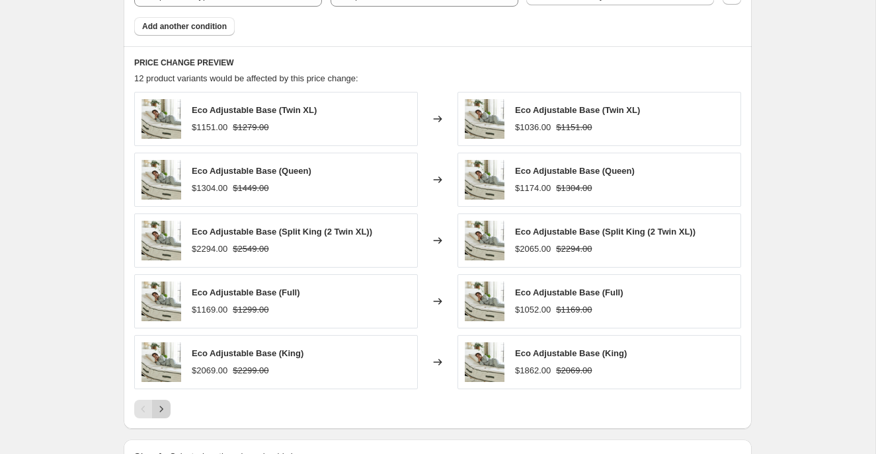
click at [162, 408] on icon "Next" at bounding box center [161, 409] width 3 height 6
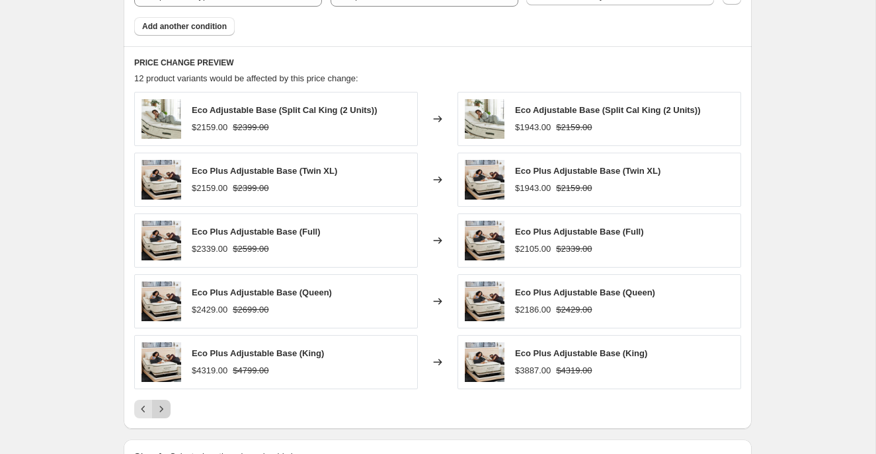
click at [162, 408] on icon "Next" at bounding box center [161, 409] width 3 height 6
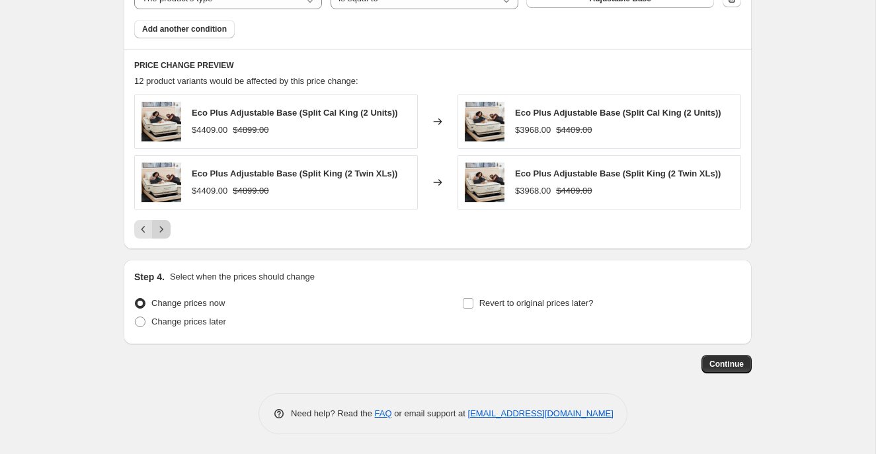
scroll to position [936, 0]
click at [141, 323] on span at bounding box center [140, 322] width 11 height 11
click at [135, 317] on input "Change prices later" at bounding box center [135, 317] width 1 height 1
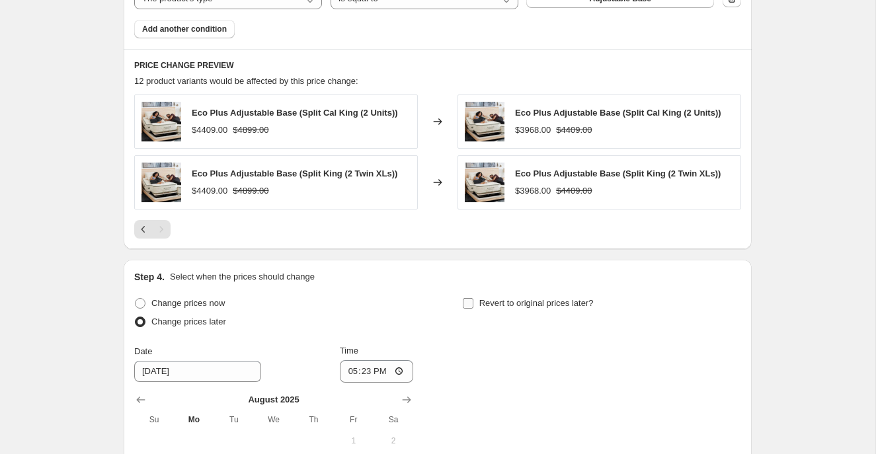
click at [469, 301] on input "Revert to original prices later?" at bounding box center [468, 303] width 11 height 11
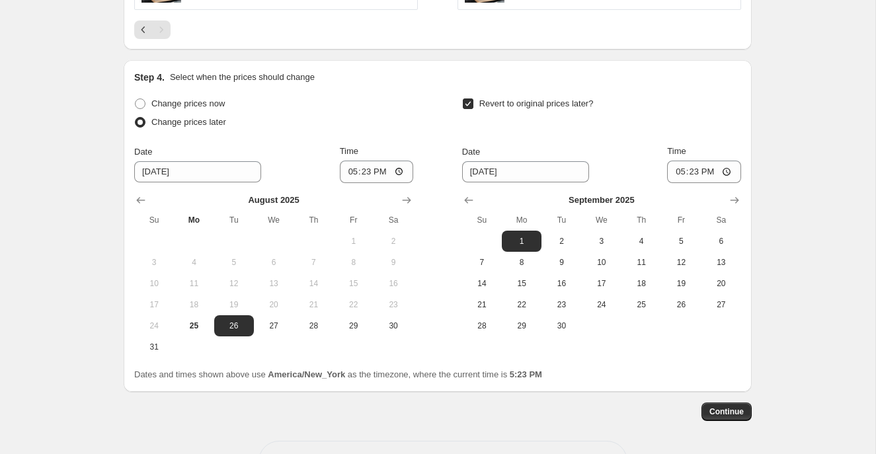
scroll to position [1170, 0]
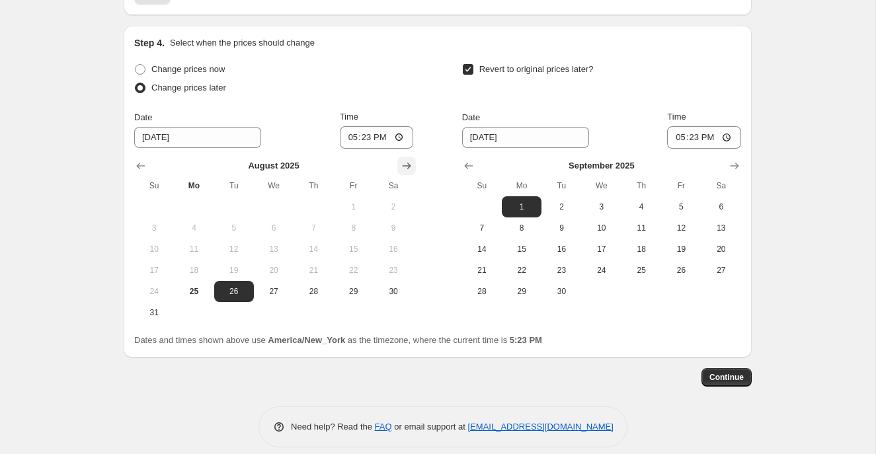
click at [410, 166] on icon "Show next month, September 2025" at bounding box center [406, 165] width 13 height 13
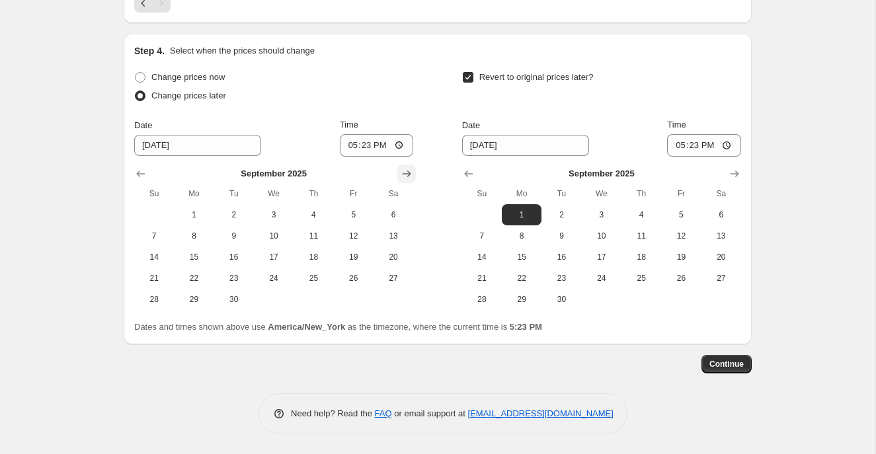
scroll to position [1162, 0]
click at [219, 305] on button "30" at bounding box center [234, 299] width 40 height 21
click at [733, 170] on icon "Show next month, October 2025" at bounding box center [734, 173] width 13 height 13
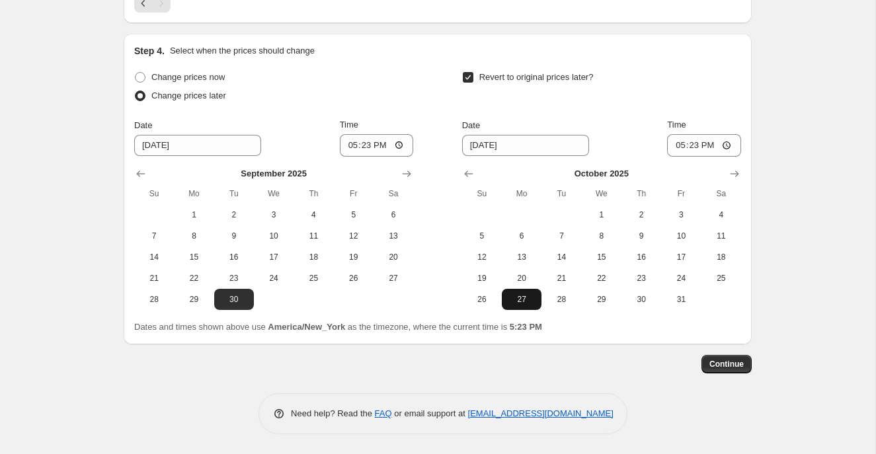
click at [531, 301] on span "27" at bounding box center [521, 299] width 29 height 11
click at [349, 147] on input "17:23" at bounding box center [377, 145] width 74 height 22
click at [683, 149] on input "17:23" at bounding box center [704, 145] width 74 height 22
click at [731, 365] on span "Continue" at bounding box center [726, 364] width 34 height 11
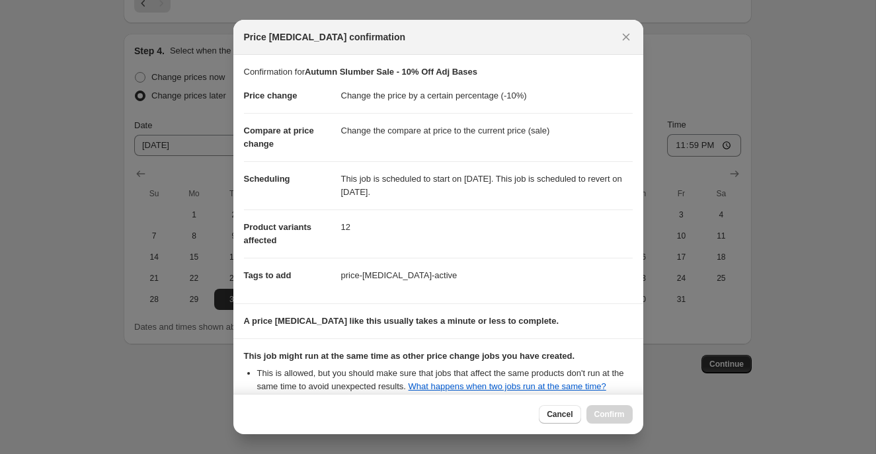
scroll to position [148, 0]
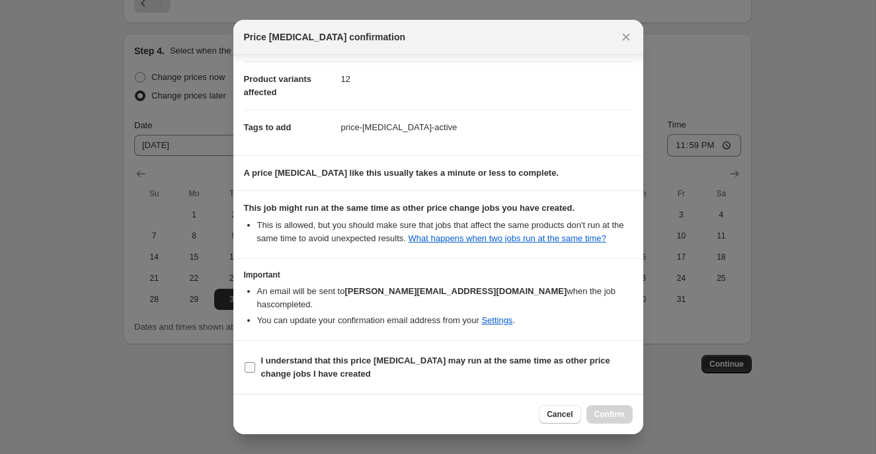
click at [254, 370] on input "I understand that this price [MEDICAL_DATA] may run at the same time as other p…" at bounding box center [249, 367] width 11 height 11
click at [613, 421] on button "Confirm" at bounding box center [609, 414] width 46 height 19
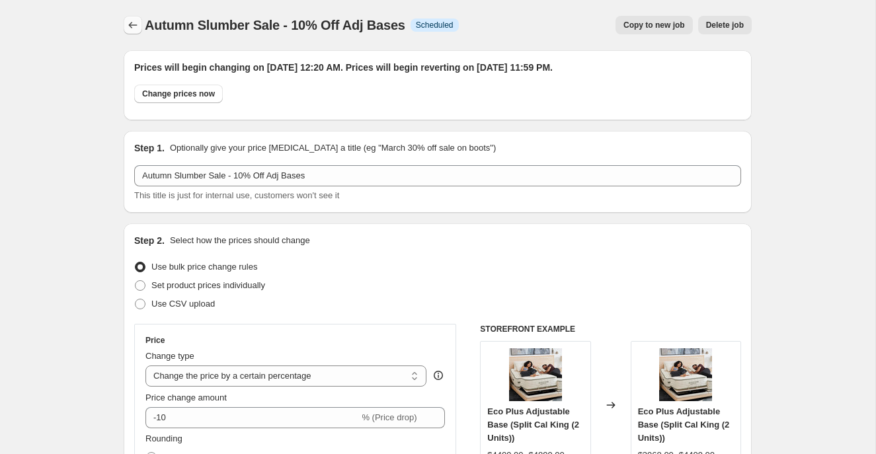
click at [128, 20] on icon "Price change jobs" at bounding box center [132, 25] width 13 height 13
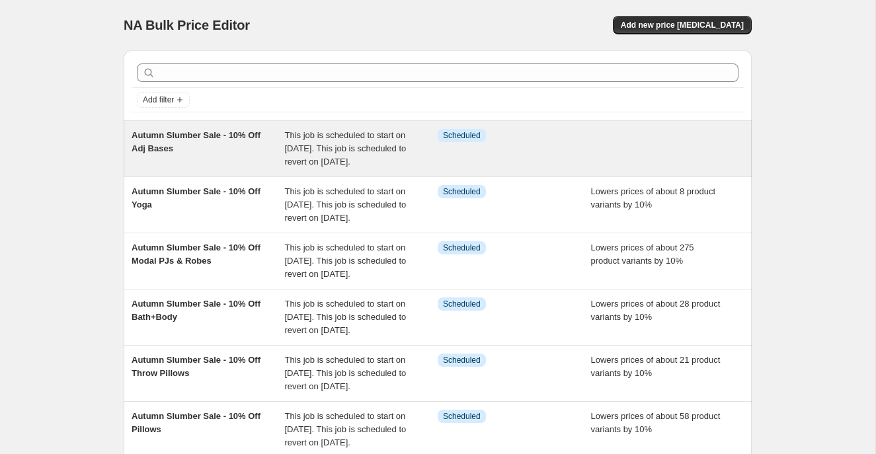
click at [260, 160] on div "Autumn Slumber Sale - 10% Off Adj Bases" at bounding box center [207, 149] width 153 height 40
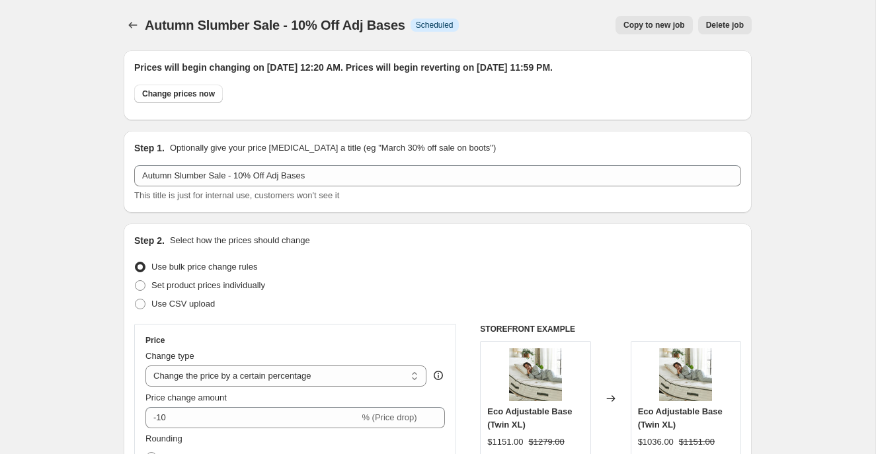
click at [640, 24] on span "Copy to new job" at bounding box center [653, 25] width 61 height 11
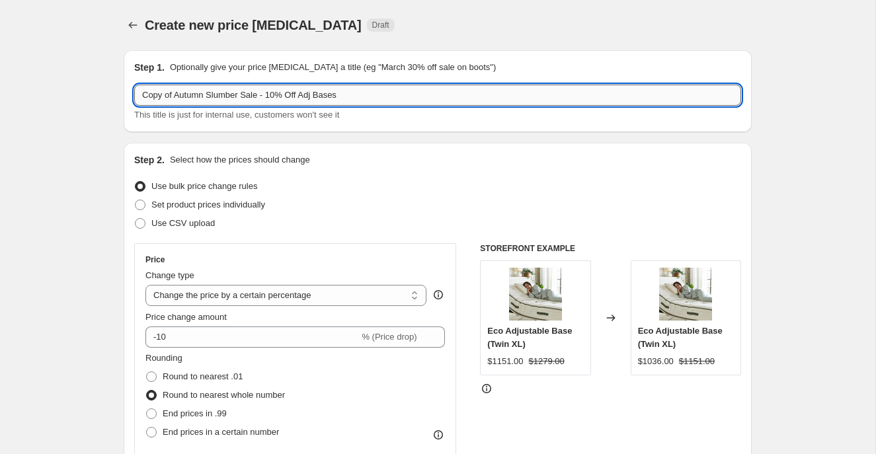
click at [177, 96] on input "Copy of Autumn Slumber Sale - 10% Off Adj Bases" at bounding box center [437, 95] width 607 height 21
drag, startPoint x: 177, startPoint y: 97, endPoint x: 122, endPoint y: 93, distance: 55.6
drag, startPoint x: 322, startPoint y: 95, endPoint x: 274, endPoint y: 93, distance: 47.6
click at [274, 93] on input "Autumn Slumber Sale - 10% Off Adj Bases" at bounding box center [437, 95] width 607 height 21
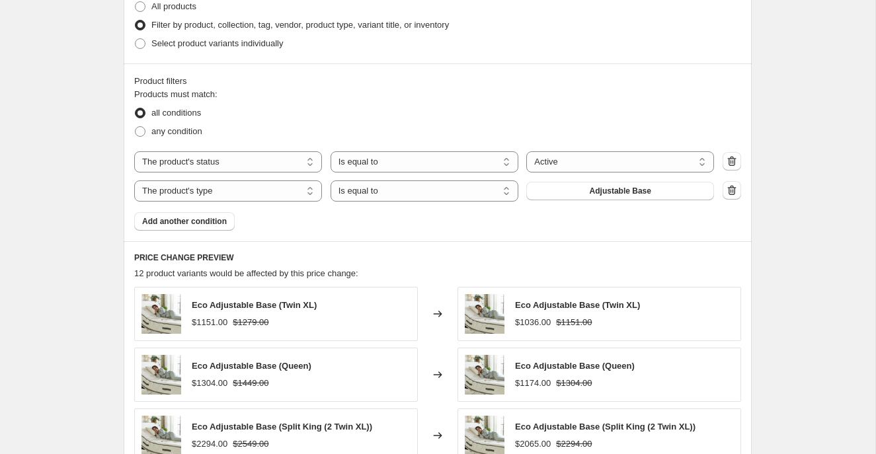
scroll to position [753, 0]
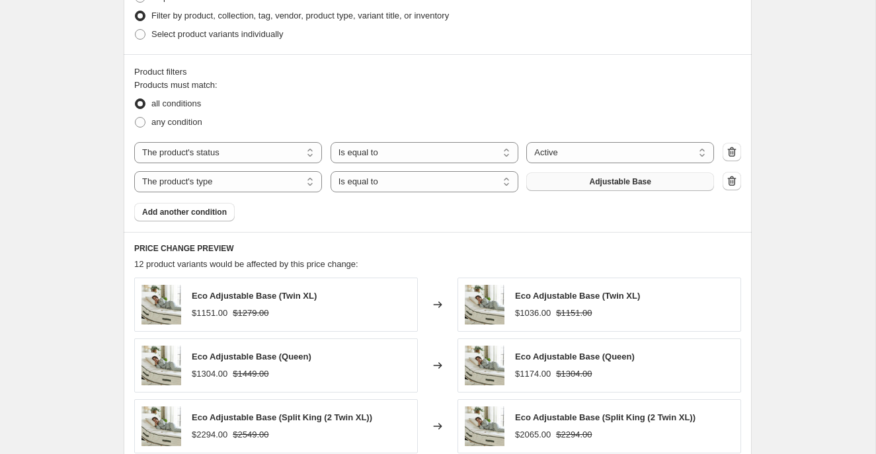
click at [648, 178] on span "Adjustable Base" at bounding box center [619, 181] width 61 height 11
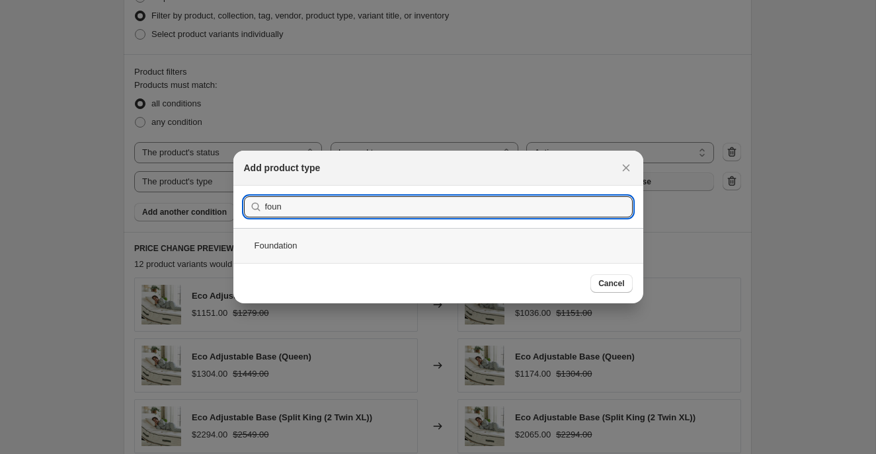
click at [357, 245] on div "Foundation" at bounding box center [438, 245] width 410 height 35
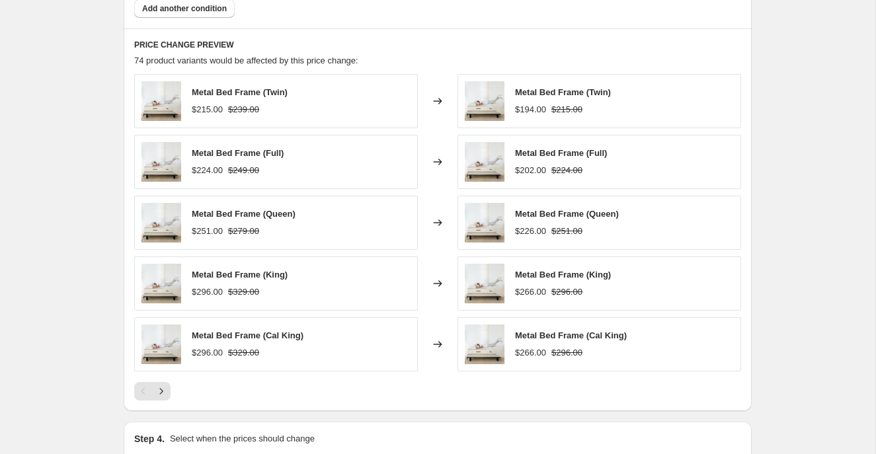
scroll to position [958, 0]
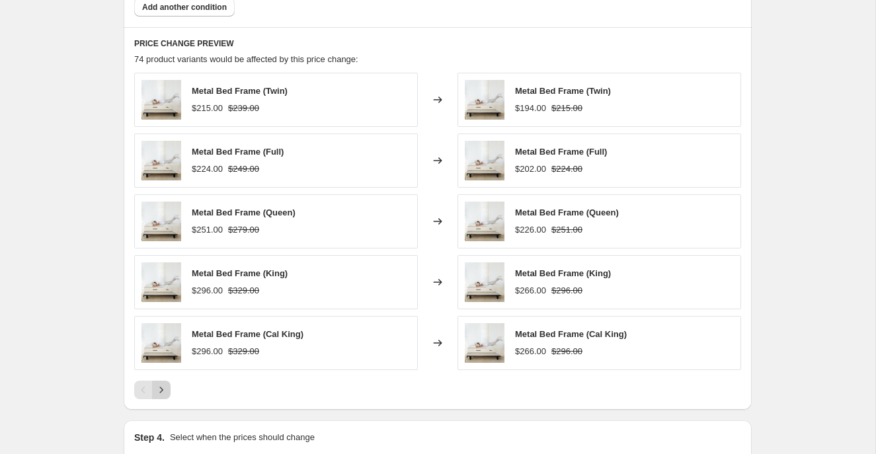
click at [164, 387] on icon "Next" at bounding box center [161, 389] width 13 height 13
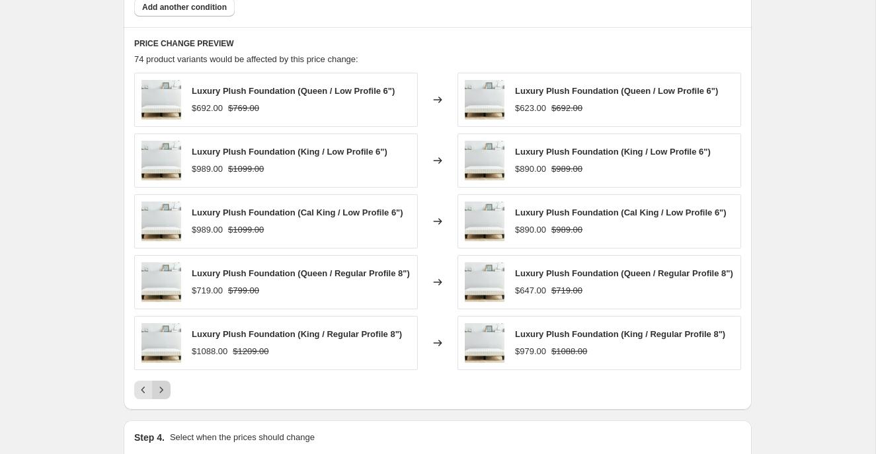
click at [162, 392] on icon "Next" at bounding box center [161, 389] width 13 height 13
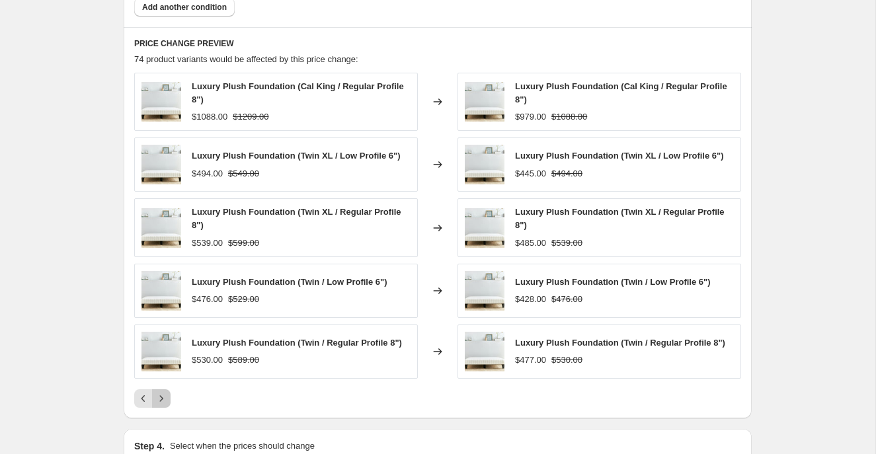
click at [162, 392] on icon "Next" at bounding box center [161, 398] width 13 height 13
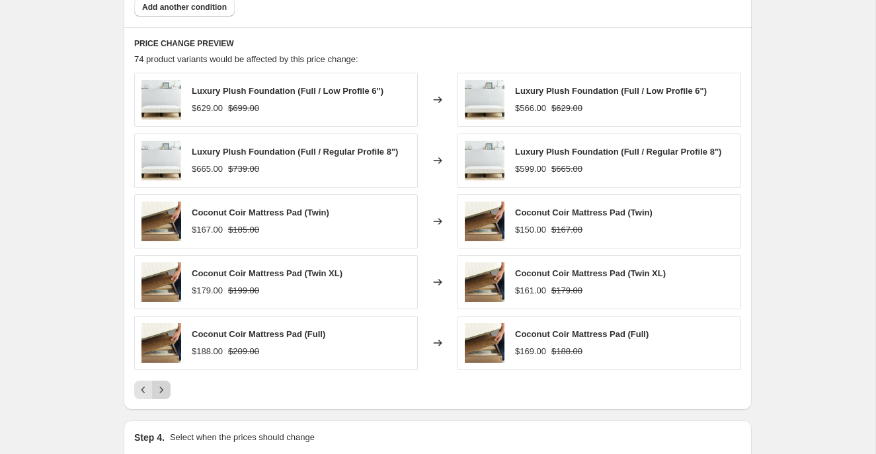
click at [162, 392] on icon "Next" at bounding box center [161, 389] width 13 height 13
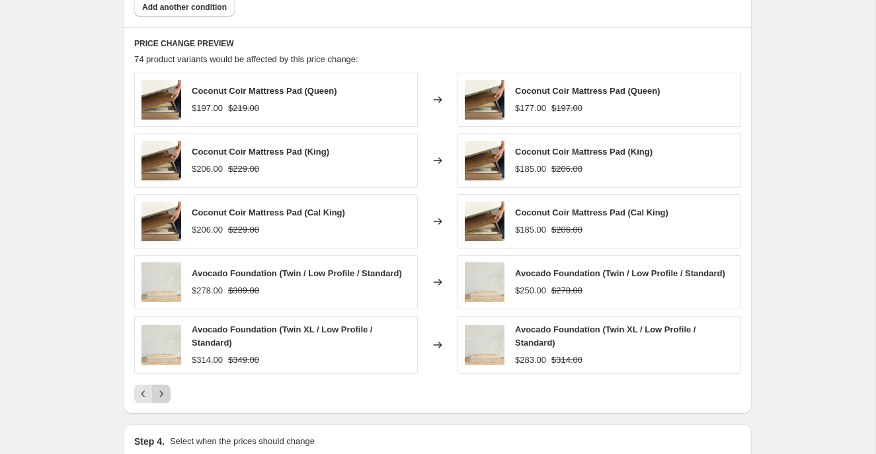
click at [162, 392] on icon "Next" at bounding box center [161, 393] width 13 height 13
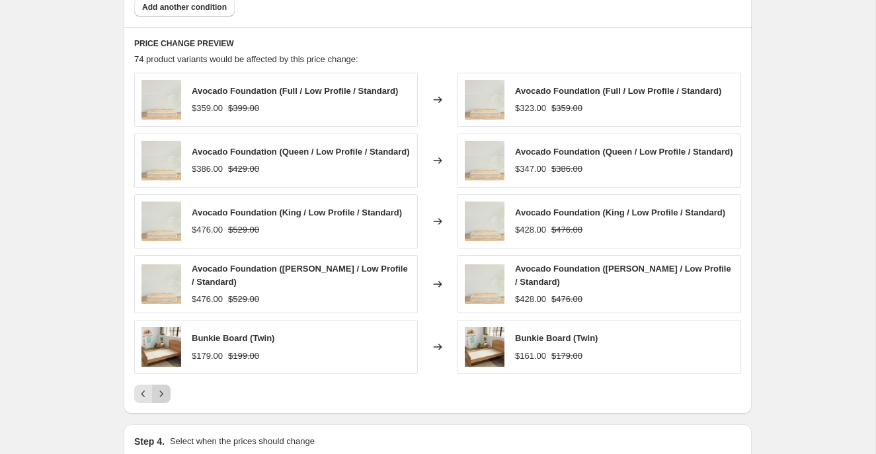
click at [162, 392] on icon "Next" at bounding box center [161, 393] width 13 height 13
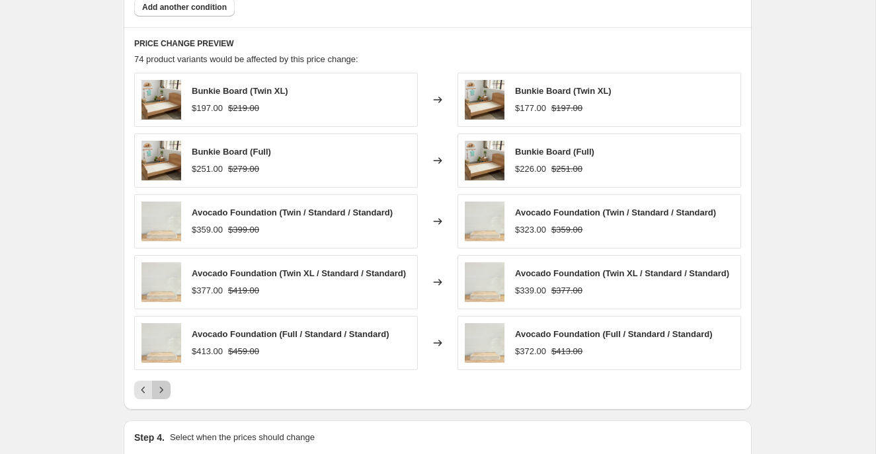
click at [162, 392] on icon "Next" at bounding box center [161, 389] width 13 height 13
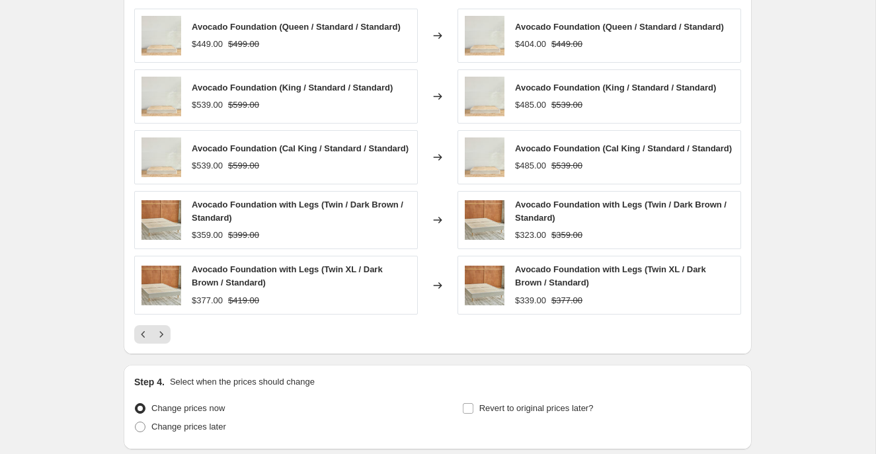
scroll to position [1014, 0]
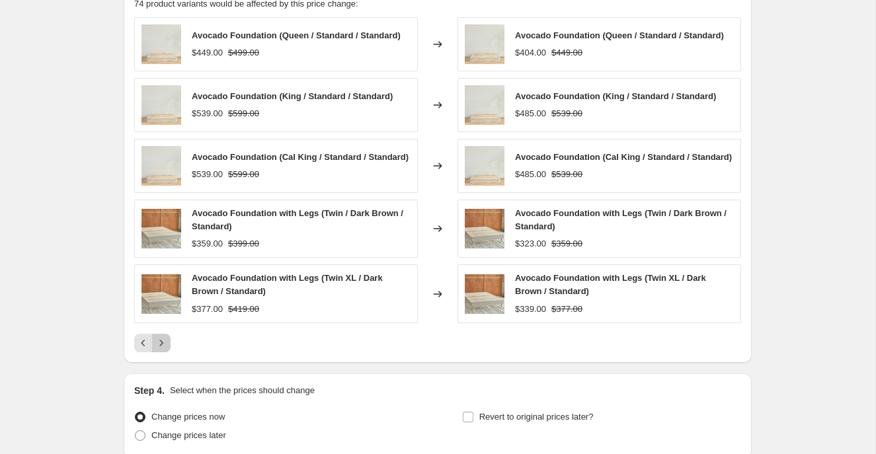
click at [162, 346] on icon "Next" at bounding box center [161, 343] width 3 height 6
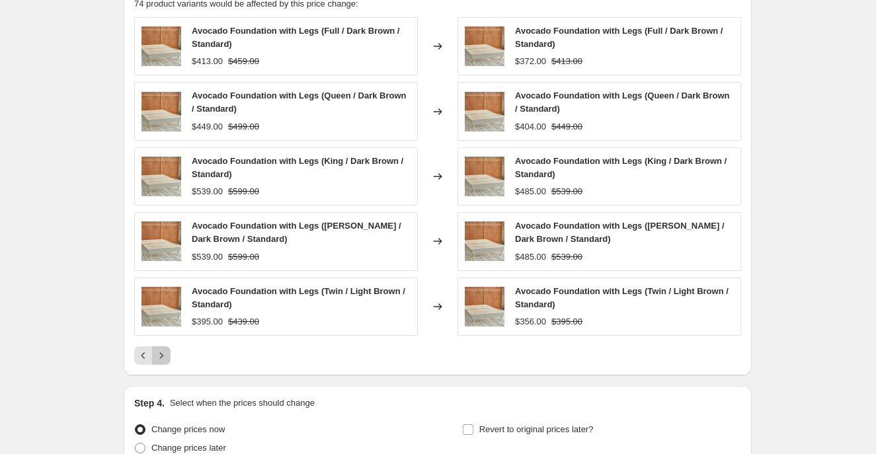
click at [164, 350] on icon "Next" at bounding box center [161, 355] width 13 height 13
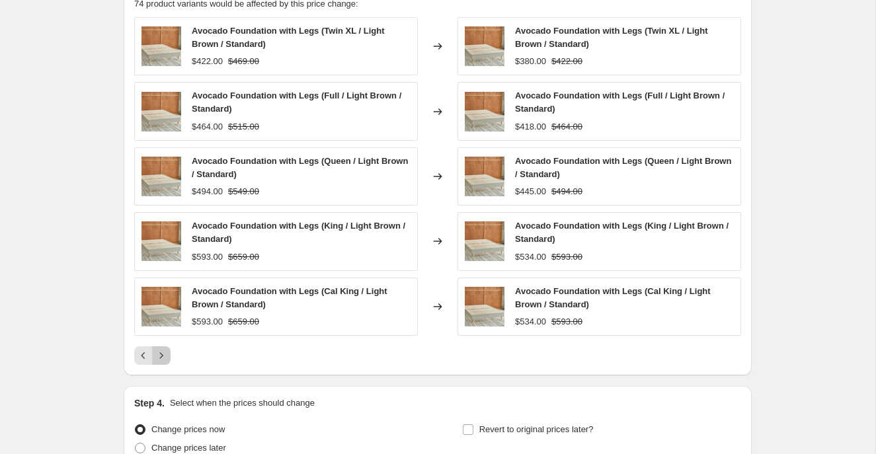
click at [164, 350] on icon "Next" at bounding box center [161, 355] width 13 height 13
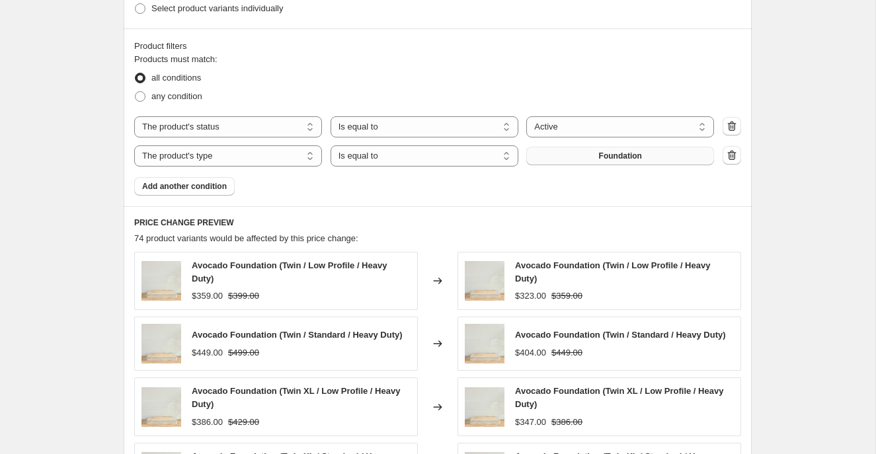
scroll to position [778, 0]
click at [209, 182] on button "Add another condition" at bounding box center [184, 187] width 100 height 19
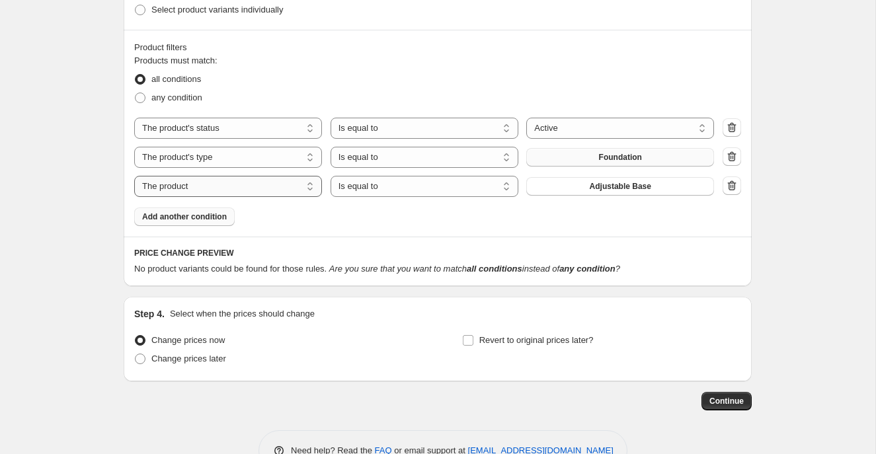
click at [311, 184] on select "The product The product's collection The product's tag The product's vendor The…" at bounding box center [228, 186] width 188 height 21
click at [403, 186] on select "Is equal to Is not equal to Contains" at bounding box center [424, 186] width 188 height 21
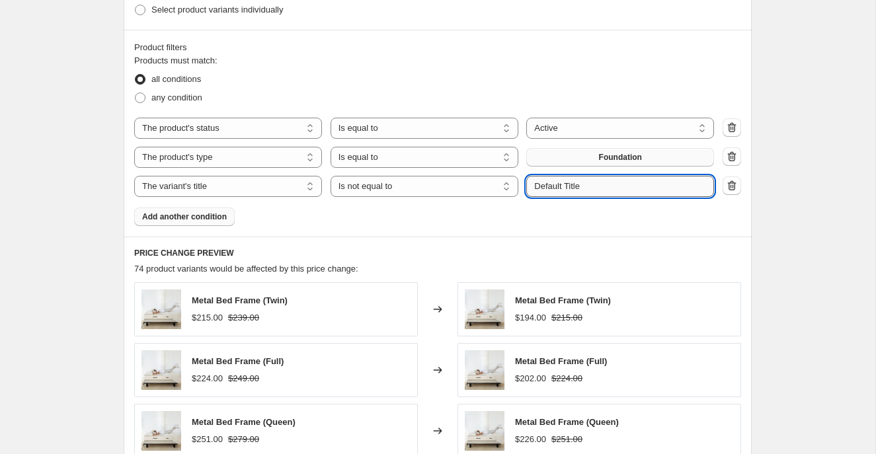
click at [574, 188] on input "Default Title" at bounding box center [620, 186] width 188 height 21
click at [94, 231] on div "Create new price [MEDICAL_DATA]. This page is ready Create new price [MEDICAL_D…" at bounding box center [437, 23] width 875 height 1602
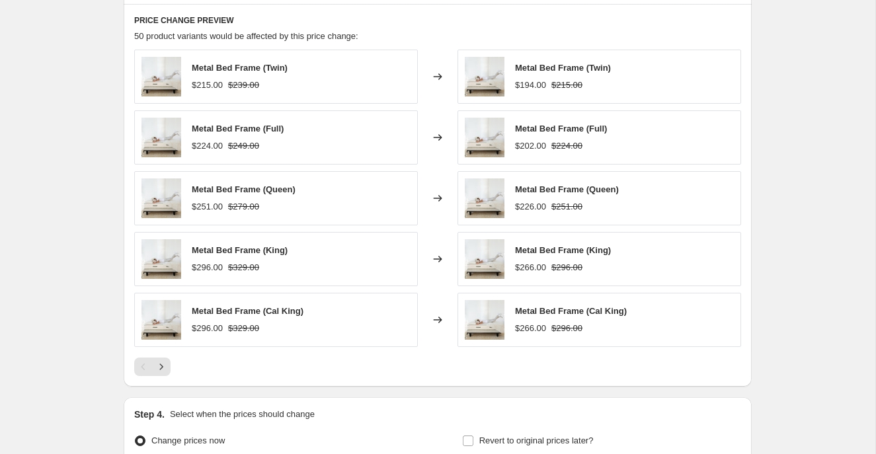
scroll to position [1014, 0]
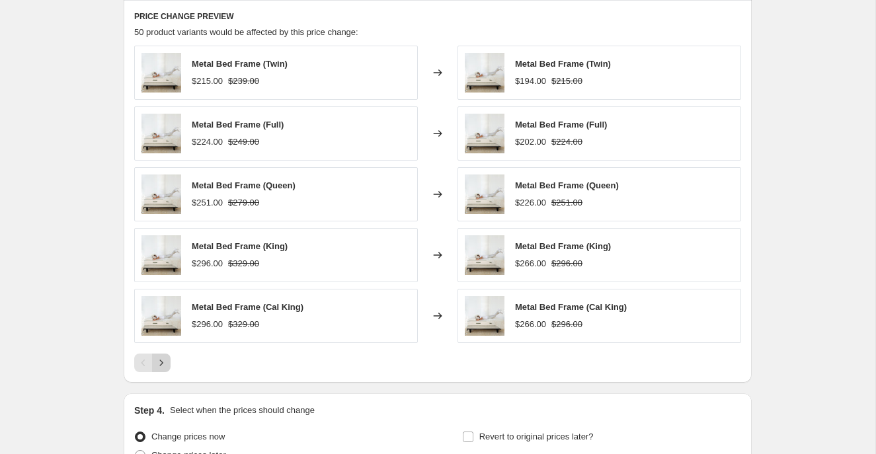
click at [161, 362] on icon "Next" at bounding box center [161, 362] width 3 height 6
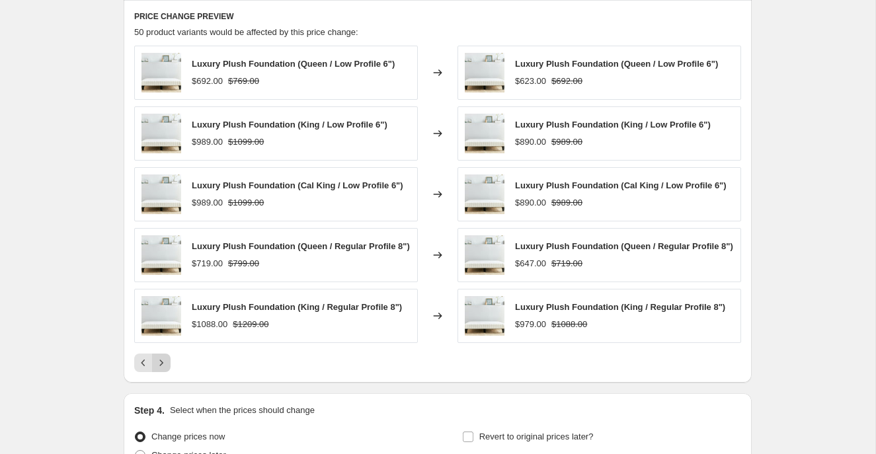
click at [162, 362] on icon "Next" at bounding box center [161, 362] width 13 height 13
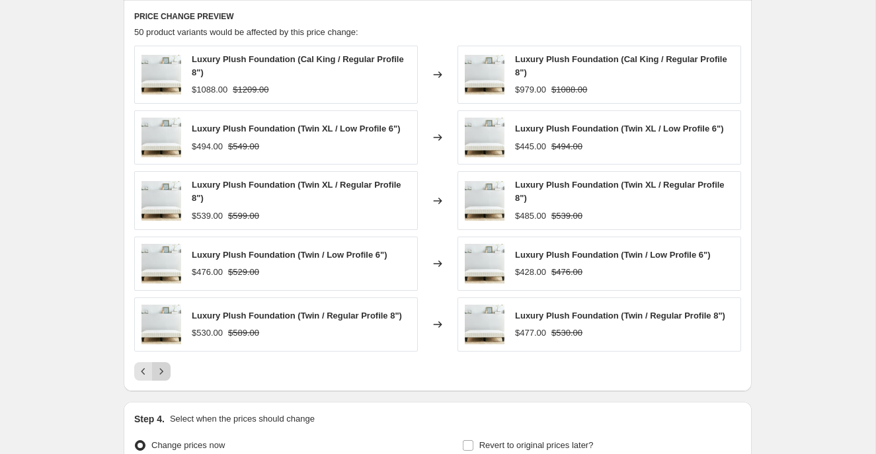
click at [162, 362] on button "Next" at bounding box center [161, 371] width 19 height 19
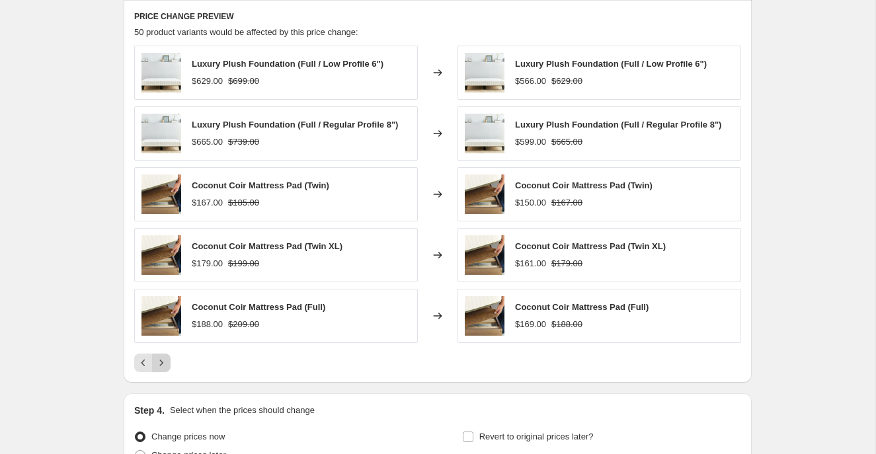
click at [162, 364] on icon "Next" at bounding box center [161, 362] width 13 height 13
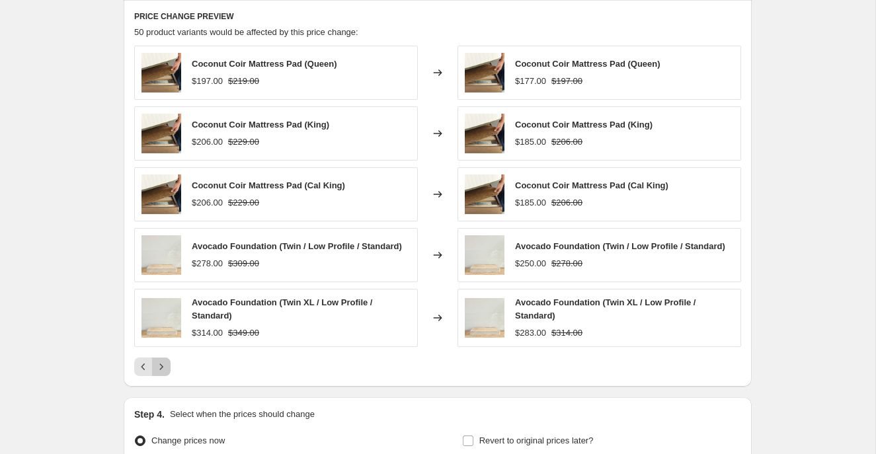
click at [162, 363] on icon "Next" at bounding box center [161, 366] width 13 height 13
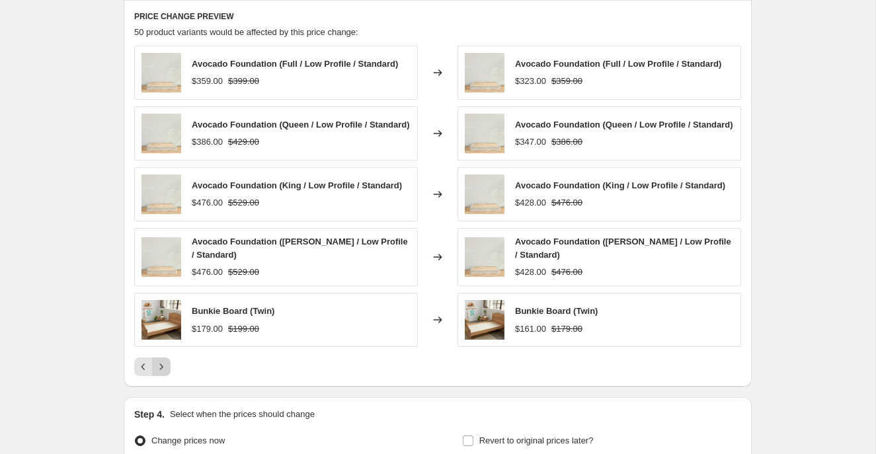
click at [162, 363] on button "Next" at bounding box center [161, 366] width 19 height 19
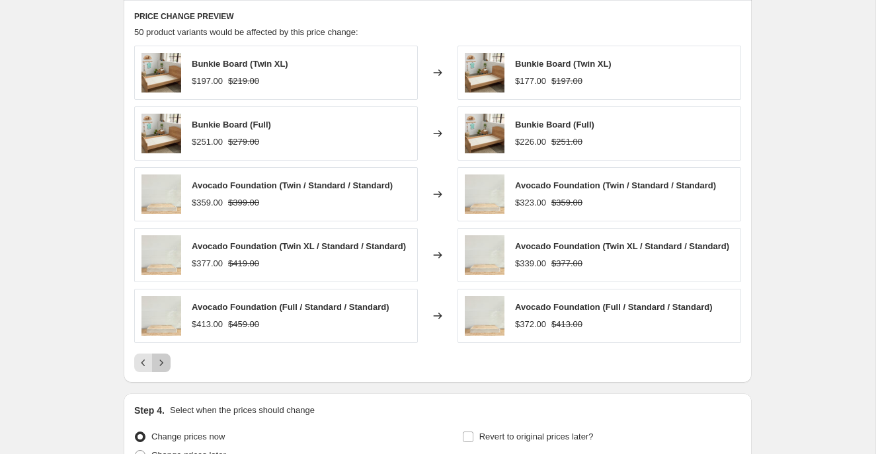
click at [163, 369] on icon "Next" at bounding box center [161, 362] width 13 height 13
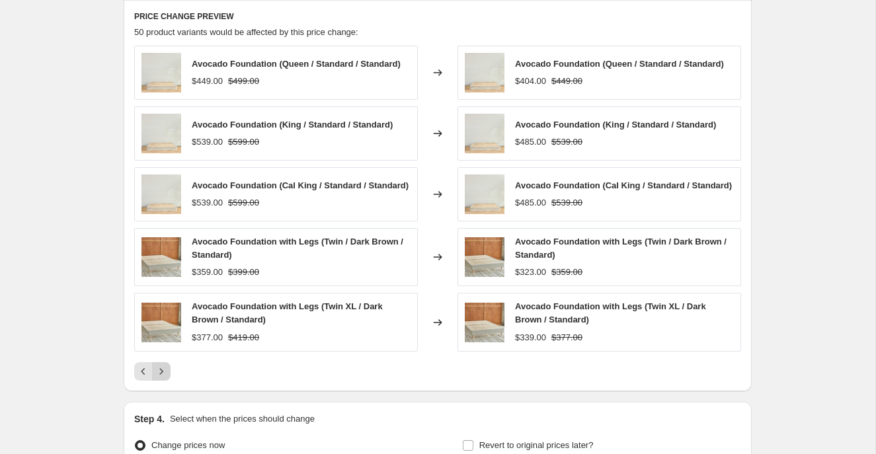
click at [161, 374] on icon "Next" at bounding box center [161, 371] width 3 height 6
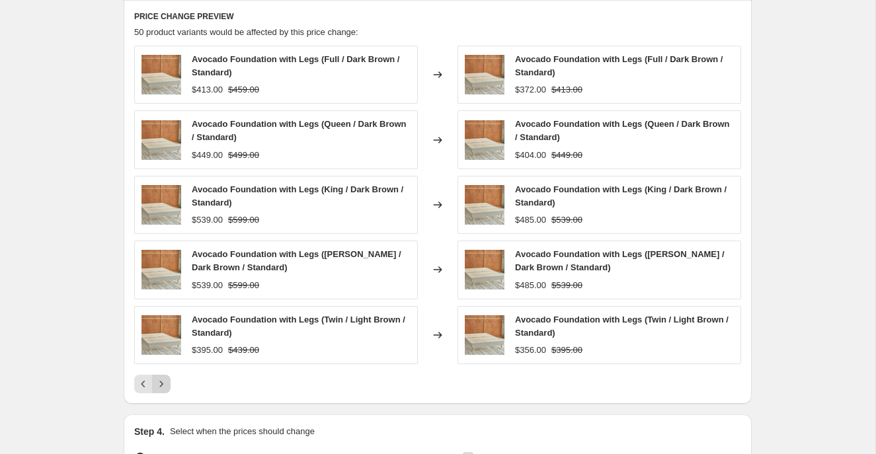
click at [162, 379] on icon "Next" at bounding box center [161, 383] width 13 height 13
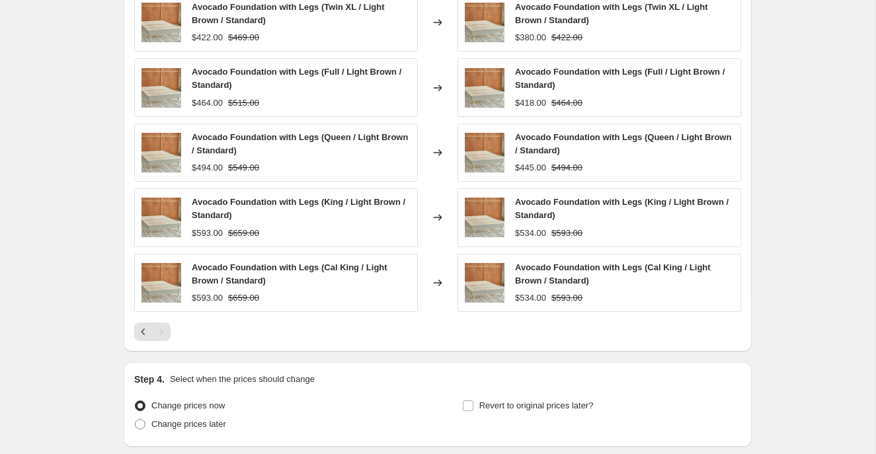
scroll to position [1169, 0]
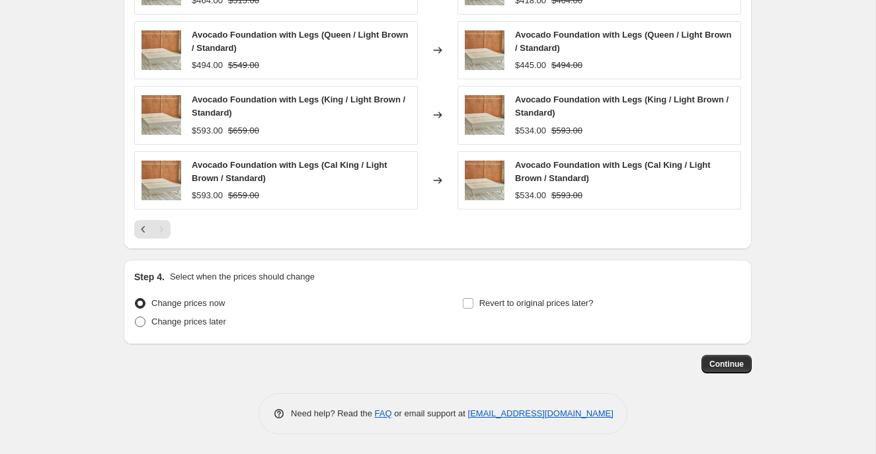
click at [136, 326] on span at bounding box center [140, 322] width 11 height 11
click at [135, 317] on input "Change prices later" at bounding box center [135, 317] width 1 height 1
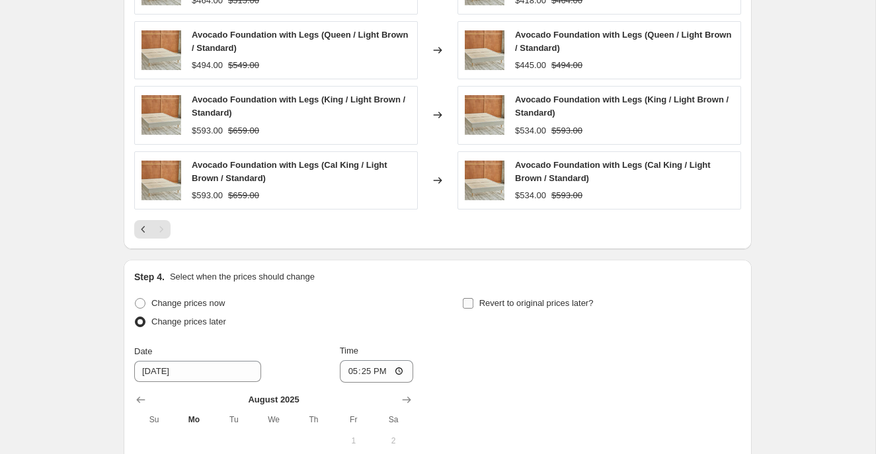
click at [473, 303] on span at bounding box center [468, 303] width 12 height 12
click at [473, 303] on input "Revert to original prices later?" at bounding box center [468, 303] width 11 height 11
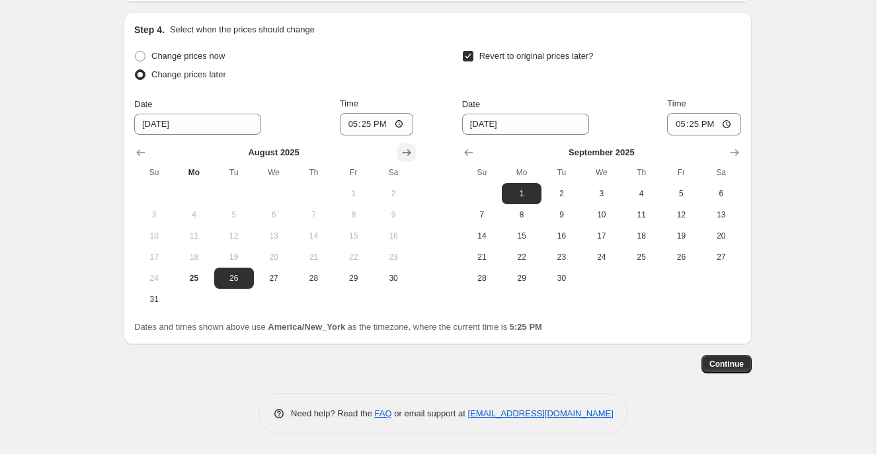
click at [412, 151] on button "Show next month, September 2025" at bounding box center [406, 152] width 19 height 19
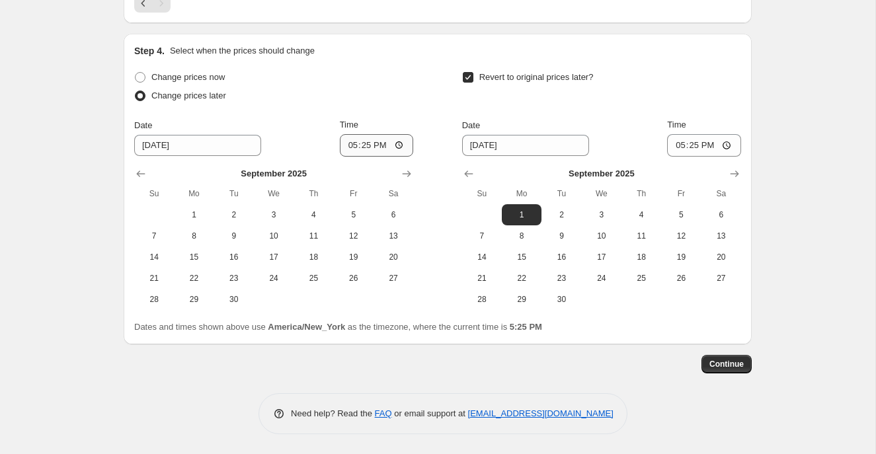
scroll to position [1395, 0]
click at [237, 301] on span "30" at bounding box center [233, 299] width 29 height 11
click at [733, 169] on icon "Show next month, October 2025" at bounding box center [734, 173] width 13 height 13
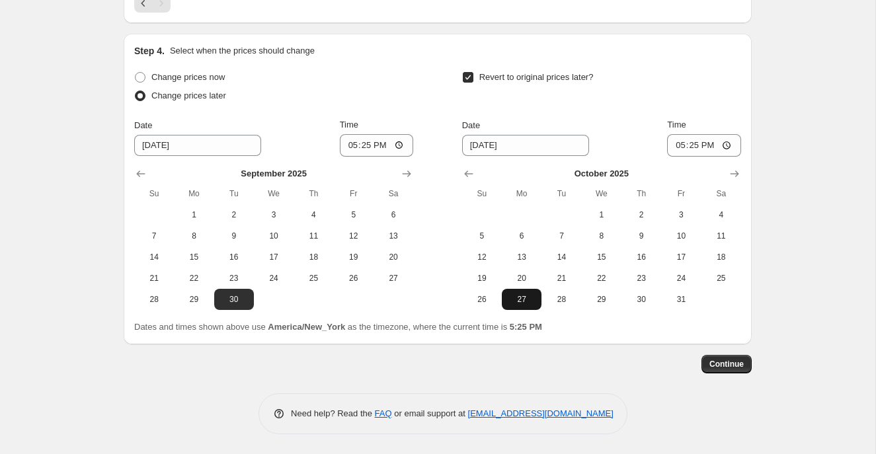
click at [529, 299] on span "27" at bounding box center [521, 299] width 29 height 11
click at [346, 145] on input "17:25" at bounding box center [377, 145] width 74 height 22
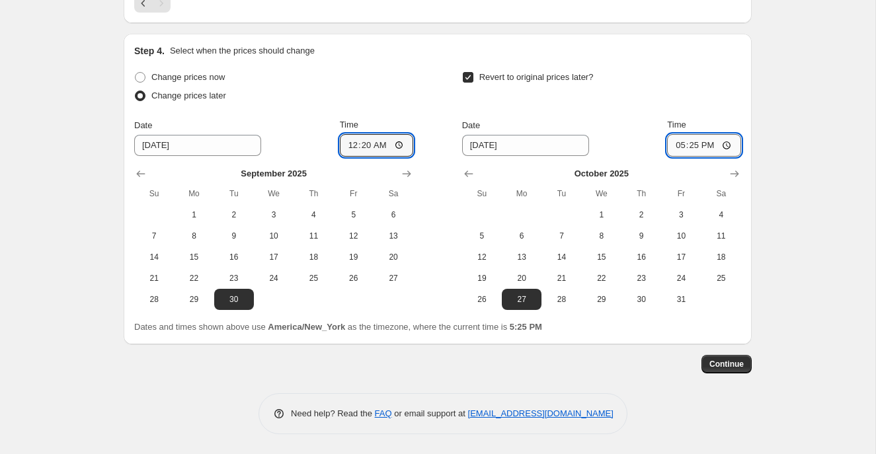
click at [674, 146] on input "17:25" at bounding box center [704, 145] width 74 height 22
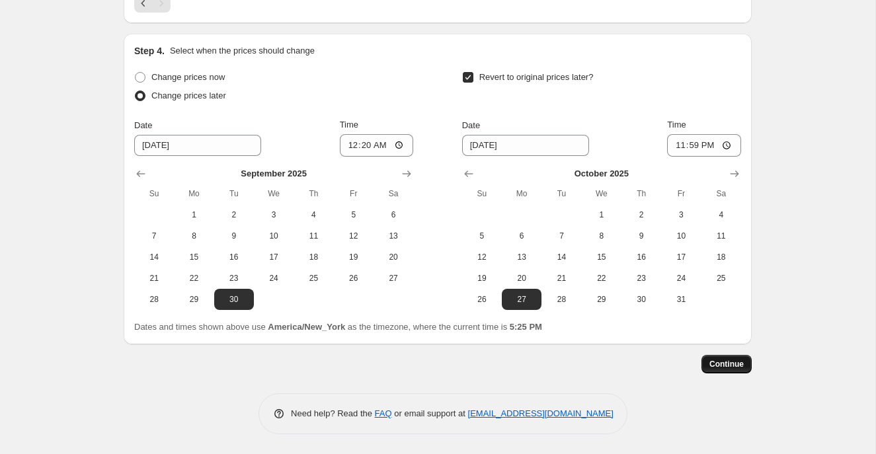
click at [737, 367] on span "Continue" at bounding box center [726, 364] width 34 height 11
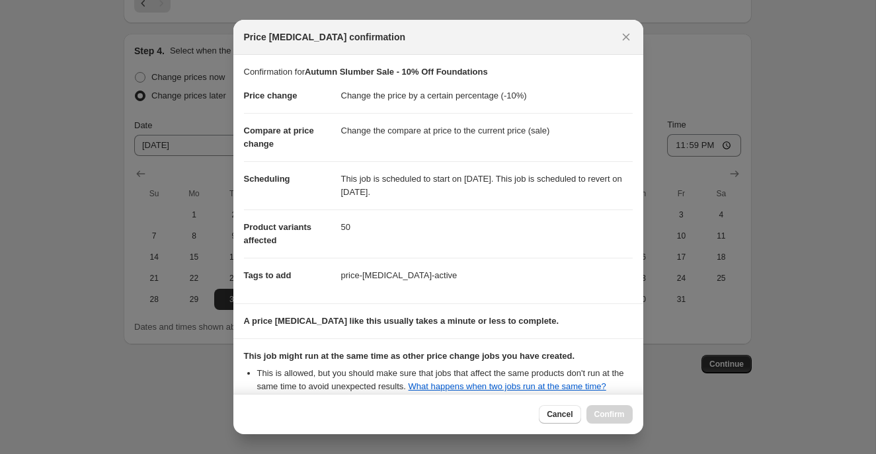
scroll to position [148, 0]
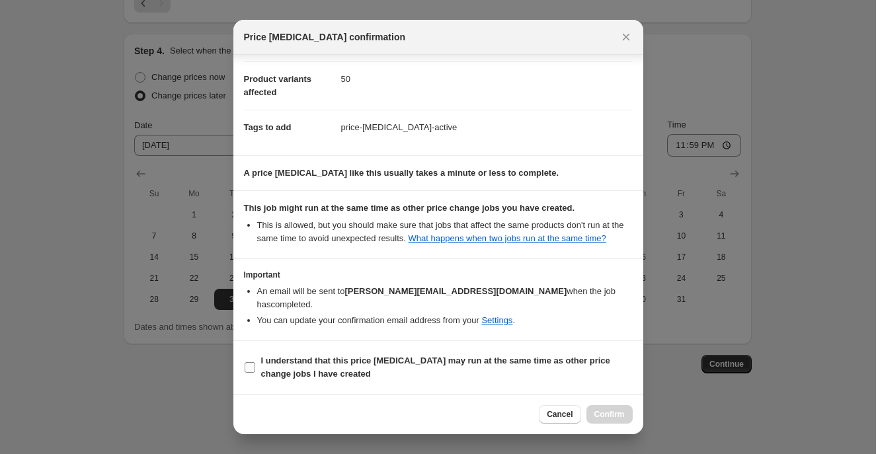
click at [257, 370] on label "I understand that this price [MEDICAL_DATA] may run at the same time as other p…" at bounding box center [438, 368] width 389 height 32
click at [255, 370] on input "I understand that this price [MEDICAL_DATA] may run at the same time as other p…" at bounding box center [249, 367] width 11 height 11
click at [594, 410] on span "Confirm" at bounding box center [609, 414] width 30 height 11
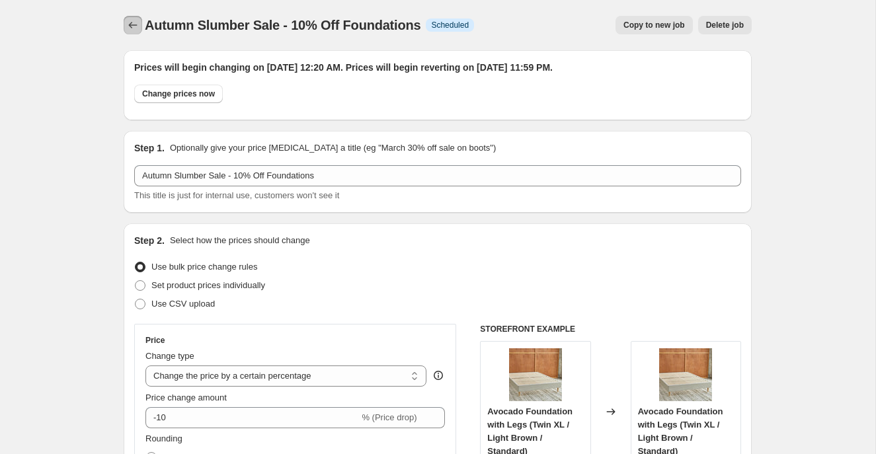
click at [128, 27] on icon "Price change jobs" at bounding box center [132, 25] width 13 height 13
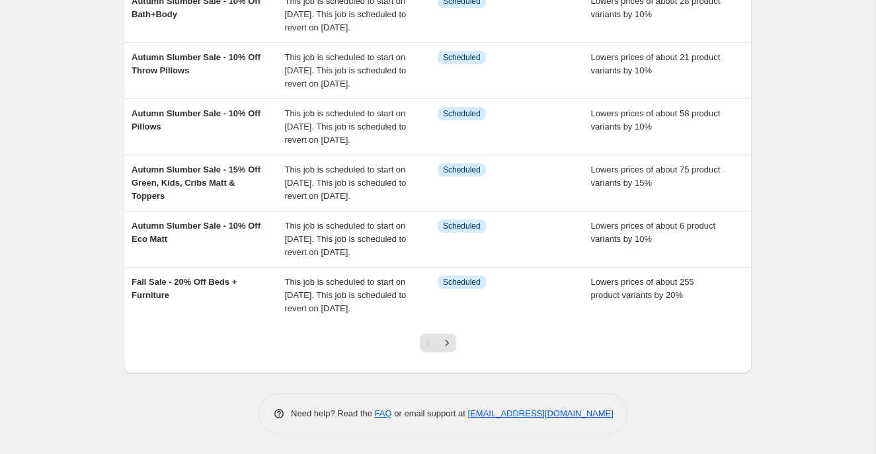
scroll to position [491, 0]
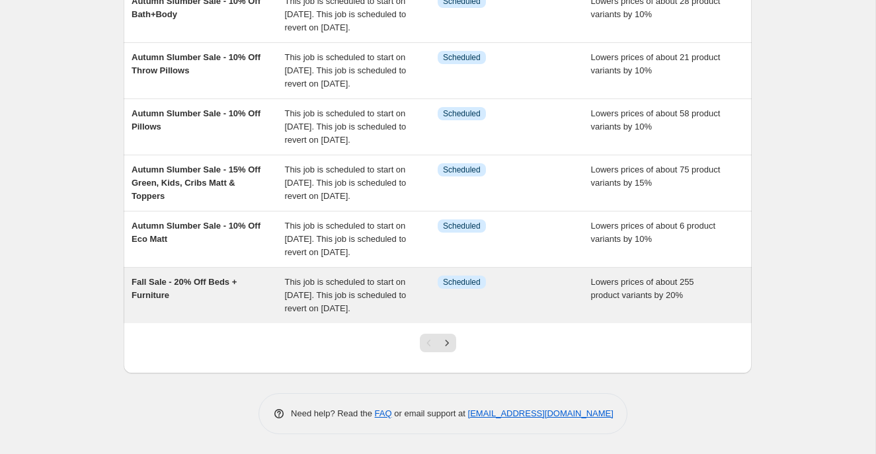
click at [233, 285] on div "Fall Sale - 20% Off Beds + Furniture" at bounding box center [207, 296] width 153 height 40
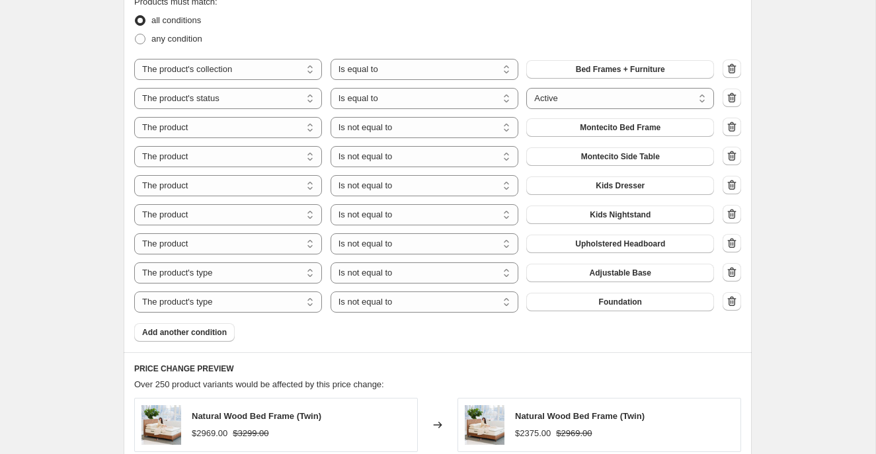
scroll to position [918, 0]
click at [180, 334] on span "Add another condition" at bounding box center [184, 331] width 85 height 11
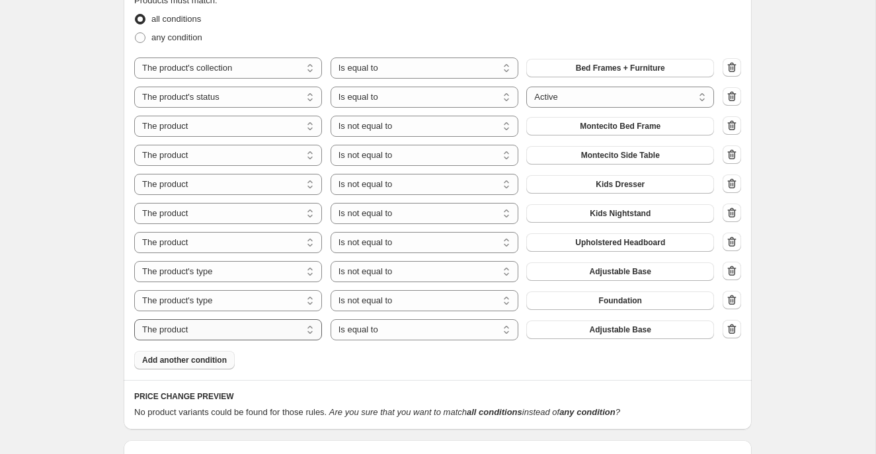
click at [297, 330] on select "The product The product's collection The product's tag The product's vendor The…" at bounding box center [228, 329] width 188 height 21
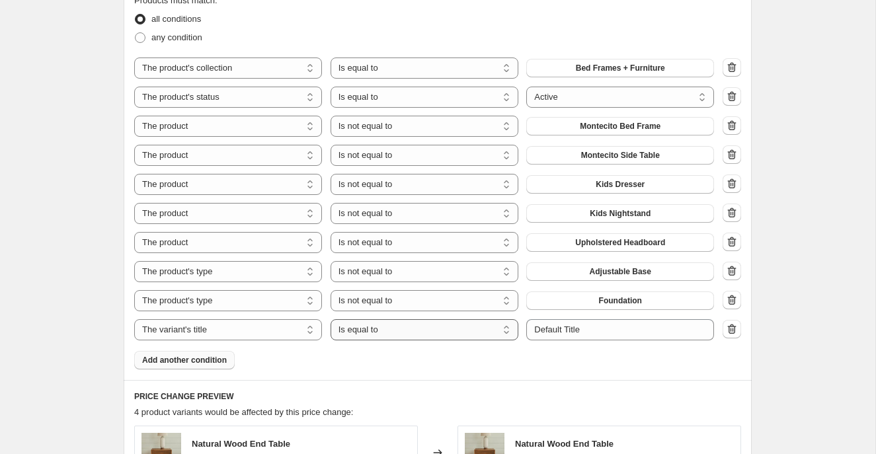
click at [455, 322] on select "Is equal to Is not equal to Contains" at bounding box center [424, 329] width 188 height 21
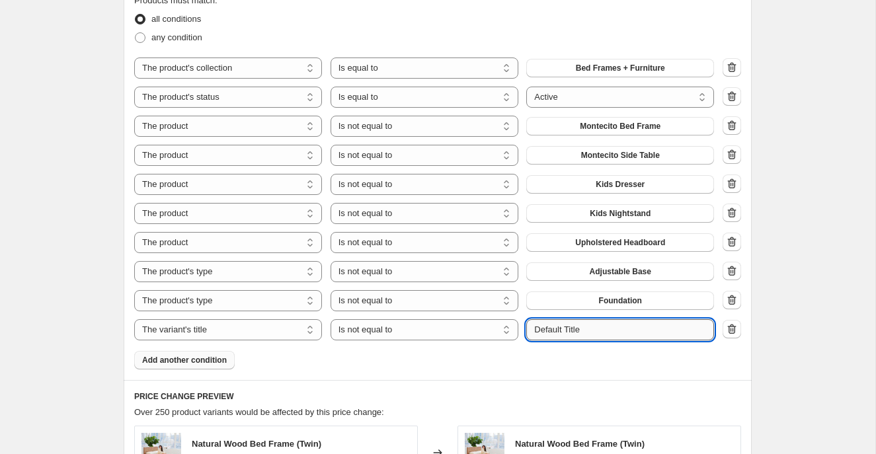
click at [597, 334] on input "Default Title" at bounding box center [620, 329] width 188 height 21
click at [108, 332] on div "Fall Sale - 20% Off Beds + Furniture. This page is ready Fall Sale - 20% Off Be…" at bounding box center [437, 138] width 659 height 2112
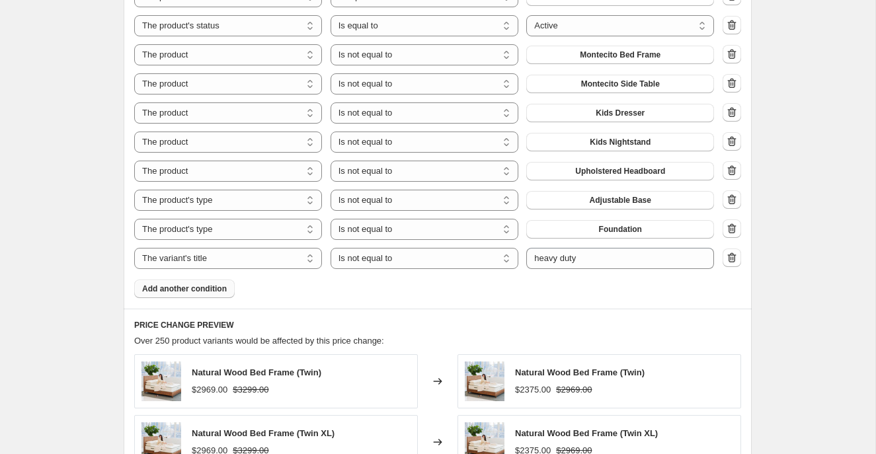
scroll to position [988, 0]
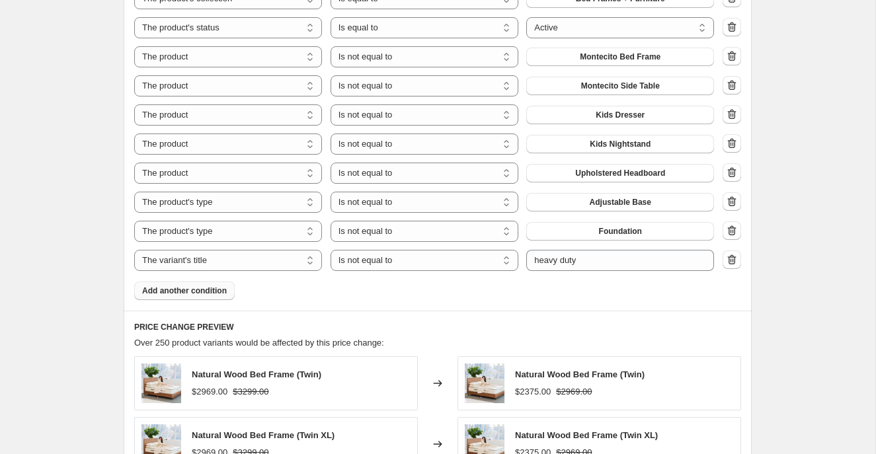
click at [325, 306] on div "Product filters Products must match: all conditions any condition The product T…" at bounding box center [438, 105] width 628 height 410
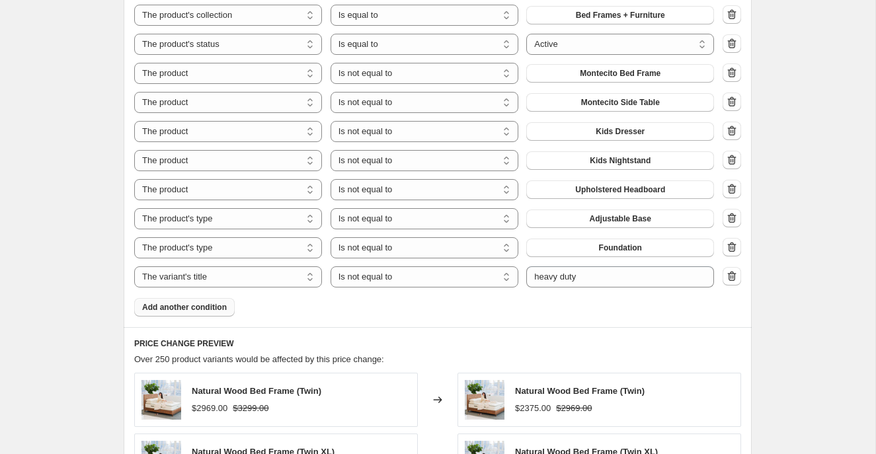
scroll to position [968, 0]
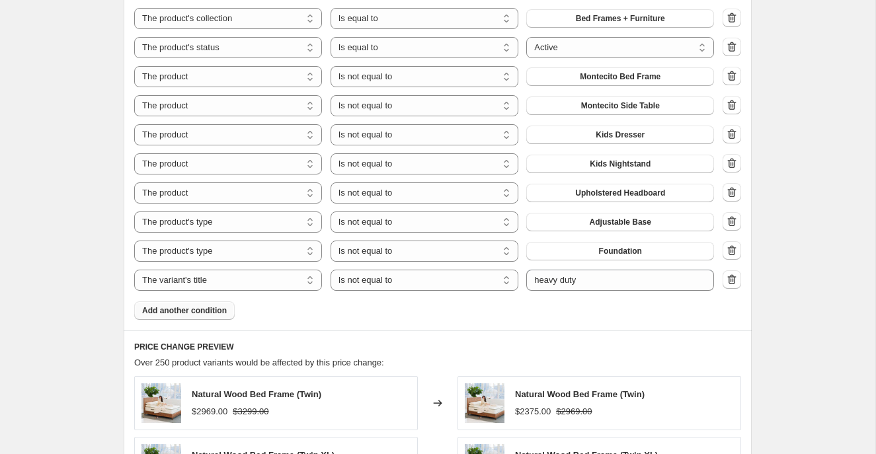
click at [259, 322] on div "Product filters Products must match: all conditions any condition The product T…" at bounding box center [438, 125] width 628 height 410
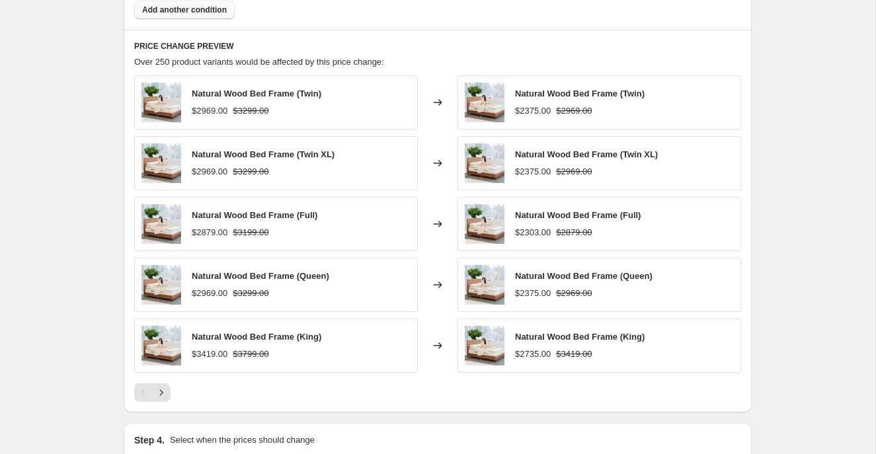
scroll to position [1277, 0]
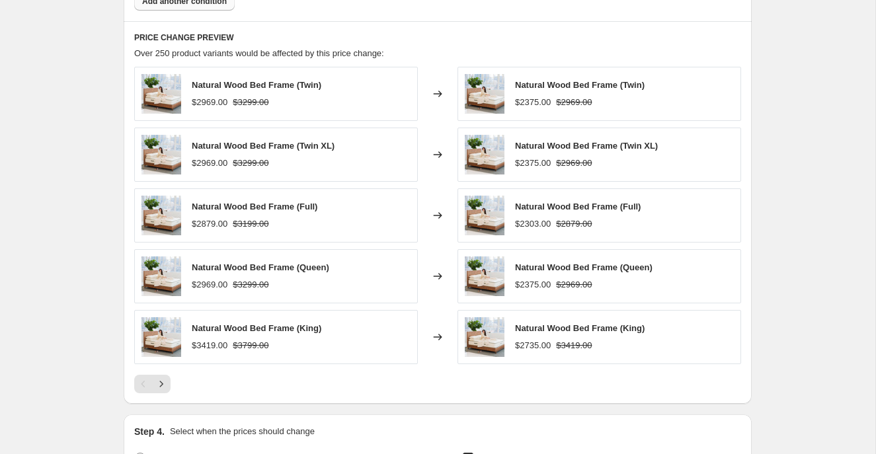
click at [280, 387] on div at bounding box center [437, 384] width 607 height 19
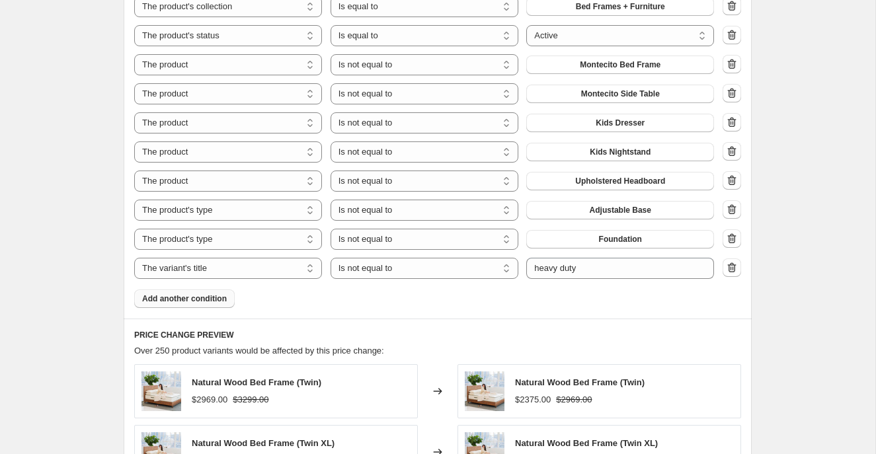
scroll to position [979, 0]
click at [731, 272] on icon "button" at bounding box center [731, 268] width 13 height 13
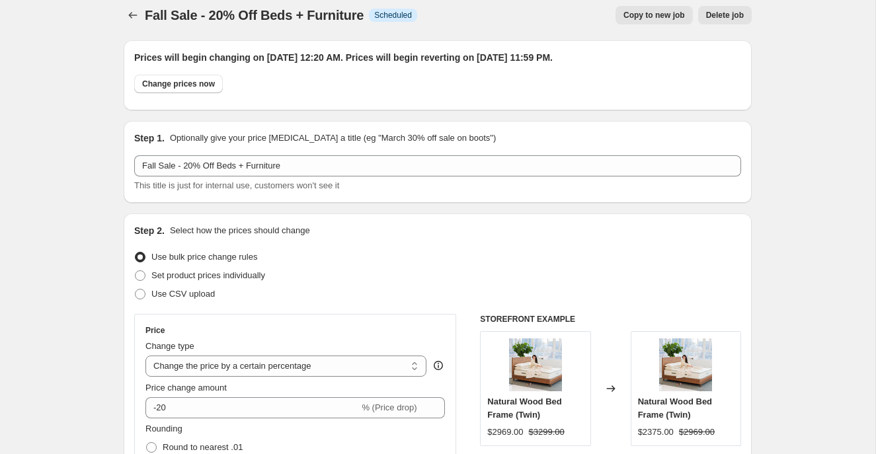
scroll to position [0, 0]
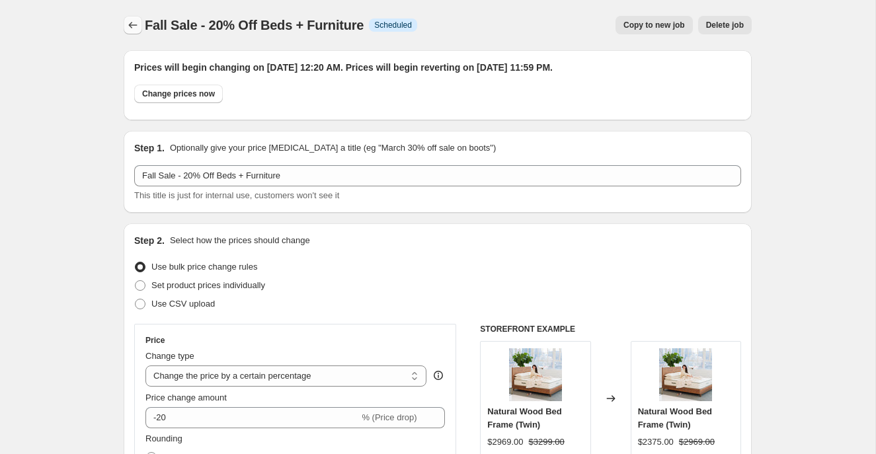
click at [134, 30] on icon "Price change jobs" at bounding box center [132, 25] width 13 height 13
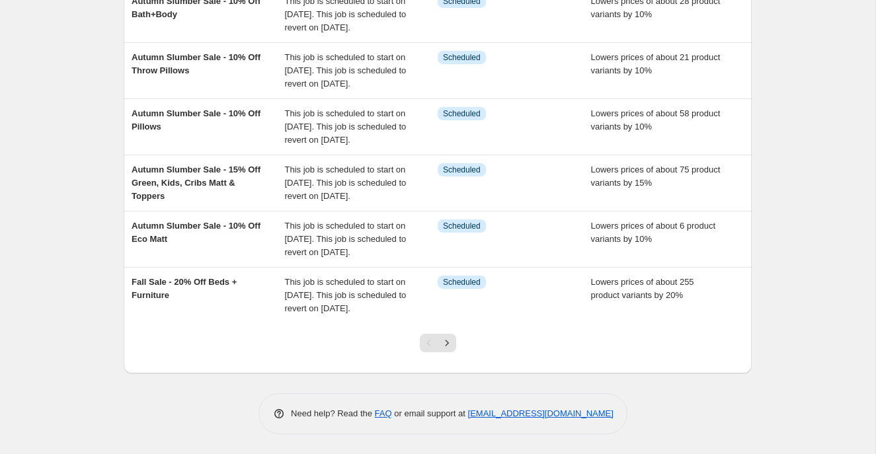
scroll to position [491, 0]
click at [443, 339] on icon "Next" at bounding box center [446, 342] width 13 height 13
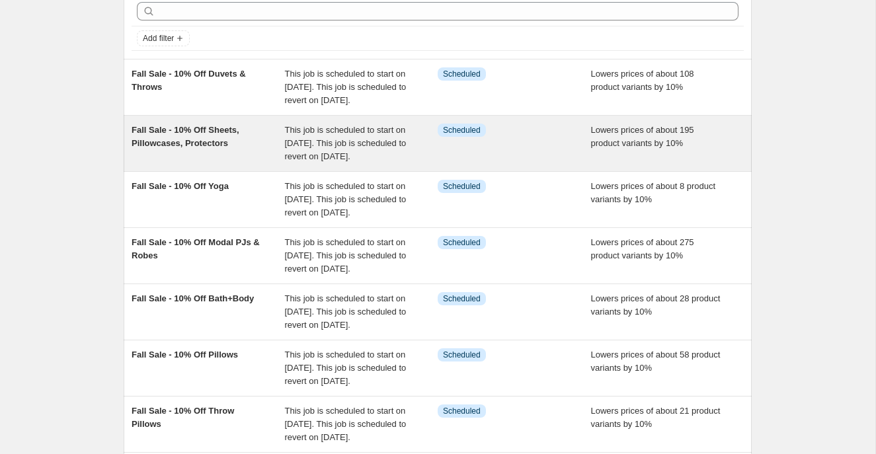
scroll to position [46, 0]
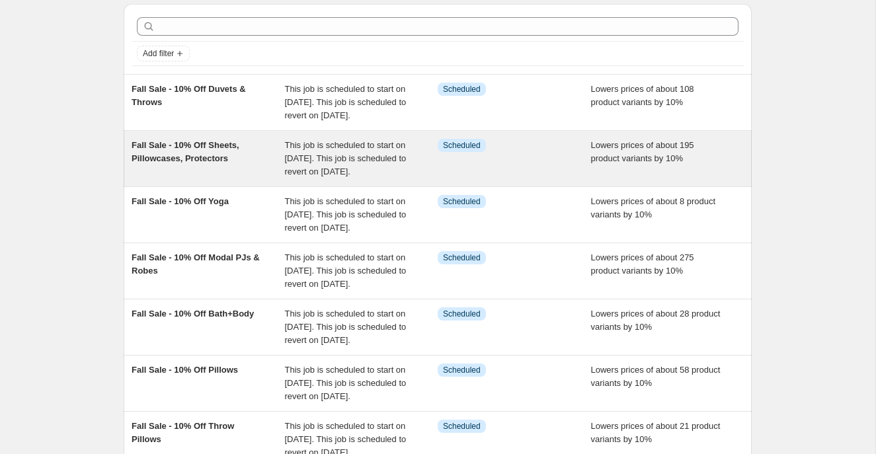
click at [272, 178] on div "Fall Sale - 10% Off Sheets, Pillowcases, Protectors" at bounding box center [207, 159] width 153 height 40
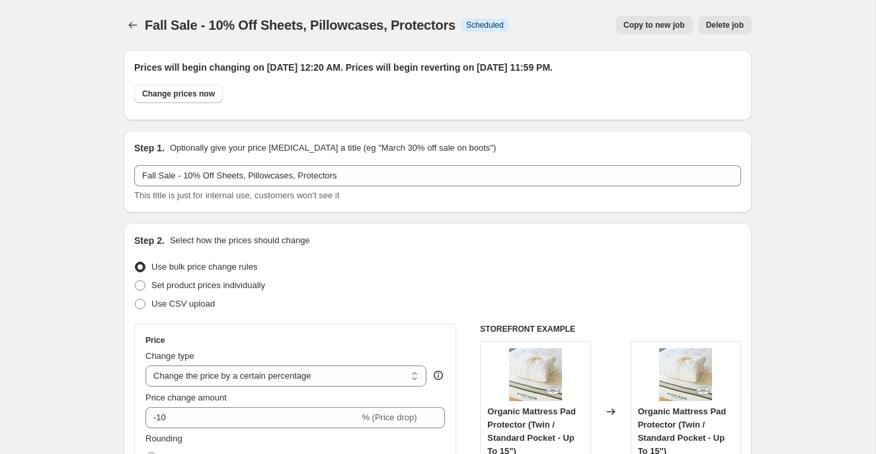
click at [635, 19] on button "Copy to new job" at bounding box center [653, 25] width 77 height 19
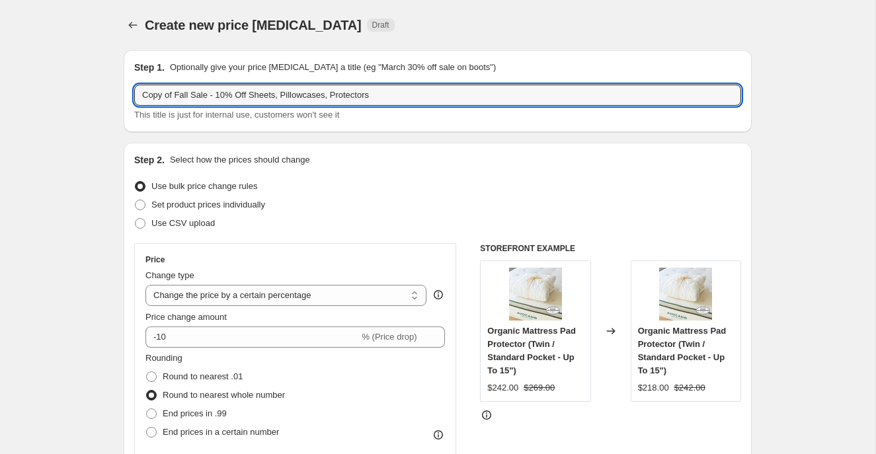
drag, startPoint x: 192, startPoint y: 96, endPoint x: 125, endPoint y: 99, distance: 66.8
click at [125, 99] on div "Step 1. Optionally give your price [MEDICAL_DATA] a title (eg "March 30% off sa…" at bounding box center [438, 91] width 628 height 82
paste input "Autumn Slumber"
click at [246, 96] on input "Autumn Slumber Sale - 10% Off Sheets, Pillowcases, Protectors" at bounding box center [437, 95] width 607 height 21
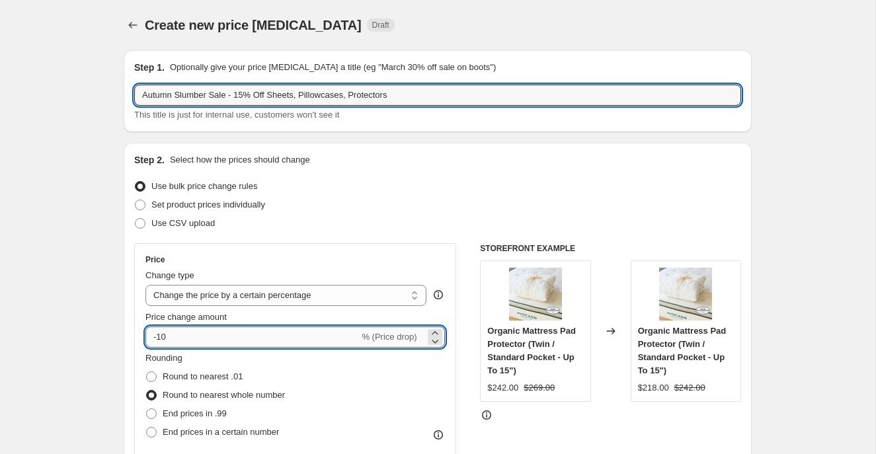
click at [172, 333] on input "-10" at bounding box center [251, 336] width 213 height 21
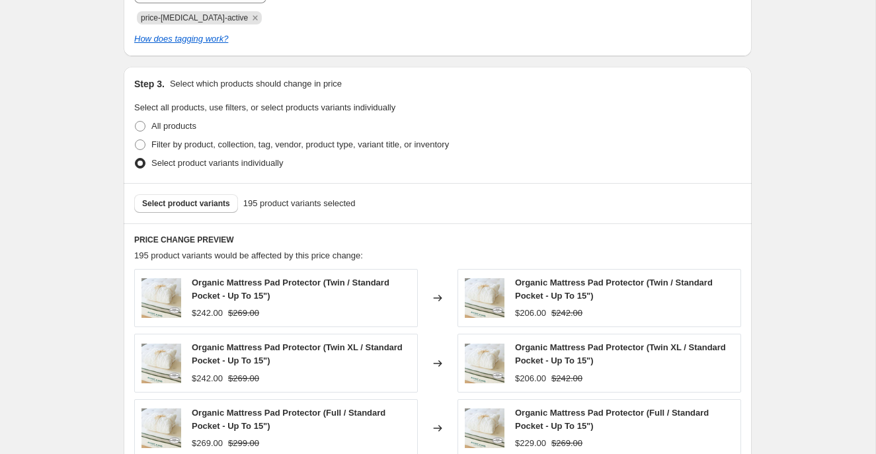
scroll to position [1002, 0]
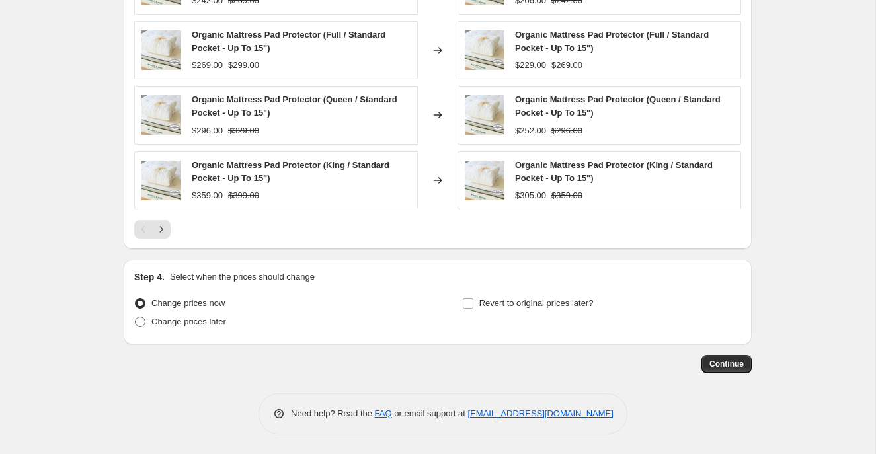
click at [139, 324] on span at bounding box center [140, 322] width 11 height 11
click at [135, 317] on input "Change prices later" at bounding box center [135, 317] width 1 height 1
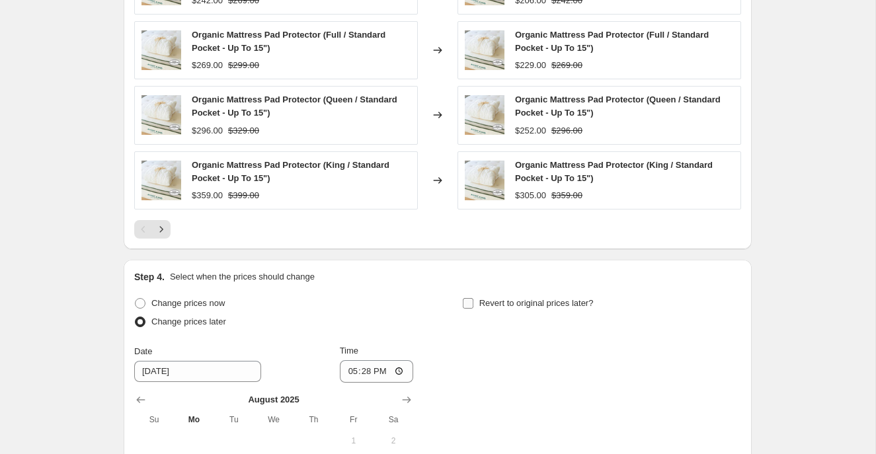
click at [466, 305] on input "Revert to original prices later?" at bounding box center [468, 303] width 11 height 11
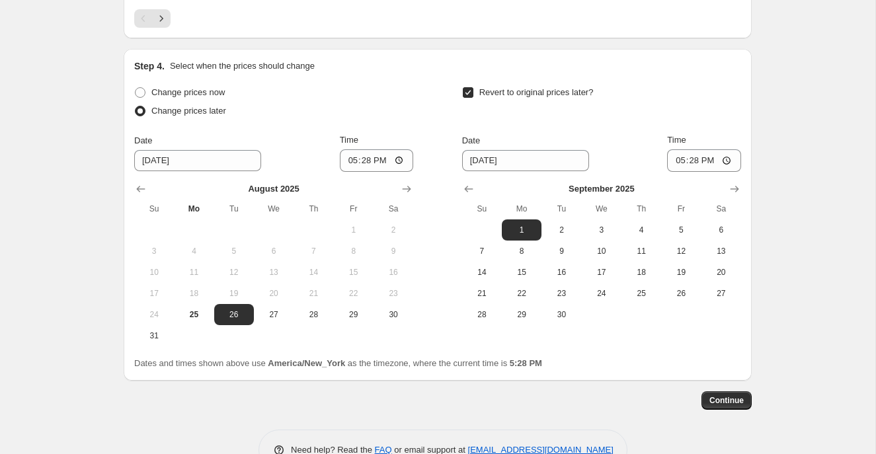
scroll to position [1250, 0]
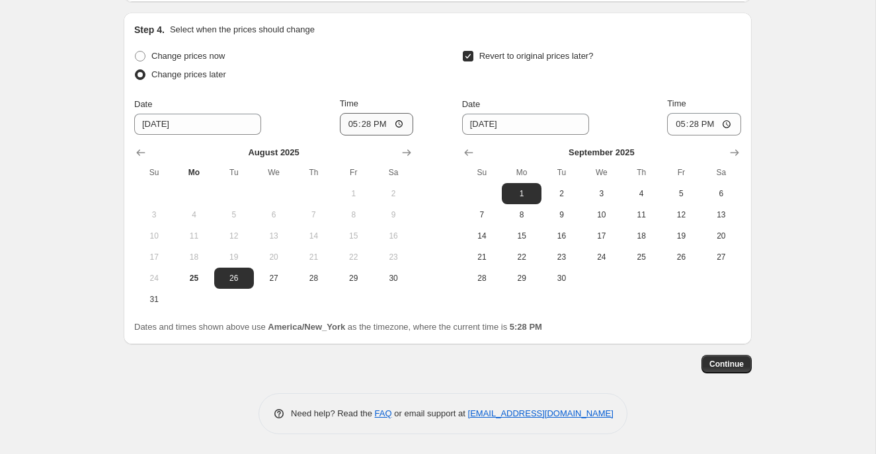
click at [403, 151] on icon "Show next month, September 2025" at bounding box center [406, 152] width 13 height 13
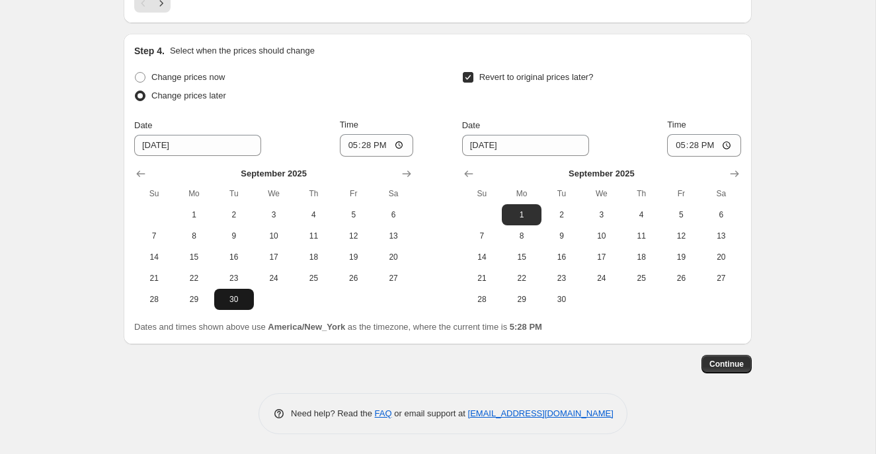
click at [233, 305] on button "30" at bounding box center [234, 299] width 40 height 21
click at [739, 168] on icon "Show next month, October 2025" at bounding box center [734, 173] width 13 height 13
click at [533, 297] on span "27" at bounding box center [521, 299] width 29 height 11
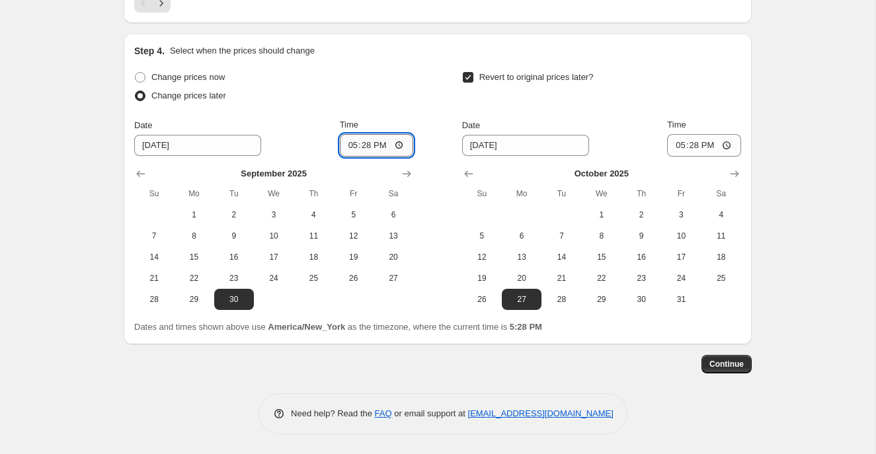
click at [349, 147] on input "17:28" at bounding box center [377, 145] width 74 height 22
click at [674, 147] on input "17:28" at bounding box center [704, 145] width 74 height 22
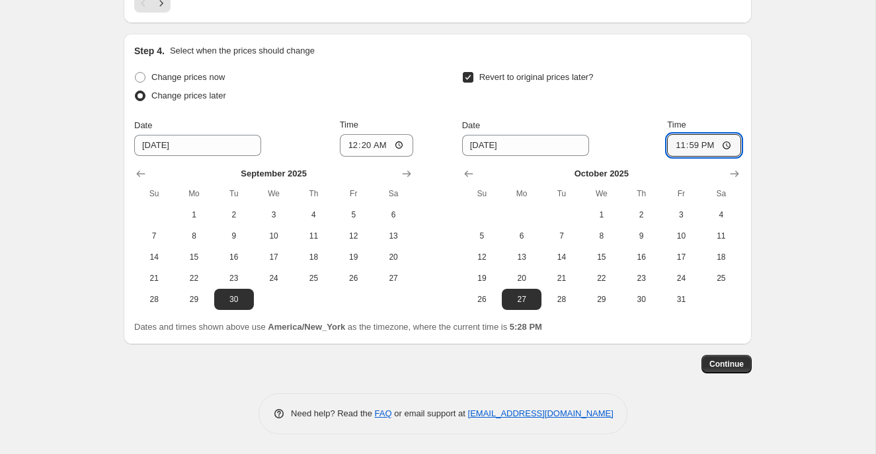
click at [738, 359] on span "Continue" at bounding box center [726, 364] width 34 height 11
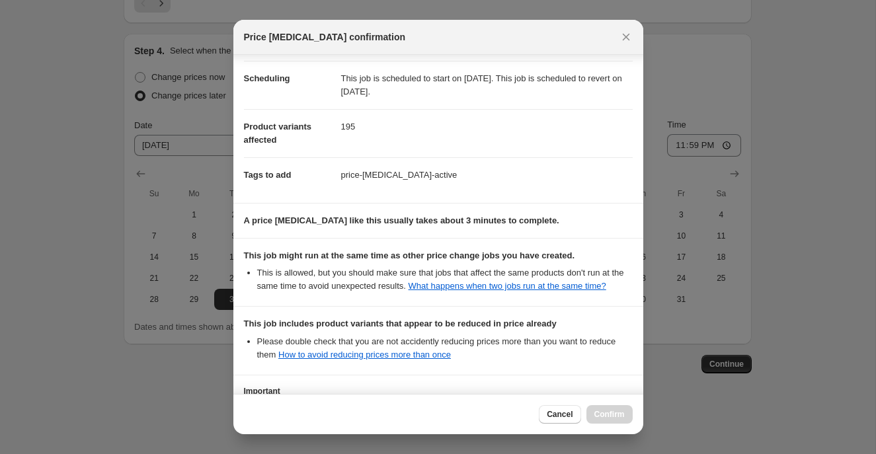
scroll to position [229, 0]
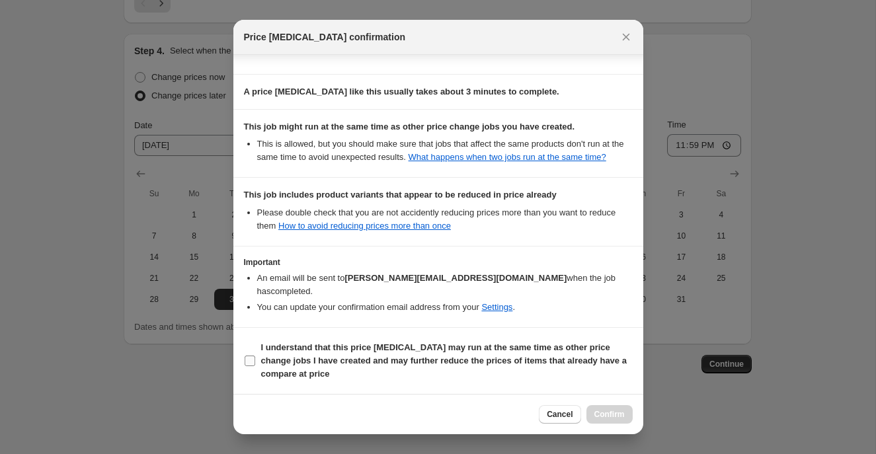
click at [256, 361] on label "I understand that this price [MEDICAL_DATA] may run at the same time as other p…" at bounding box center [438, 360] width 389 height 45
click at [255, 361] on input "I understand that this price [MEDICAL_DATA] may run at the same time as other p…" at bounding box center [249, 360] width 11 height 11
click at [599, 415] on span "Confirm" at bounding box center [609, 414] width 30 height 11
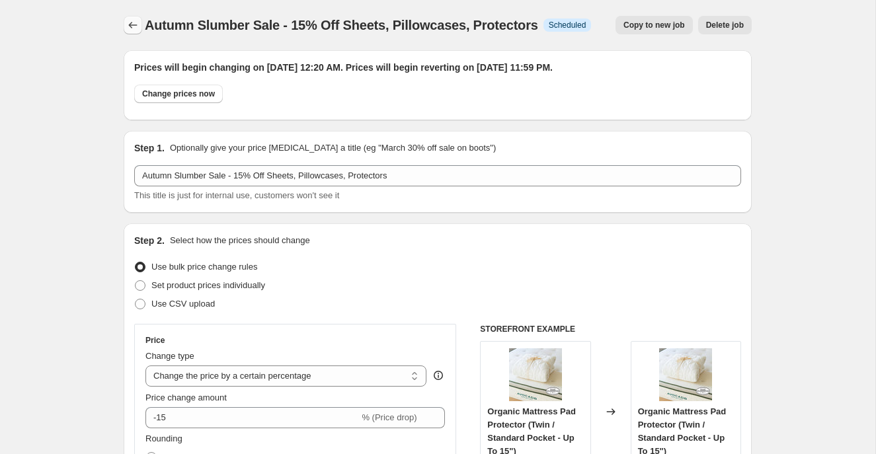
click at [128, 22] on icon "Price change jobs" at bounding box center [132, 25] width 13 height 13
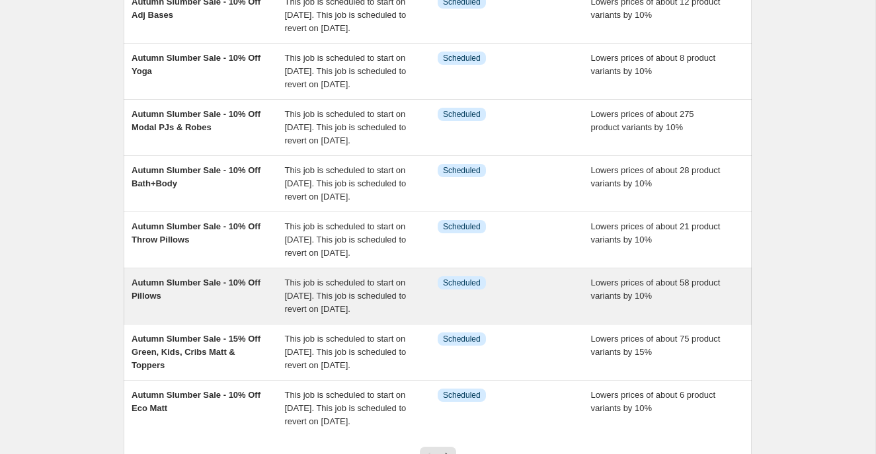
scroll to position [491, 0]
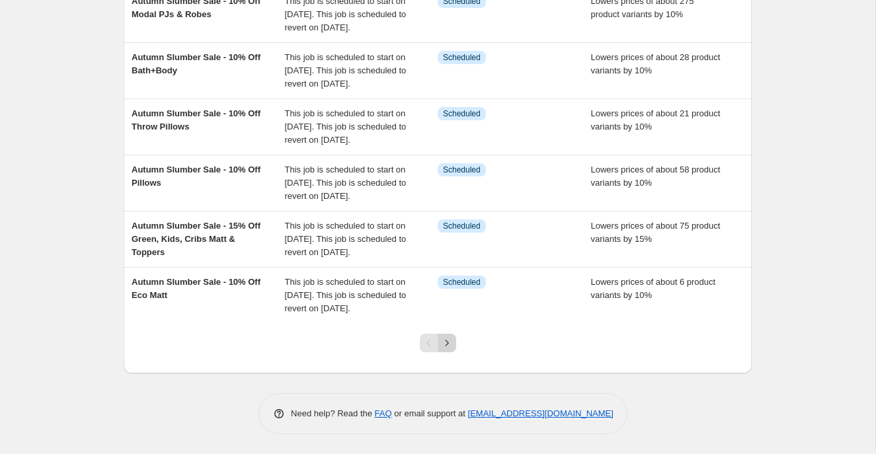
click at [449, 335] on button "Next" at bounding box center [446, 343] width 19 height 19
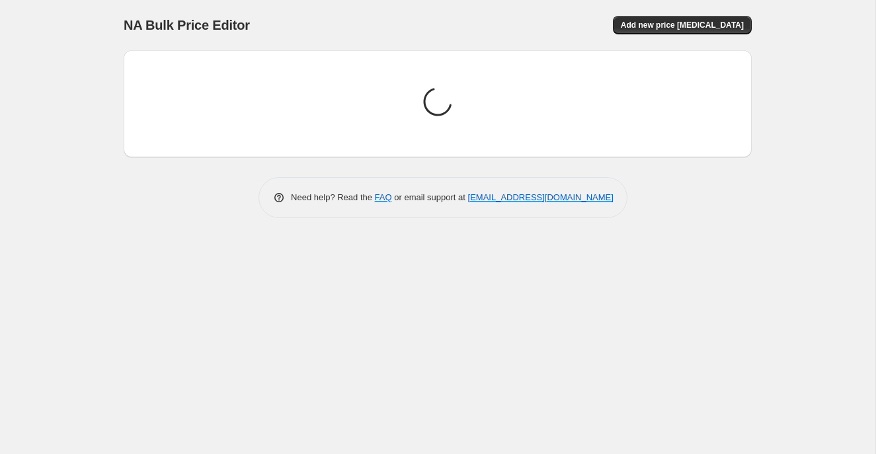
scroll to position [0, 0]
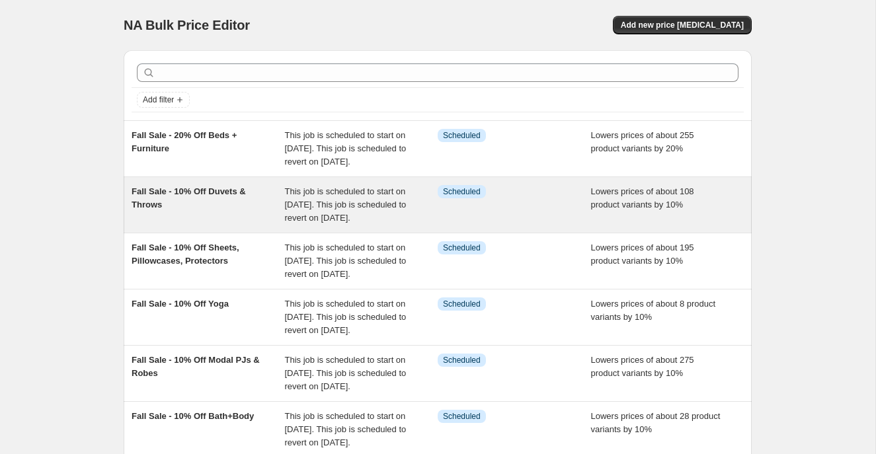
click at [255, 225] on div "Fall Sale - 10% Off Duvets & Throws" at bounding box center [207, 205] width 153 height 40
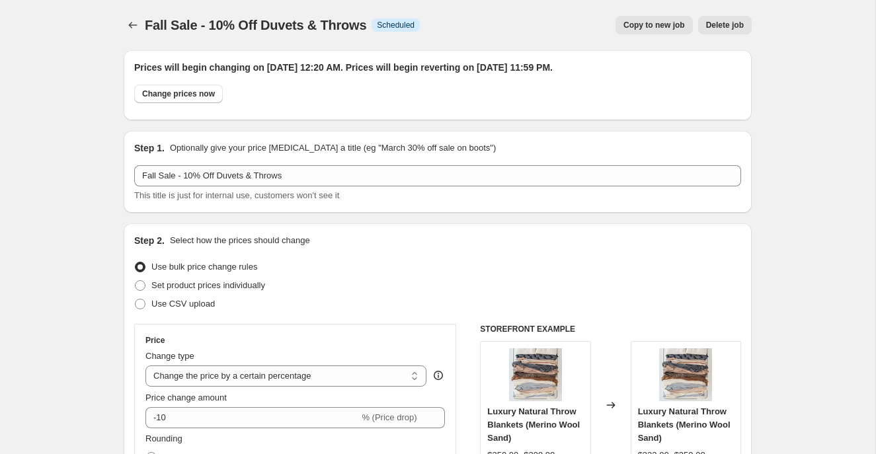
click at [636, 22] on span "Copy to new job" at bounding box center [653, 25] width 61 height 11
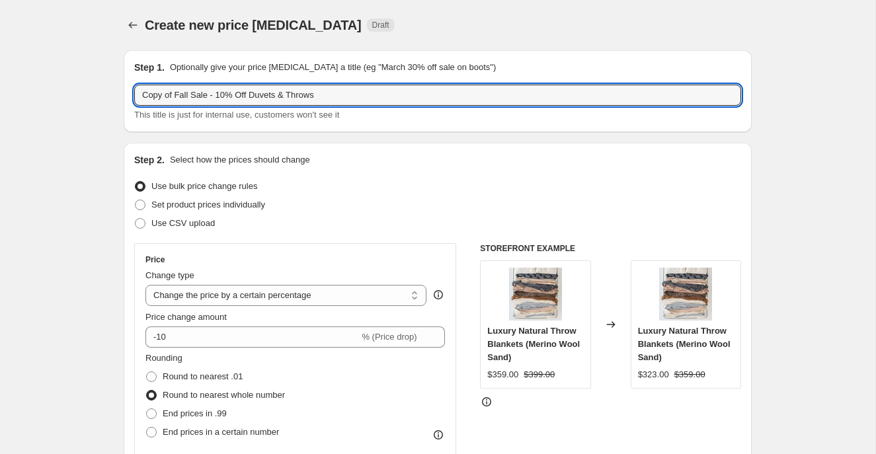
drag, startPoint x: 194, startPoint y: 96, endPoint x: 126, endPoint y: 94, distance: 68.1
click at [126, 94] on div "Step 1. Optionally give your price [MEDICAL_DATA] a title (eg "March 30% off sa…" at bounding box center [438, 91] width 628 height 82
paste input "Autumn Slumber"
click at [246, 92] on input "Autumn Slumber Sale - 10% Off Duvets & Throws" at bounding box center [437, 95] width 607 height 21
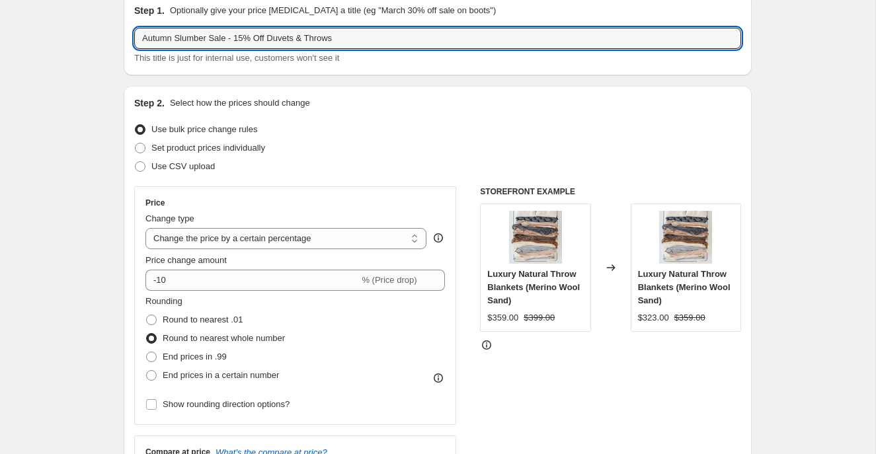
scroll to position [58, 0]
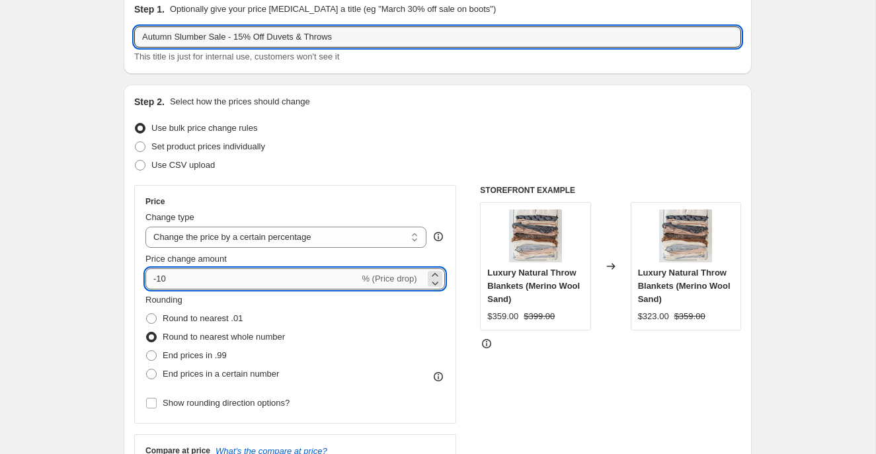
click at [173, 276] on input "-10" at bounding box center [251, 278] width 213 height 21
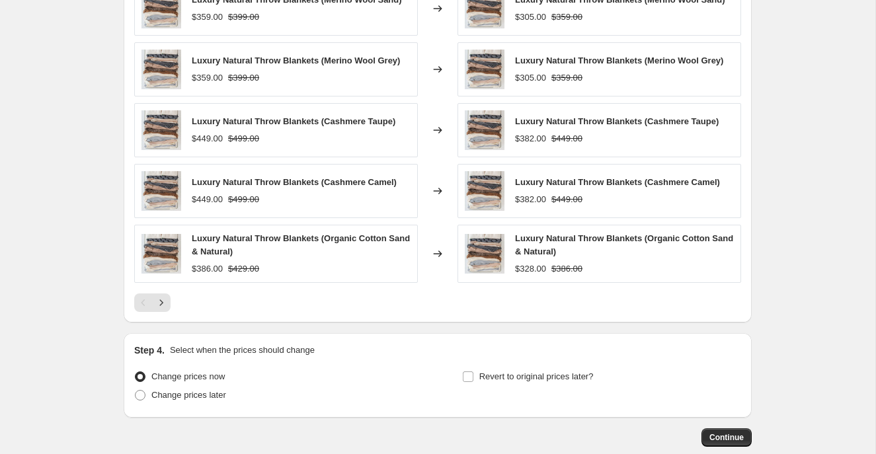
scroll to position [985, 0]
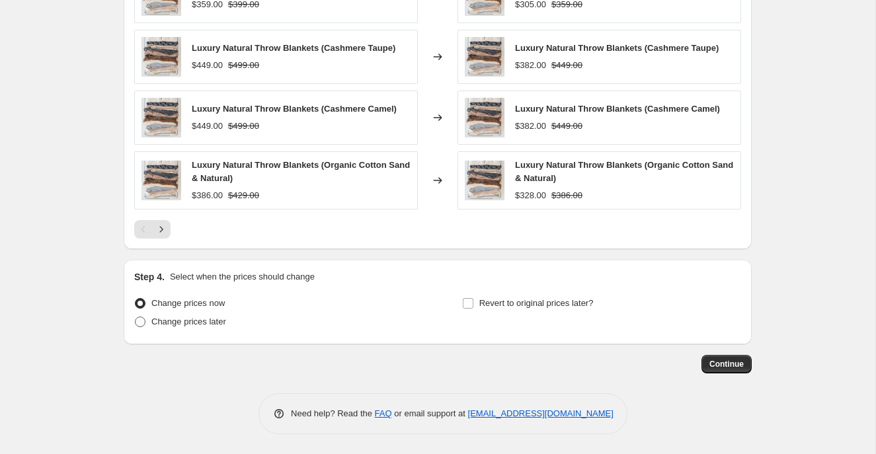
click at [140, 321] on span at bounding box center [140, 322] width 11 height 11
click at [135, 317] on input "Change prices later" at bounding box center [135, 317] width 1 height 1
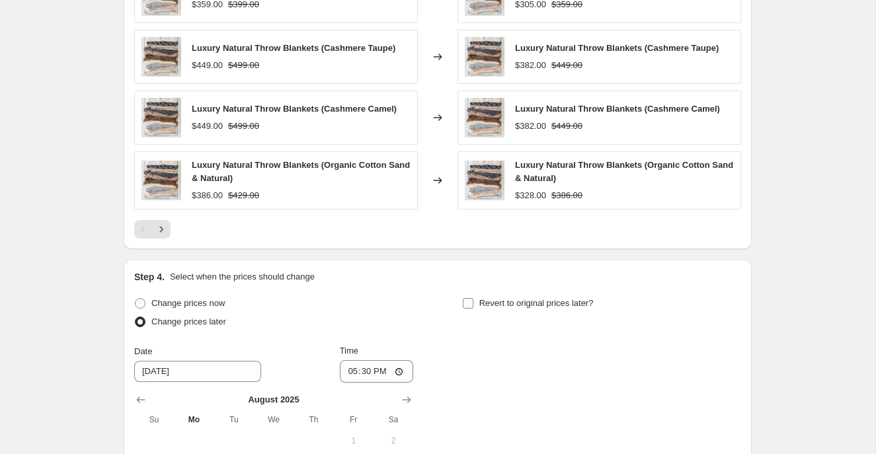
click at [465, 307] on input "Revert to original prices later?" at bounding box center [468, 303] width 11 height 11
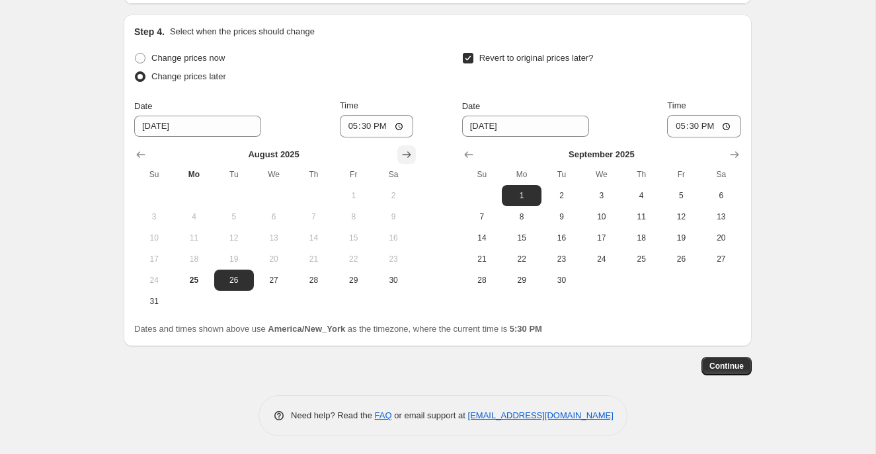
click at [412, 153] on icon "Show next month, September 2025" at bounding box center [406, 154] width 13 height 13
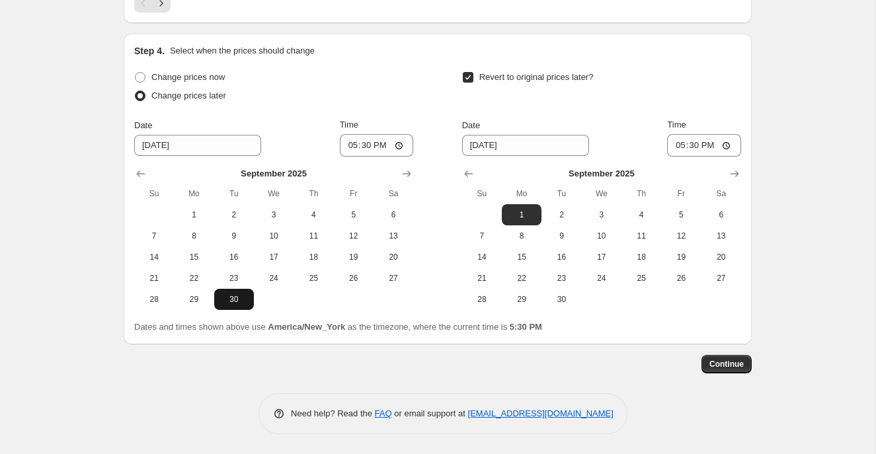
click at [243, 296] on span "30" at bounding box center [233, 299] width 29 height 11
click at [737, 169] on icon "Show next month, October 2025" at bounding box center [734, 173] width 13 height 13
click at [532, 297] on span "27" at bounding box center [521, 299] width 29 height 11
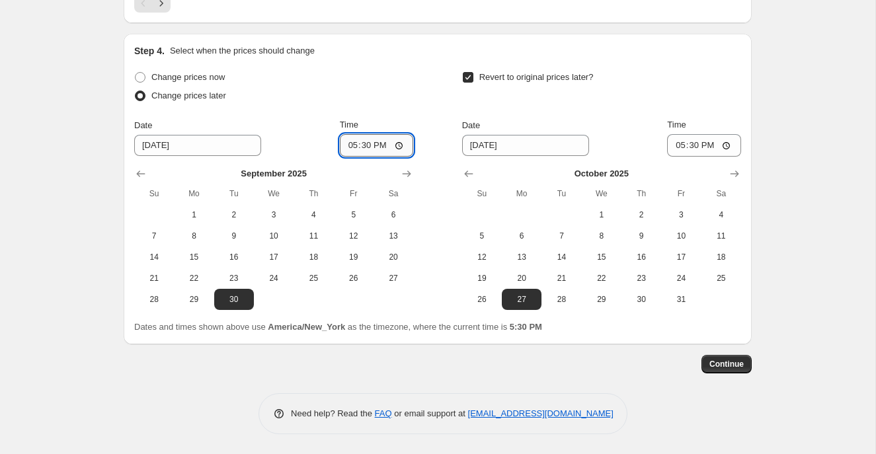
click at [346, 146] on input "17:30" at bounding box center [377, 145] width 74 height 22
click at [675, 147] on input "17:30" at bounding box center [704, 145] width 74 height 22
click at [733, 364] on span "Continue" at bounding box center [726, 364] width 34 height 11
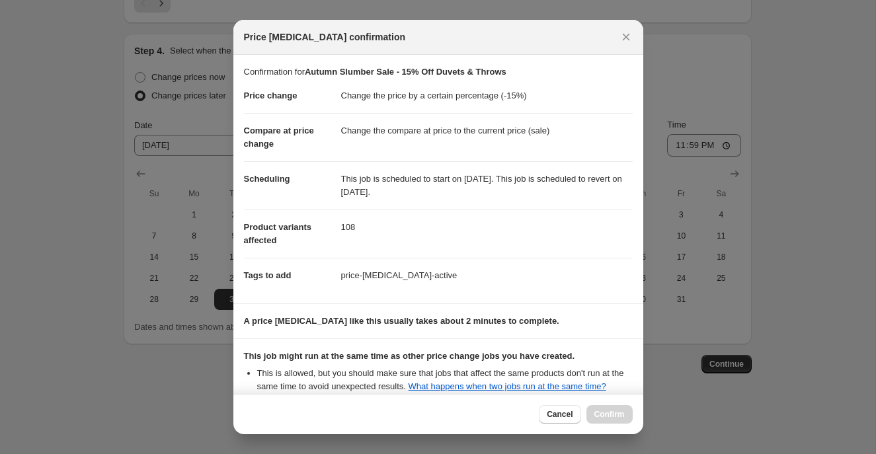
scroll to position [148, 0]
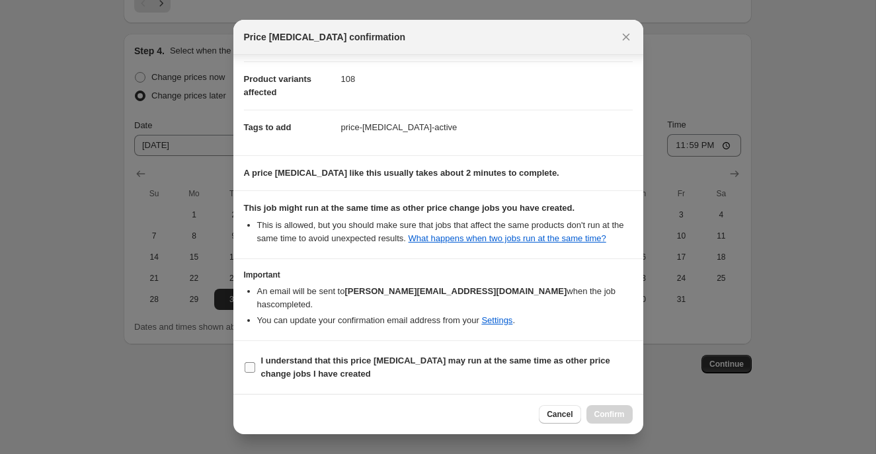
click at [251, 365] on input "I understand that this price [MEDICAL_DATA] may run at the same time as other p…" at bounding box center [249, 367] width 11 height 11
click at [613, 414] on span "Confirm" at bounding box center [609, 414] width 30 height 11
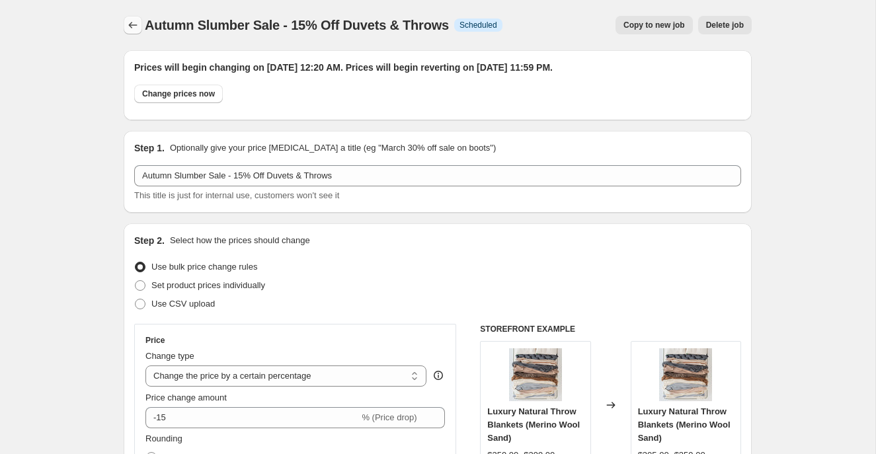
click at [130, 20] on icon "Price change jobs" at bounding box center [132, 25] width 13 height 13
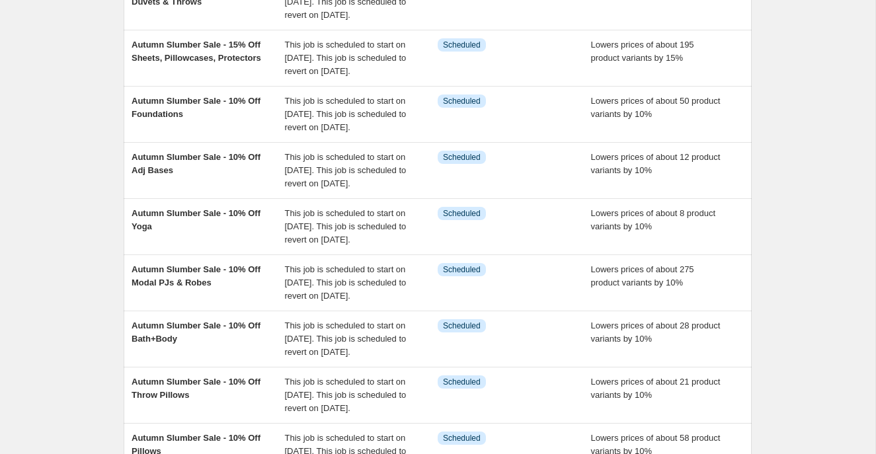
scroll to position [491, 0]
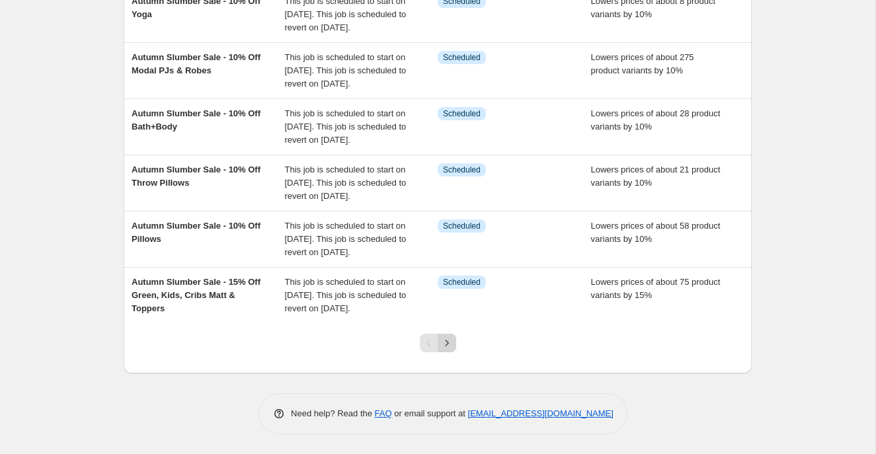
click at [451, 343] on icon "Next" at bounding box center [446, 342] width 13 height 13
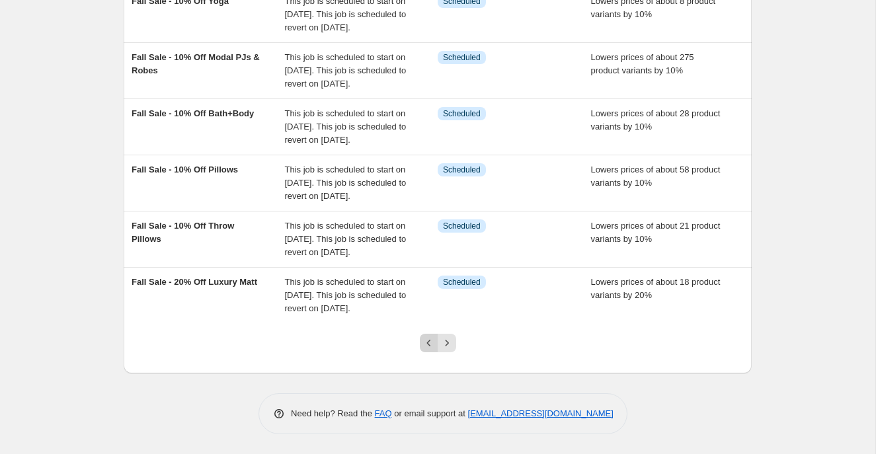
click at [428, 338] on icon "Previous" at bounding box center [428, 342] width 13 height 13
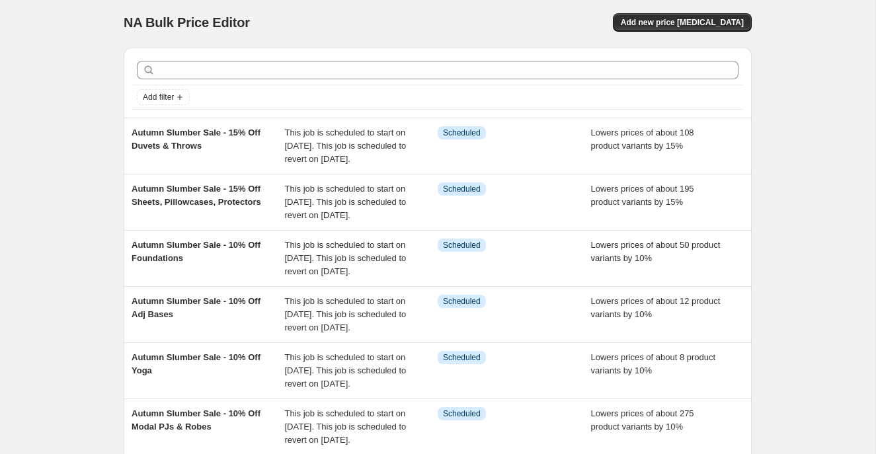
scroll to position [0, 0]
